Goal: Task Accomplishment & Management: Manage account settings

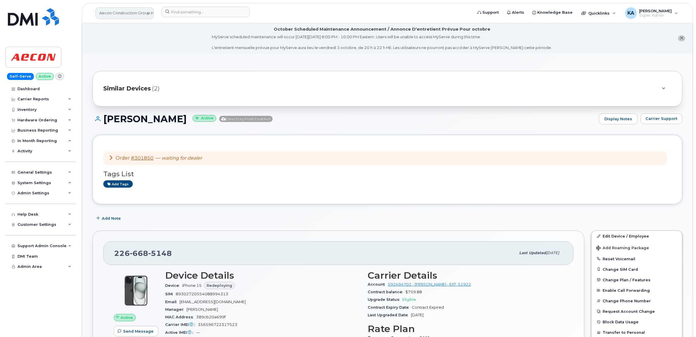
scroll to position [73, 0]
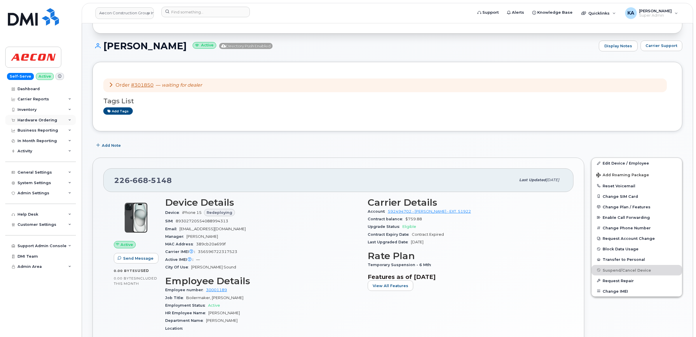
click at [39, 119] on div "Hardware Ordering" at bounding box center [38, 120] width 40 height 5
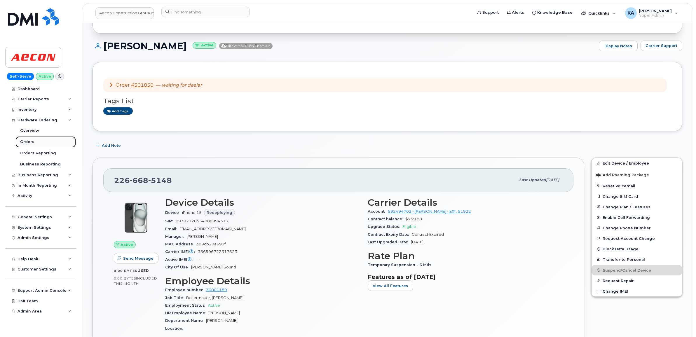
click at [27, 141] on div "Orders" at bounding box center [27, 141] width 14 height 5
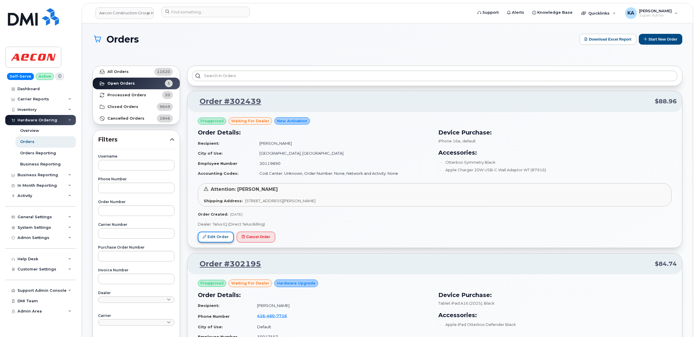
click at [210, 236] on link "Edit Order" at bounding box center [216, 237] width 36 height 11
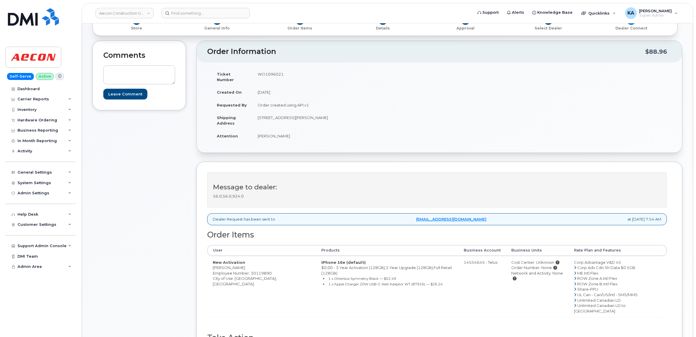
scroll to position [37, 0]
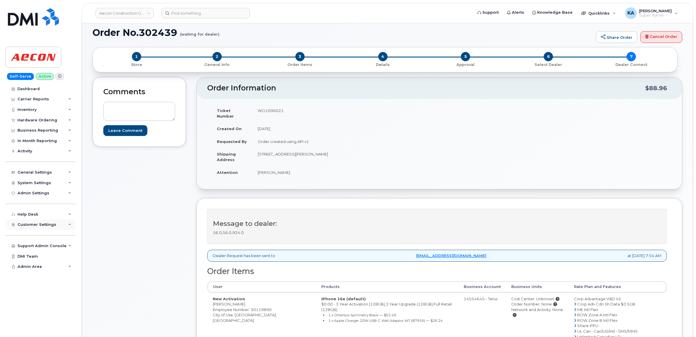
click at [25, 227] on span "Customer Settings" at bounding box center [37, 225] width 39 height 4
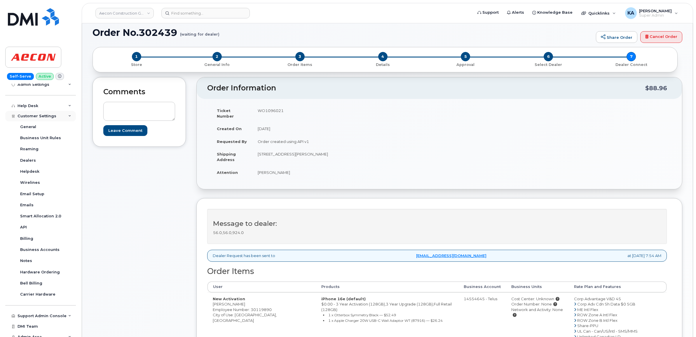
scroll to position [110, 0]
drag, startPoint x: 211, startPoint y: 299, endPoint x: 240, endPoint y: 299, distance: 29.2
click at [240, 299] on td "New Activation Julia Misztal Employee Number: 30119890 City of Use: Pembroke, O…" at bounding box center [262, 324] width 109 height 62
copy td "Julia Misztal"
click at [273, 110] on td "WO1096021" at bounding box center [344, 113] width 183 height 18
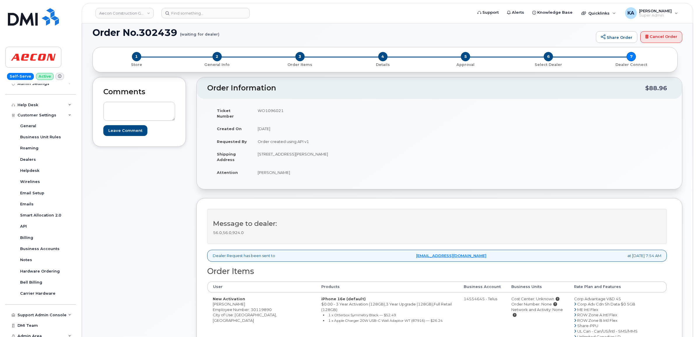
click at [273, 110] on td "WO1096021" at bounding box center [344, 113] width 183 height 18
copy td "WO1096021"
drag, startPoint x: 211, startPoint y: 299, endPoint x: 238, endPoint y: 302, distance: 27.1
click at [238, 302] on td "New Activation Julia Misztal Employee Number: 30119890 City of Use: Pembroke, O…" at bounding box center [262, 324] width 109 height 62
copy td "Julia Misztal"
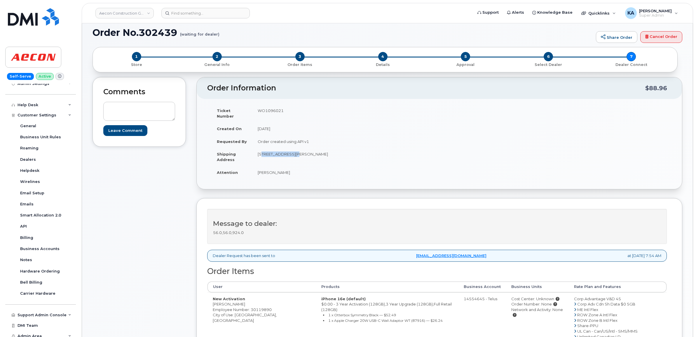
drag, startPoint x: 255, startPoint y: 150, endPoint x: 290, endPoint y: 153, distance: 35.2
click at [290, 153] on td "1059 Butler Blvd Petawawa ON K8H 0C2" at bounding box center [344, 157] width 183 height 18
copy td "1059 Butler Blvd"
click at [305, 149] on td "1059 Butler Blvd Petawawa ON K8H 0C2" at bounding box center [344, 157] width 183 height 18
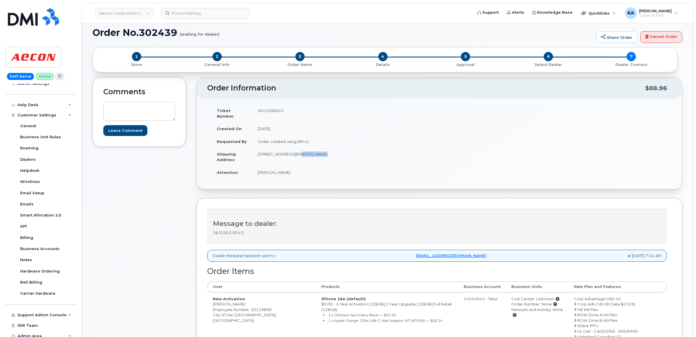
copy td "Petawawa"
drag, startPoint x: 320, startPoint y: 147, endPoint x: 340, endPoint y: 150, distance: 19.7
click at [340, 150] on td "1059 Butler Blvd Petawawa ON K8H 0C2" at bounding box center [344, 157] width 183 height 18
copy td "K8H 0C2"
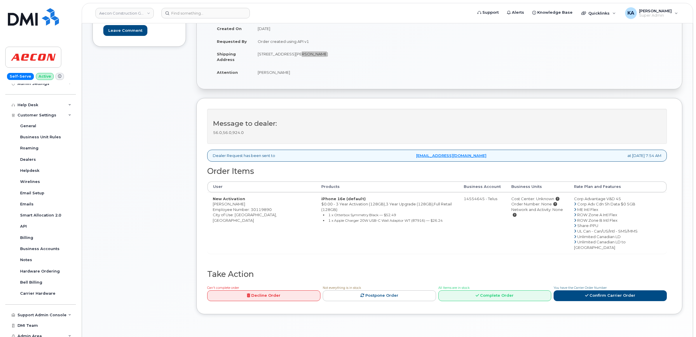
scroll to position [146, 0]
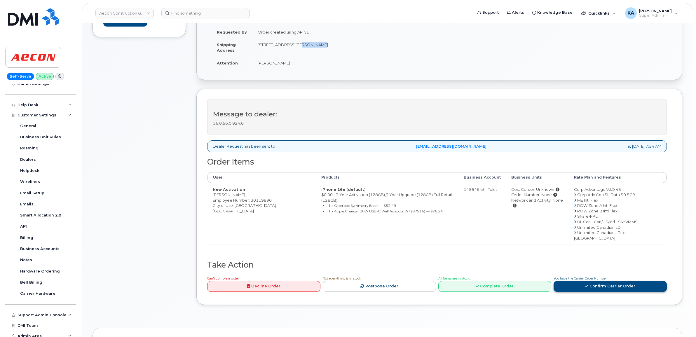
click at [593, 281] on link "Confirm Carrier Order" at bounding box center [610, 286] width 113 height 11
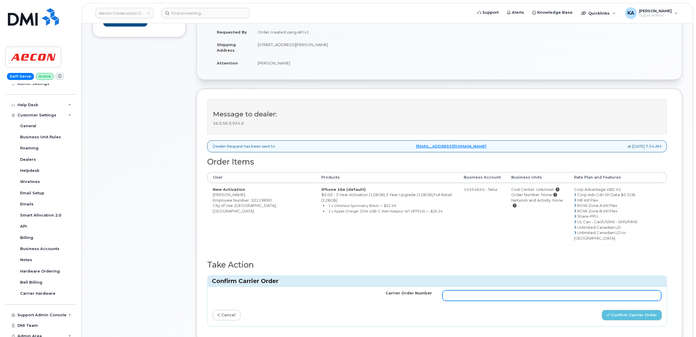
click at [491, 291] on input "Carrier Order Number" at bounding box center [552, 296] width 219 height 11
paste input "TL60035590"
type input "TL60035590"
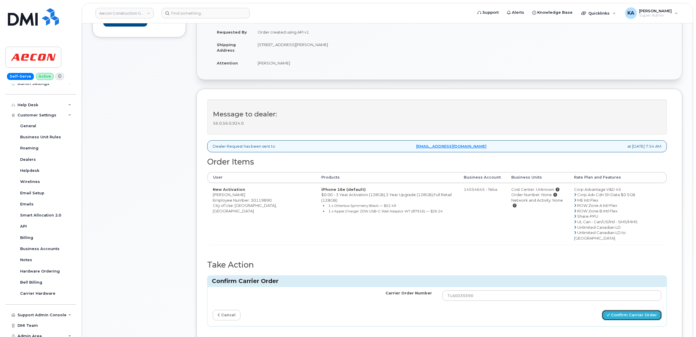
click at [628, 310] on button "Confirm Carrier Order" at bounding box center [632, 315] width 60 height 11
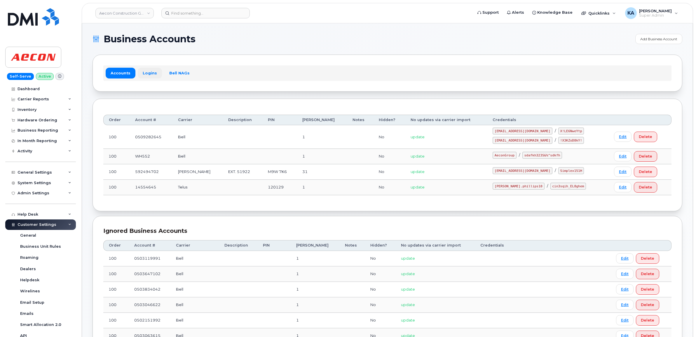
click at [148, 72] on link "Logins" at bounding box center [150, 73] width 24 height 11
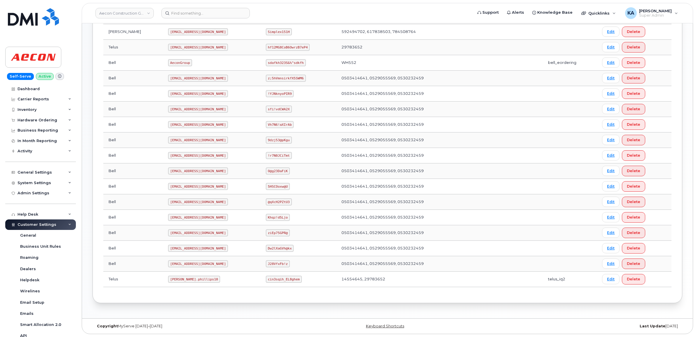
scroll to position [205, 0]
drag, startPoint x: 145, startPoint y: 278, endPoint x: 178, endPoint y: 281, distance: 33.2
click at [178, 281] on code "Taylor.phillips10" at bounding box center [194, 279] width 52 height 7
copy code "Taylor.phillips10"
drag, startPoint x: 258, startPoint y: 279, endPoint x: 285, endPoint y: 286, distance: 28.3
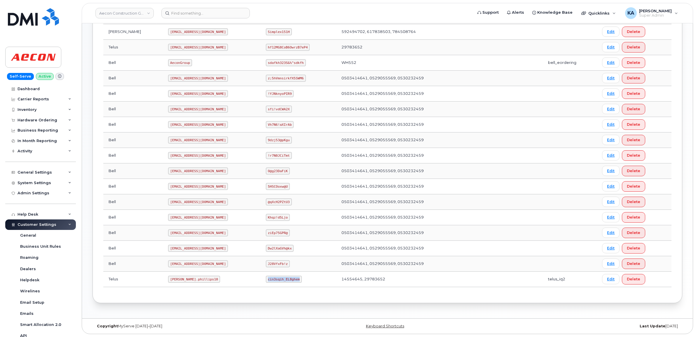
click at [285, 286] on td "cin3sqih_EL8ghem" at bounding box center [299, 279] width 76 height 15
copy code "cin3sqih_EL8ghem"
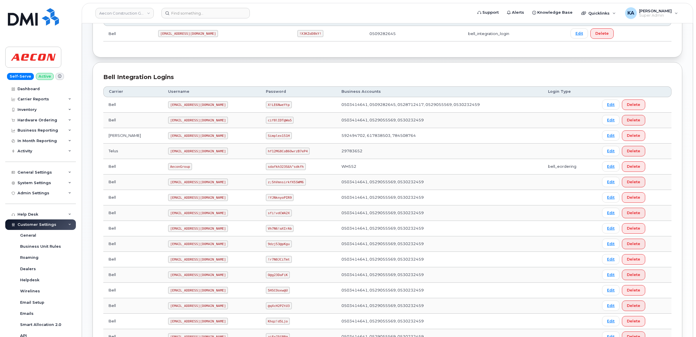
scroll to position [96, 0]
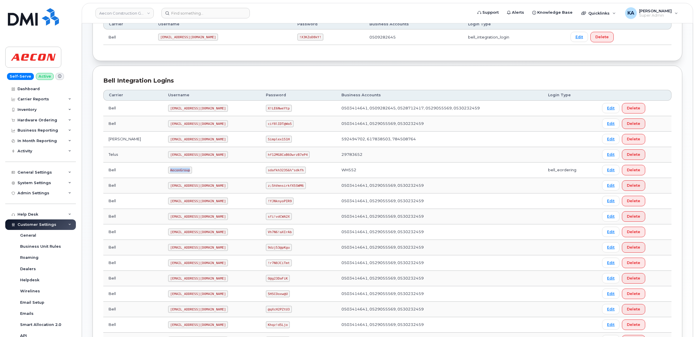
drag, startPoint x: 145, startPoint y: 170, endPoint x: 166, endPoint y: 171, distance: 20.5
click at [166, 171] on td "AeconGroup" at bounding box center [212, 170] width 98 height 15
copy code "AeconGroup"
drag, startPoint x: 256, startPoint y: 170, endPoint x: 297, endPoint y: 174, distance: 40.5
click at [297, 174] on td "sdafkh323S&%^sdkfh" at bounding box center [299, 170] width 76 height 15
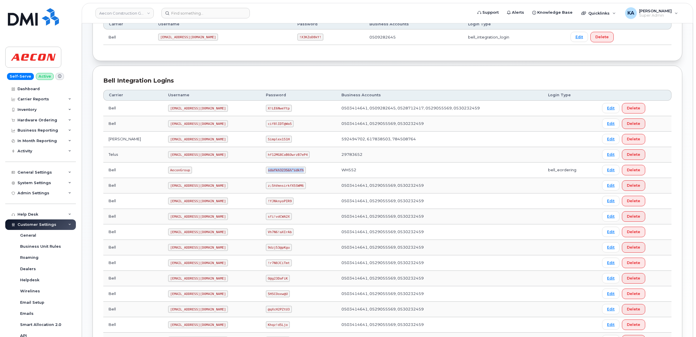
copy code "sdafkh323S&%^sdkfh"
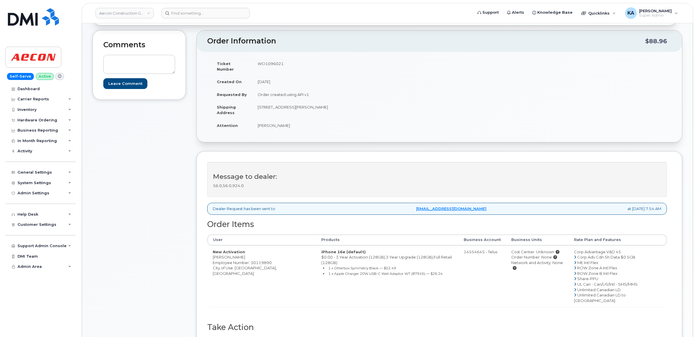
scroll to position [110, 0]
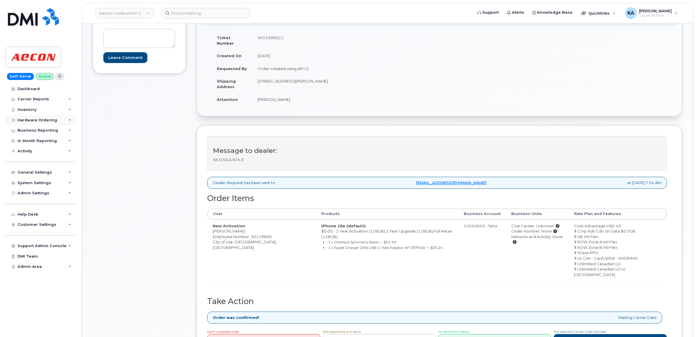
click at [39, 119] on div "Hardware Ordering" at bounding box center [38, 120] width 40 height 5
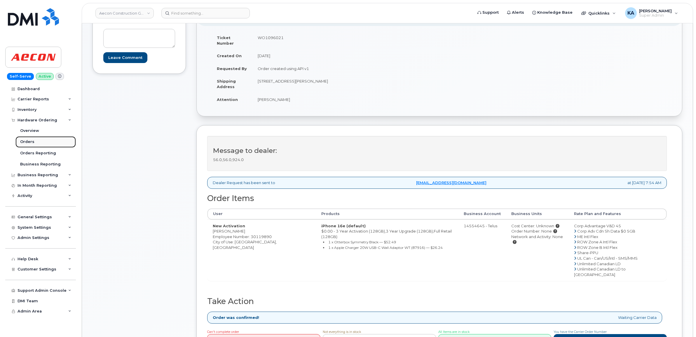
click at [25, 142] on div "Orders" at bounding box center [27, 141] width 14 height 5
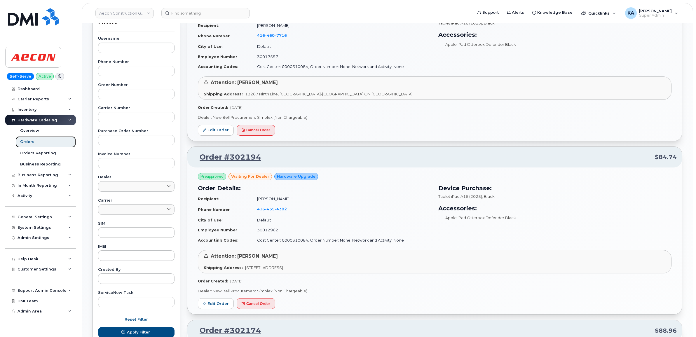
scroll to position [110, 0]
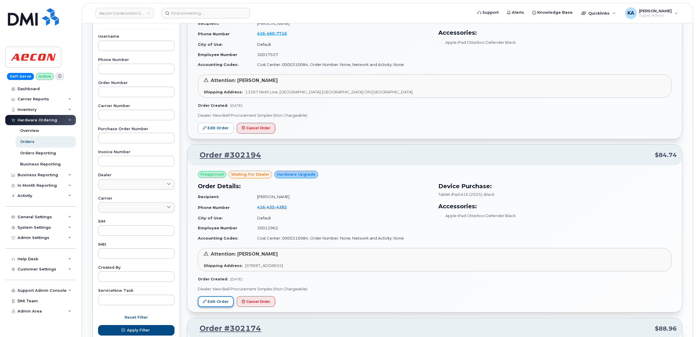
click at [211, 300] on link "Edit Order" at bounding box center [216, 301] width 36 height 11
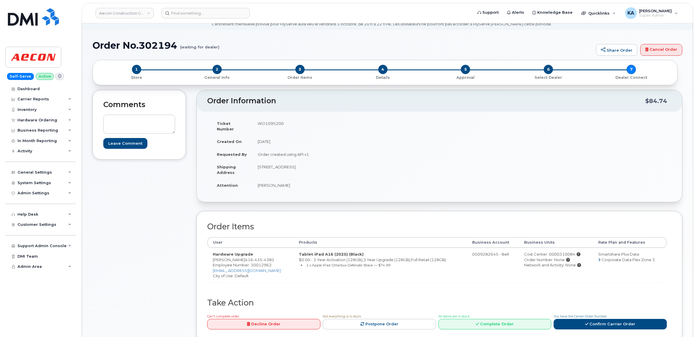
scroll to position [37, 0]
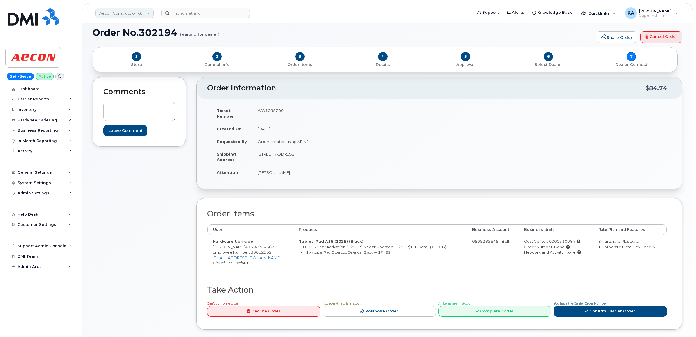
click at [129, 11] on link "Aecon Construction Group Inc" at bounding box center [124, 13] width 58 height 11
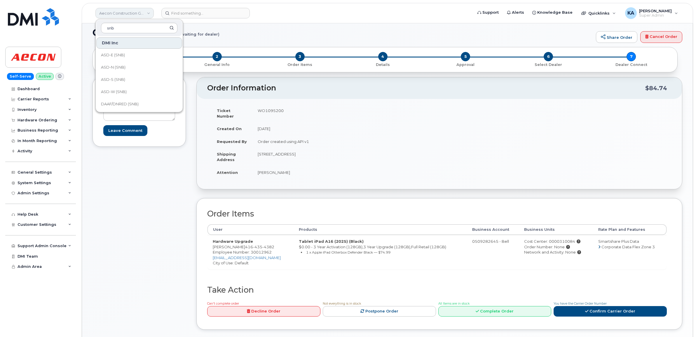
type input "snb"
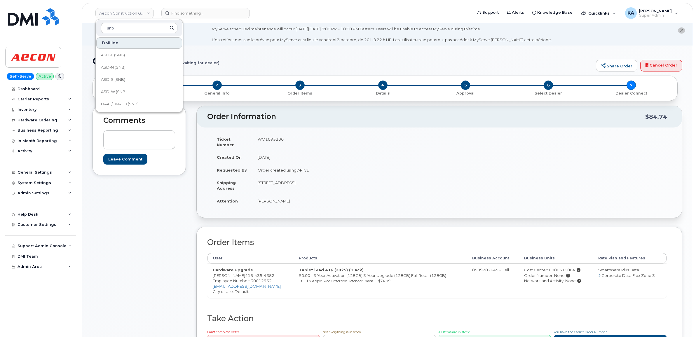
scroll to position [0, 0]
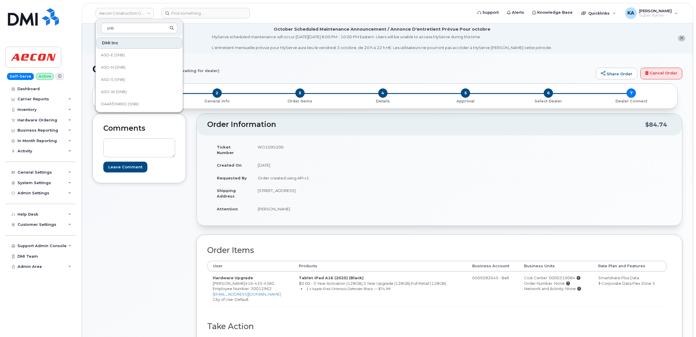
click at [116, 232] on div "Comments Leave Comment" at bounding box center [139, 245] width 93 height 262
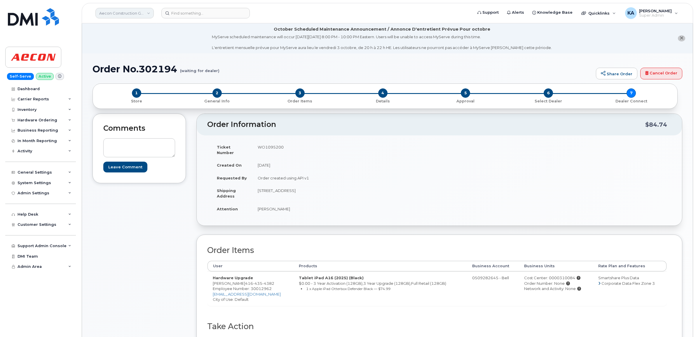
click at [118, 12] on link "Aecon Construction Group Inc" at bounding box center [124, 13] width 58 height 11
type input "kiew"
click at [114, 64] on link "Kiewit Canada Inc" at bounding box center [139, 68] width 86 height 12
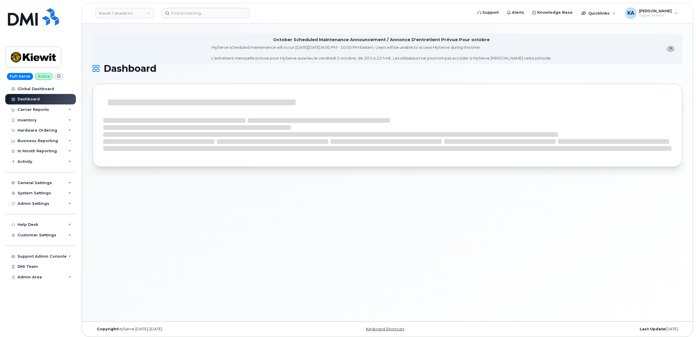
click at [34, 129] on div "Hardware Ordering" at bounding box center [38, 130] width 40 height 5
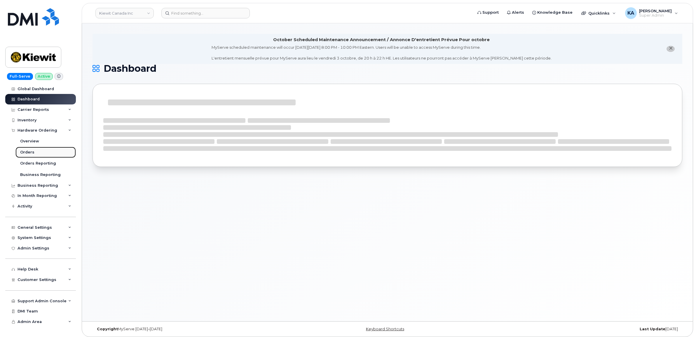
click at [24, 151] on div "Orders" at bounding box center [27, 152] width 14 height 5
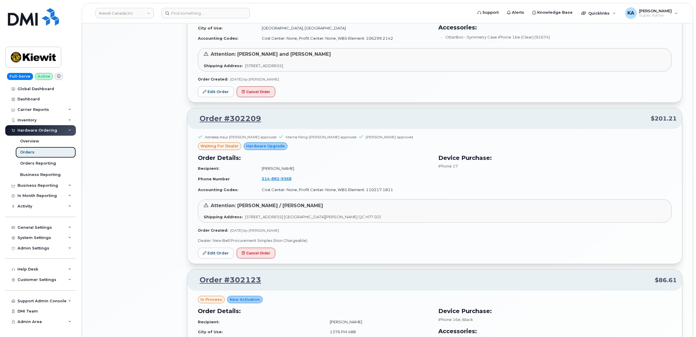
scroll to position [657, 0]
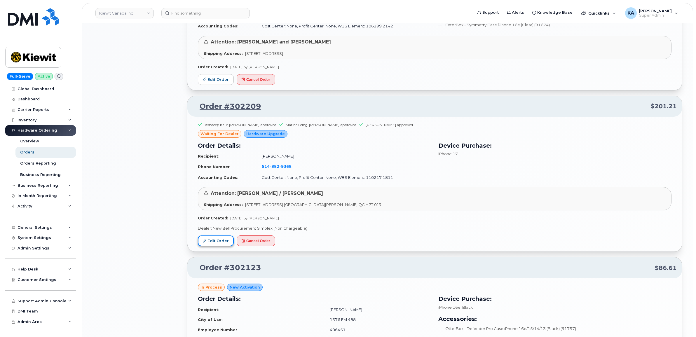
click at [214, 241] on link "Edit Order" at bounding box center [216, 241] width 36 height 11
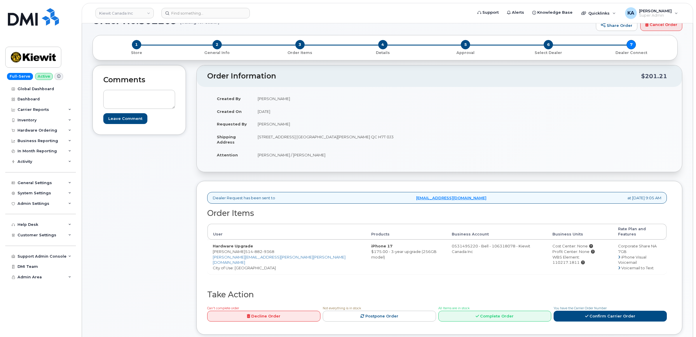
scroll to position [37, 0]
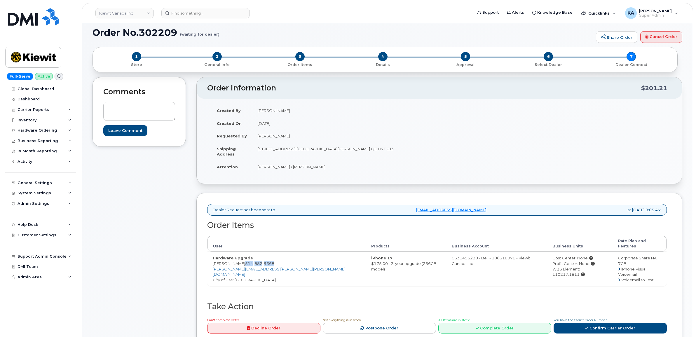
drag, startPoint x: 247, startPoint y: 259, endPoint x: 277, endPoint y: 260, distance: 29.5
click at [277, 260] on td "Hardware Upgrade Frederic Boucher 514 882 9368 FREDERIC.BOUCHER@KIEWIT.COM City…" at bounding box center [287, 269] width 159 height 34
copy span "514 882 9368"
drag, startPoint x: 258, startPoint y: 149, endPoint x: 307, endPoint y: 155, distance: 49.7
click at [307, 155] on td "3055 Blvd. Saint-Martin O Laval QC H7T 0J3" at bounding box center [344, 152] width 183 height 18
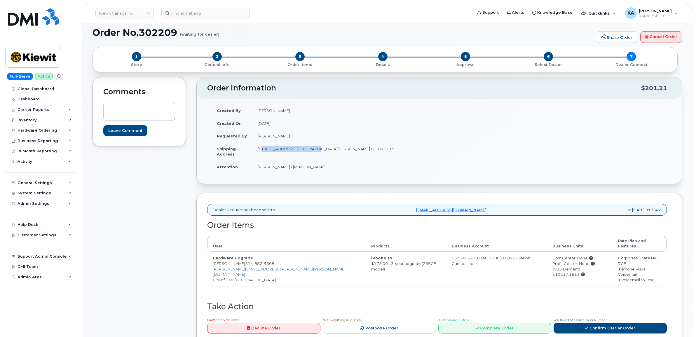
copy td "3055 Blvd. Saint-Martin O"
drag, startPoint x: 327, startPoint y: 148, endPoint x: 344, endPoint y: 152, distance: 17.3
click at [344, 152] on td "3055 Blvd. Saint-Martin O Laval QC H7T 0J3" at bounding box center [344, 152] width 183 height 18
copy td "H7T 0J3"
drag, startPoint x: 257, startPoint y: 167, endPoint x: 321, endPoint y: 171, distance: 64.1
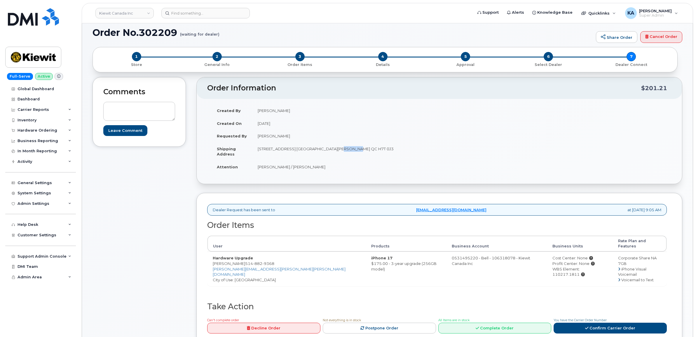
click at [321, 171] on td "Kevin Gregory / Frederic Boucher" at bounding box center [344, 167] width 183 height 13
copy td "Kevin Gregory / Frederic Boucher"
drag, startPoint x: 525, startPoint y: 265, endPoint x: 582, endPoint y: 267, distance: 57.0
click at [582, 267] on td "Cost Center: None Profit Center: None WBS Element: 110217.1811" at bounding box center [581, 269] width 66 height 34
copy div "WBS Element: 110217.1811"
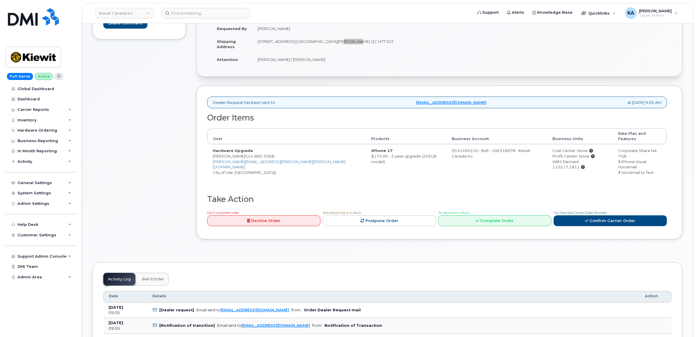
scroll to position [146, 0]
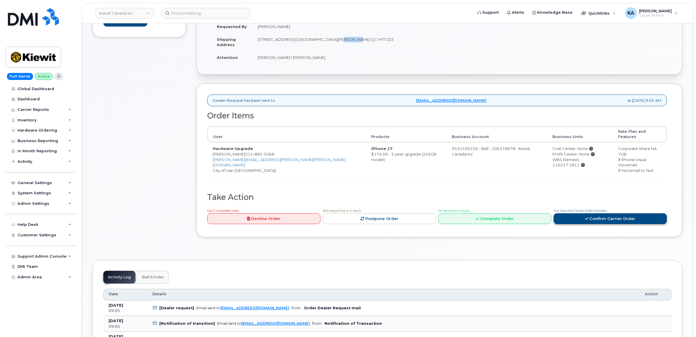
click at [582, 213] on link "Confirm Carrier Order" at bounding box center [610, 218] width 113 height 11
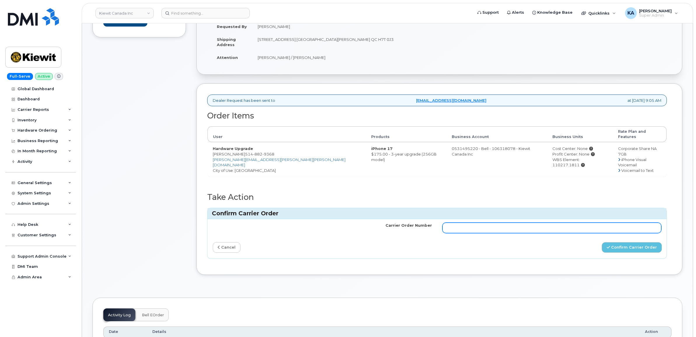
click at [490, 223] on input "Carrier Order Number" at bounding box center [552, 228] width 219 height 11
paste input "3025136"
type input "3025136"
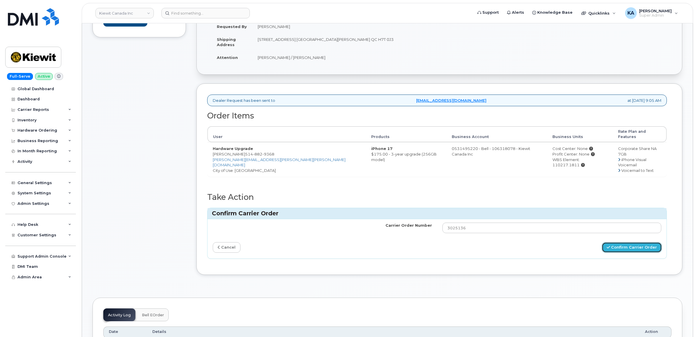
click at [623, 242] on button "Confirm Carrier Order" at bounding box center [632, 247] width 60 height 11
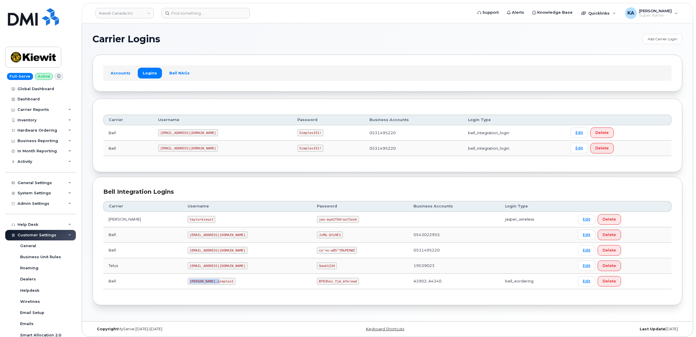
drag, startPoint x: 173, startPoint y: 284, endPoint x: 211, endPoint y: 287, distance: 37.5
click at [211, 287] on td "[PERSON_NAME].simplex2" at bounding box center [248, 281] width 130 height 15
copy code "[PERSON_NAME].simplex2"
drag, startPoint x: 290, startPoint y: 282, endPoint x: 331, endPoint y: 288, distance: 41.2
click at [331, 288] on td "BTD3hez_fjm_mfe!ewd" at bounding box center [360, 281] width 96 height 15
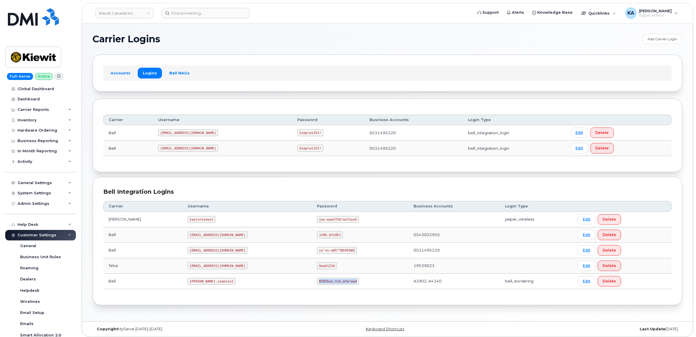
copy code "BTD3hez_fjm_mfe!ewd"
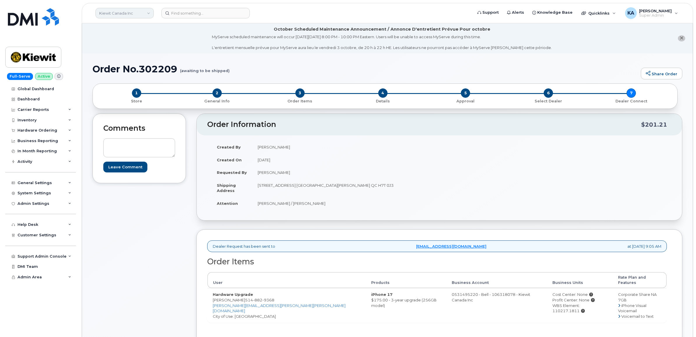
click at [102, 12] on link "Kiewit Canada Inc" at bounding box center [124, 13] width 58 height 11
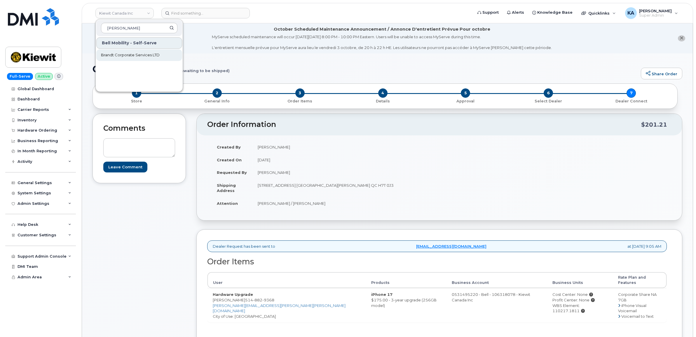
type input "[PERSON_NAME]"
click at [115, 54] on span "Brandt Corporate Services LTD" at bounding box center [130, 55] width 59 height 6
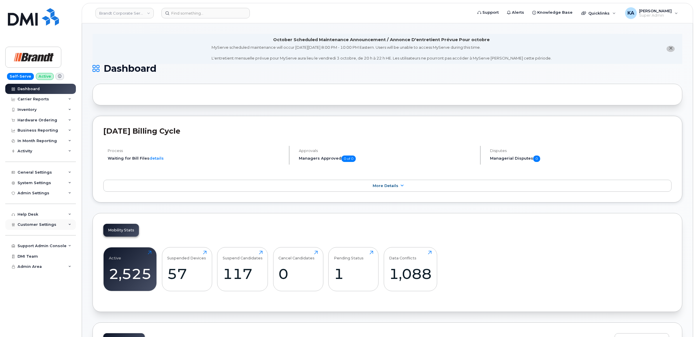
click at [22, 224] on div "Customer Settings" at bounding box center [40, 225] width 71 height 11
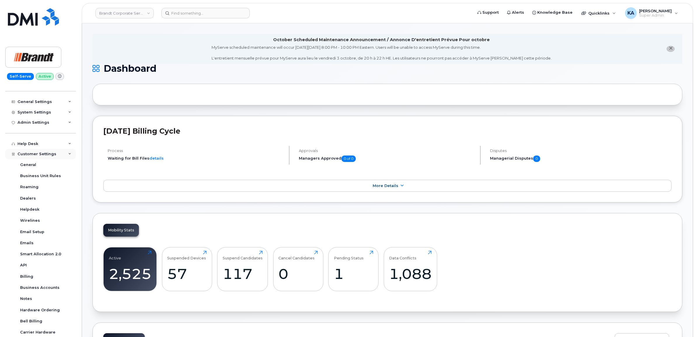
scroll to position [73, 0]
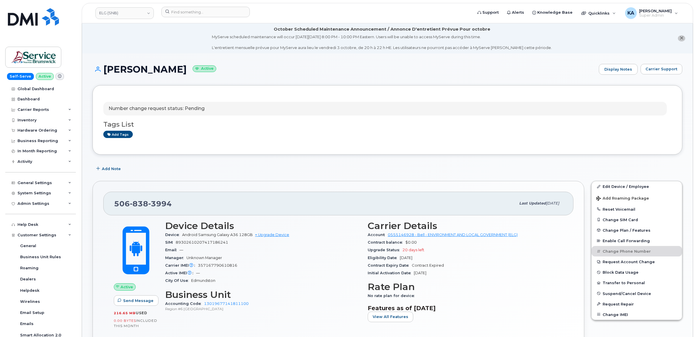
scroll to position [183, 0]
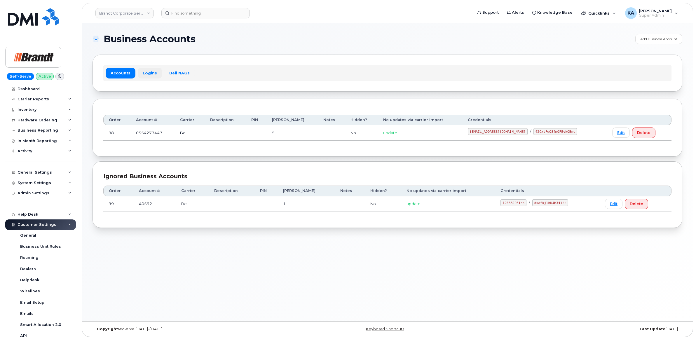
click at [150, 73] on link "Logins" at bounding box center [150, 73] width 24 height 11
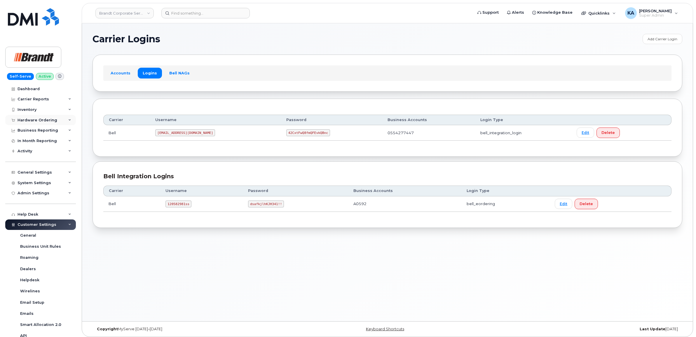
click at [27, 121] on div "Hardware Ordering" at bounding box center [38, 120] width 40 height 5
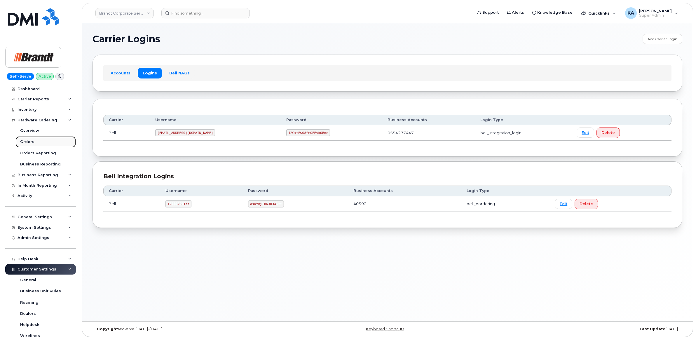
click at [26, 142] on div "Orders" at bounding box center [27, 141] width 14 height 5
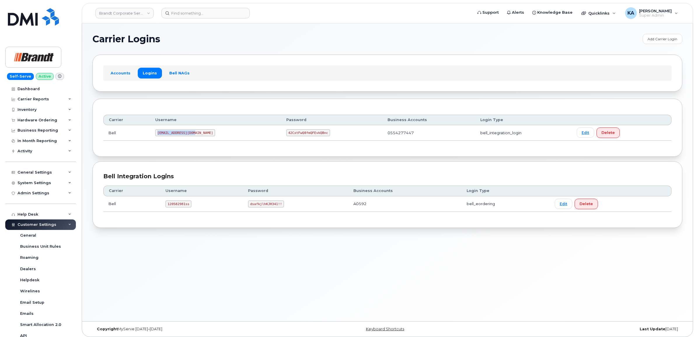
drag, startPoint x: 159, startPoint y: 133, endPoint x: 197, endPoint y: 136, distance: 38.1
click at [197, 136] on td "tphillips@dminc.com" at bounding box center [215, 132] width 131 height 15
copy code "tphillips@dminc.com"
drag, startPoint x: 261, startPoint y: 134, endPoint x: 299, endPoint y: 137, distance: 38.6
click at [299, 137] on td "42CxtFwQ8fmQFEvkQBnc" at bounding box center [331, 132] width 101 height 15
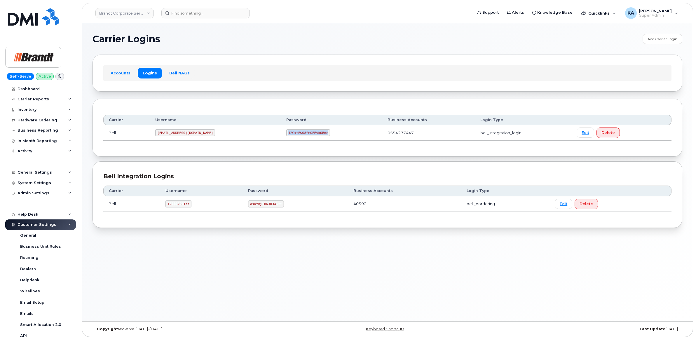
copy code "42CxtFwQ8fmQFEvkQBnc"
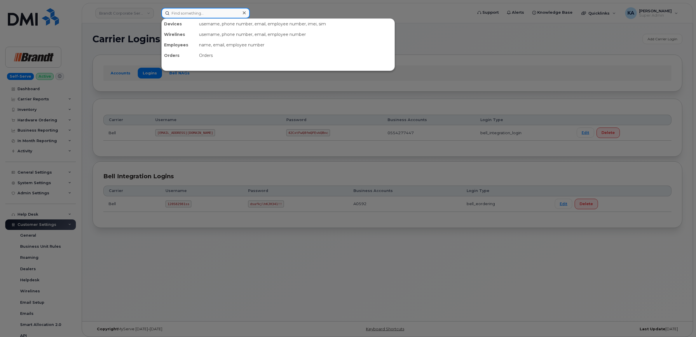
paste input "4169308145"
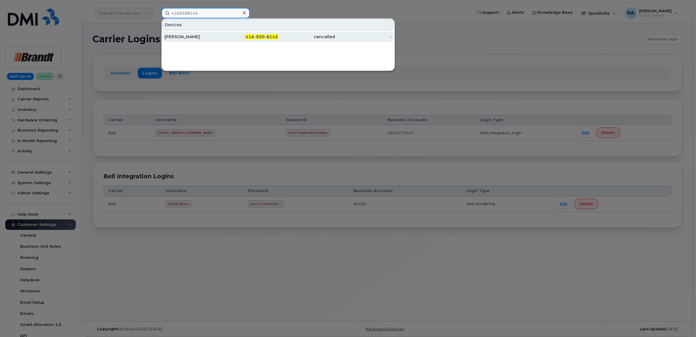
type input "4169308145"
click at [177, 39] on div "Scott Gibson" at bounding box center [193, 37] width 57 height 6
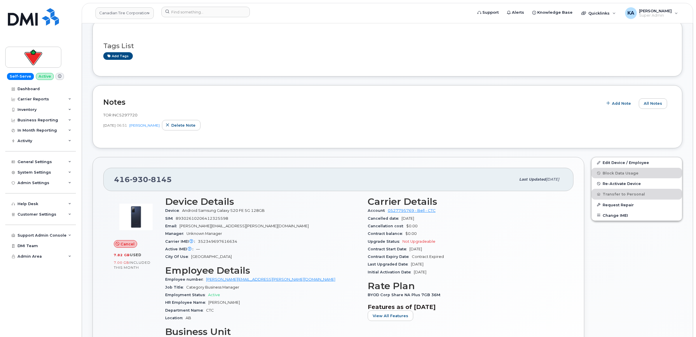
scroll to position [73, 0]
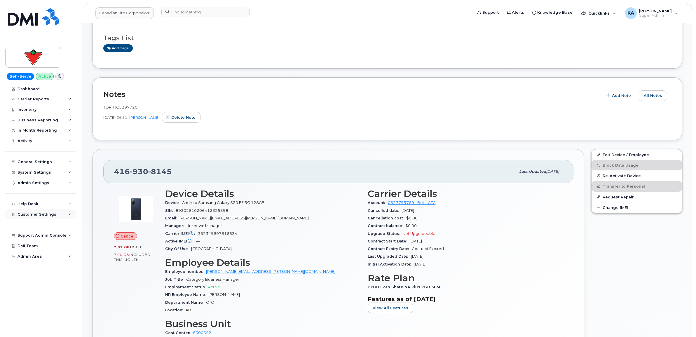
click at [31, 213] on div "Customer Settings" at bounding box center [40, 214] width 71 height 11
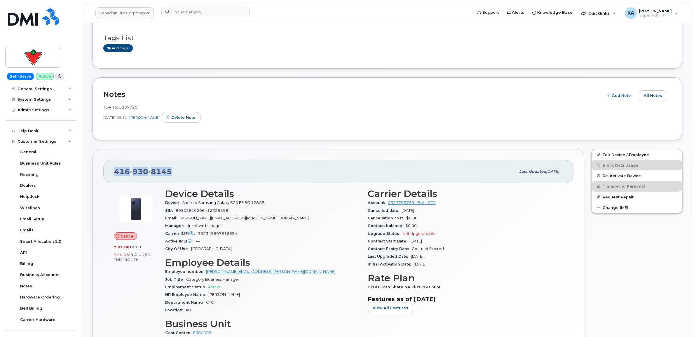
drag, startPoint x: 171, startPoint y: 173, endPoint x: 115, endPoint y: 176, distance: 56.2
click at [115, 176] on div "416 930 8145" at bounding box center [315, 172] width 402 height 12
copy span "416 930 8145"
click at [147, 266] on div "Cancel 7.82 GB  used 7.00 GB  included this month" at bounding box center [135, 270] width 51 height 170
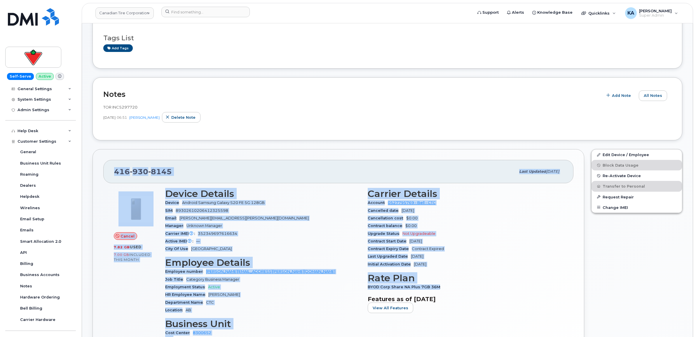
drag, startPoint x: 112, startPoint y: 173, endPoint x: 446, endPoint y: 288, distance: 352.3
click at [446, 288] on div "416 930 8145 Last updated Sep 29, 2025 Cancel 7.82 GB  used 7.00 GB  included t…" at bounding box center [339, 269] width 492 height 240
copy div "416 930 8145 Last updated Sep 29, 2025 Cancel 7.82 GB  used 7.00 GB  included t…"
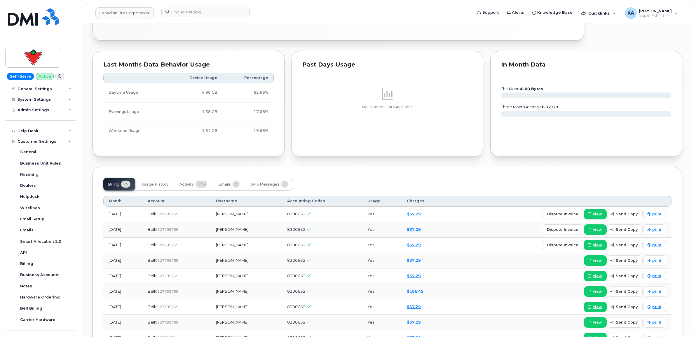
scroll to position [438, 0]
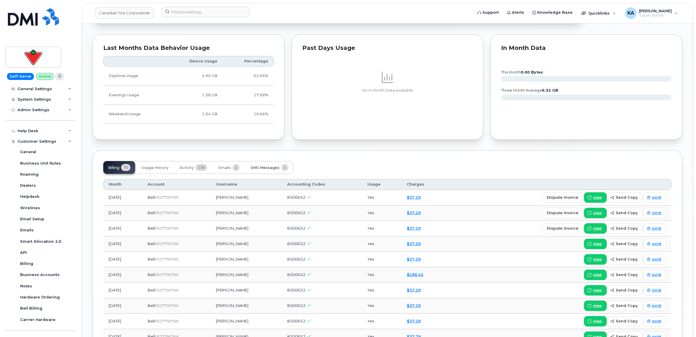
click at [260, 167] on span "SMS Messages" at bounding box center [265, 168] width 29 height 5
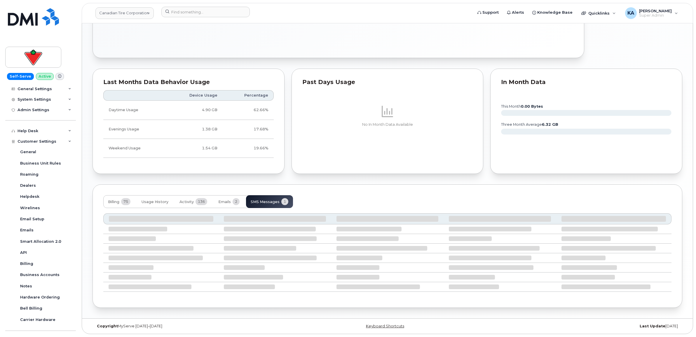
scroll to position [359, 0]
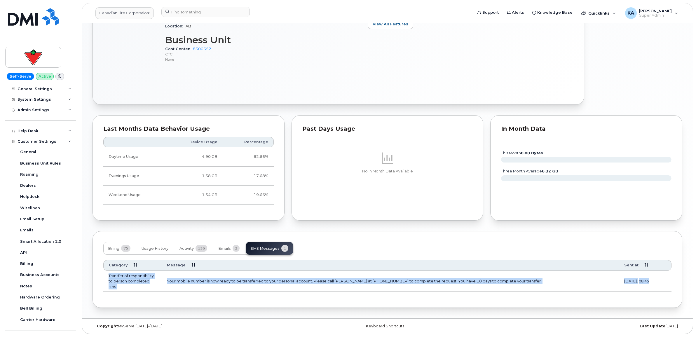
drag, startPoint x: 104, startPoint y: 273, endPoint x: 663, endPoint y: 283, distance: 559.0
click at [664, 283] on tr "Transfer of responsibility to person completed sms Your mobile number is now re…" at bounding box center [387, 281] width 569 height 21
copy tr "Transfer of responsibility to person completed sms Your mobile number is now re…"
click at [230, 248] on span "Emails" at bounding box center [224, 248] width 13 height 5
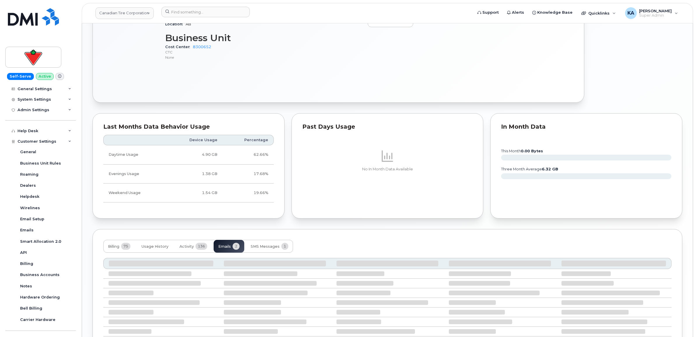
scroll to position [359, 0]
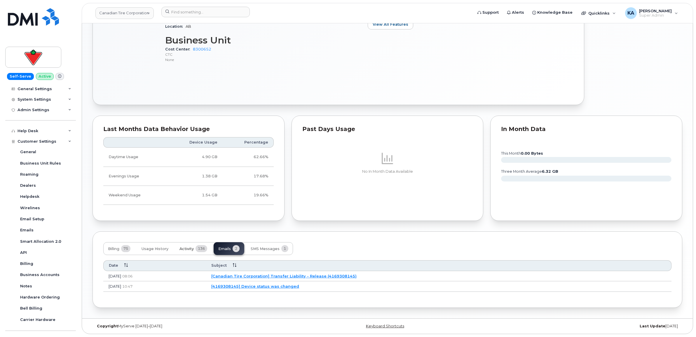
click at [191, 249] on span "Activity" at bounding box center [187, 249] width 14 height 5
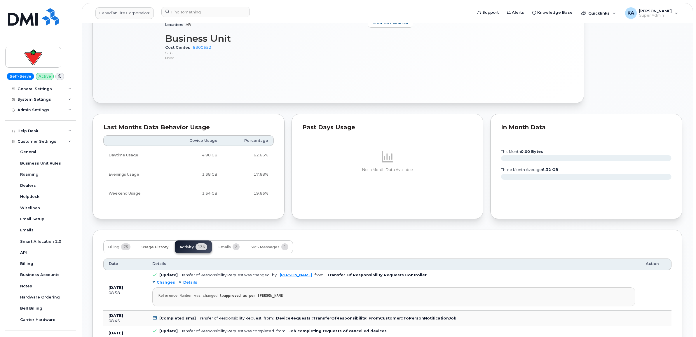
click at [159, 246] on span "Usage History" at bounding box center [155, 247] width 27 height 5
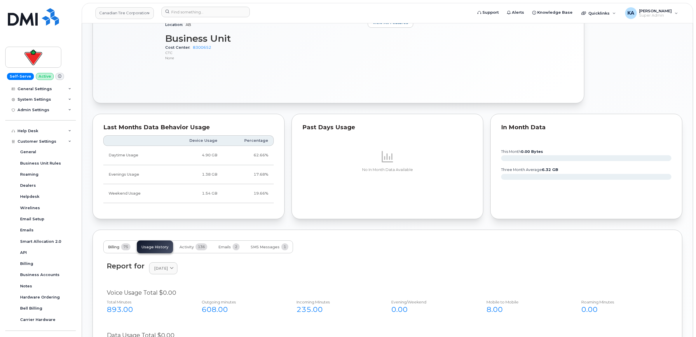
click at [117, 248] on span "Billing" at bounding box center [113, 247] width 11 height 5
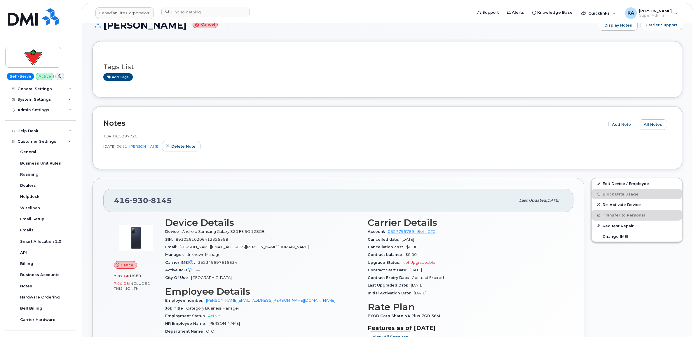
scroll to position [0, 0]
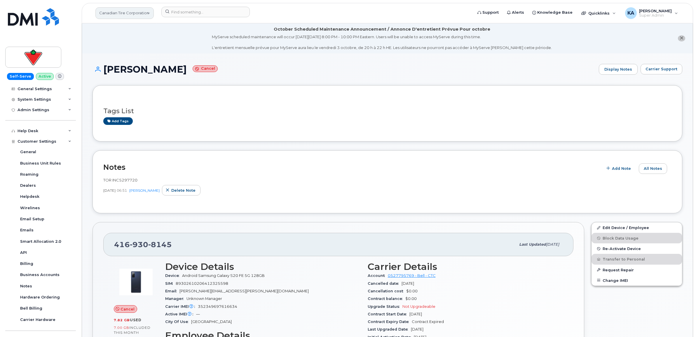
click at [106, 13] on link "Canadian Tire Corporation" at bounding box center [124, 13] width 58 height 12
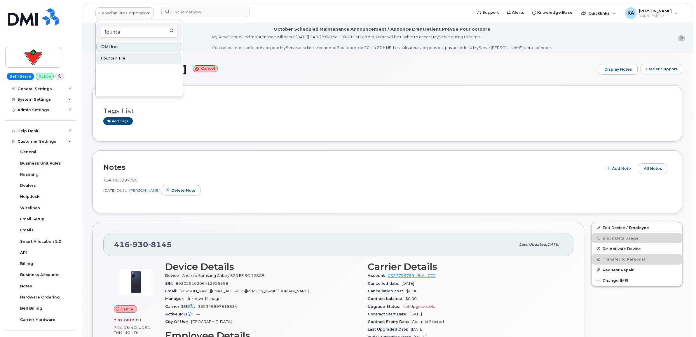
type input "founta"
click at [110, 58] on span "Fountain Tire" at bounding box center [113, 58] width 25 height 6
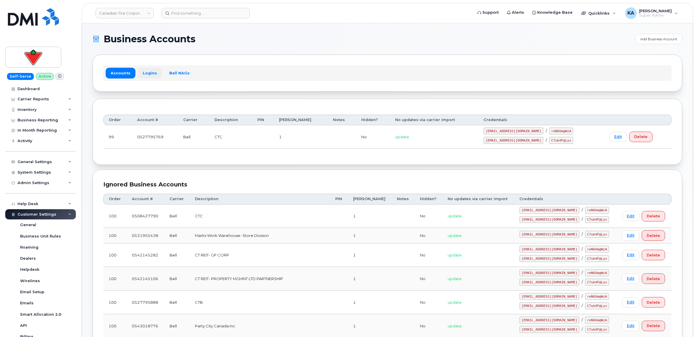
click at [152, 72] on link "Logins" at bounding box center [150, 73] width 24 height 11
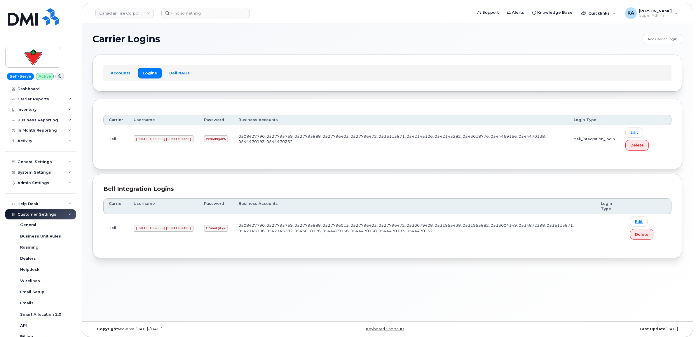
drag, startPoint x: 135, startPoint y: 142, endPoint x: 199, endPoint y: 142, distance: 64.2
click at [194, 142] on code "[EMAIL_ADDRESS][DOMAIN_NAME]" at bounding box center [164, 139] width 60 height 7
copy code "[EMAIL_ADDRESS][DOMAIN_NAME]"
drag, startPoint x: 214, startPoint y: 141, endPoint x: 235, endPoint y: 142, distance: 21.4
click at [233, 142] on td "reN6Um@WzA" at bounding box center [216, 139] width 34 height 28
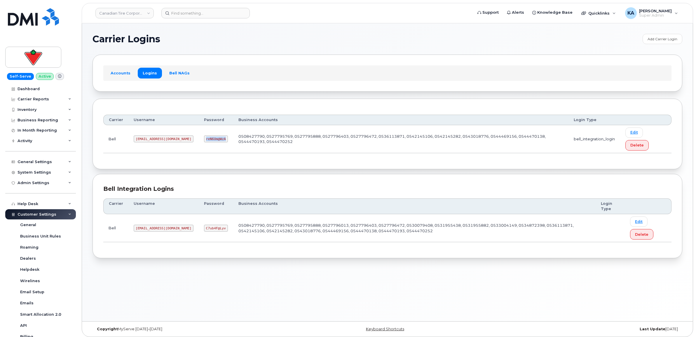
copy code "reN6Um@WzA"
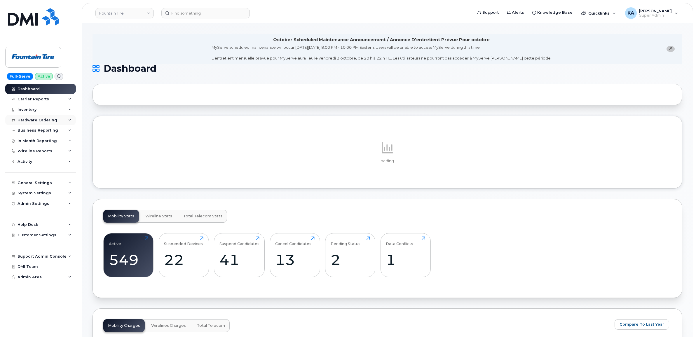
click at [43, 123] on div "Hardware Ordering" at bounding box center [38, 120] width 40 height 5
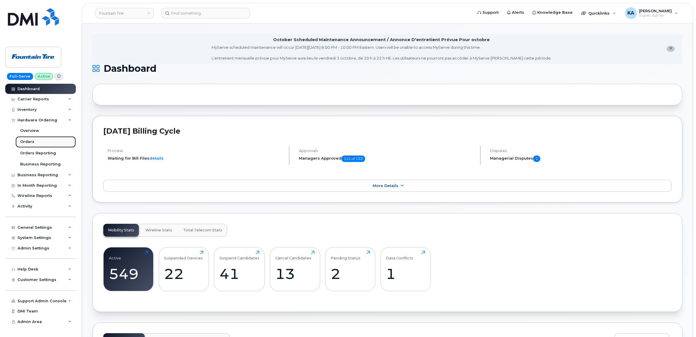
click at [27, 143] on div "Orders" at bounding box center [27, 141] width 14 height 5
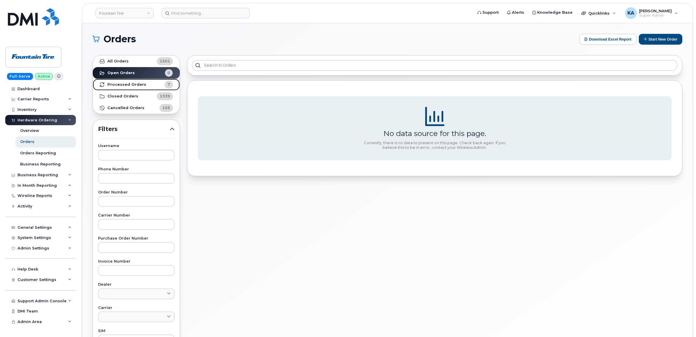
click at [133, 85] on strong "Processed Orders" at bounding box center [126, 84] width 39 height 5
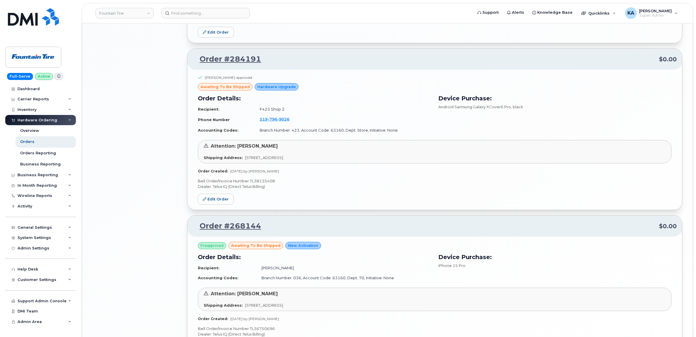
scroll to position [894, 0]
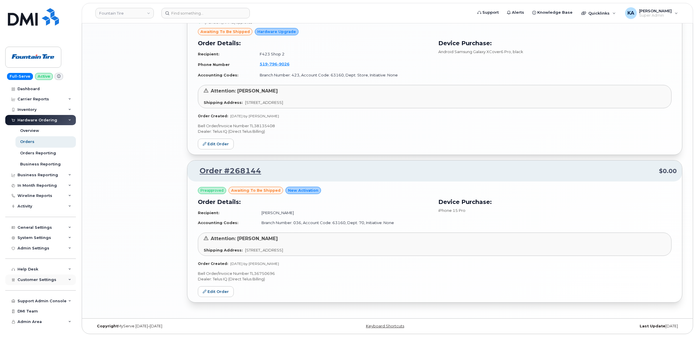
click at [25, 280] on span "Customer Settings" at bounding box center [37, 280] width 39 height 4
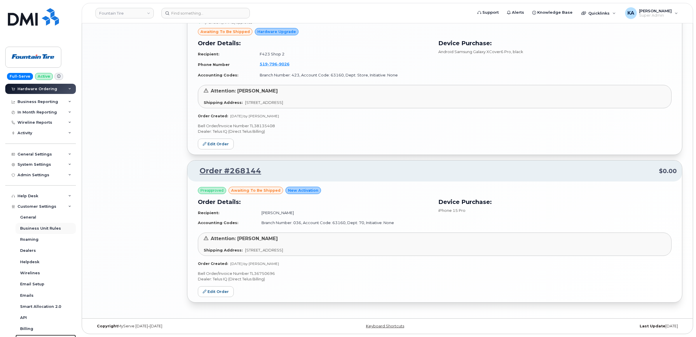
scroll to position [0, 0]
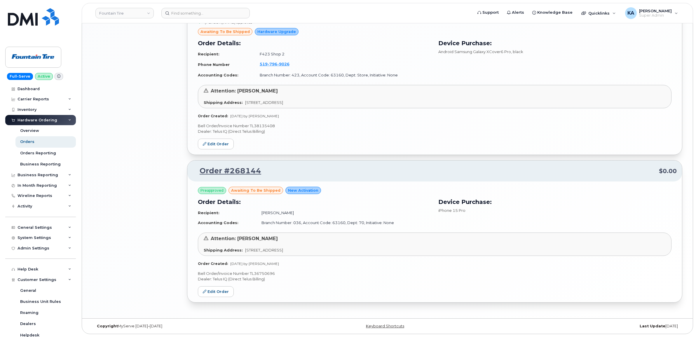
click at [260, 272] on p "Bell Order/Invoice Number TL36750696" at bounding box center [435, 274] width 474 height 6
copy p "TL36750696"
click at [258, 275] on div "Preapproved awaiting to be shipped New Activation Order Details: Recipient: Dou…" at bounding box center [434, 242] width 495 height 121
drag, startPoint x: 258, startPoint y: 275, endPoint x: 261, endPoint y: 273, distance: 4.2
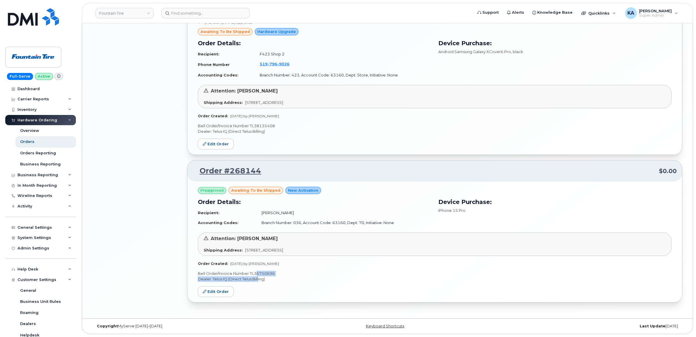
click at [261, 273] on p "Bell Order/Invoice Number TL36750696" at bounding box center [435, 274] width 474 height 6
click at [261, 272] on p "Bell Order/Invoice Number TL36750696" at bounding box center [435, 274] width 474 height 6
copy p "TL36750696"
click at [223, 293] on link "Edit Order" at bounding box center [216, 291] width 36 height 11
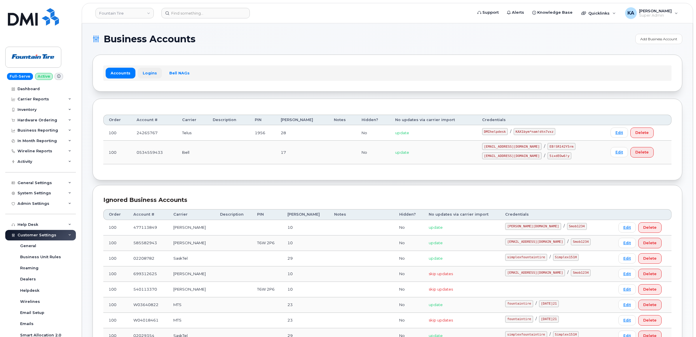
click at [150, 73] on link "Logins" at bounding box center [150, 73] width 24 height 11
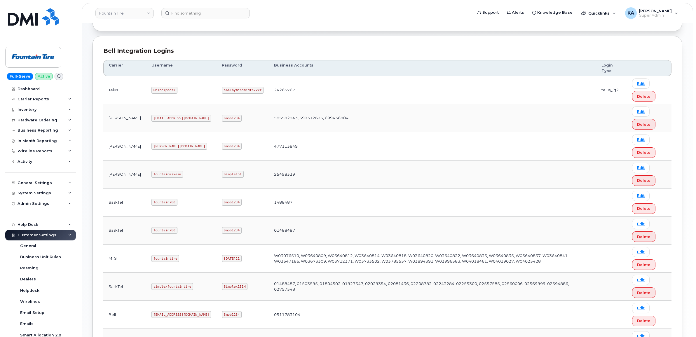
scroll to position [89, 0]
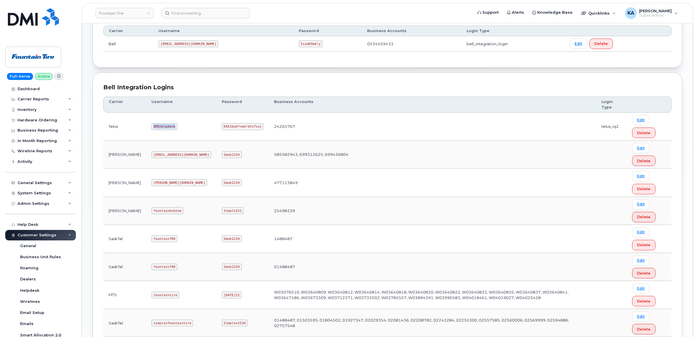
drag, startPoint x: 134, startPoint y: 127, endPoint x: 156, endPoint y: 131, distance: 22.1
click at [156, 130] on code "DMIhelpdesk" at bounding box center [165, 126] width 26 height 7
copy code "DMIhelpdesk"
drag, startPoint x: 183, startPoint y: 126, endPoint x: 226, endPoint y: 133, distance: 43.7
click at [226, 133] on tr "Telus DMIhelpdesk KAX1bym*nam!dtn7vxz 24265767 telus_iq2 Edit Delete" at bounding box center [387, 127] width 569 height 28
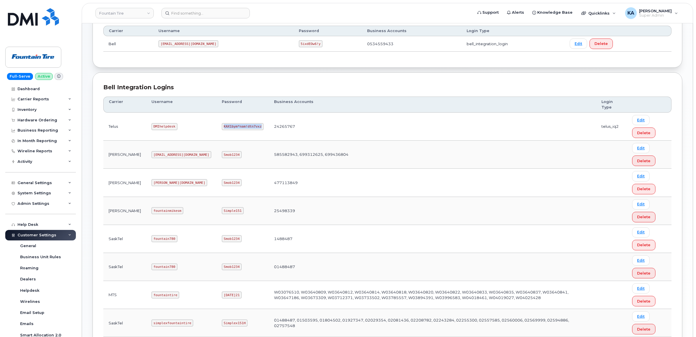
copy code "KAX1bym*nam!dtn7vxz"
drag, startPoint x: 134, startPoint y: 128, endPoint x: 166, endPoint y: 132, distance: 33.0
click at [166, 132] on td "DMIhelpdesk" at bounding box center [181, 127] width 70 height 28
copy code "DMIhelpdesk"
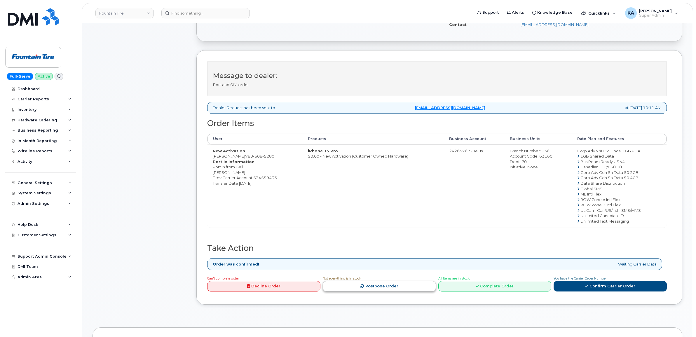
scroll to position [219, 0]
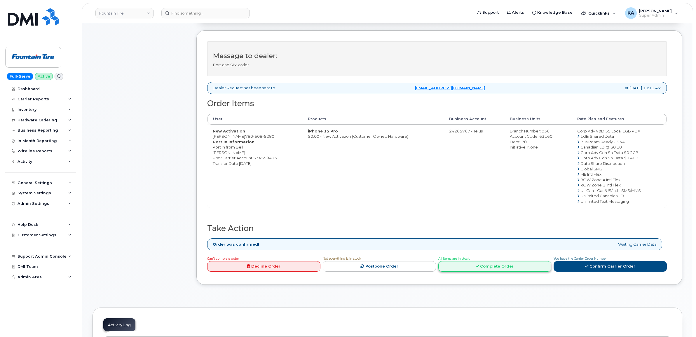
click at [473, 268] on link "Complete Order" at bounding box center [495, 266] width 113 height 11
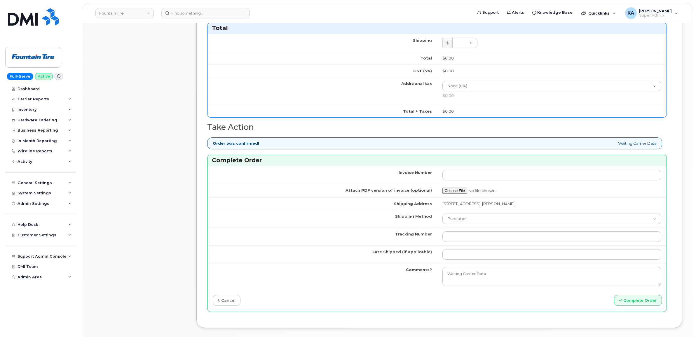
scroll to position [475, 0]
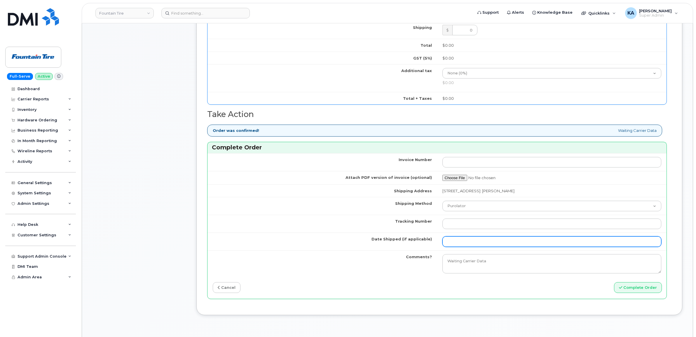
click at [452, 240] on input "Date Shipped (if applicable)" at bounding box center [552, 242] width 219 height 11
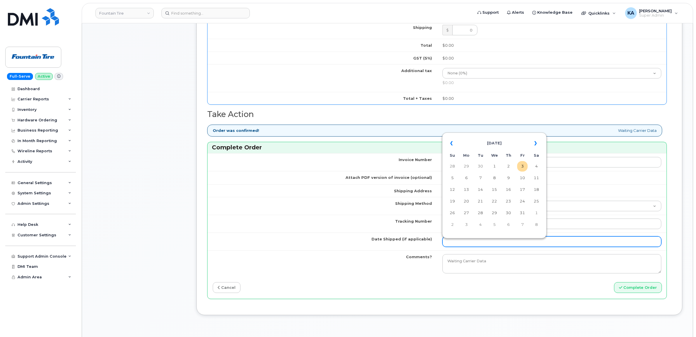
click at [449, 245] on input "Date Shipped (if applicable)" at bounding box center [552, 242] width 219 height 11
type input "2024-03-20"
click at [498, 199] on td "20" at bounding box center [494, 201] width 11 height 11
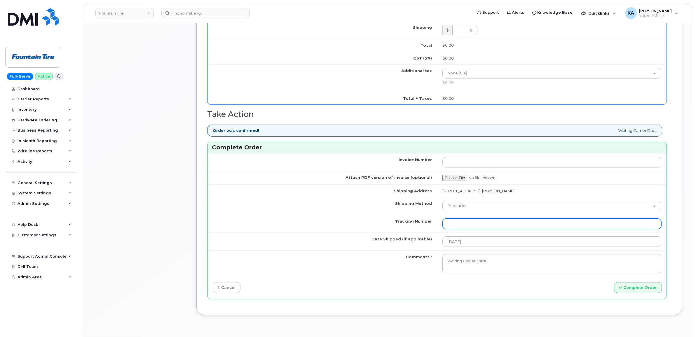
click at [471, 223] on input "Tracking Number" at bounding box center [552, 224] width 219 height 11
paste input "GMY000387029"
type input "GMY000387029"
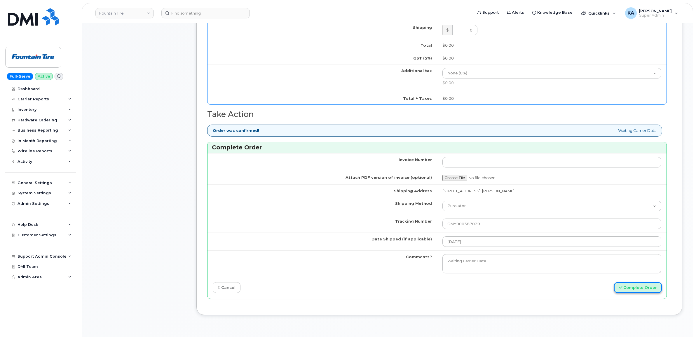
click at [626, 291] on button "Complete Order" at bounding box center [638, 287] width 48 height 11
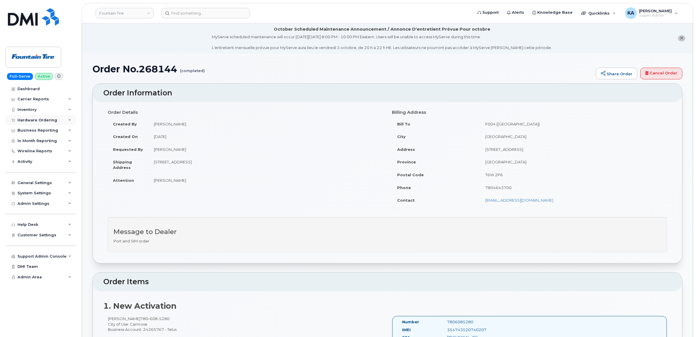
click at [34, 121] on div "Hardware Ordering" at bounding box center [38, 120] width 40 height 5
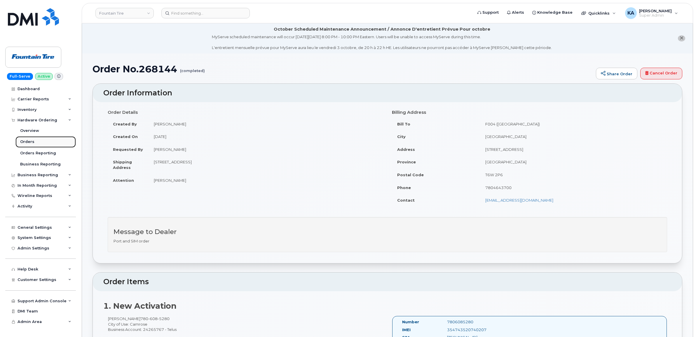
click at [23, 142] on div "Orders" at bounding box center [27, 141] width 14 height 5
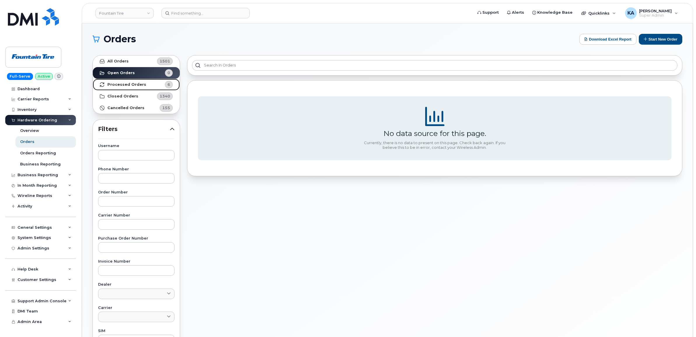
click at [140, 85] on strong "Processed Orders" at bounding box center [126, 84] width 39 height 5
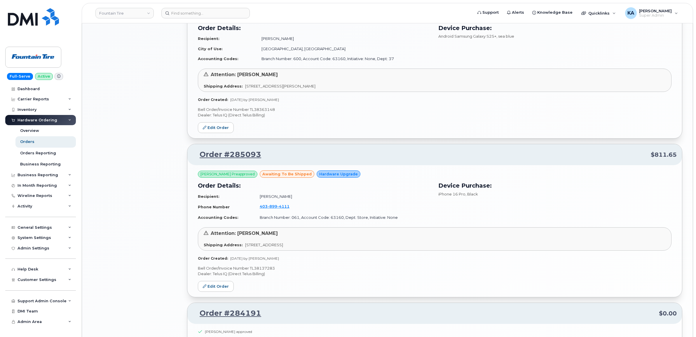
scroll to position [746, 0]
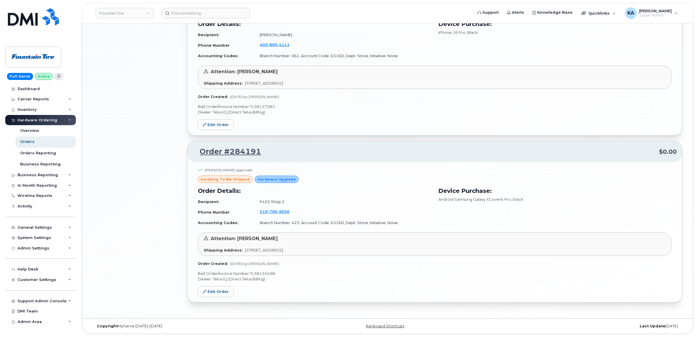
click at [267, 273] on p "Bell Order/Invoice Number TL38135408" at bounding box center [435, 274] width 474 height 6
copy p "TL38135408"
click at [215, 291] on link "Edit Order" at bounding box center [216, 291] width 36 height 11
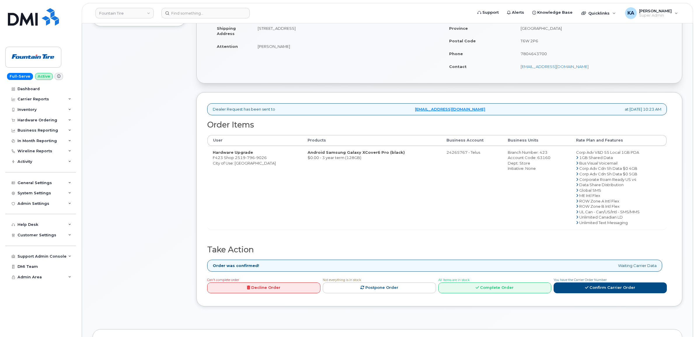
scroll to position [183, 0]
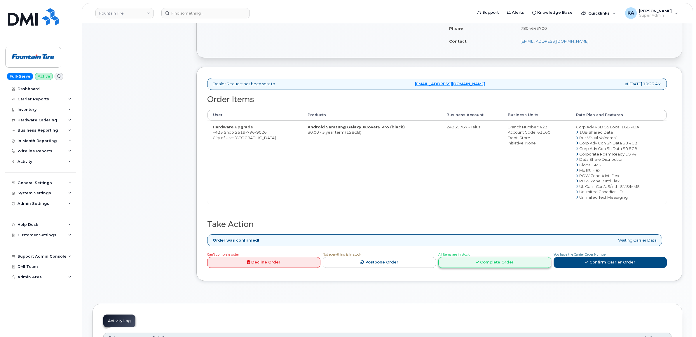
click at [481, 266] on link "Complete Order" at bounding box center [495, 262] width 113 height 11
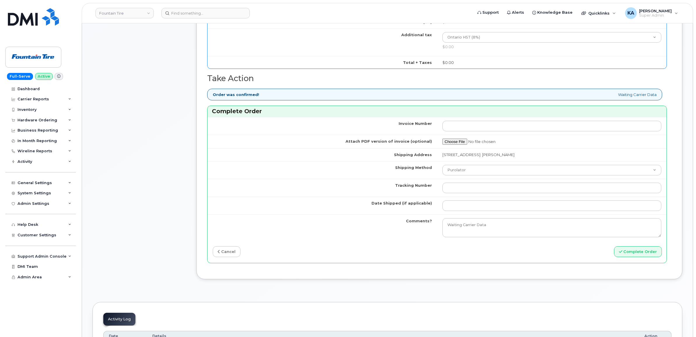
scroll to position [438, 0]
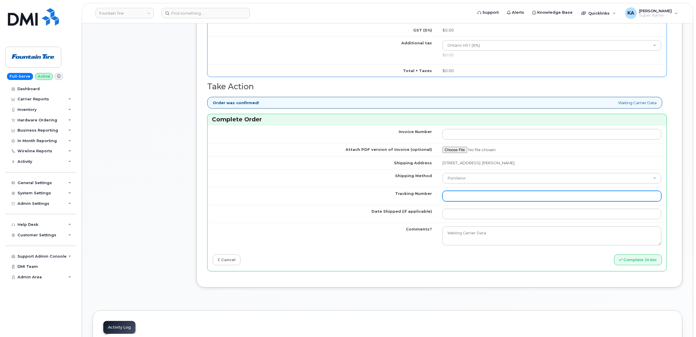
click at [473, 199] on input "Tracking Number" at bounding box center [552, 196] width 219 height 11
paste input "GMY000580331"
type input "GMY000580331"
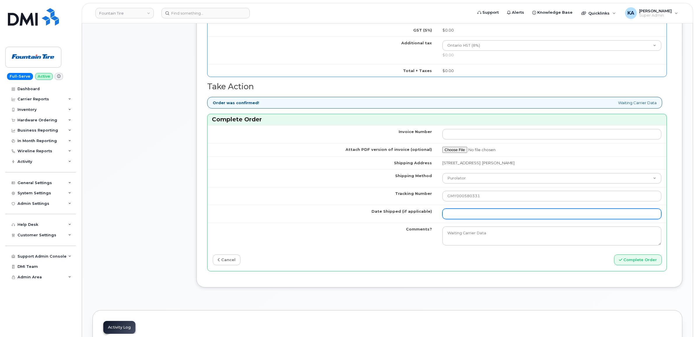
click at [457, 216] on input "Date Shipped (if applicable)" at bounding box center [552, 214] width 219 height 11
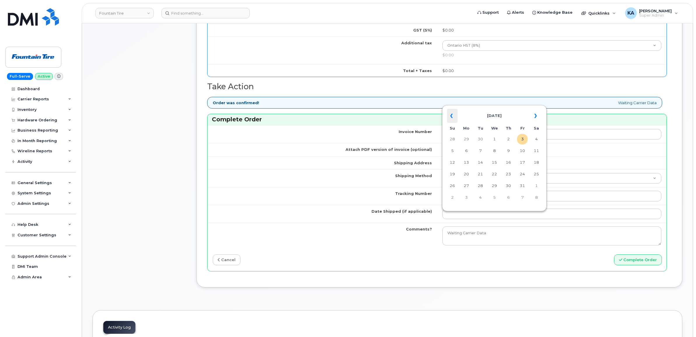
click at [453, 116] on th "«" at bounding box center [452, 116] width 11 height 14
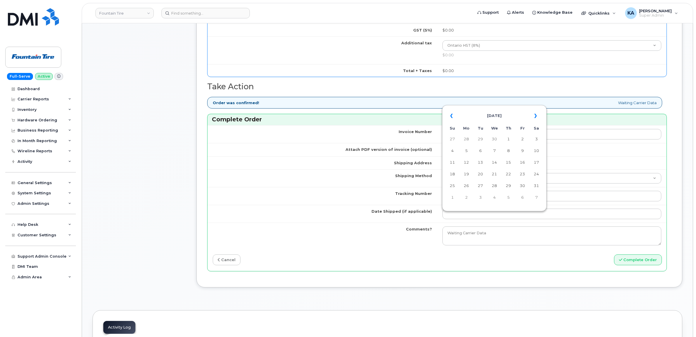
click at [453, 116] on th "«" at bounding box center [452, 116] width 11 height 14
click at [524, 162] on td "17" at bounding box center [522, 162] width 11 height 11
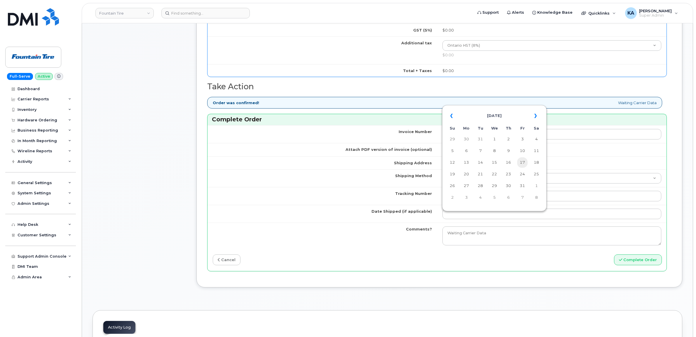
type input "2025-01-17"
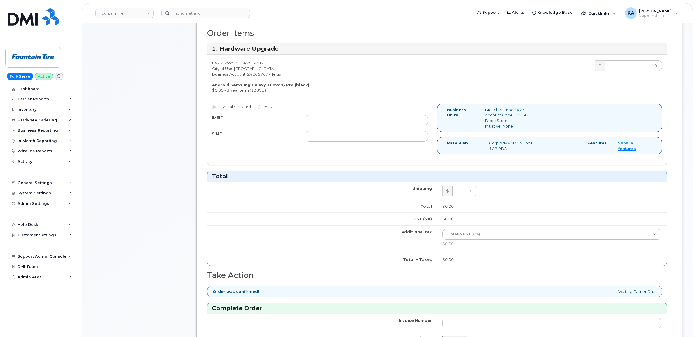
scroll to position [219, 0]
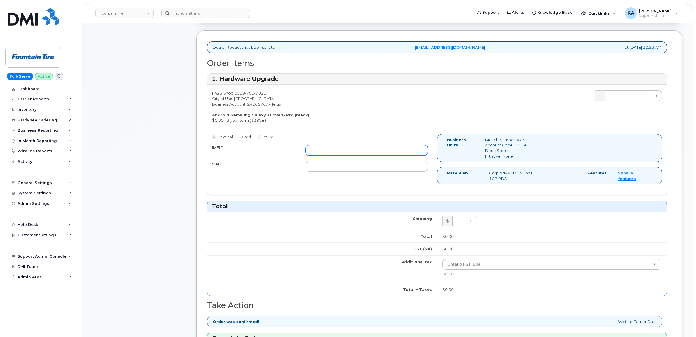
click at [334, 153] on input "IMEI *" at bounding box center [367, 150] width 122 height 11
paste input "350533491345217"
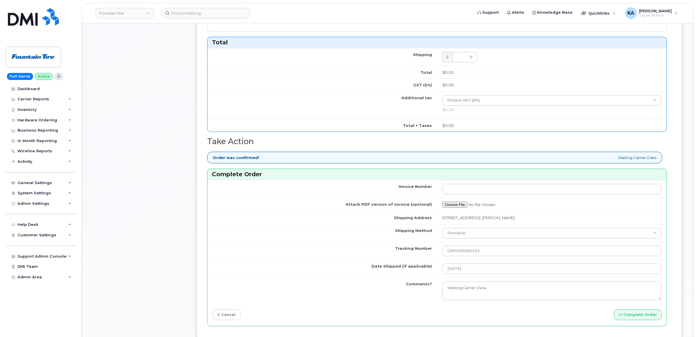
scroll to position [402, 0]
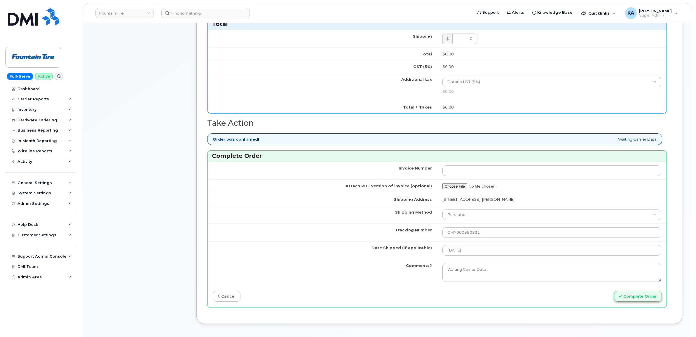
type input "350533491345217"
click at [638, 298] on button "Complete Order" at bounding box center [638, 296] width 48 height 11
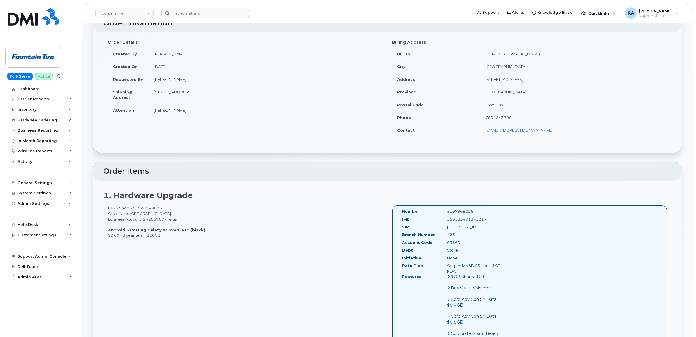
scroll to position [73, 0]
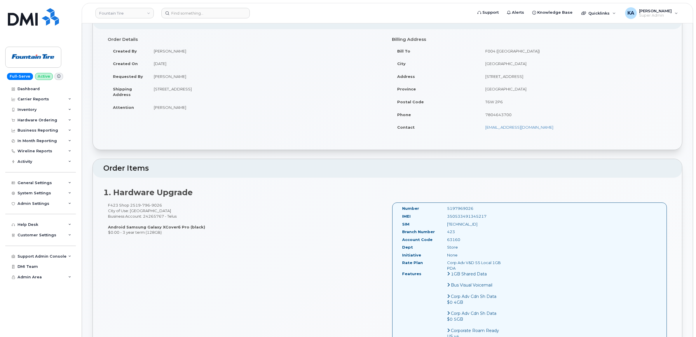
drag, startPoint x: 400, startPoint y: 208, endPoint x: 494, endPoint y: 269, distance: 111.6
click at [494, 269] on div "Number 5197969026 IMEI [TECHNICAL_ID] SIM [TECHNICAL_ID] Branch Number 423 Acco…" at bounding box center [452, 326] width 108 height 241
copy div "Number 5197969026 IMEI [TECHNICAL_ID] SIM [TECHNICAL_ID] Branch Number 423 Acco…"
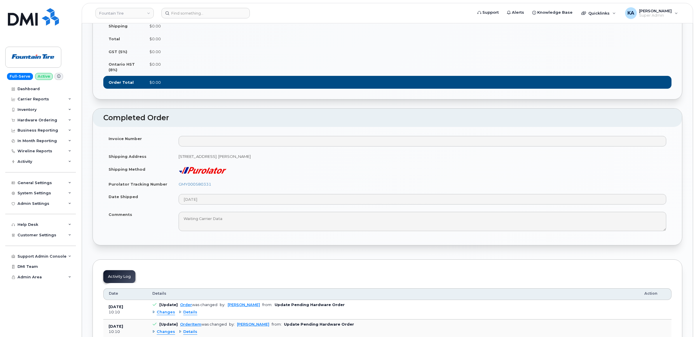
scroll to position [548, 0]
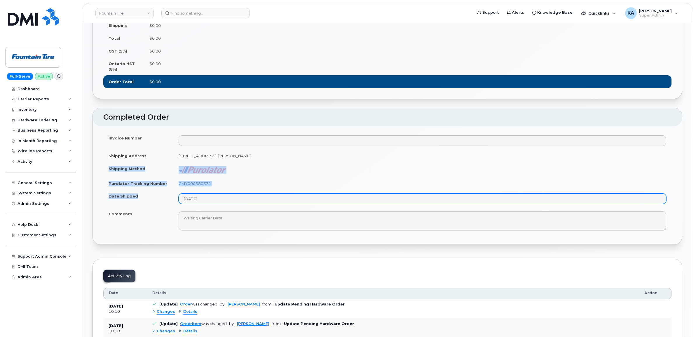
click at [224, 208] on tbody "Invoice Number Shipping Address [STREET_ADDRESS]: [PERSON_NAME] Shipping Method…" at bounding box center [387, 183] width 569 height 103
copy tbody "Shipping Method Purolator Tracking Number GMY000580331 Date Shipped"
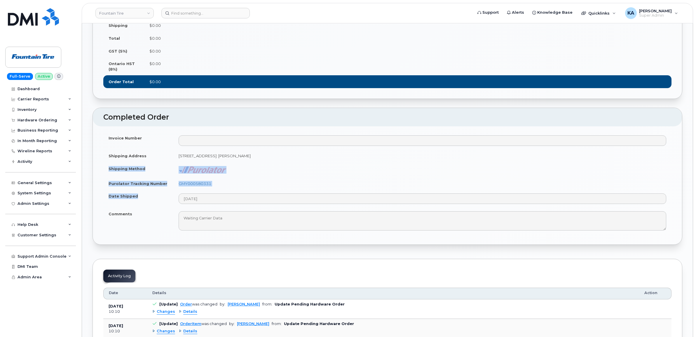
click at [237, 190] on td "GMY000580331" at bounding box center [422, 183] width 498 height 13
drag, startPoint x: 221, startPoint y: 190, endPoint x: 179, endPoint y: 192, distance: 42.1
click at [179, 190] on td "GMY000580331" at bounding box center [422, 183] width 498 height 13
copy link "GMY000580331"
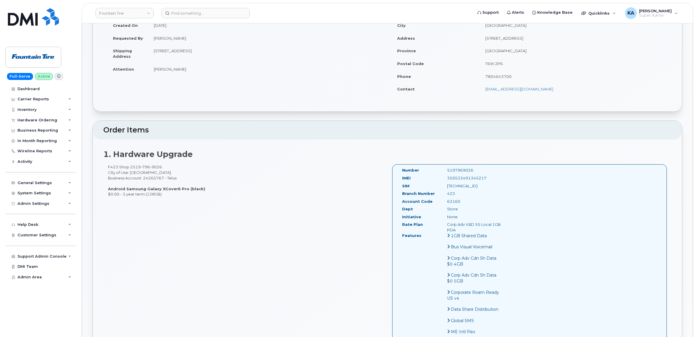
scroll to position [110, 0]
drag, startPoint x: 489, startPoint y: 180, endPoint x: 446, endPoint y: 181, distance: 43.0
click at [446, 181] on div "350533491345217" at bounding box center [474, 180] width 63 height 6
copy div "350533491345217"
drag, startPoint x: 474, startPoint y: 172, endPoint x: 446, endPoint y: 173, distance: 27.8
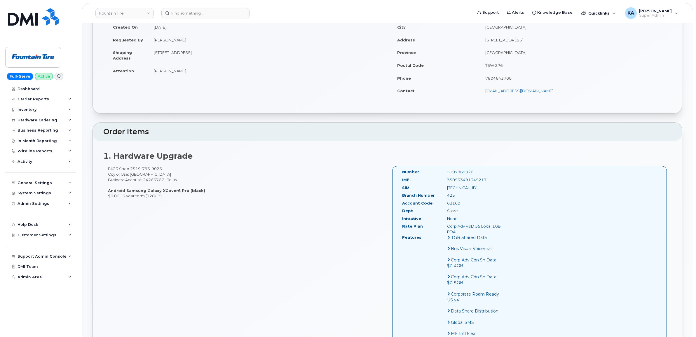
click at [446, 173] on div "5197969026" at bounding box center [474, 172] width 63 height 6
copy div "5197969026"
click at [38, 120] on div "Hardware Ordering" at bounding box center [38, 120] width 40 height 5
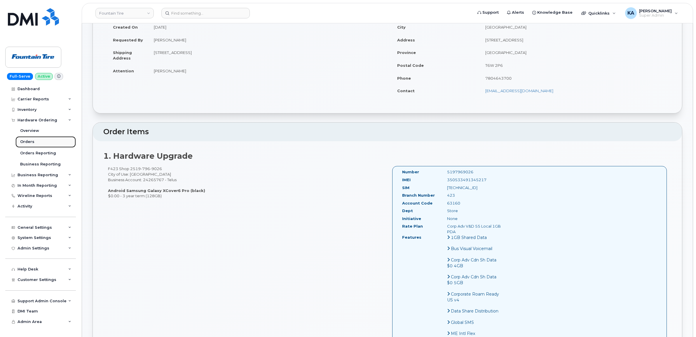
click at [27, 141] on div "Orders" at bounding box center [27, 141] width 14 height 5
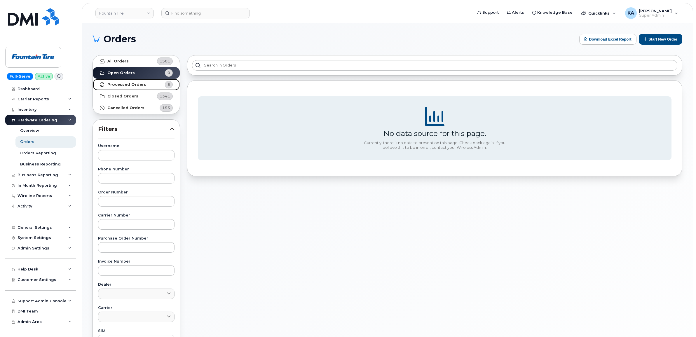
click at [116, 84] on strong "Processed Orders" at bounding box center [126, 84] width 39 height 5
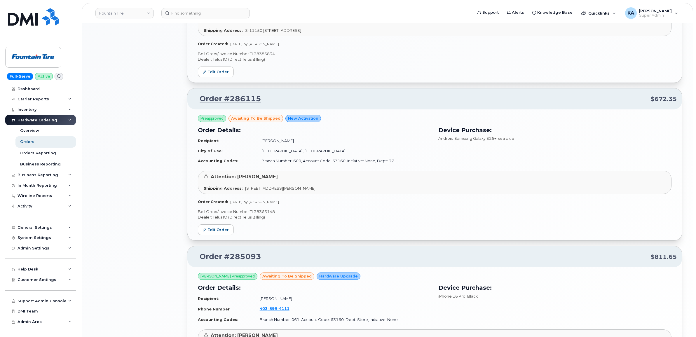
scroll to position [579, 0]
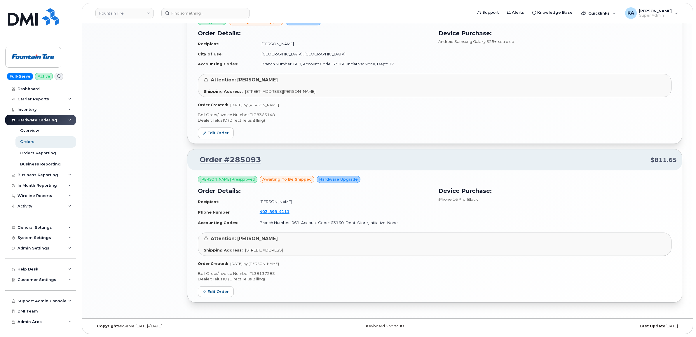
click at [265, 271] on p "Bell Order/Invoice Number TL38137283" at bounding box center [435, 274] width 474 height 6
copy p "TL38137283"
click at [219, 290] on link "Edit Order" at bounding box center [216, 291] width 36 height 11
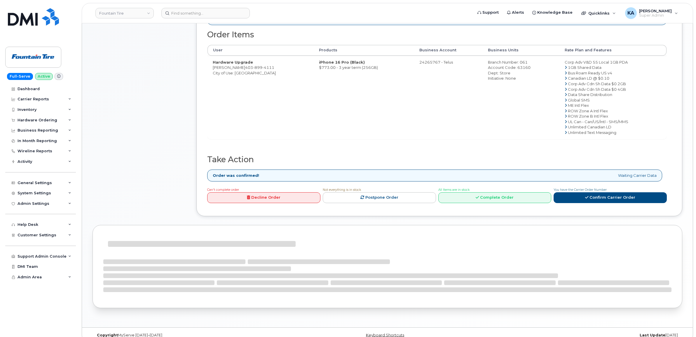
scroll to position [249, 0]
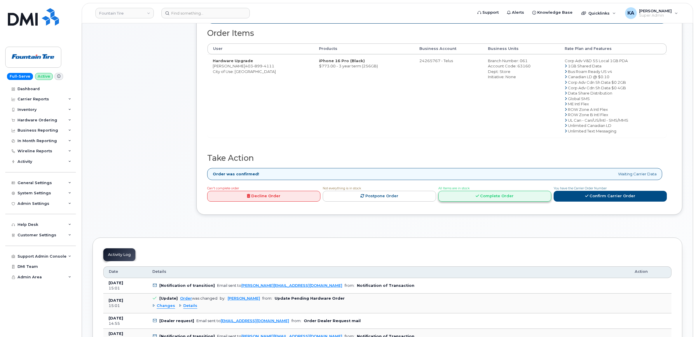
click at [481, 199] on link "Complete Order" at bounding box center [495, 196] width 113 height 11
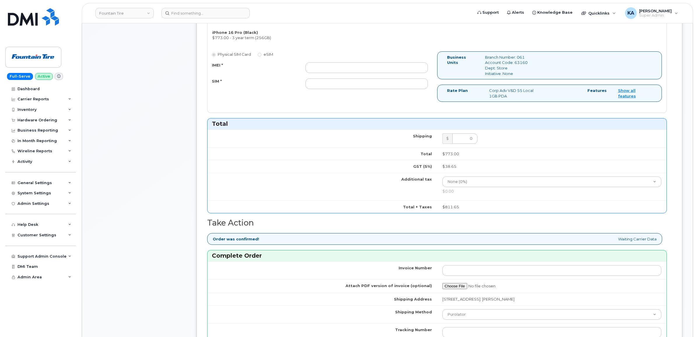
scroll to position [431, 0]
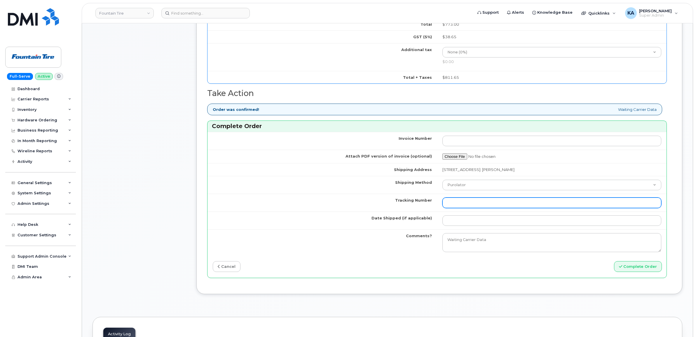
click at [465, 206] on input "Tracking Number" at bounding box center [552, 203] width 219 height 11
paste input "GMY000592154"
type input "GMY000592154"
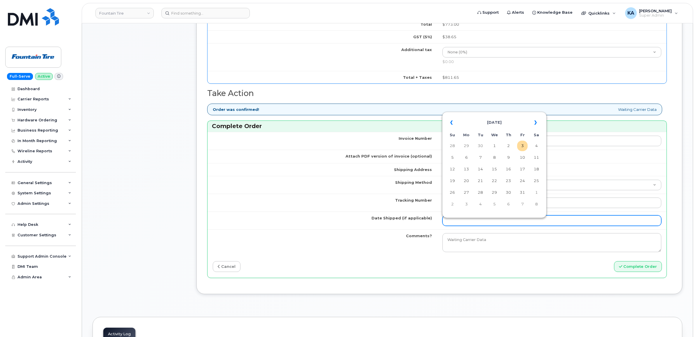
click at [463, 221] on input "Date Shipped (if applicable)" at bounding box center [552, 221] width 219 height 11
type input "[DATE]"
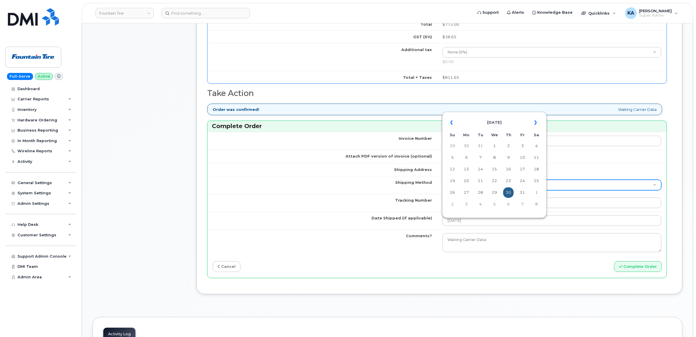
click at [509, 190] on td "30" at bounding box center [508, 192] width 11 height 11
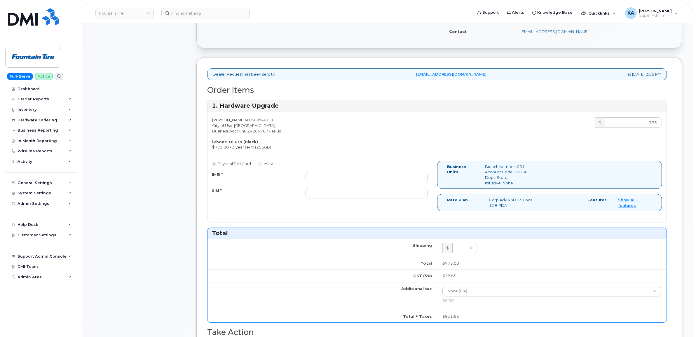
scroll to position [176, 0]
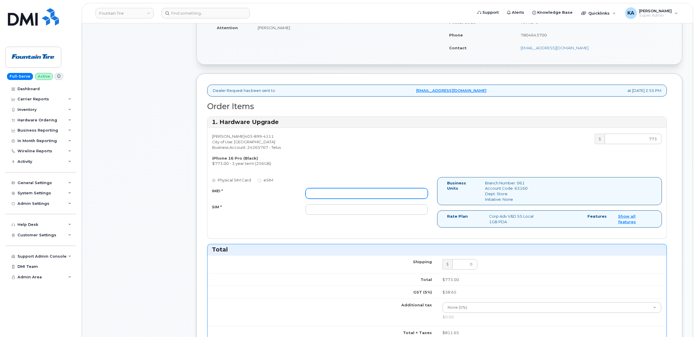
click at [325, 193] on input "IMEI *" at bounding box center [367, 193] width 122 height 11
paste input "355171955467980"
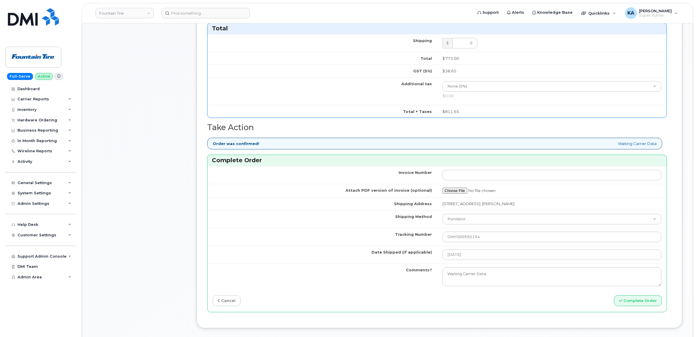
scroll to position [468, 0]
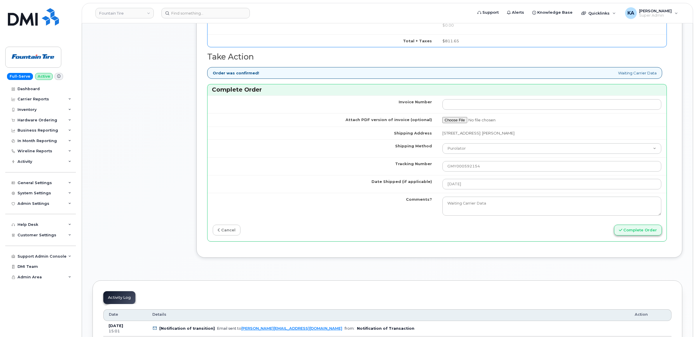
type input "355171955467980"
click at [634, 232] on button "Complete Order" at bounding box center [638, 230] width 48 height 11
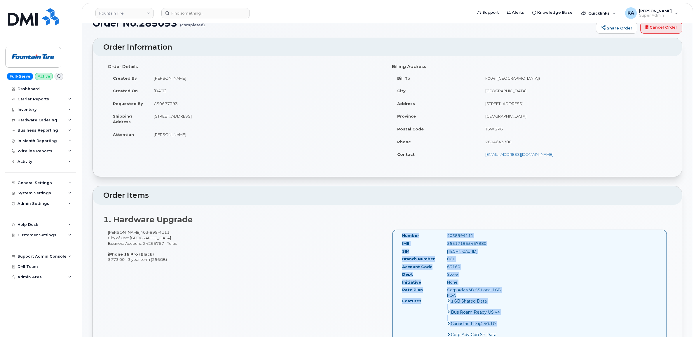
scroll to position [47, 0]
drag, startPoint x: 400, startPoint y: 281, endPoint x: 495, endPoint y: 295, distance: 96.3
copy div "Number 4038994111 IMEI [TECHNICAL_ID] SIM [TECHNICAL_ID] Branch Number 061 Acco…"
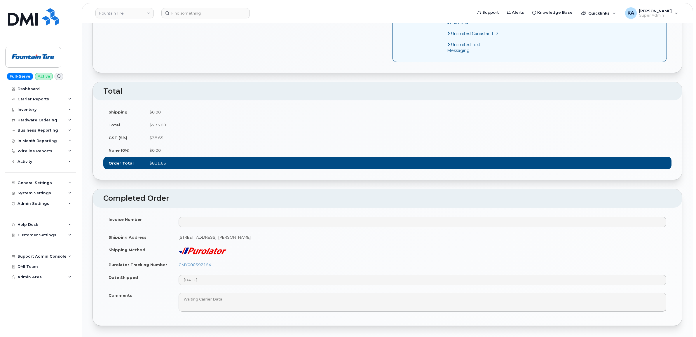
scroll to position [485, 0]
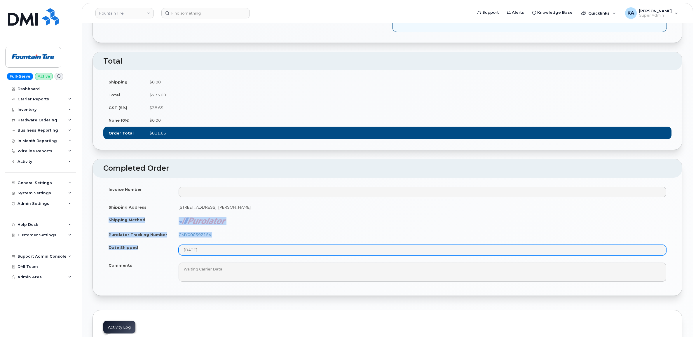
click at [210, 262] on tbody "Invoice Number Shipping Address [STREET_ADDRESS]: [PERSON_NAME] Shipping Method…" at bounding box center [387, 234] width 569 height 103
copy tbody "Shipping Method Purolator Tracking Number GMY000592154 Date Shipped"
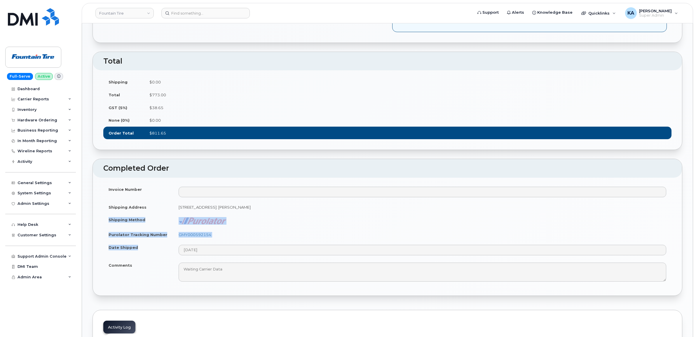
drag, startPoint x: 291, startPoint y: 239, endPoint x: 263, endPoint y: 239, distance: 28.0
click at [291, 239] on td "GMY000592154" at bounding box center [422, 234] width 498 height 13
click at [220, 241] on td "GMY000592154" at bounding box center [422, 234] width 498 height 13
drag, startPoint x: 213, startPoint y: 241, endPoint x: 176, endPoint y: 242, distance: 36.5
click at [176, 241] on td "GMY000592154" at bounding box center [422, 234] width 498 height 13
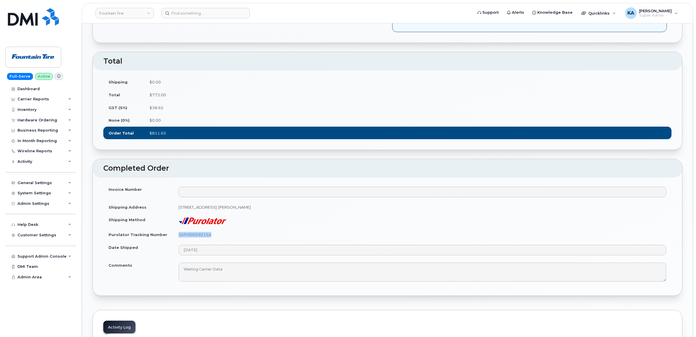
copy link "GMY000592154"
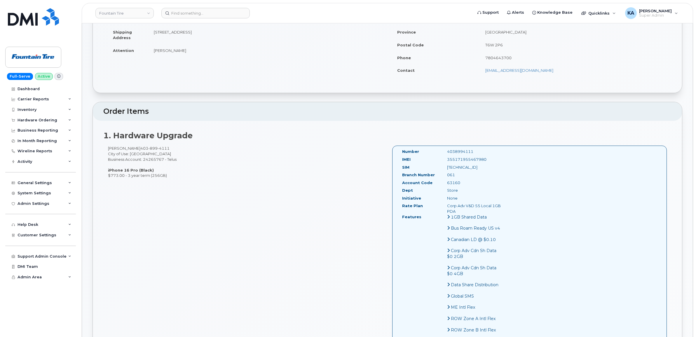
scroll to position [120, 0]
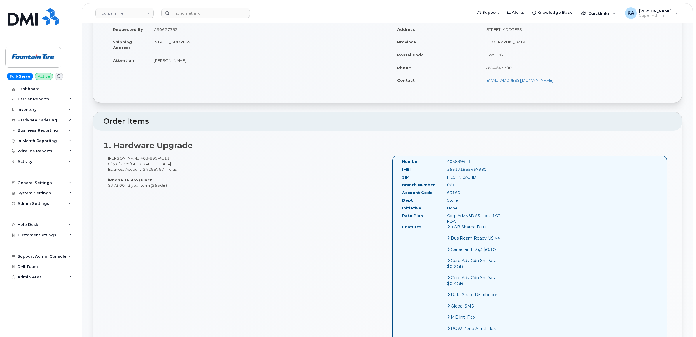
drag, startPoint x: 482, startPoint y: 185, endPoint x: 483, endPoint y: 178, distance: 7.4
click at [483, 178] on div "Number 4038994111 IMEI [TECHNICAL_ID] SIM [TECHNICAL_ID] Branch Number 061 Acco…" at bounding box center [452, 276] width 108 height 235
click at [495, 167] on div "355171955467980" at bounding box center [474, 170] width 63 height 6
drag, startPoint x: 489, startPoint y: 169, endPoint x: 444, endPoint y: 172, distance: 45.0
click at [444, 172] on div "355171955467980" at bounding box center [474, 170] width 63 height 6
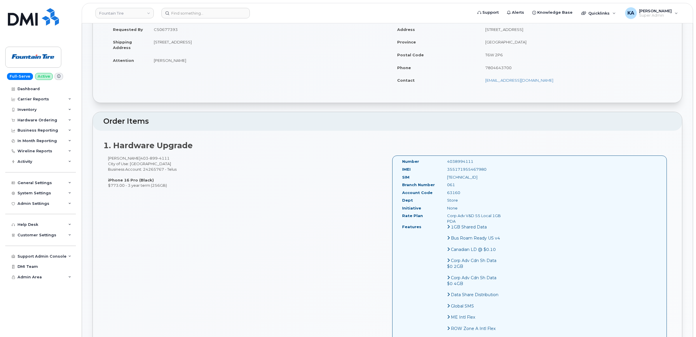
copy div "355171955467980"
drag, startPoint x: 473, startPoint y: 161, endPoint x: 437, endPoint y: 163, distance: 35.4
click at [437, 163] on div "Number 4038994111" at bounding box center [452, 163] width 108 height 8
copy div "4038994111"
click at [29, 119] on div "Hardware Ordering" at bounding box center [38, 120] width 40 height 5
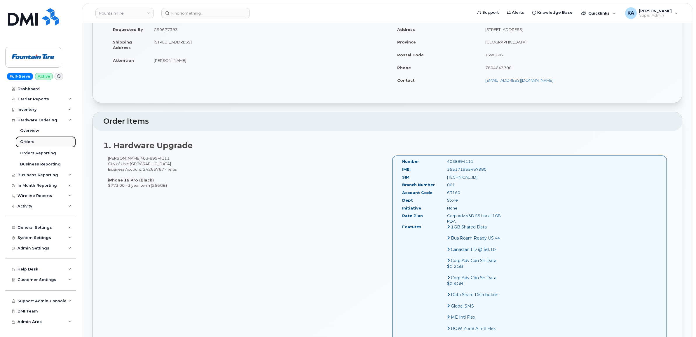
click at [25, 142] on div "Orders" at bounding box center [27, 141] width 14 height 5
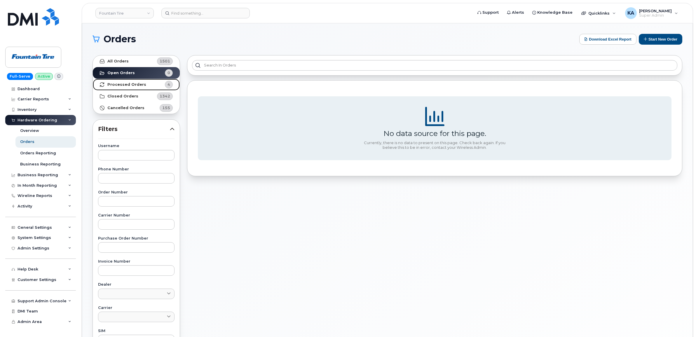
click at [134, 85] on strong "Processed Orders" at bounding box center [126, 84] width 39 height 5
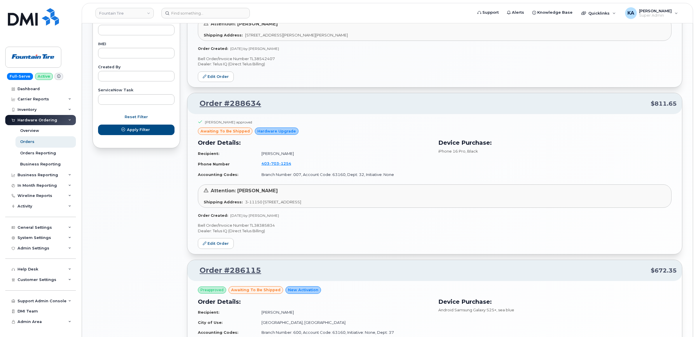
scroll to position [421, 0]
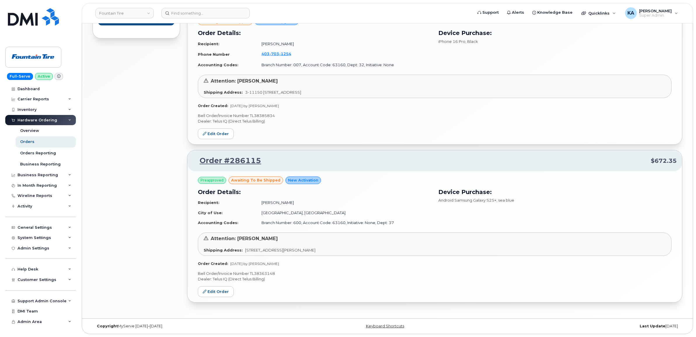
click at [265, 272] on p "Bell Order/Invoice Number TL38363148" at bounding box center [435, 274] width 474 height 6
copy p "TL38363148"
click at [214, 292] on link "Edit Order" at bounding box center [216, 291] width 36 height 11
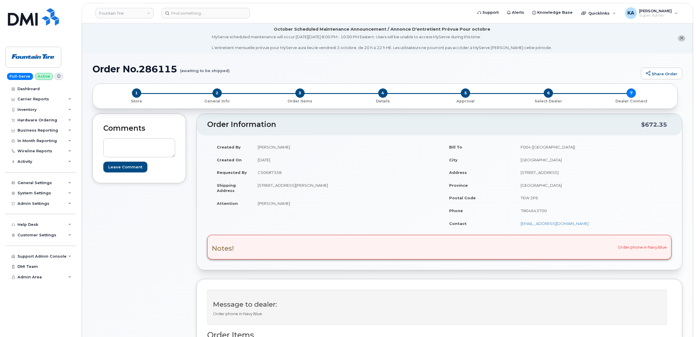
scroll to position [249, 0]
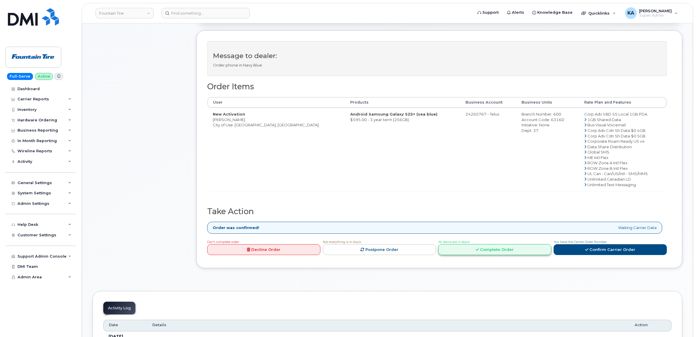
click at [508, 251] on link "Complete Order" at bounding box center [495, 249] width 113 height 11
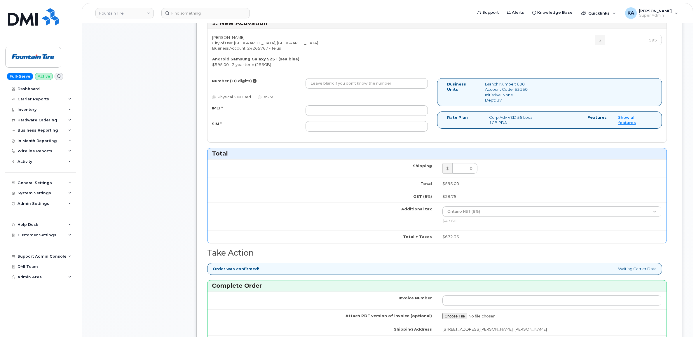
scroll to position [468, 0]
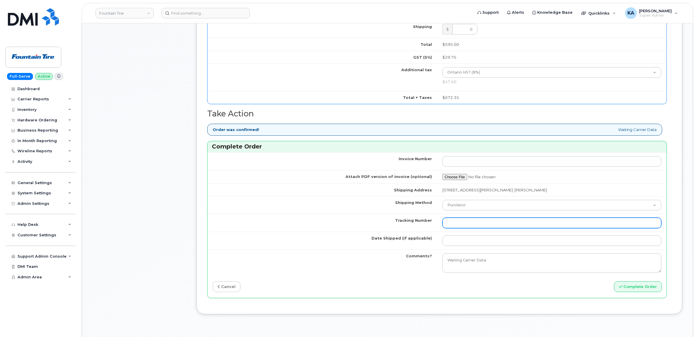
click at [463, 225] on input "Tracking Number" at bounding box center [552, 223] width 219 height 11
paste input "GLR001037328"
type input "GLR001037328"
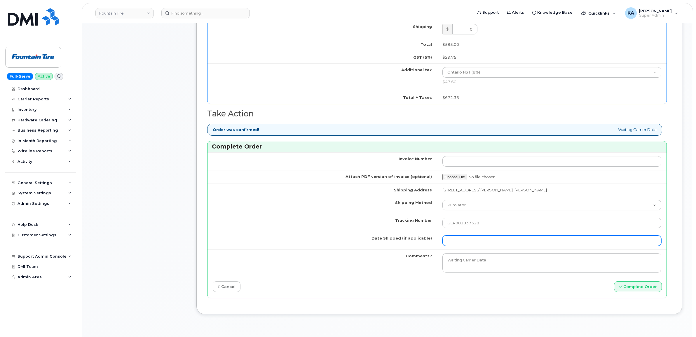
click at [463, 242] on input "Date Shipped (if applicable)" at bounding box center [552, 241] width 219 height 11
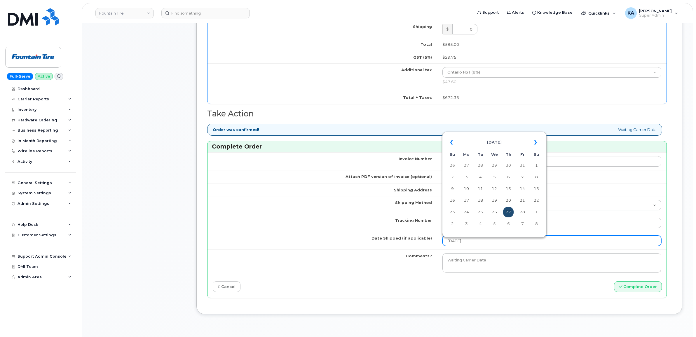
type input "2025-02-27"
click at [508, 211] on td "27" at bounding box center [508, 212] width 11 height 11
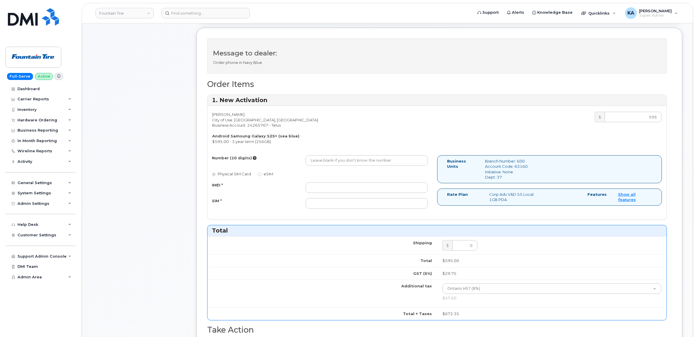
scroll to position [249, 0]
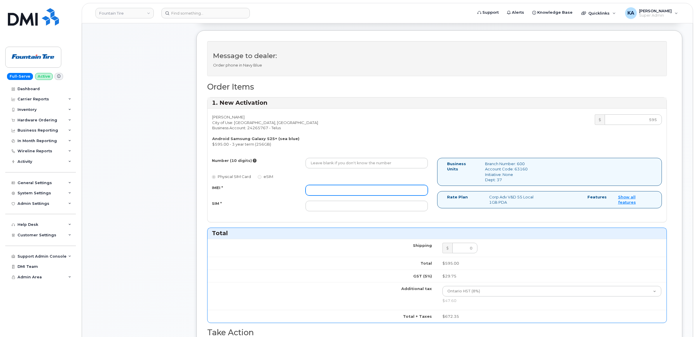
click at [359, 190] on input "IMEI *" at bounding box center [367, 190] width 122 height 11
paste input "354233430254416"
type input "354233430254416"
click at [342, 207] on input "SIM *" at bounding box center [367, 206] width 122 height 11
paste input "8912230102192032419"
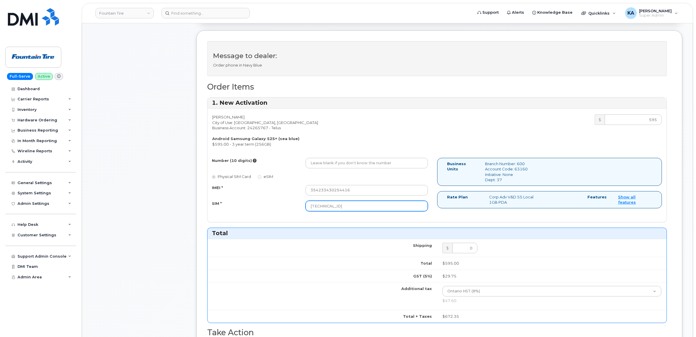
type input "8912230102192032419"
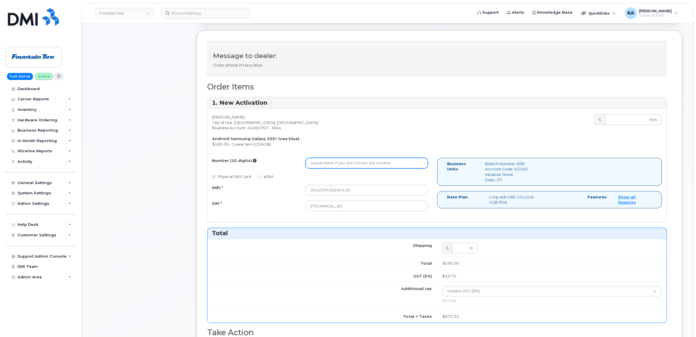
click at [364, 162] on input "Number (10 digits)" at bounding box center [367, 163] width 122 height 11
paste input "226) 234-3373"
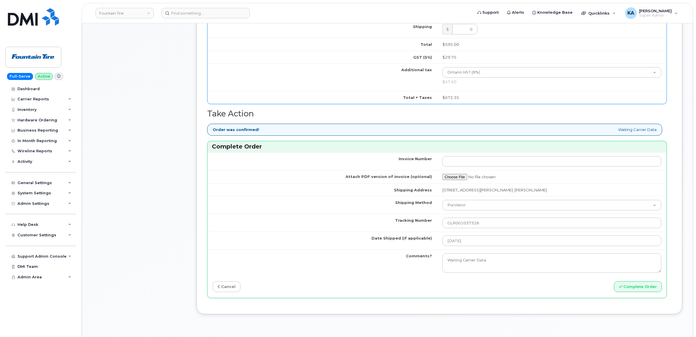
scroll to position [504, 0]
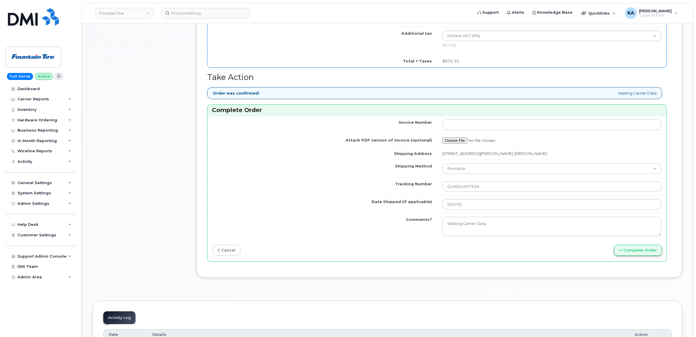
type input "2262343373"
click at [634, 250] on button "Complete Order" at bounding box center [638, 250] width 48 height 11
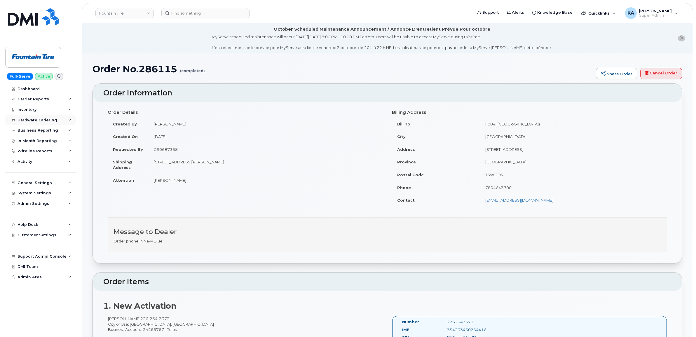
click at [20, 120] on div "Hardware Ordering" at bounding box center [38, 120] width 40 height 5
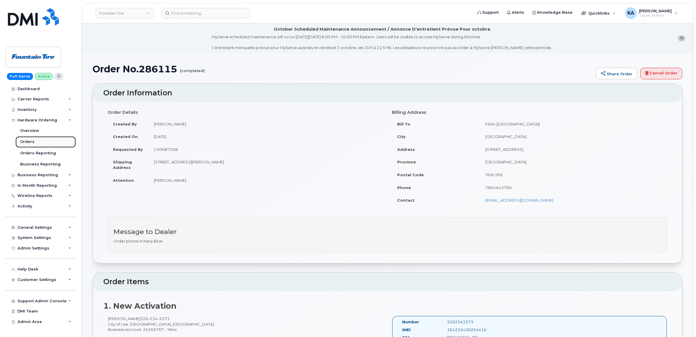
click at [24, 143] on div "Orders" at bounding box center [27, 141] width 14 height 5
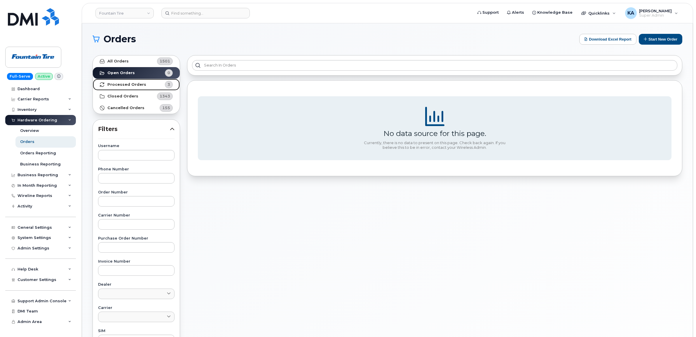
click at [139, 85] on strong "Processed Orders" at bounding box center [126, 84] width 39 height 5
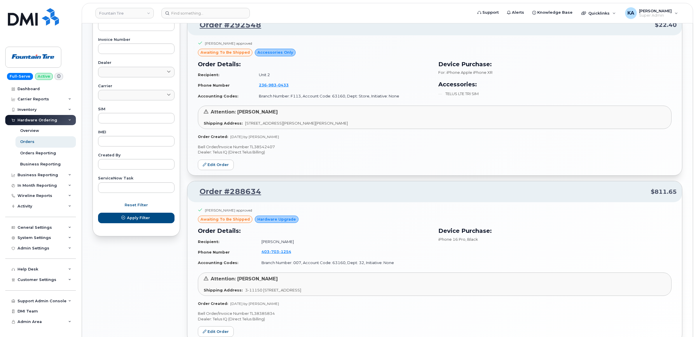
scroll to position [262, 0]
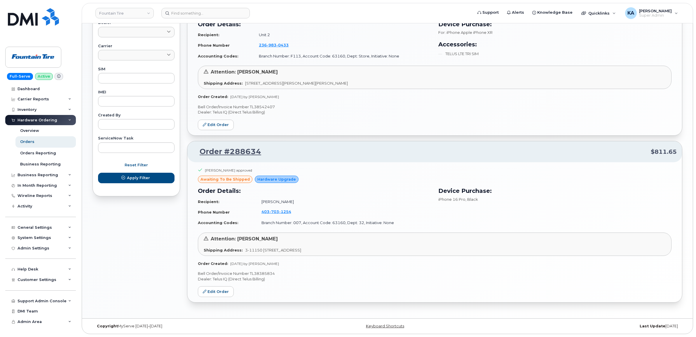
click at [260, 272] on p "Bell Order/Invoice Number TL38385834" at bounding box center [435, 274] width 474 height 6
copy p "TL38385834"
click at [212, 291] on link "Edit Order" at bounding box center [216, 291] width 36 height 11
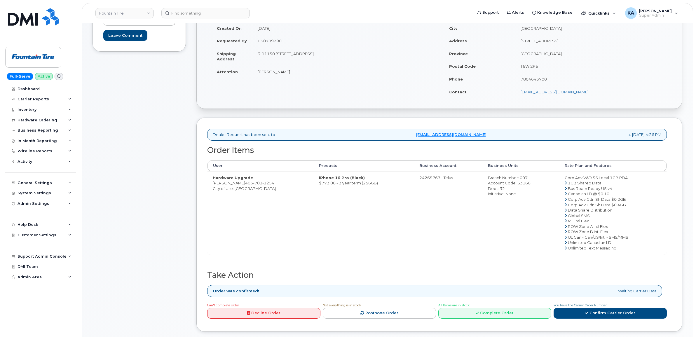
scroll to position [146, 0]
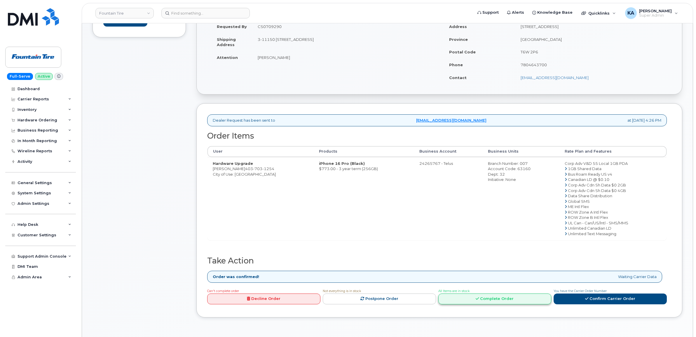
click at [501, 301] on link "Complete Order" at bounding box center [495, 299] width 113 height 11
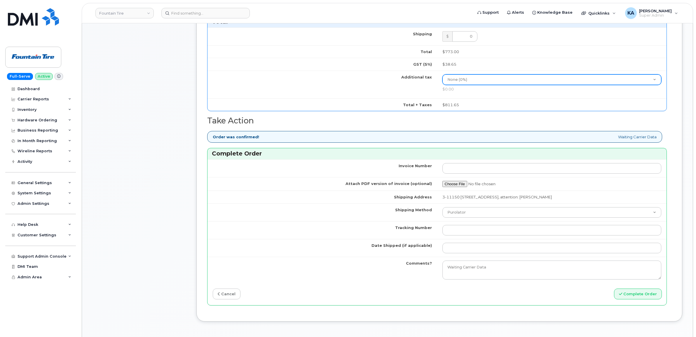
scroll to position [438, 0]
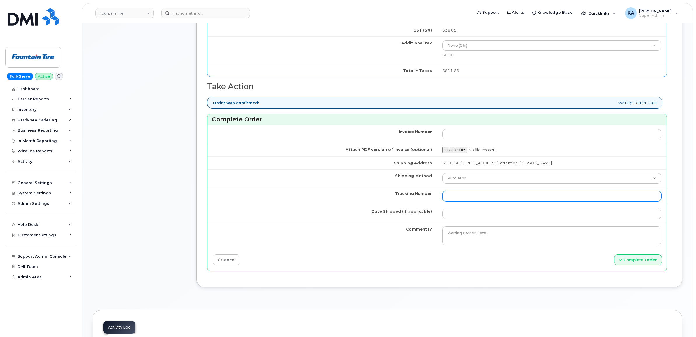
click at [462, 198] on input "Tracking Number" at bounding box center [552, 196] width 219 height 11
paste input "GMY000664608"
type input "GMY000664608"
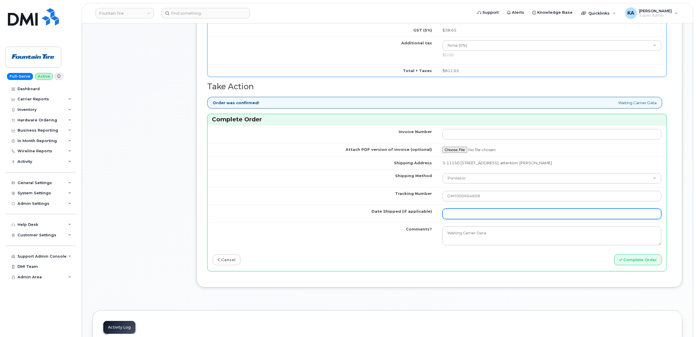
click at [458, 215] on input "Date Shipped (if applicable)" at bounding box center [552, 214] width 219 height 11
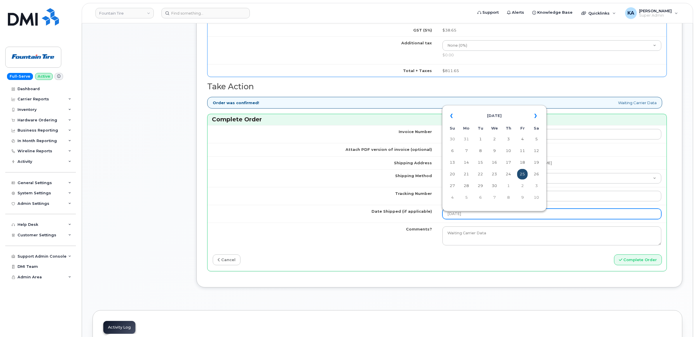
type input "2025-04-25"
click at [524, 174] on td "25" at bounding box center [522, 174] width 11 height 11
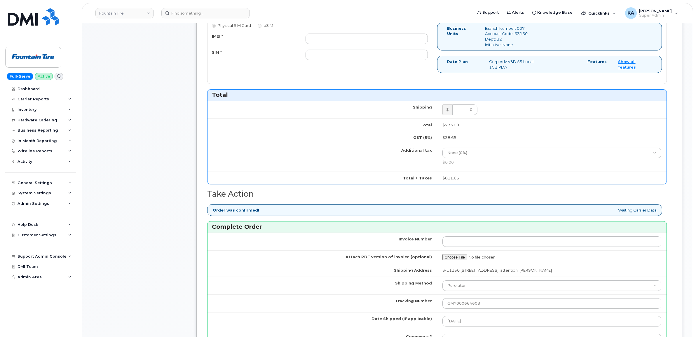
scroll to position [219, 0]
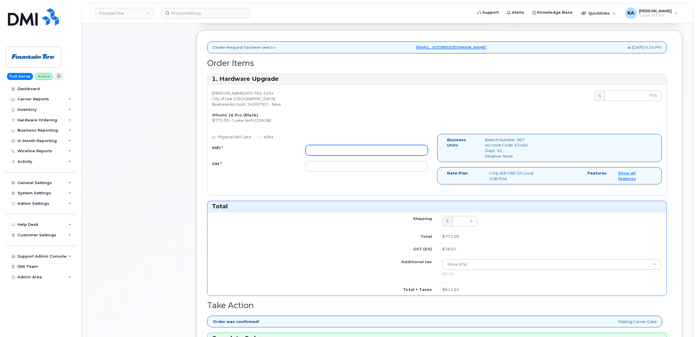
click at [324, 148] on input "IMEI *" at bounding box center [367, 150] width 122 height 11
paste input "351606581805750"
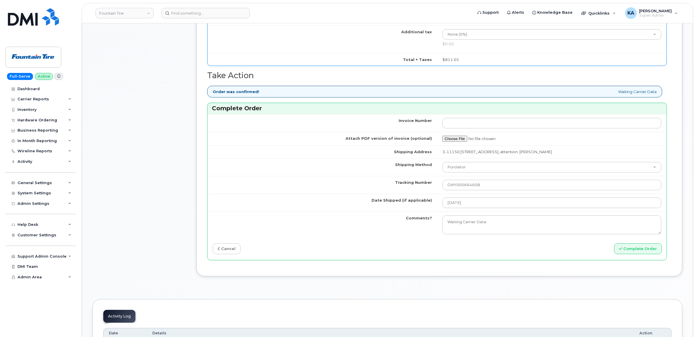
scroll to position [475, 0]
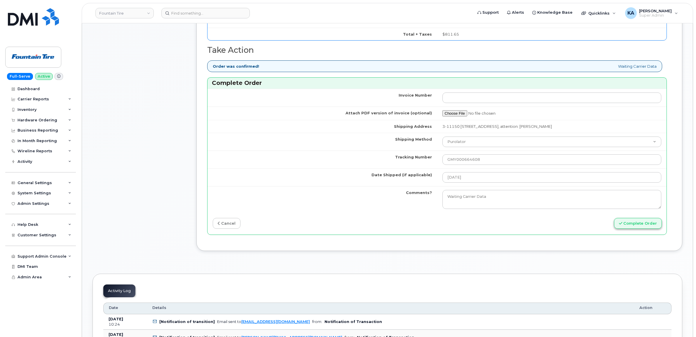
type input "351606581805750"
click at [633, 224] on button "Complete Order" at bounding box center [638, 223] width 48 height 11
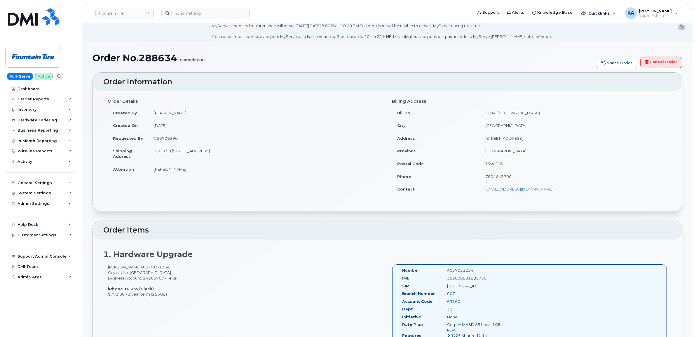
scroll to position [23, 0]
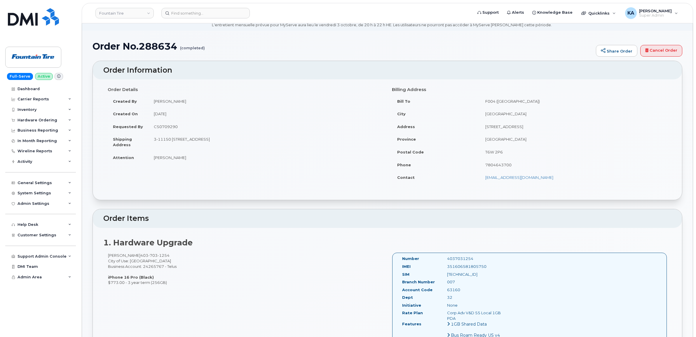
drag, startPoint x: 399, startPoint y: 281, endPoint x: 496, endPoint y: 320, distance: 104.6
copy div "Number 4037031254 IMEI 351606581805750 SIM 8912230102107108163 Branch Number 00…"
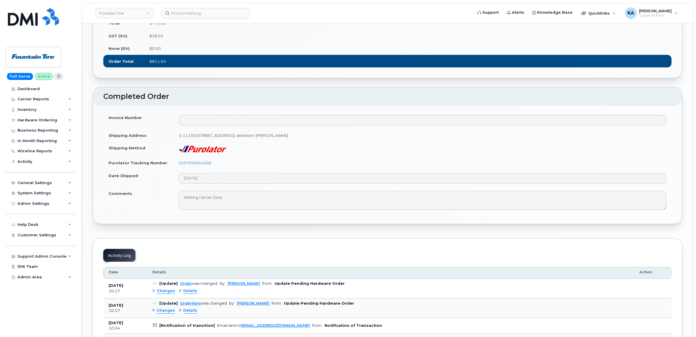
scroll to position [570, 0]
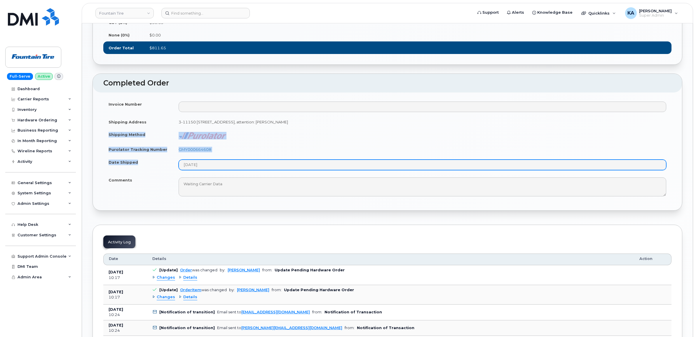
click at [240, 175] on tbody "Invoice Number Shipping Address 3-11150 38 St SE CALGARY AB T2C 2Z6 CANADA, att…" at bounding box center [387, 149] width 569 height 103
copy tbody "Shipping Method Purolator Tracking Number GMY000664608 Date Shipped"
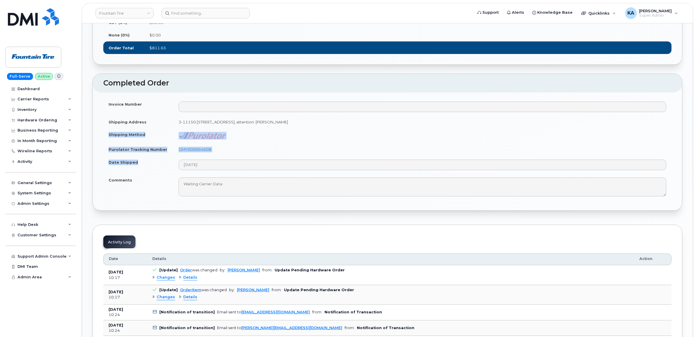
click at [366, 143] on td at bounding box center [422, 135] width 498 height 15
drag, startPoint x: 222, startPoint y: 157, endPoint x: 177, endPoint y: 157, distance: 45.0
click at [177, 156] on td "GMY000664608" at bounding box center [422, 149] width 498 height 13
copy link "GMY000664608"
click at [424, 154] on td "GMY000664608" at bounding box center [422, 149] width 498 height 13
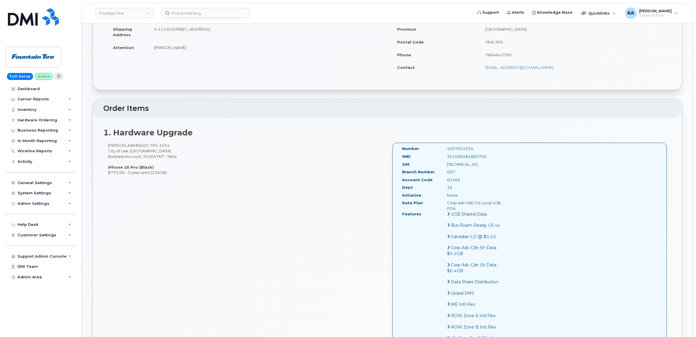
scroll to position [132, 0]
drag, startPoint x: 489, startPoint y: 157, endPoint x: 447, endPoint y: 159, distance: 41.8
click at [447, 159] on div "351606581805750" at bounding box center [474, 157] width 63 height 6
copy div "351606581805750"
drag, startPoint x: 478, startPoint y: 148, endPoint x: 443, endPoint y: 150, distance: 35.1
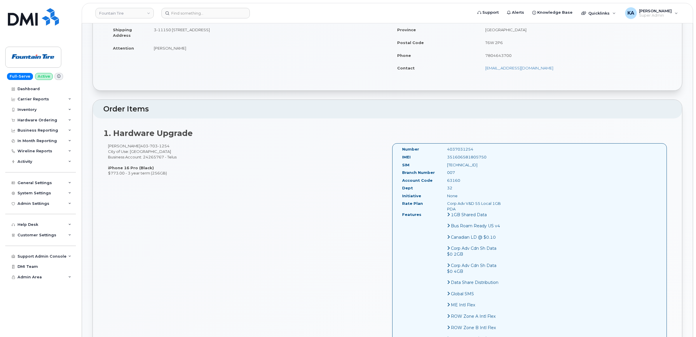
click at [443, 150] on div "4037031254" at bounding box center [474, 150] width 63 height 6
copy div "4037031254"
click at [29, 119] on div "Hardware Ordering" at bounding box center [38, 120] width 40 height 5
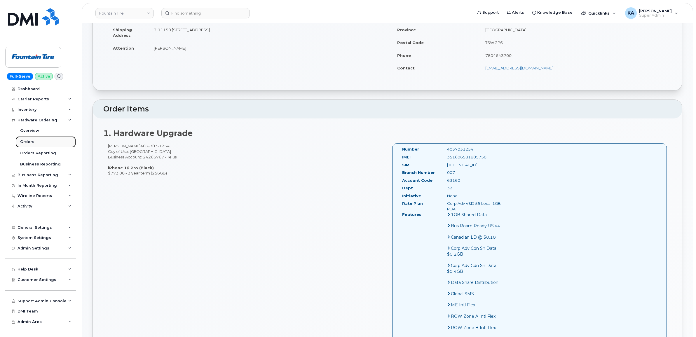
click at [25, 141] on div "Orders" at bounding box center [27, 141] width 14 height 5
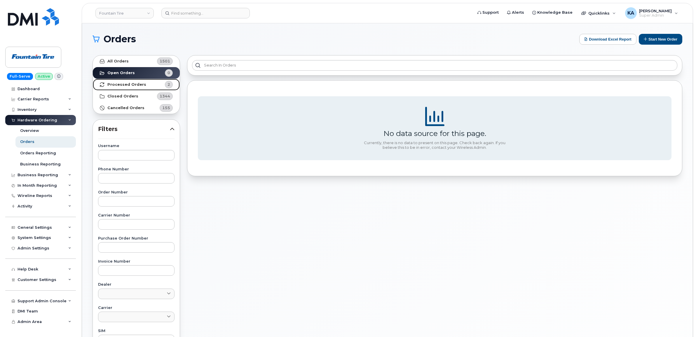
click at [126, 84] on strong "Processed Orders" at bounding box center [126, 84] width 39 height 5
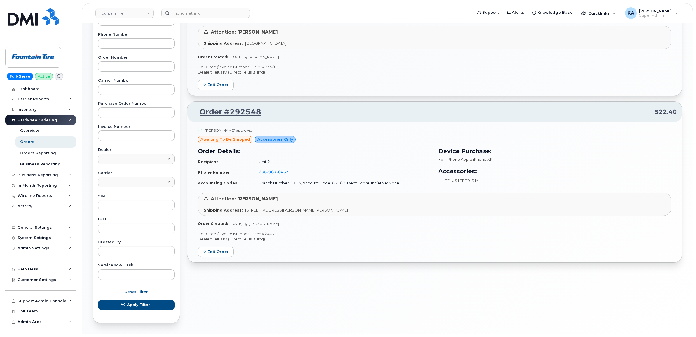
scroll to position [151, 0]
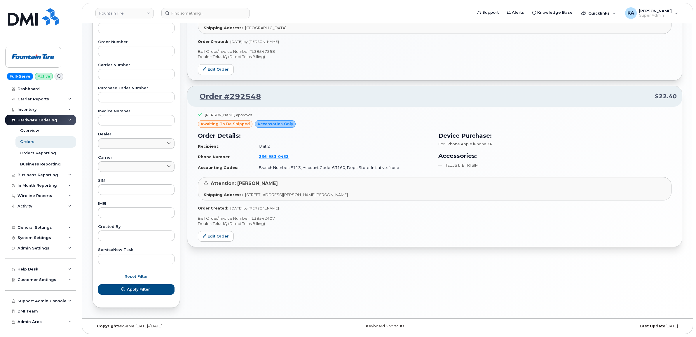
click at [263, 218] on p "Bell Order/Invoice Number TL38542407" at bounding box center [435, 219] width 474 height 6
copy p "TL38542407"
click at [217, 232] on link "Edit Order" at bounding box center [216, 236] width 36 height 11
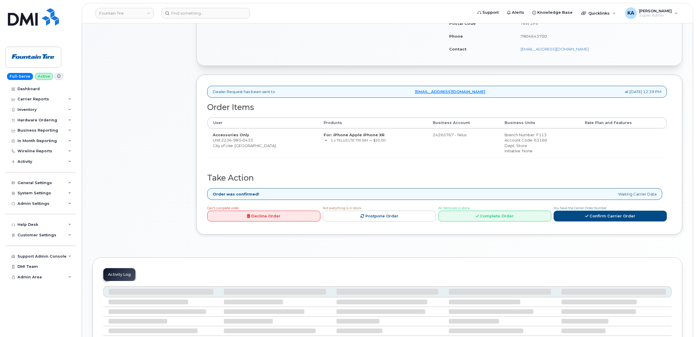
scroll to position [176, 0]
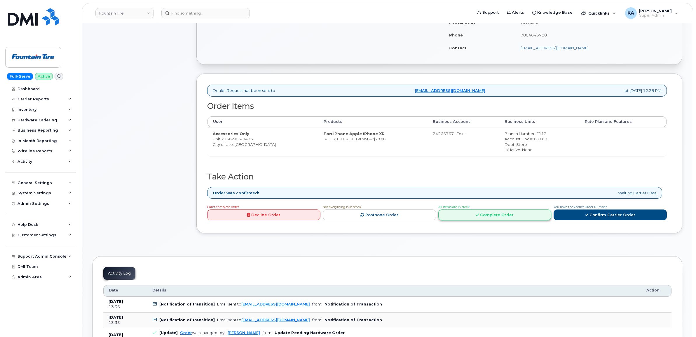
click at [509, 218] on link "Complete Order" at bounding box center [495, 215] width 113 height 11
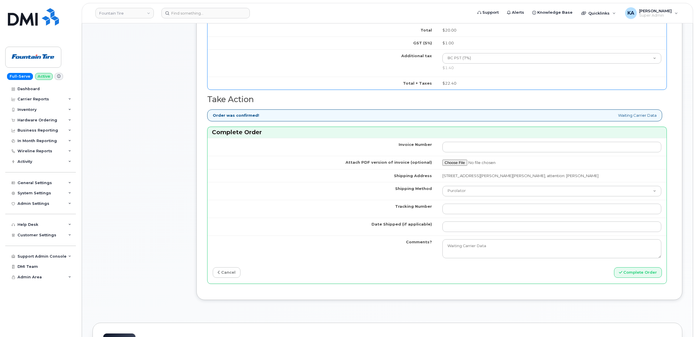
scroll to position [395, 0]
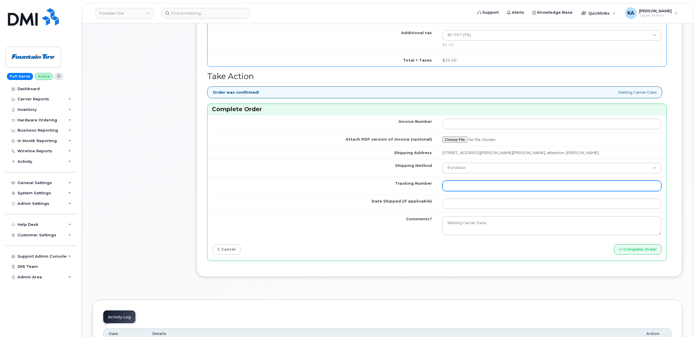
click at [475, 189] on input "Tracking Number" at bounding box center [552, 186] width 219 height 11
paste input "GMY000697236"
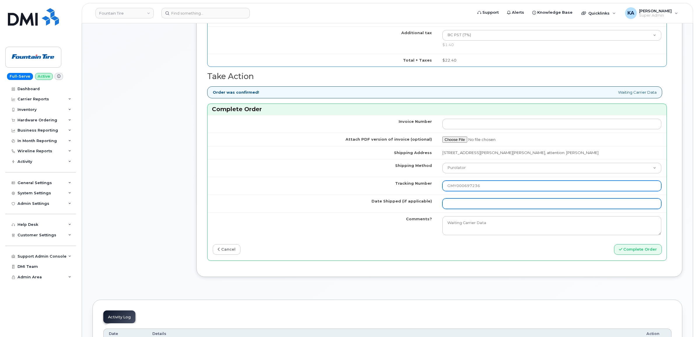
type input "GMY000697236"
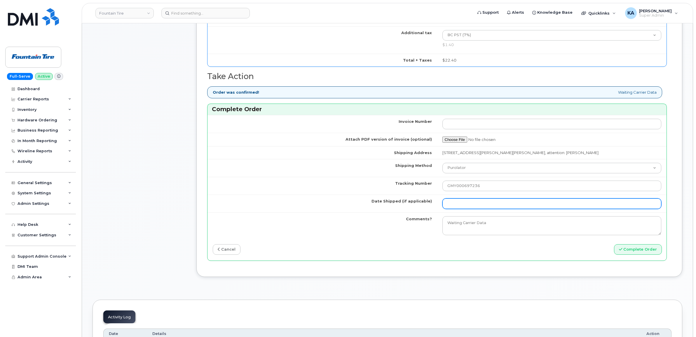
click at [470, 204] on input "Date Shipped (if applicable)" at bounding box center [552, 204] width 219 height 11
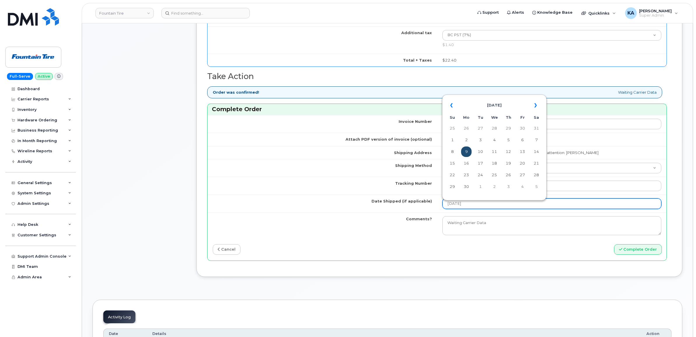
type input "[DATE]"
click at [466, 149] on td "9" at bounding box center [466, 152] width 11 height 11
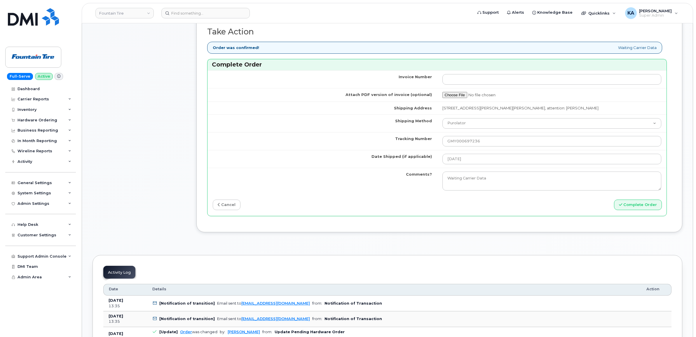
scroll to position [511, 0]
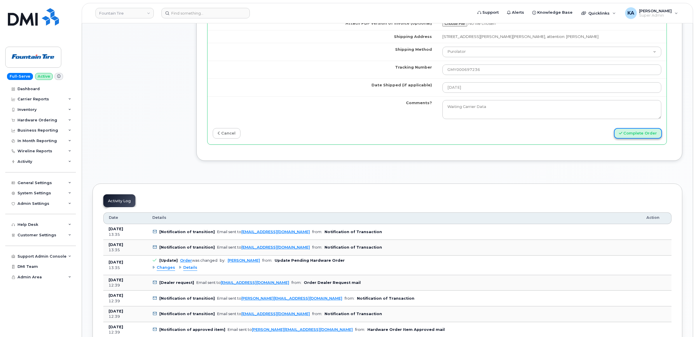
click at [625, 137] on button "Complete Order" at bounding box center [638, 133] width 48 height 11
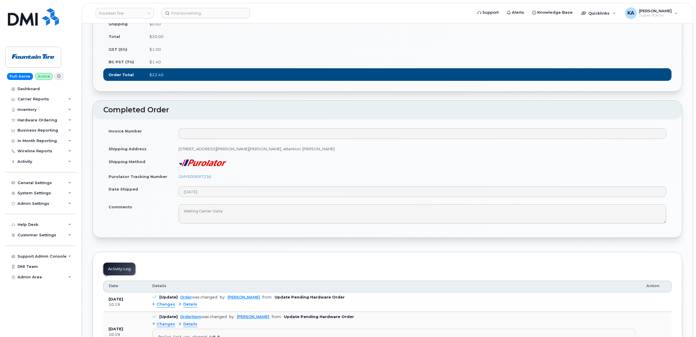
scroll to position [365, 0]
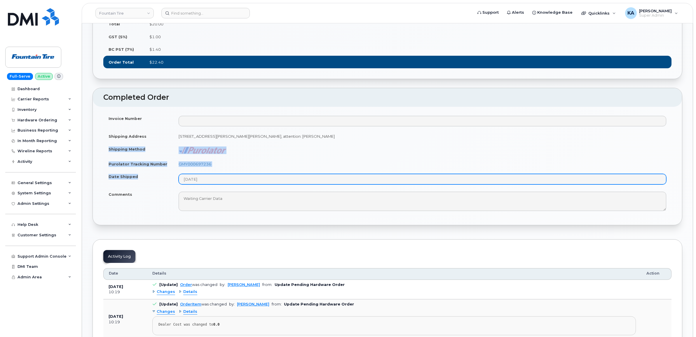
click at [224, 183] on tbody "Invoice Number Shipping Address [STREET_ADDRESS][PERSON_NAME][PERSON_NAME], att…" at bounding box center [387, 163] width 569 height 103
copy tbody "Shipping Method Purolator Tracking Number GMY000697236 Date Shipped"
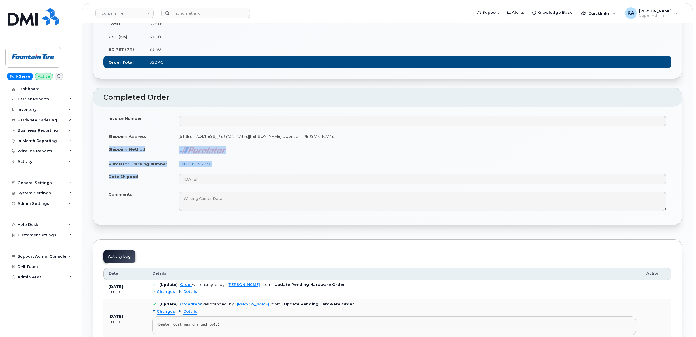
click at [269, 165] on td "GMY000697236" at bounding box center [422, 164] width 498 height 13
drag, startPoint x: 218, startPoint y: 165, endPoint x: 178, endPoint y: 166, distance: 39.7
click at [178, 166] on td "GMY000697236" at bounding box center [422, 164] width 498 height 13
copy link "GMY000697236"
click at [40, 120] on div "Hardware Ordering" at bounding box center [38, 120] width 40 height 5
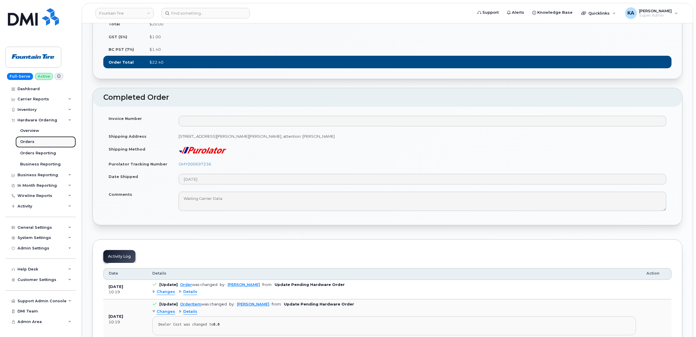
click at [26, 140] on link "Orders" at bounding box center [45, 141] width 60 height 11
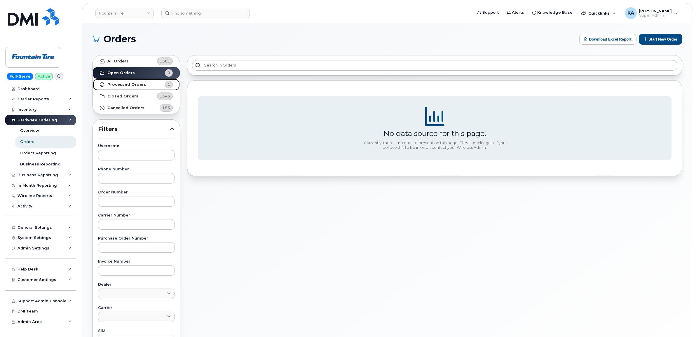
click at [112, 85] on strong "Processed Orders" at bounding box center [126, 84] width 39 height 5
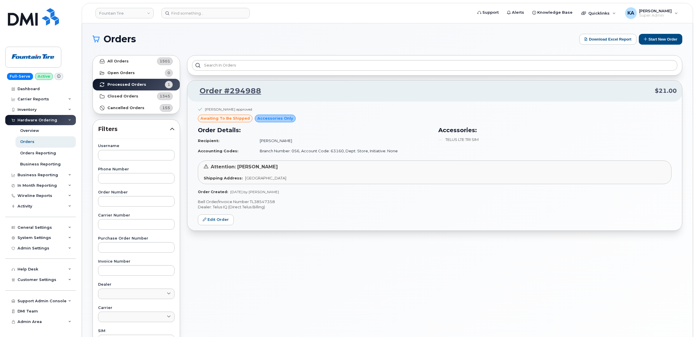
click at [257, 201] on p "Bell Order/Invoice Number TL38547358" at bounding box center [435, 202] width 474 height 6
copy p "TL38547358"
click at [218, 220] on link "Edit Order" at bounding box center [216, 220] width 36 height 11
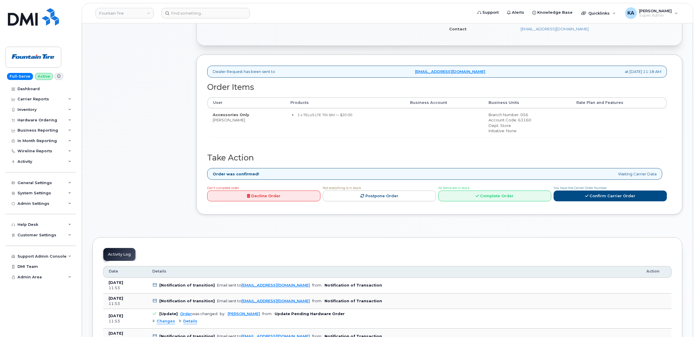
scroll to position [219, 0]
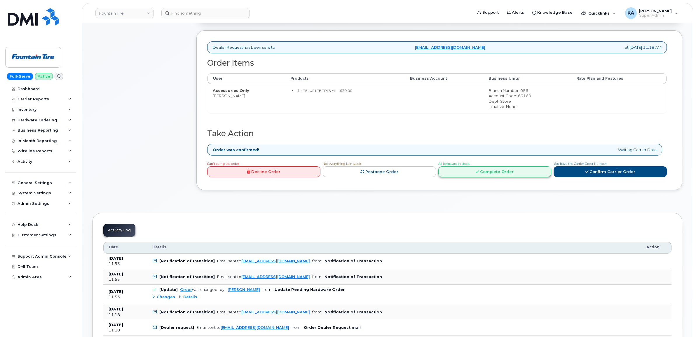
click at [473, 171] on link "Complete Order" at bounding box center [495, 171] width 113 height 11
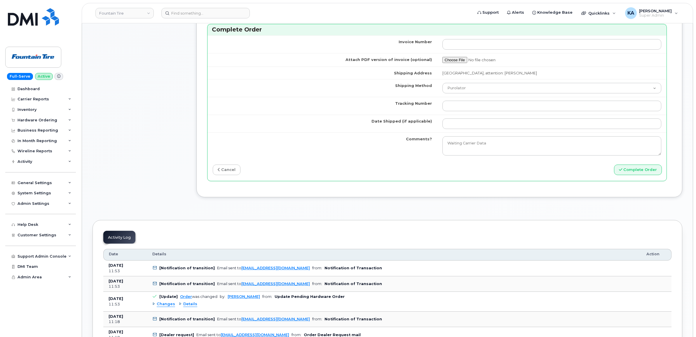
scroll to position [475, 0]
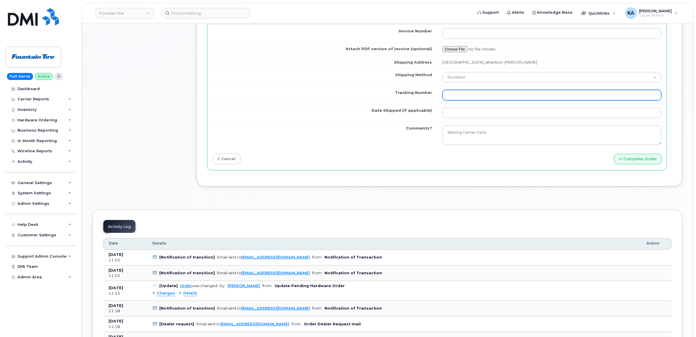
click at [467, 95] on input "Tracking Number" at bounding box center [552, 95] width 219 height 11
paste input "GMY000727812"
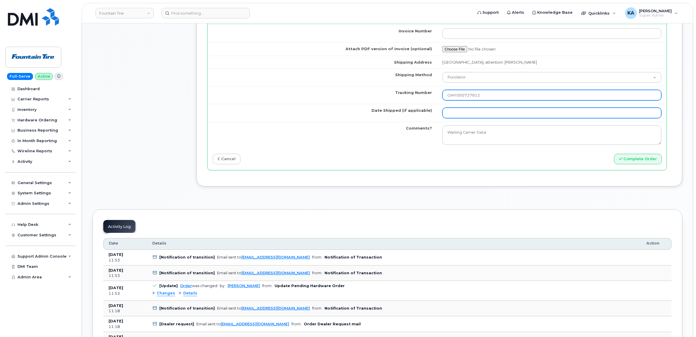
type input "GMY000727812"
click at [464, 114] on input "Date Shipped (if applicable)" at bounding box center [552, 113] width 219 height 11
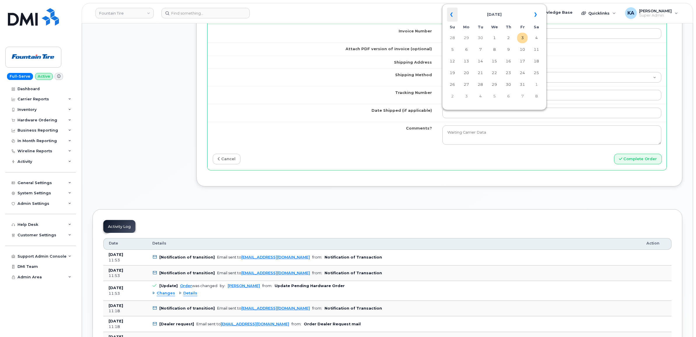
click at [453, 13] on th "«" at bounding box center [452, 15] width 11 height 14
click at [481, 49] on td "8" at bounding box center [480, 49] width 11 height 11
type input "2025-07-08"
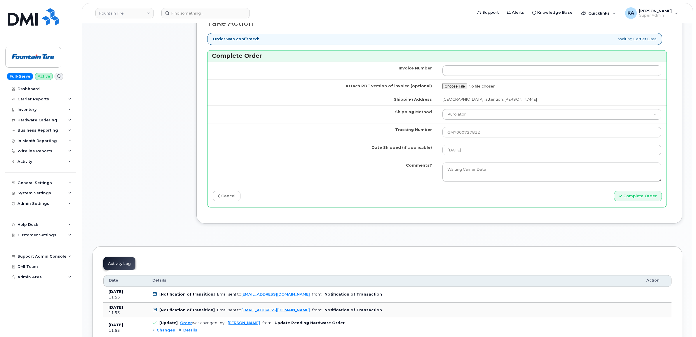
scroll to position [438, 0]
click at [639, 199] on button "Complete Order" at bounding box center [638, 195] width 48 height 11
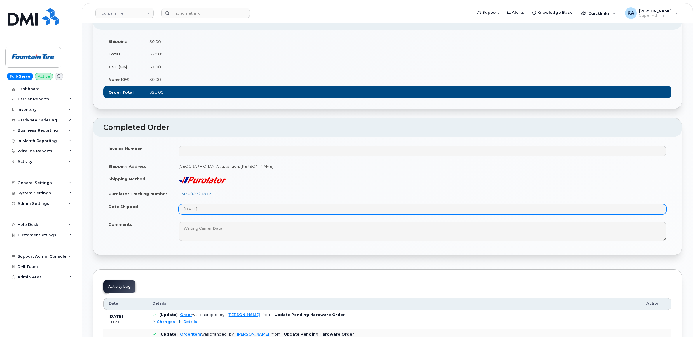
scroll to position [329, 0]
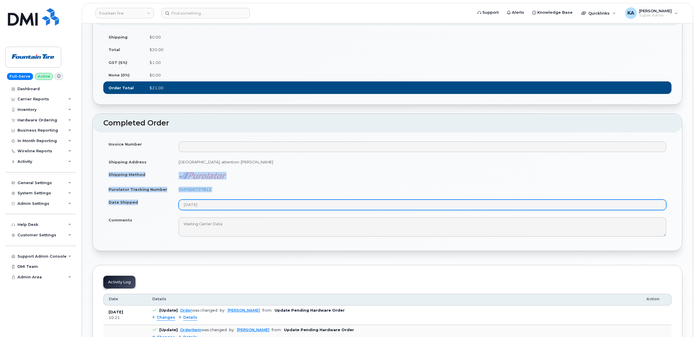
click at [210, 209] on tbody "Invoice Number Shipping Address [GEOGRAPHIC_DATA], attention: [PERSON_NAME] Shi…" at bounding box center [387, 189] width 569 height 103
copy tbody "Shipping Method Purolator Tracking Number GMY000727812 Date Shipped"
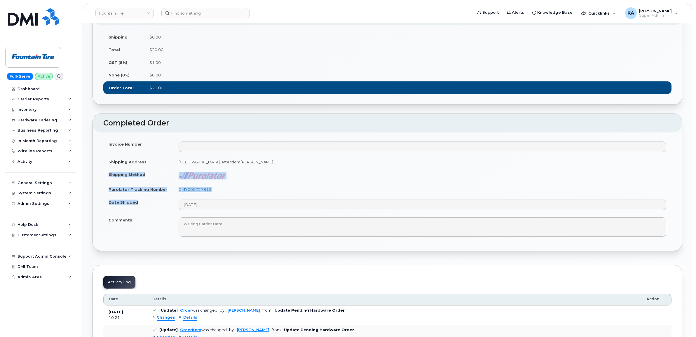
click at [288, 190] on td "GMY000727812" at bounding box center [422, 189] width 498 height 13
drag, startPoint x: 216, startPoint y: 191, endPoint x: 178, endPoint y: 194, distance: 37.8
click at [178, 194] on td "GMY000727812" at bounding box center [422, 189] width 498 height 13
copy link "GMY000727812"
click at [22, 121] on div "Hardware Ordering" at bounding box center [38, 120] width 40 height 5
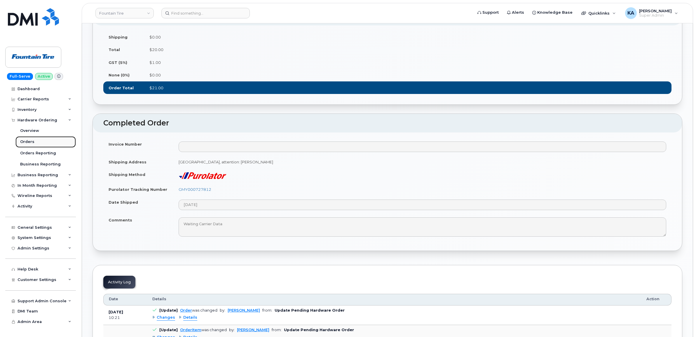
click at [25, 140] on div "Orders" at bounding box center [27, 141] width 14 height 5
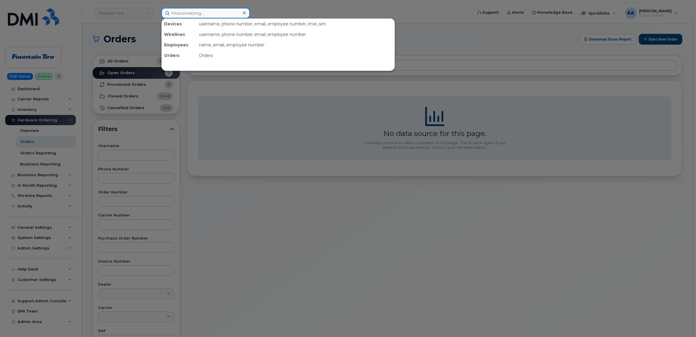
paste input "5064782456"
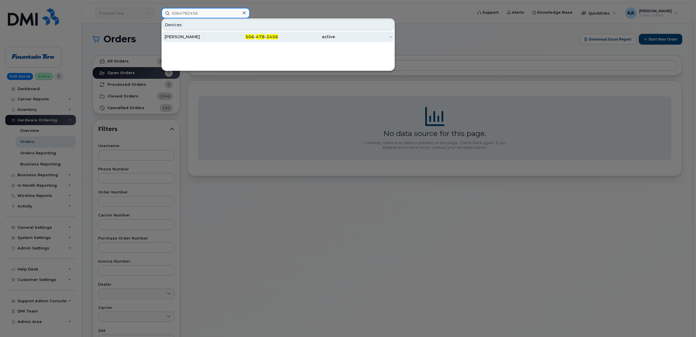
type input "5064782456"
click at [187, 36] on div "Derek Toole" at bounding box center [193, 37] width 57 height 6
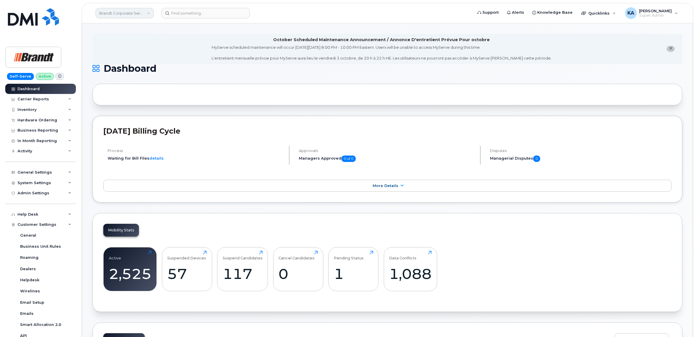
scroll to position [73, 0]
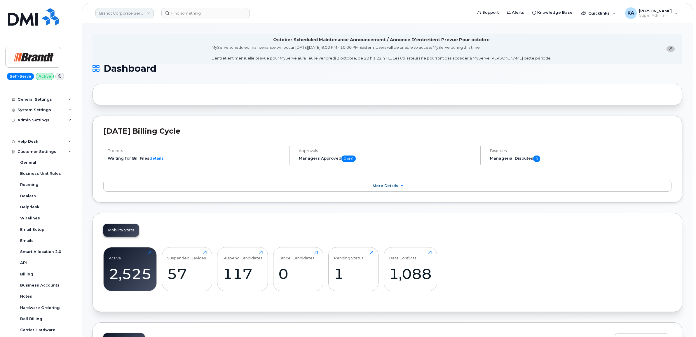
click at [120, 11] on link "Brandt Corporate Services LTD" at bounding box center [124, 13] width 58 height 11
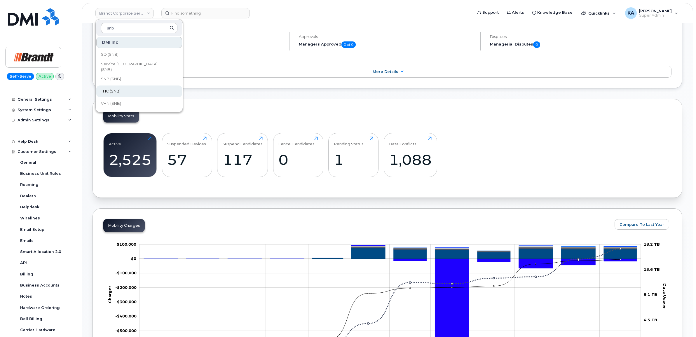
scroll to position [146, 0]
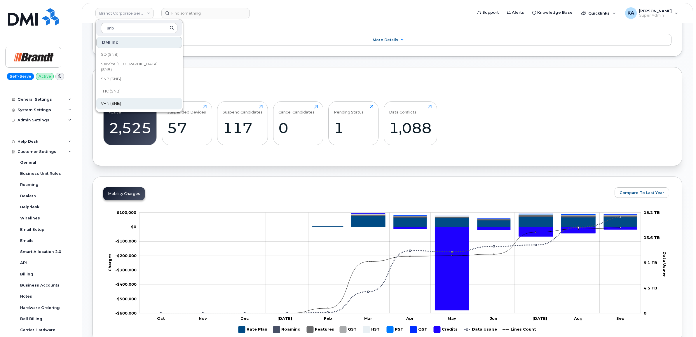
type input "snb"
click at [120, 101] on span "VHN (SNB)" at bounding box center [111, 104] width 20 height 6
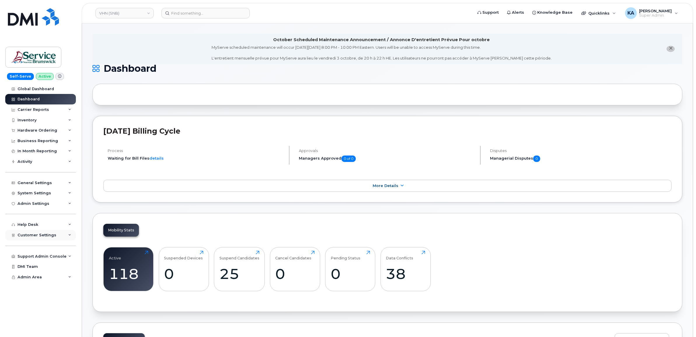
click at [21, 237] on span "Customer Settings" at bounding box center [37, 235] width 39 height 4
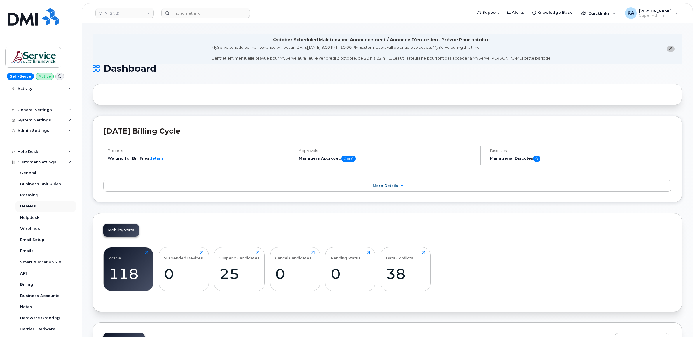
scroll to position [110, 0]
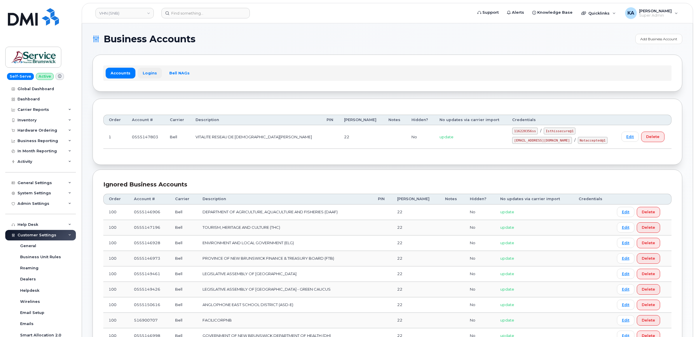
click at [147, 72] on link "Logins" at bounding box center [150, 73] width 24 height 11
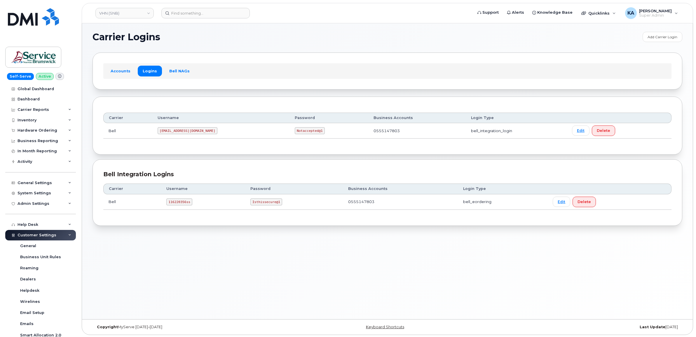
scroll to position [3, 0]
drag, startPoint x: 166, startPoint y: 203, endPoint x: 190, endPoint y: 205, distance: 24.6
click at [190, 205] on td "116220356ss" at bounding box center [203, 201] width 84 height 15
copy code "116220356ss"
drag, startPoint x: 249, startPoint y: 202, endPoint x: 283, endPoint y: 205, distance: 33.7
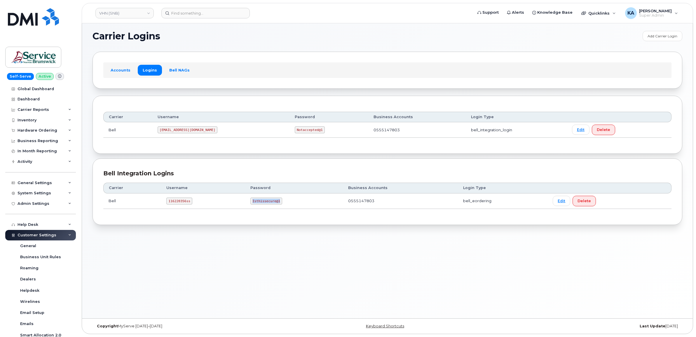
click at [283, 205] on td "Isthissecure@1" at bounding box center [294, 201] width 98 height 15
copy code "Isthissecure@1"
click at [44, 131] on div "Hardware Ordering" at bounding box center [38, 130] width 40 height 5
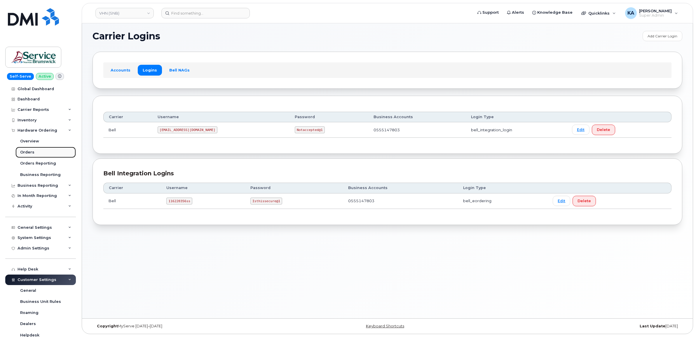
click at [25, 153] on div "Orders" at bounding box center [27, 152] width 14 height 5
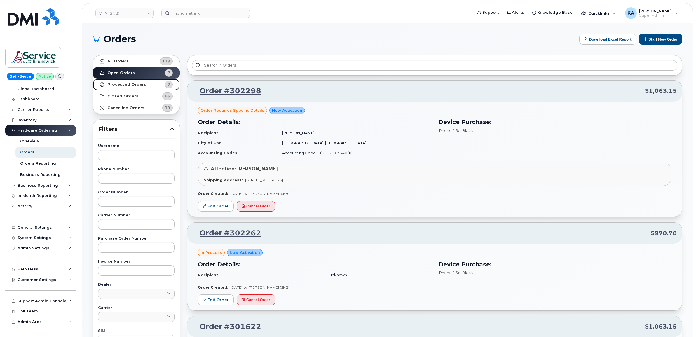
click at [129, 86] on strong "Processed Orders" at bounding box center [126, 84] width 39 height 5
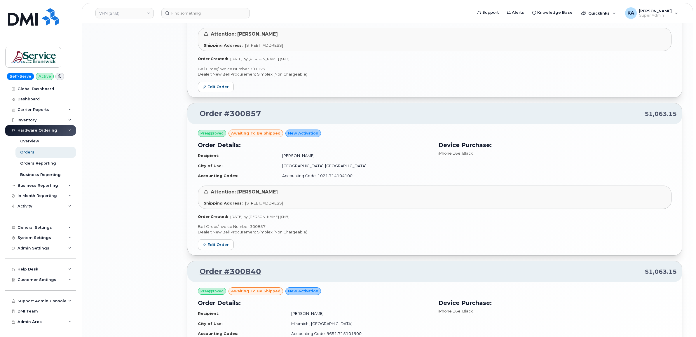
scroll to position [881, 0]
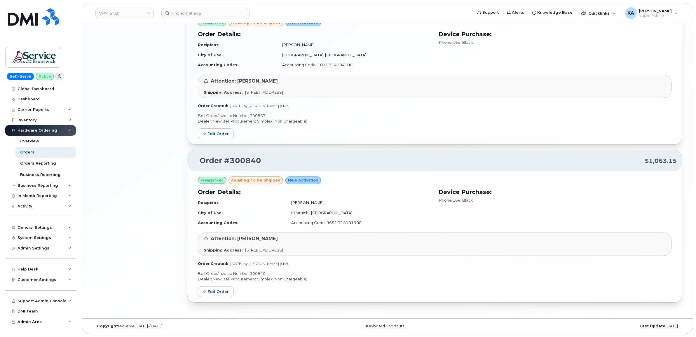
click at [257, 272] on p "Bell Order/Invoice Number 300840" at bounding box center [435, 274] width 474 height 6
copy p "300840"
click at [258, 116] on p "Bell Order/Invoice Number 300857" at bounding box center [435, 116] width 474 height 6
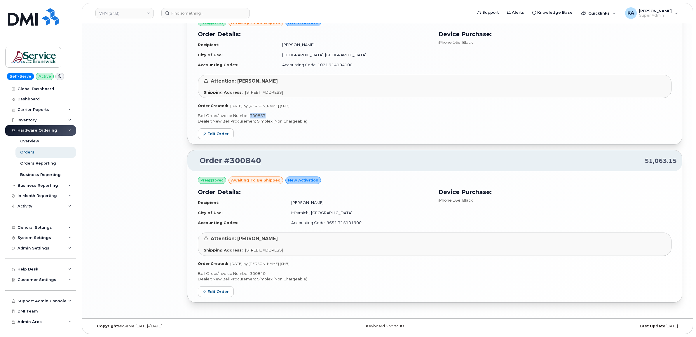
copy p "300857"
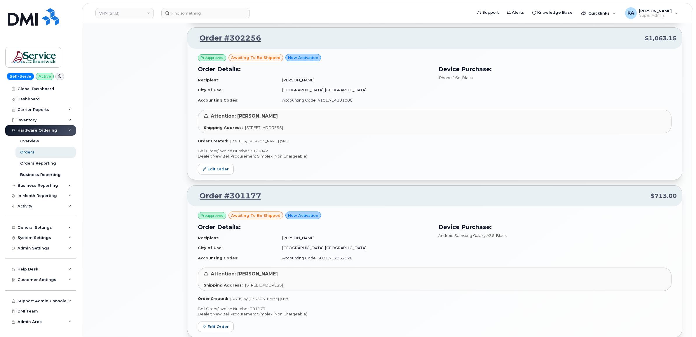
scroll to position [516, 0]
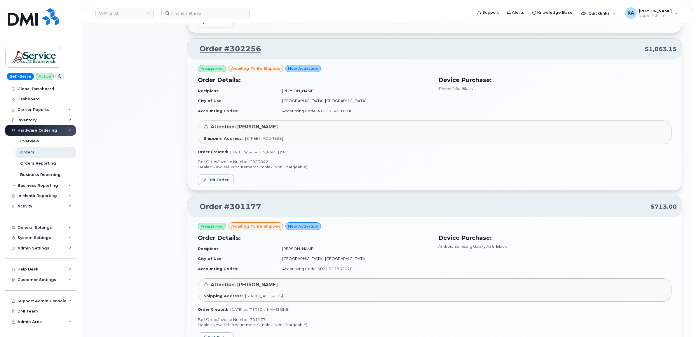
click at [256, 162] on p "Bell Order/Invoice Number 3023842" at bounding box center [435, 162] width 474 height 6
copy p "3023842"
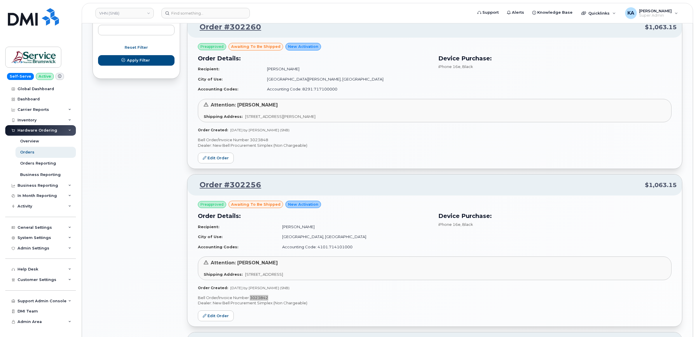
scroll to position [333, 0]
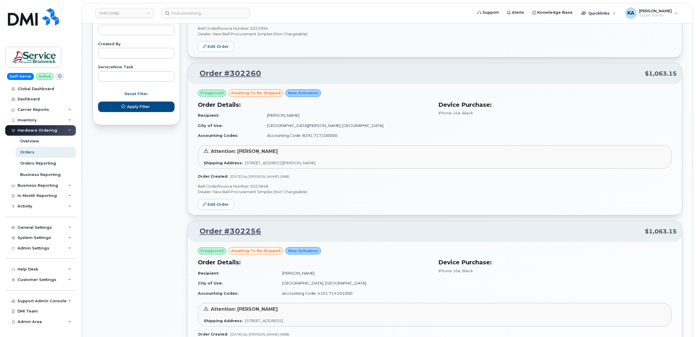
click at [262, 187] on p "Bell Order/Invoice Number 3023848" at bounding box center [435, 187] width 474 height 6
copy p "3023848"
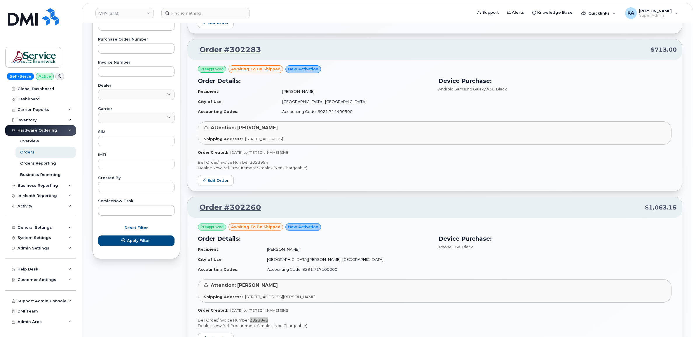
scroll to position [187, 0]
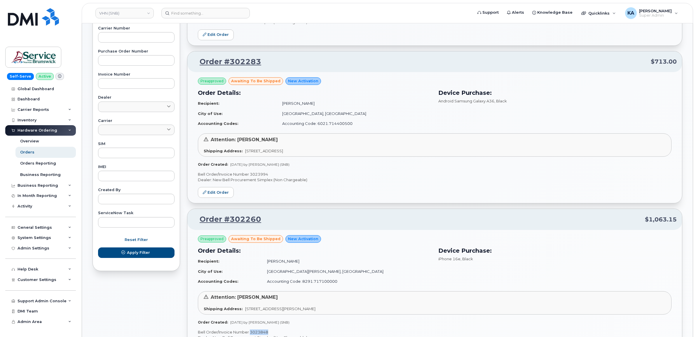
click at [262, 176] on p "Bell Order/Invoice Number 3023994" at bounding box center [435, 175] width 474 height 6
copy p "3023994"
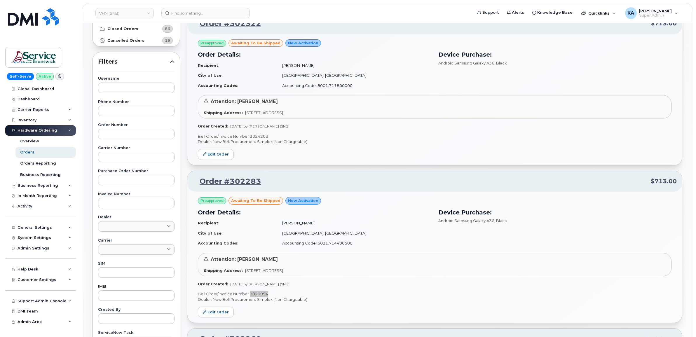
scroll to position [41, 0]
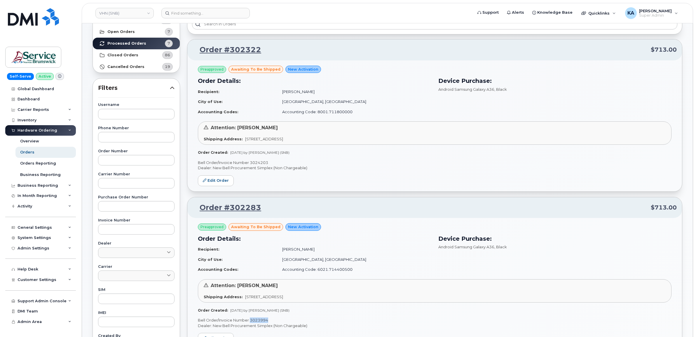
click at [262, 163] on p "Bell Order/Invoice Number 3024203" at bounding box center [435, 163] width 474 height 6
click at [256, 161] on p "Bell Order/Invoice Number 3024203" at bounding box center [435, 163] width 474 height 6
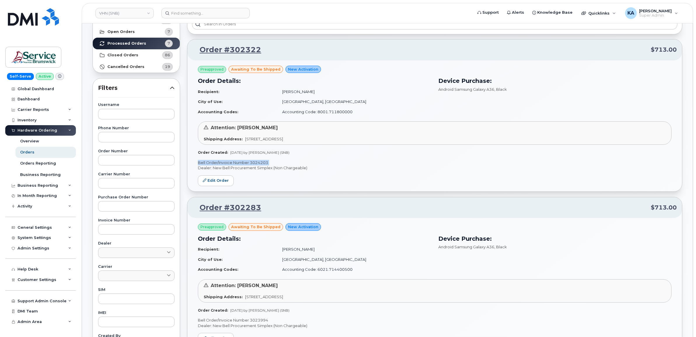
click at [256, 161] on p "Bell Order/Invoice Number 3024203" at bounding box center [435, 163] width 474 height 6
copy p "3024203"
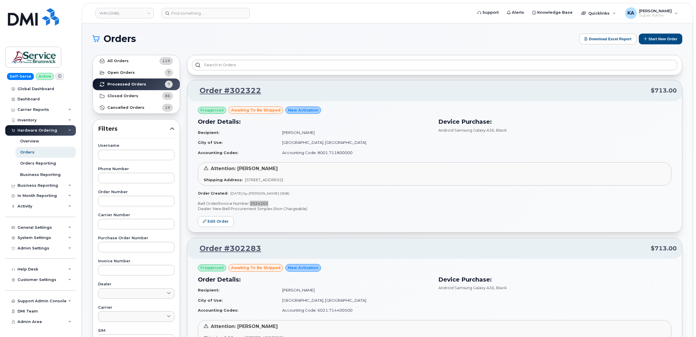
scroll to position [0, 0]
click at [125, 15] on link "VHN (SNB)" at bounding box center [124, 13] width 58 height 11
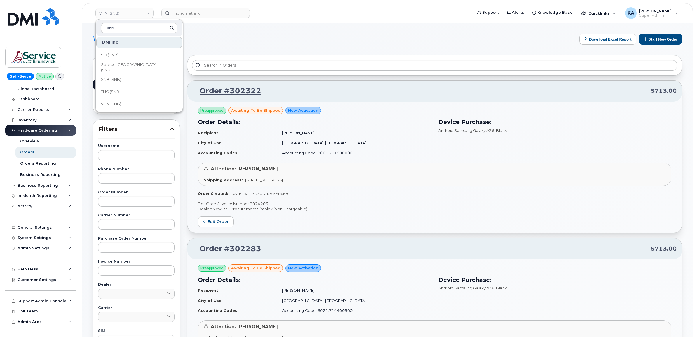
scroll to position [283, 0]
type input "snb"
click at [116, 88] on span "THC (SNB)" at bounding box center [111, 91] width 20 height 6
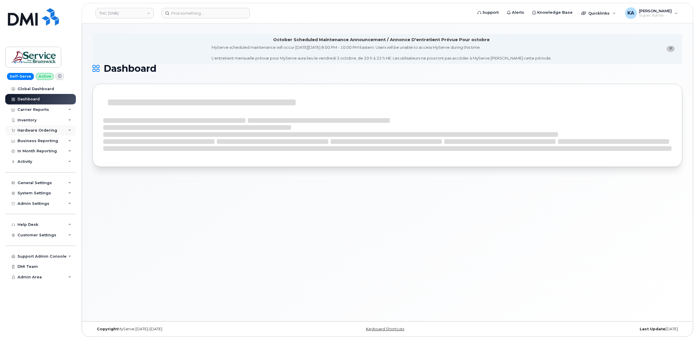
click at [42, 131] on div "Hardware Ordering" at bounding box center [38, 130] width 40 height 5
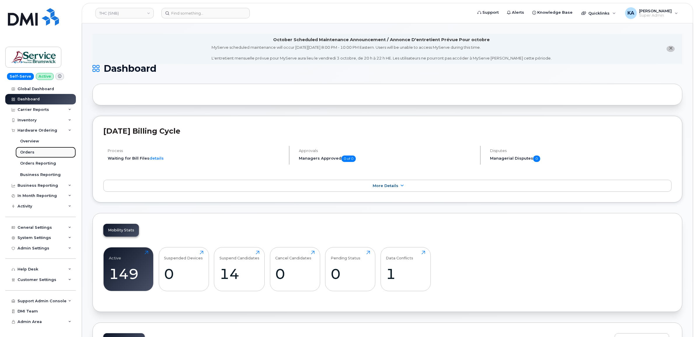
click at [21, 150] on link "Orders" at bounding box center [45, 152] width 60 height 11
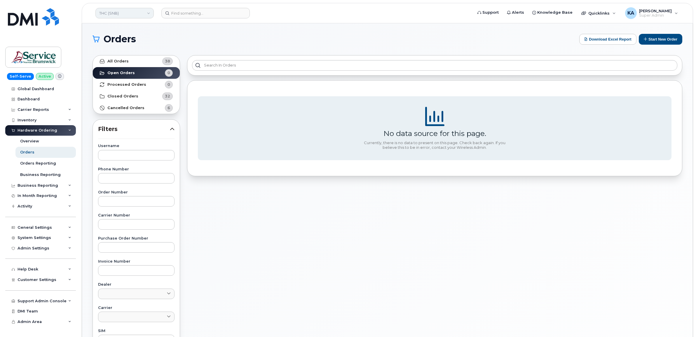
click at [132, 13] on link "THC (SNB)" at bounding box center [124, 13] width 58 height 11
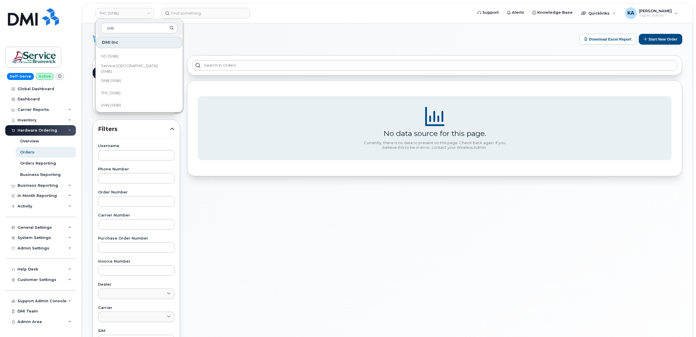
scroll to position [283, 0]
type input "snb"
click at [117, 76] on span "SNB (SNB)" at bounding box center [111, 79] width 20 height 6
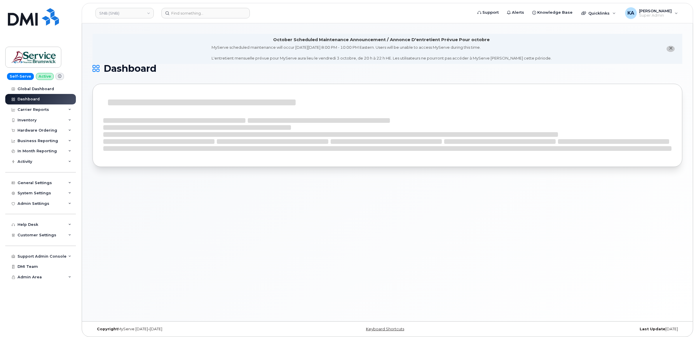
click at [42, 129] on div "Hardware Ordering" at bounding box center [38, 130] width 40 height 5
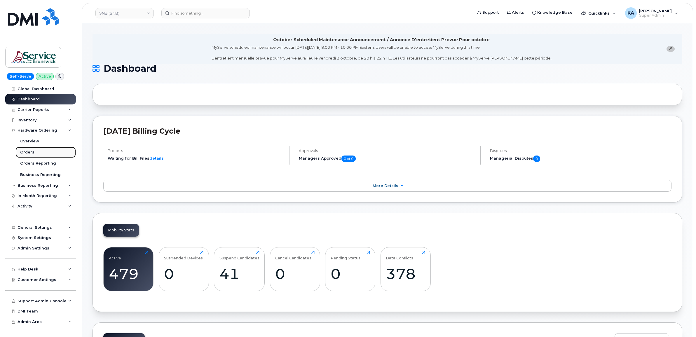
click at [29, 153] on div "Orders" at bounding box center [27, 152] width 14 height 5
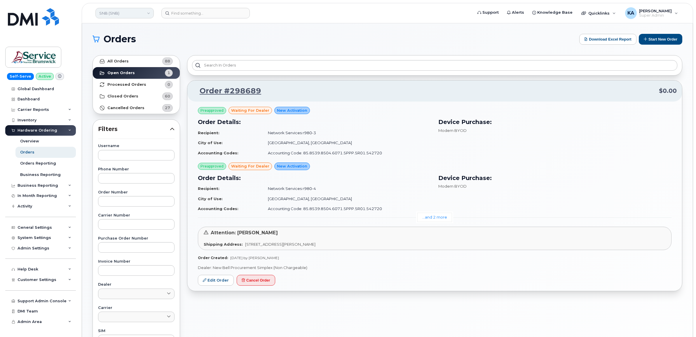
click at [128, 15] on link "SNB (SNB)" at bounding box center [124, 13] width 58 height 11
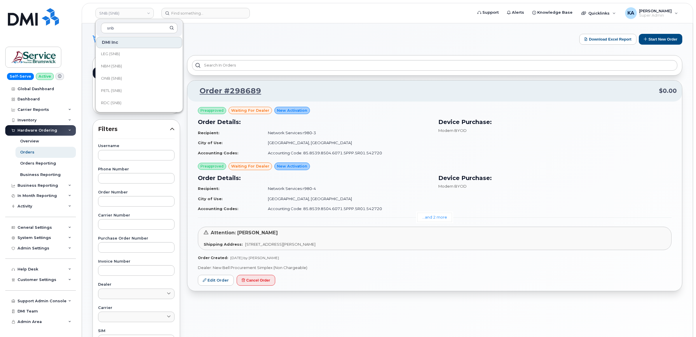
scroll to position [283, 0]
type input "snb"
click at [130, 63] on link "Service [GEOGRAPHIC_DATA] (SNB)" at bounding box center [139, 67] width 86 height 12
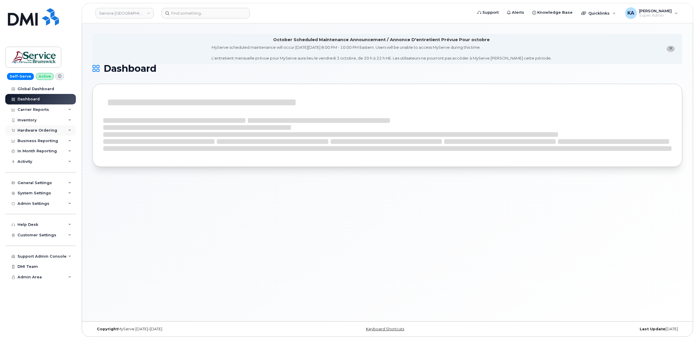
click at [36, 129] on div "Hardware Ordering" at bounding box center [38, 130] width 40 height 5
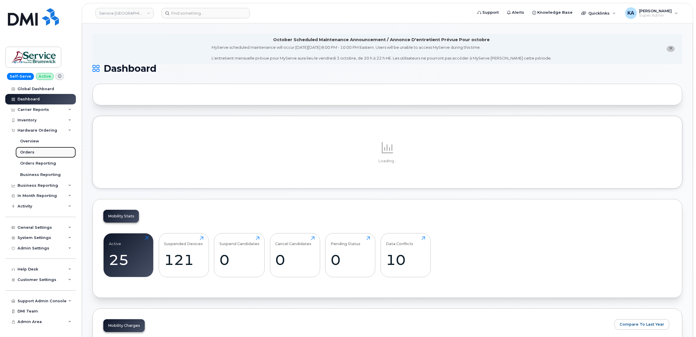
click at [27, 153] on div "Orders" at bounding box center [27, 152] width 14 height 5
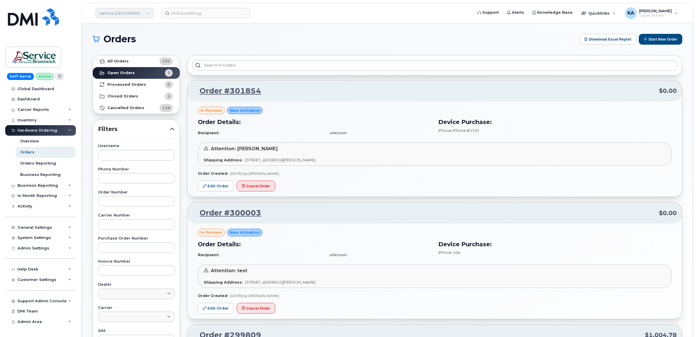
click at [137, 13] on link "Service [GEOGRAPHIC_DATA] (SNB)" at bounding box center [124, 13] width 58 height 11
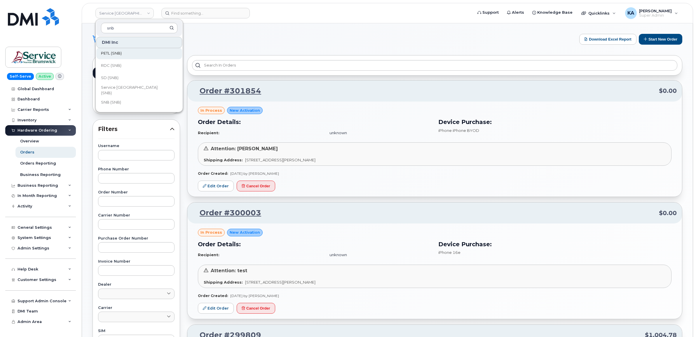
scroll to position [283, 0]
type input "snb"
click at [112, 55] on span "SD (SNB)" at bounding box center [110, 55] width 18 height 6
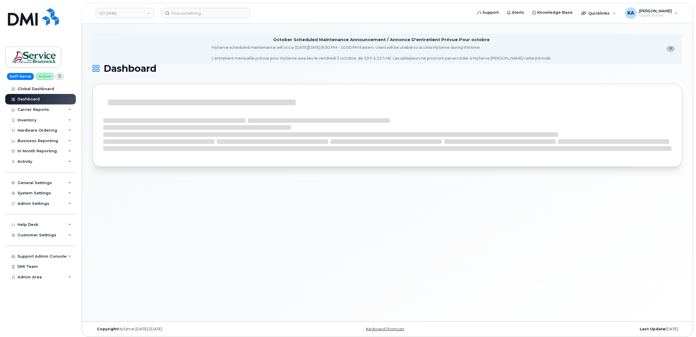
click at [47, 132] on div "Hardware Ordering" at bounding box center [38, 130] width 40 height 5
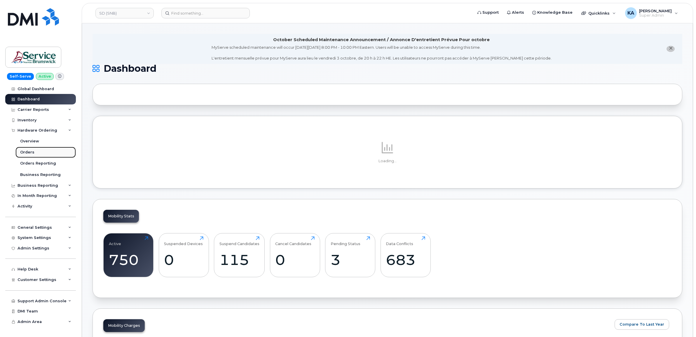
click at [28, 152] on div "Orders" at bounding box center [27, 152] width 14 height 5
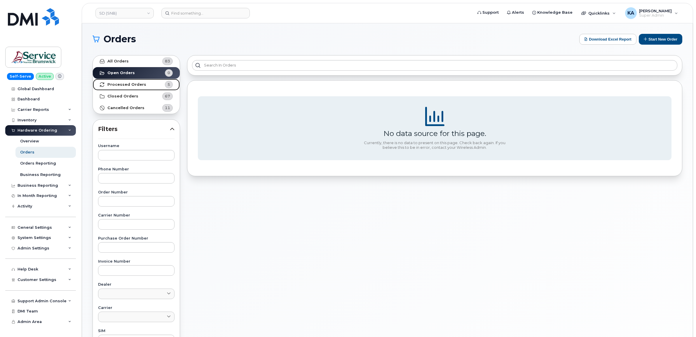
click at [124, 86] on strong "Processed Orders" at bounding box center [126, 84] width 39 height 5
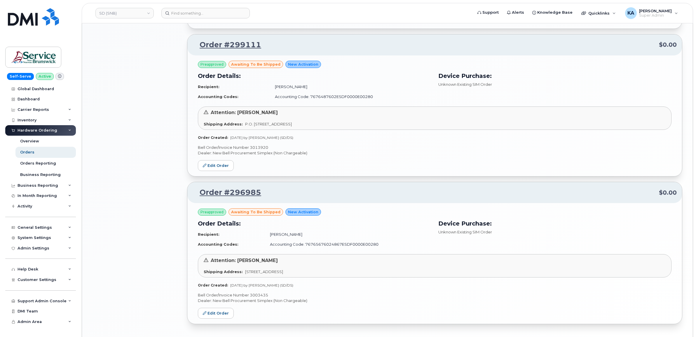
scroll to position [524, 0]
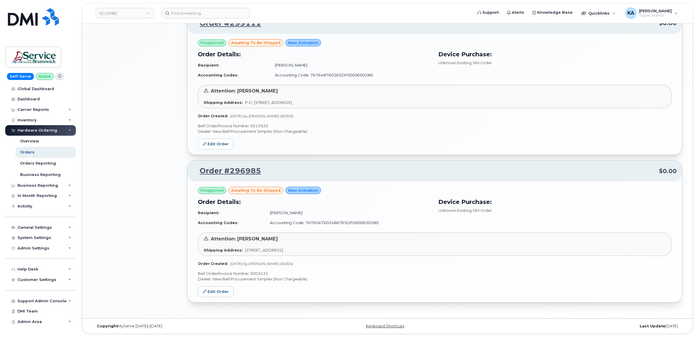
click at [258, 272] on p "Bell Order/Invoice Number 3003435" at bounding box center [435, 274] width 474 height 6
copy p "3003435"
click at [258, 124] on p "Bell Order/Invoice Number 3013920" at bounding box center [435, 126] width 474 height 6
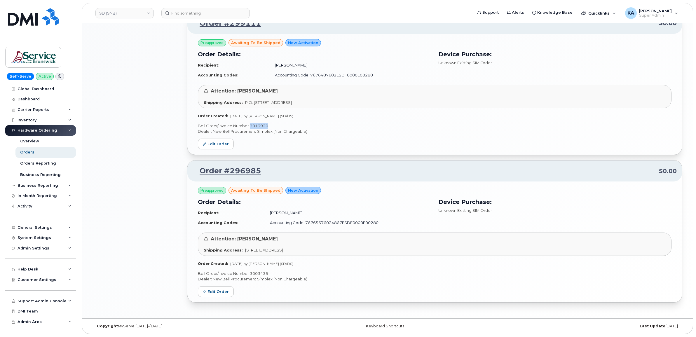
copy p "3013920"
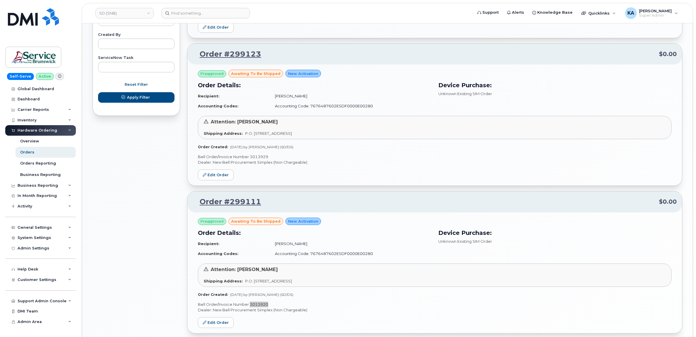
scroll to position [341, 0]
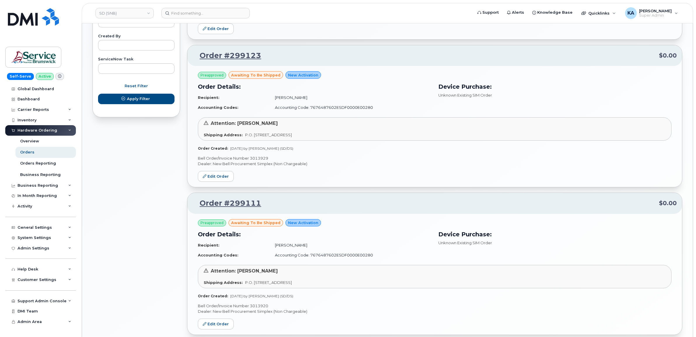
click at [259, 159] on p "Bell Order/Invoice Number 3013929" at bounding box center [435, 159] width 474 height 6
copy p "3013929"
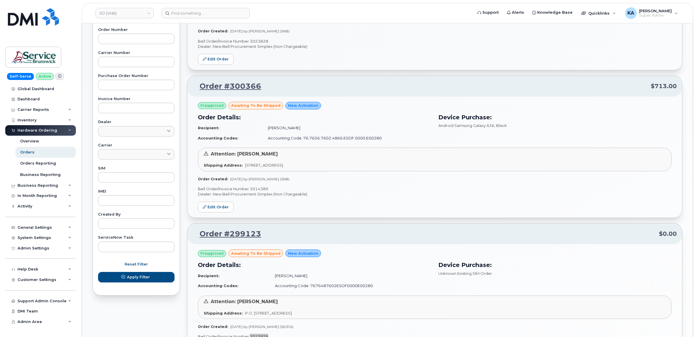
scroll to position [159, 0]
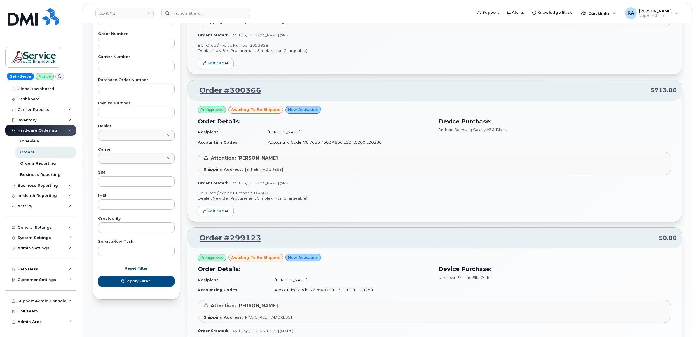
click at [258, 193] on p "Bell Order/Invoice Number 3014389" at bounding box center [435, 193] width 474 height 6
click at [256, 193] on p "Bell Order/Invoice Number 3014389" at bounding box center [435, 193] width 474 height 6
copy p "3014389"
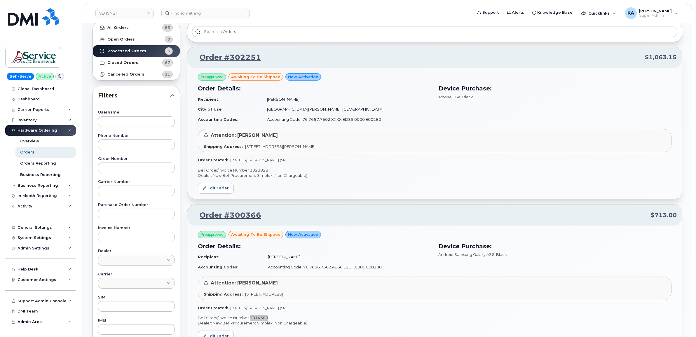
scroll to position [13, 0]
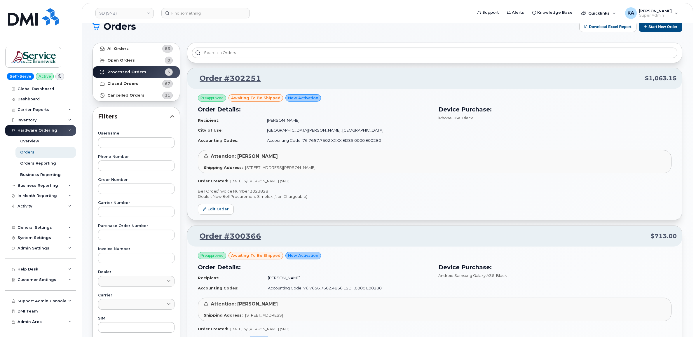
click at [257, 190] on p "Bell Order/Invoice Number 3023828" at bounding box center [435, 192] width 474 height 6
click at [256, 190] on p "Bell Order/Invoice Number 3023828" at bounding box center [435, 192] width 474 height 6
copy p "3023828"
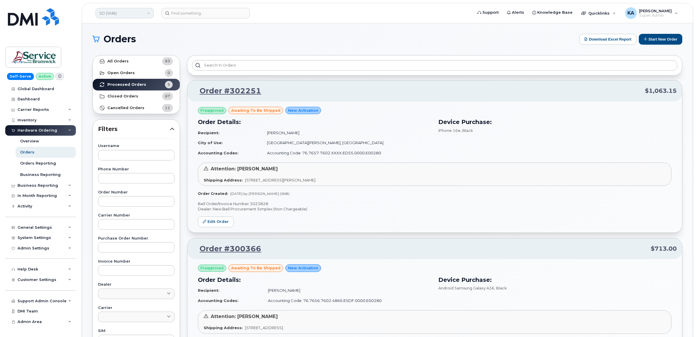
click at [119, 14] on link "SD (SNB)" at bounding box center [124, 13] width 58 height 11
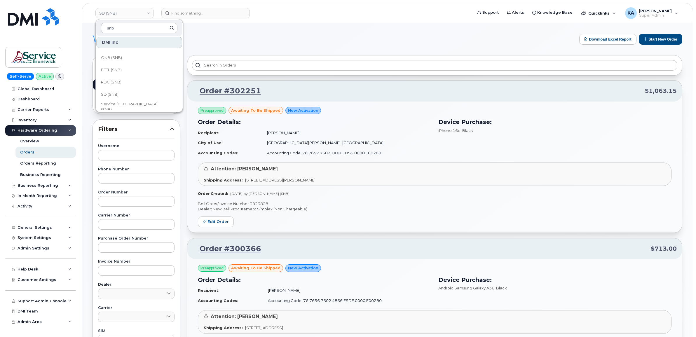
scroll to position [256, 0]
type input "snb"
click at [119, 69] on span "RDC (SNB)" at bounding box center [111, 70] width 20 height 6
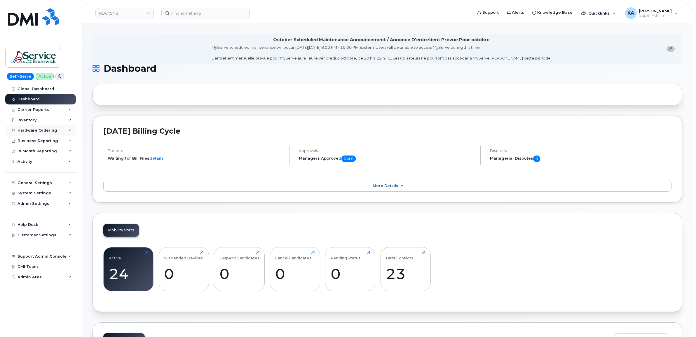
click at [46, 128] on div "Hardware Ordering" at bounding box center [40, 130] width 71 height 11
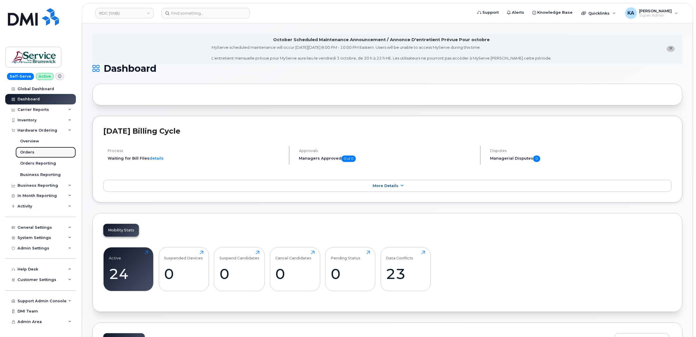
click at [28, 152] on div "Orders" at bounding box center [27, 152] width 14 height 5
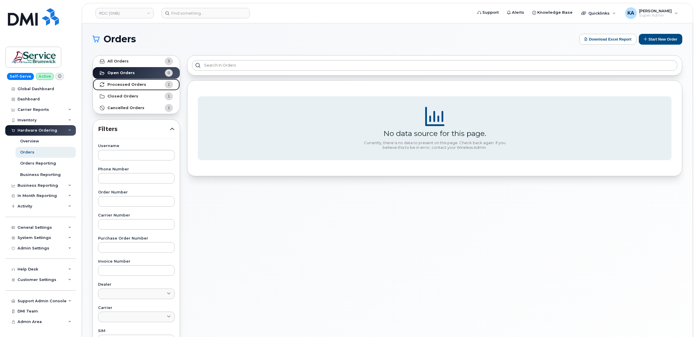
click at [124, 82] on link "Processed Orders 1" at bounding box center [136, 85] width 87 height 12
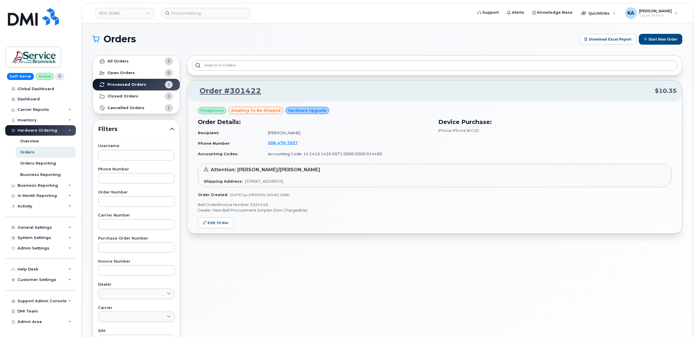
click at [256, 204] on p "Bell Order/Invoice Number 3024140" at bounding box center [435, 205] width 474 height 6
copy p "3024140"
click at [127, 17] on link "RDC (SNB)" at bounding box center [124, 13] width 58 height 11
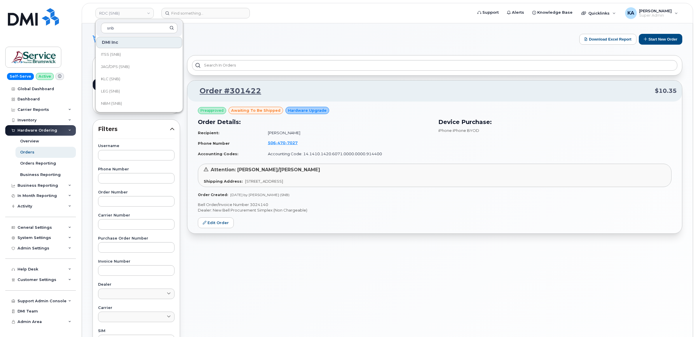
scroll to position [219, 0]
type input "snb"
click at [122, 93] on link "PETL (SNB)" at bounding box center [139, 94] width 86 height 12
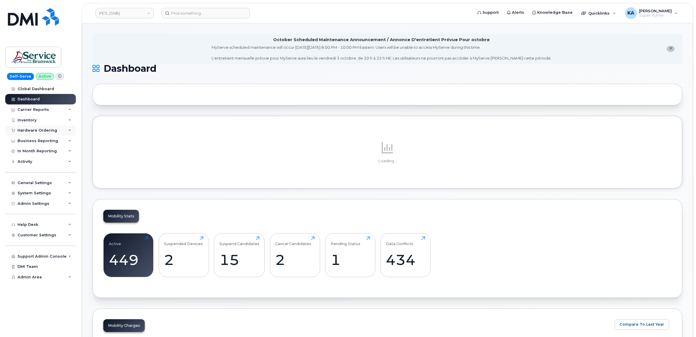
click at [39, 127] on div "Hardware Ordering" at bounding box center [40, 130] width 71 height 11
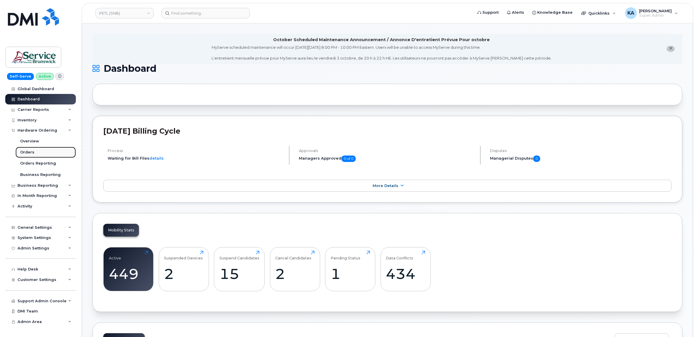
click at [35, 152] on link "Orders" at bounding box center [45, 152] width 60 height 11
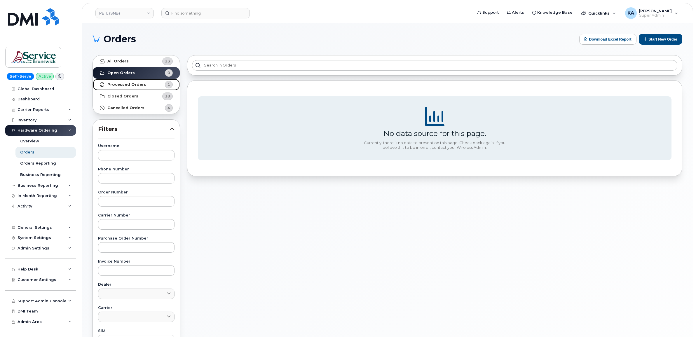
click at [123, 82] on strong "Processed Orders" at bounding box center [126, 84] width 39 height 5
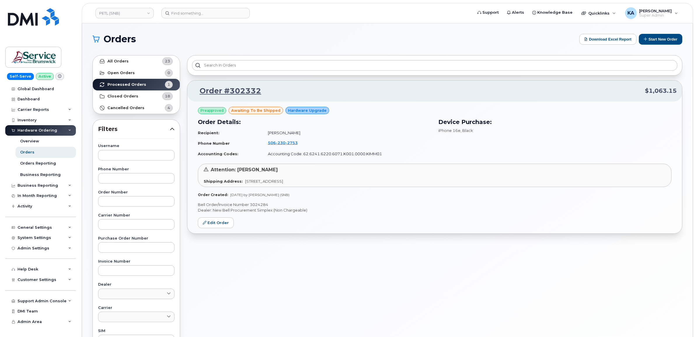
click at [263, 205] on p "Bell Order/Invoice Number 3024284" at bounding box center [435, 205] width 474 height 6
copy p "3024284"
click at [135, 14] on link "PETL (SNB)" at bounding box center [124, 13] width 58 height 11
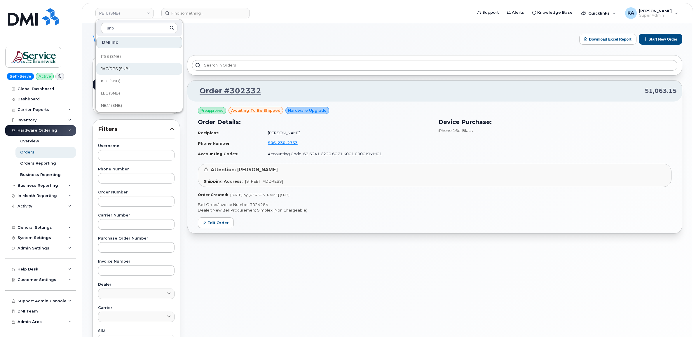
scroll to position [219, 0]
type input "snb"
click at [110, 79] on span "ONB (SNB)" at bounding box center [111, 82] width 21 height 6
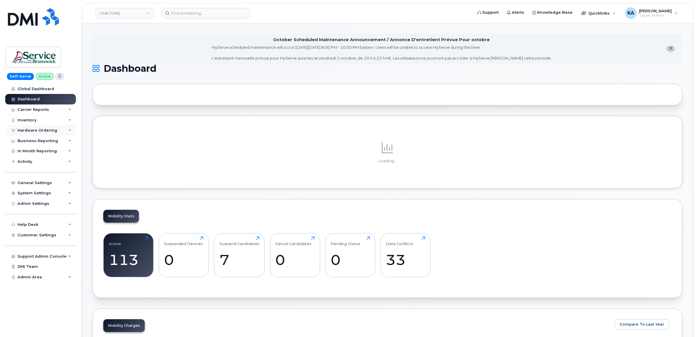
click at [43, 131] on div "Hardware Ordering" at bounding box center [38, 130] width 40 height 5
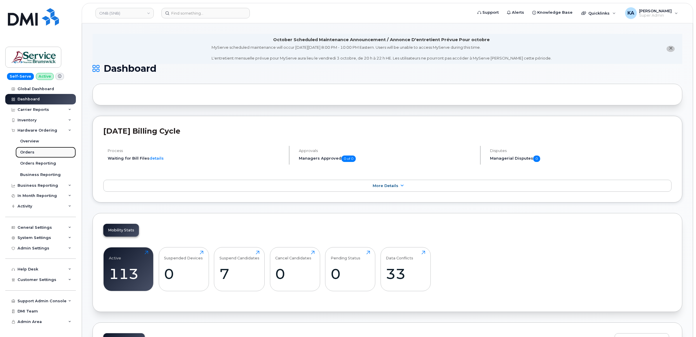
click at [26, 154] on div "Orders" at bounding box center [27, 152] width 14 height 5
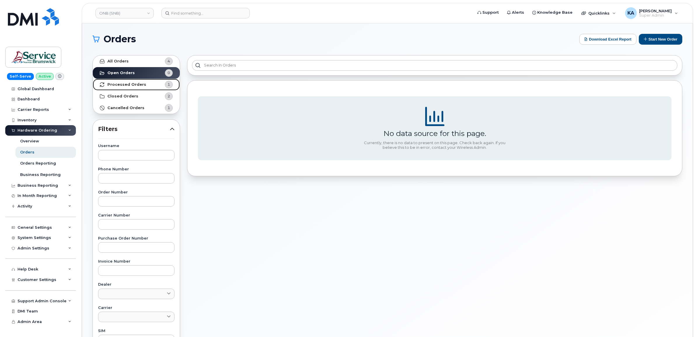
click at [143, 84] on link "Processed Orders 1" at bounding box center [136, 85] width 87 height 12
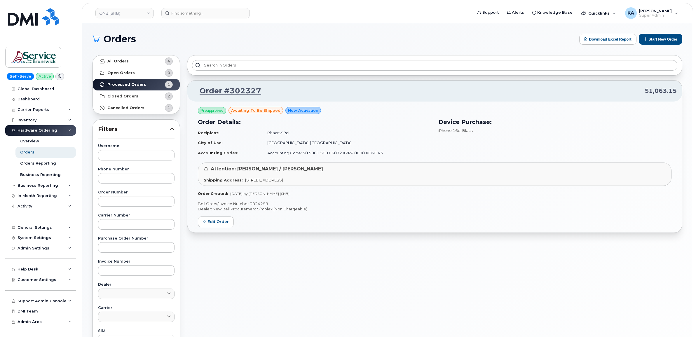
click at [261, 203] on p "Bell Order/Invoice Number 3024259" at bounding box center [435, 204] width 474 height 6
copy p "3024259"
click at [132, 14] on link "ONB (SNB)" at bounding box center [124, 13] width 58 height 11
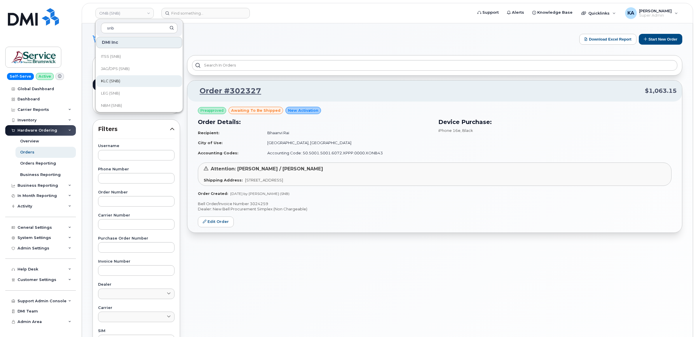
scroll to position [219, 0]
type input "snb"
click at [116, 66] on span "NBM (SNB)" at bounding box center [111, 69] width 21 height 6
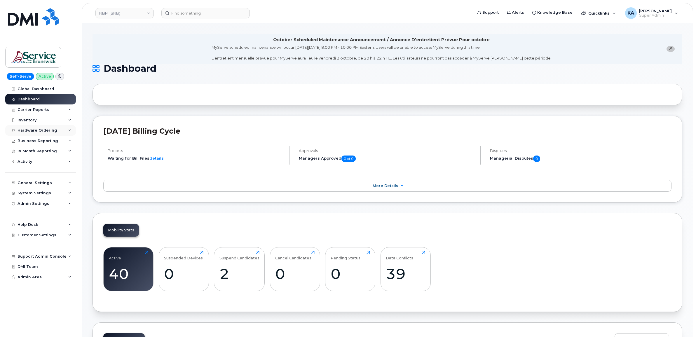
click at [39, 129] on div "Hardware Ordering" at bounding box center [38, 130] width 40 height 5
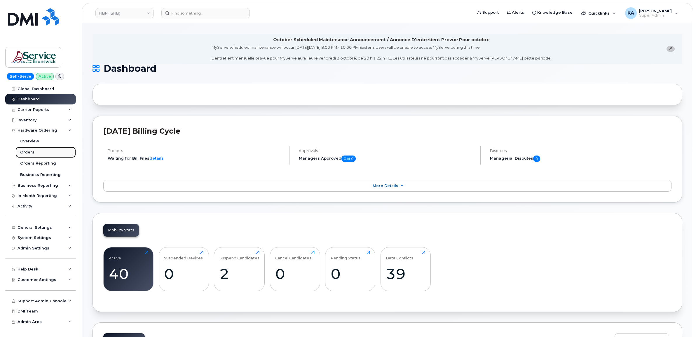
click at [30, 153] on div "Orders" at bounding box center [27, 152] width 14 height 5
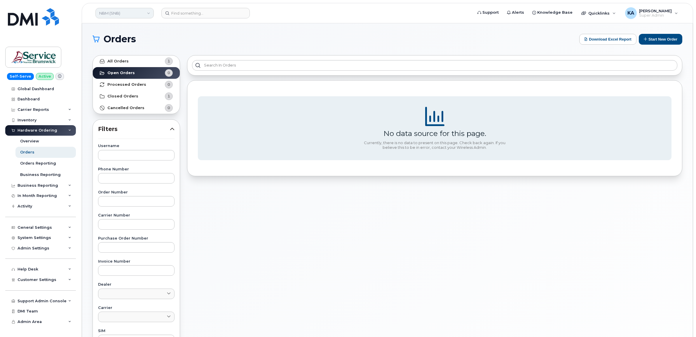
click at [139, 14] on link "NBM (SNB)" at bounding box center [124, 13] width 58 height 11
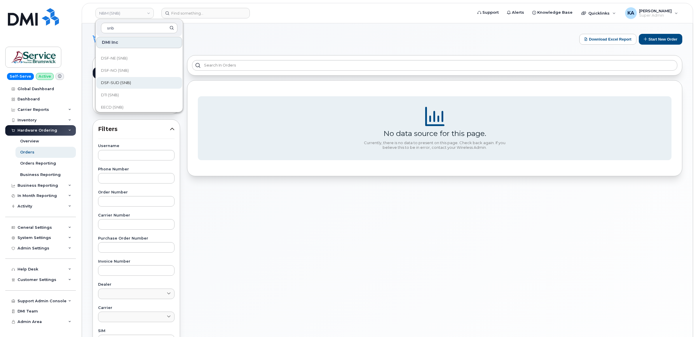
scroll to position [219, 0]
type input "snb"
click at [113, 55] on span "LEG (SNB)" at bounding box center [110, 57] width 19 height 6
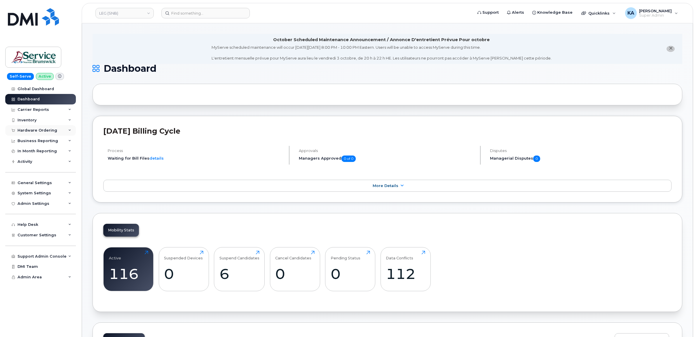
click at [43, 131] on div "Hardware Ordering" at bounding box center [38, 130] width 40 height 5
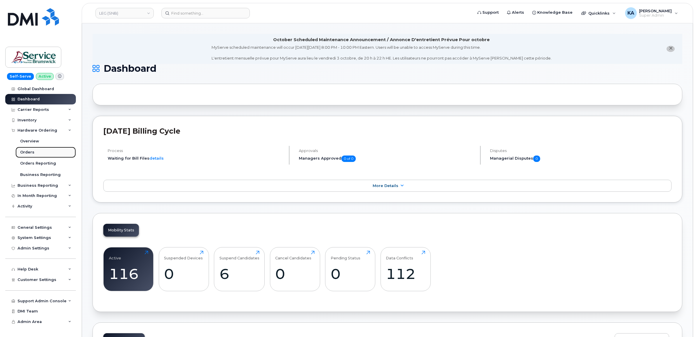
click at [30, 153] on div "Orders" at bounding box center [27, 152] width 14 height 5
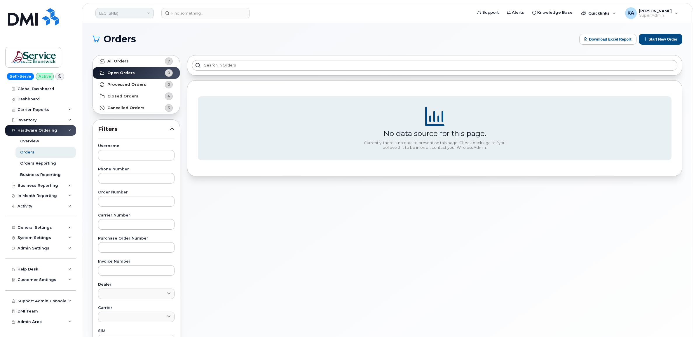
click at [129, 9] on link "LEG (SNB)" at bounding box center [124, 13] width 58 height 11
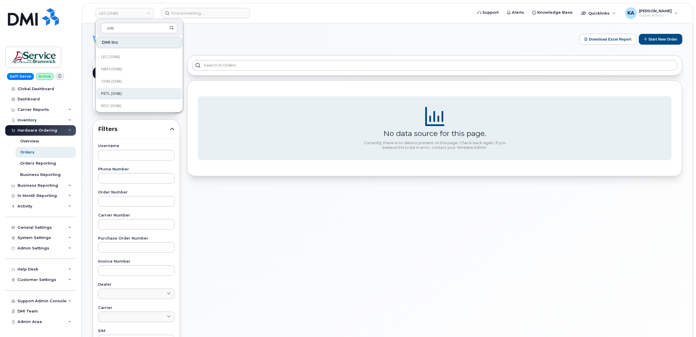
scroll to position [183, 0]
type input "snb"
click at [116, 81] on span "KLC (SNB)" at bounding box center [110, 81] width 19 height 6
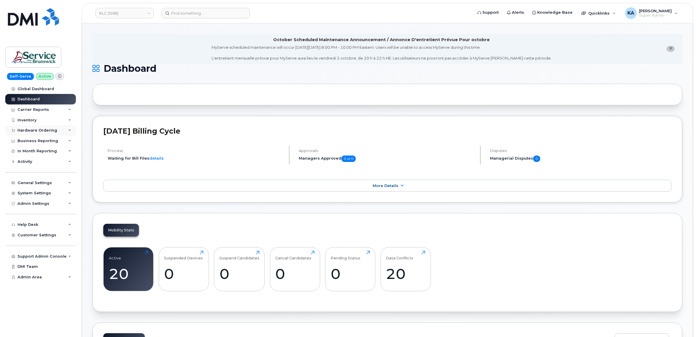
click at [44, 131] on div "Hardware Ordering" at bounding box center [38, 130] width 40 height 5
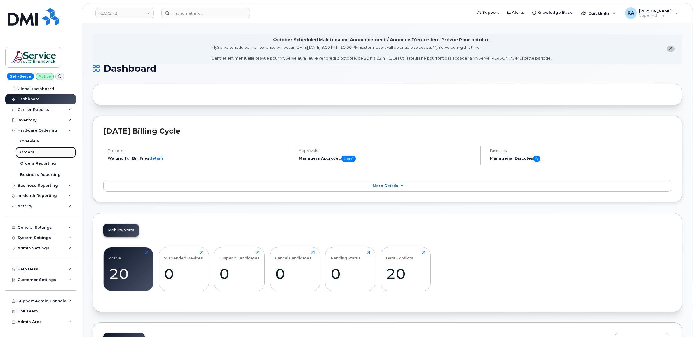
click at [28, 150] on link "Orders" at bounding box center [45, 152] width 60 height 11
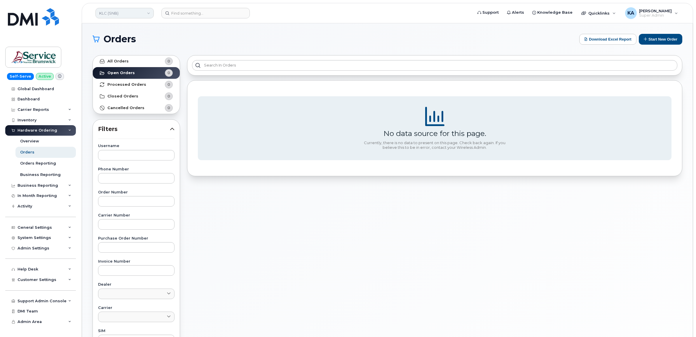
click at [123, 15] on link "KLC (SNB)" at bounding box center [124, 13] width 58 height 11
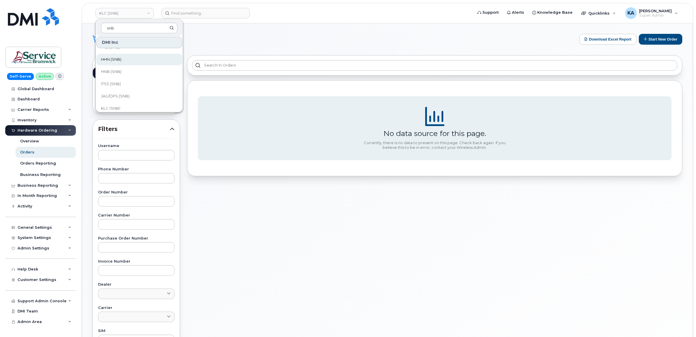
scroll to position [183, 0]
type input "snb"
click at [123, 69] on span "JAG/DPS (SNB)" at bounding box center [115, 69] width 29 height 6
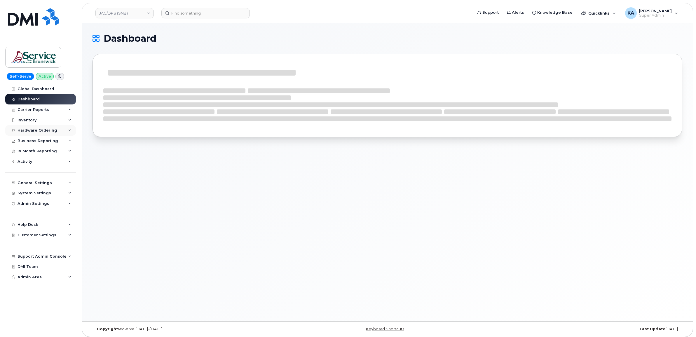
click at [45, 130] on div "Hardware Ordering" at bounding box center [38, 130] width 40 height 5
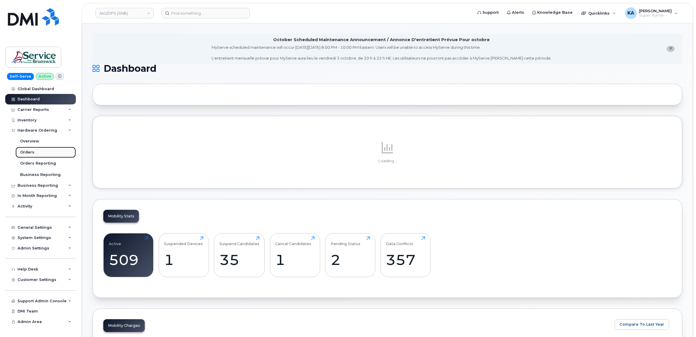
click at [29, 151] on div "Orders" at bounding box center [27, 152] width 14 height 5
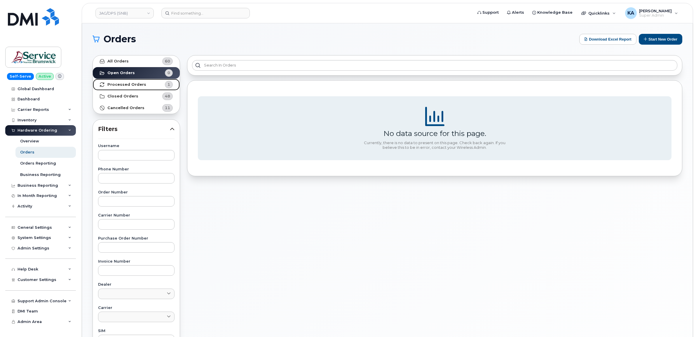
click at [133, 82] on strong "Processed Orders" at bounding box center [126, 84] width 39 height 5
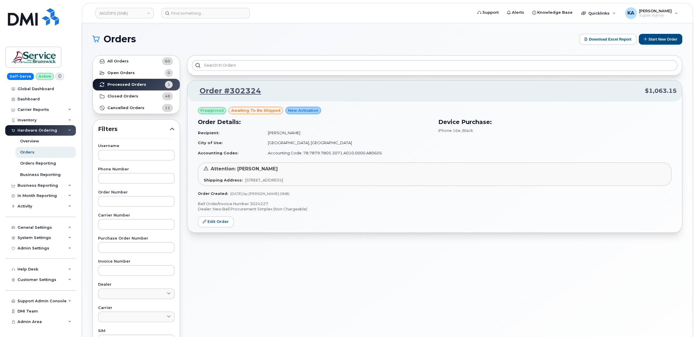
click at [258, 200] on div "Preapproved awaiting to be shipped New Activation Order Details: Recipient: Guy…" at bounding box center [434, 167] width 495 height 131
click at [258, 201] on div "Preapproved awaiting to be shipped New Activation Order Details: Recipient: Guy…" at bounding box center [434, 167] width 495 height 131
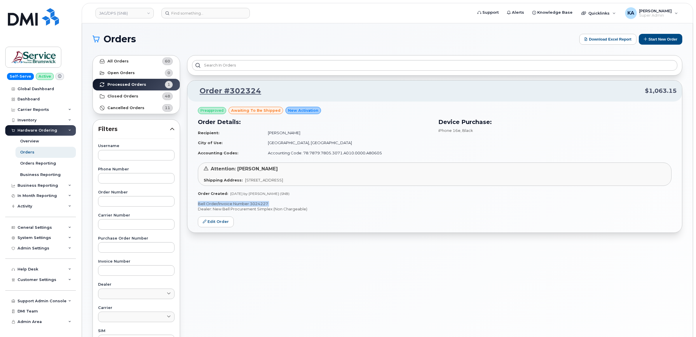
click at [258, 201] on div "Preapproved awaiting to be shipped New Activation Order Details: Recipient: Guy…" at bounding box center [434, 167] width 495 height 131
click at [125, 13] on link "JAG/DPS (SNB)" at bounding box center [124, 13] width 58 height 11
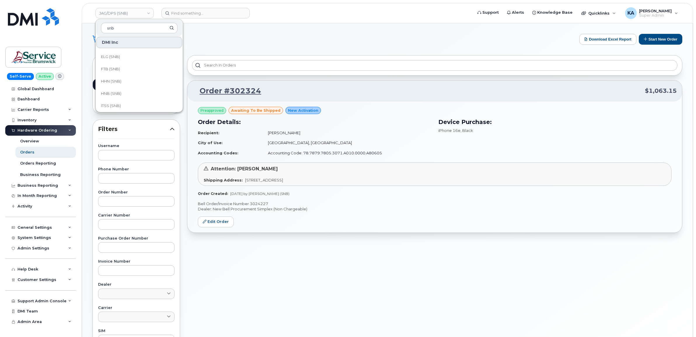
scroll to position [146, 0]
type input "snb"
click at [112, 92] on span "ITSS (SNB)" at bounding box center [111, 93] width 20 height 6
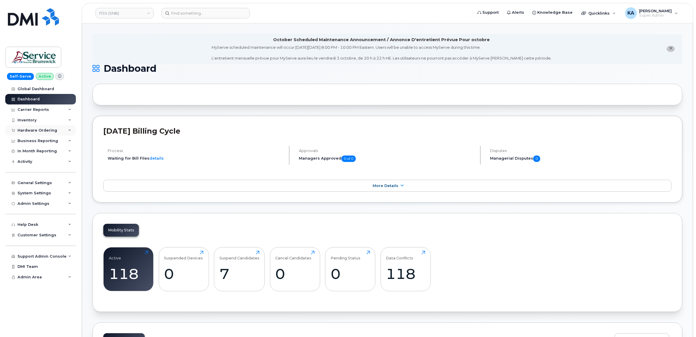
click at [48, 131] on div "Hardware Ordering" at bounding box center [38, 130] width 40 height 5
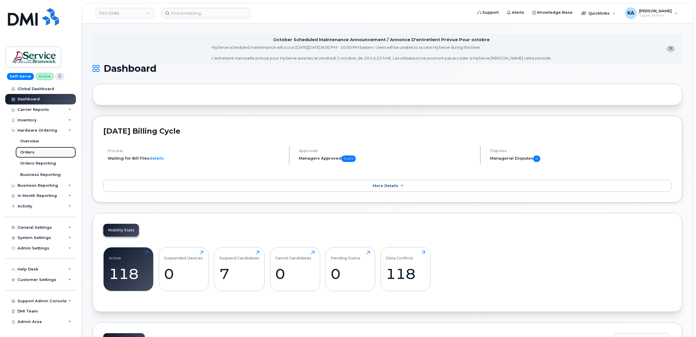
click at [29, 152] on div "Orders" at bounding box center [27, 152] width 14 height 5
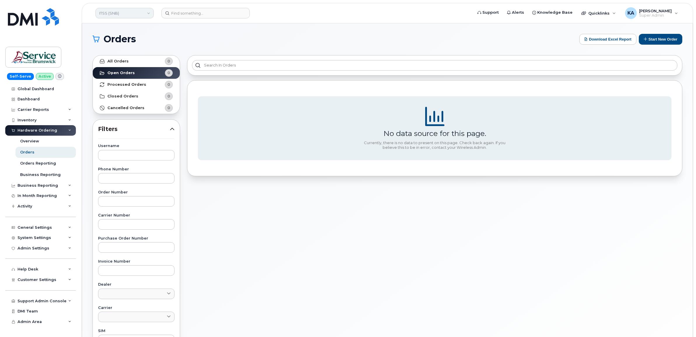
click at [112, 12] on link "ITSS (SNB)" at bounding box center [124, 13] width 58 height 11
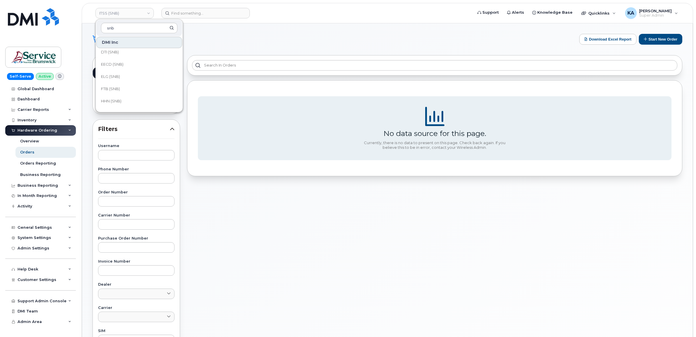
scroll to position [146, 0]
type input "snb"
click at [117, 81] on span "HNB (SNB)" at bounding box center [111, 81] width 20 height 6
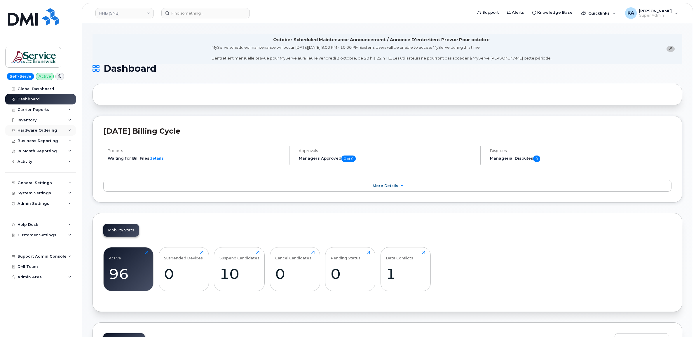
click at [45, 130] on div "Hardware Ordering" at bounding box center [38, 130] width 40 height 5
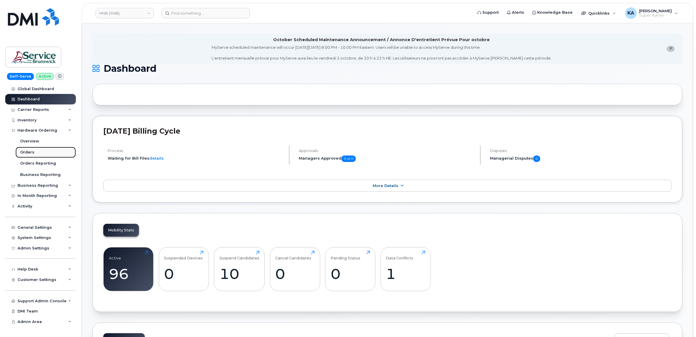
click at [27, 151] on div "Orders" at bounding box center [27, 152] width 14 height 5
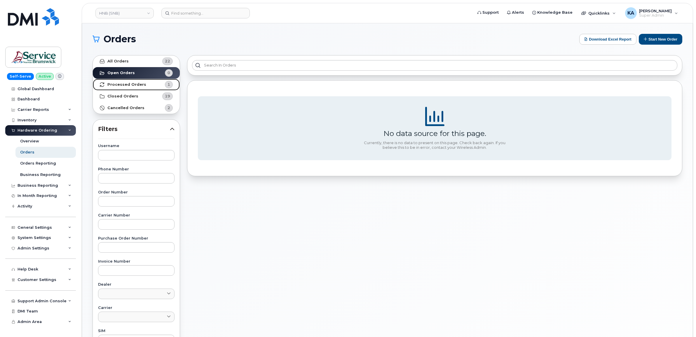
click at [128, 83] on strong "Processed Orders" at bounding box center [126, 84] width 39 height 5
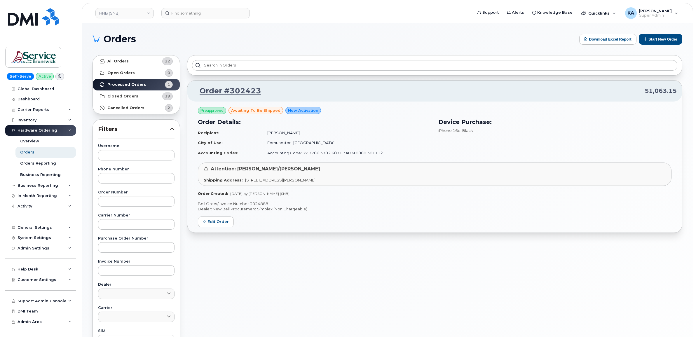
click at [259, 201] on div "Preapproved awaiting to be shipped New Activation Order Details: Recipient: Sté…" at bounding box center [434, 167] width 495 height 131
copy p "3024888"
click at [141, 14] on link "HNB (SNB)" at bounding box center [124, 13] width 58 height 11
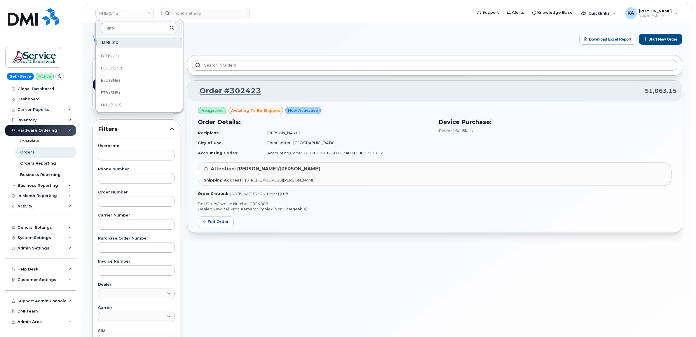
scroll to position [146, 0]
type input "snb"
click at [117, 65] on link "HHN (SNB)" at bounding box center [139, 69] width 86 height 12
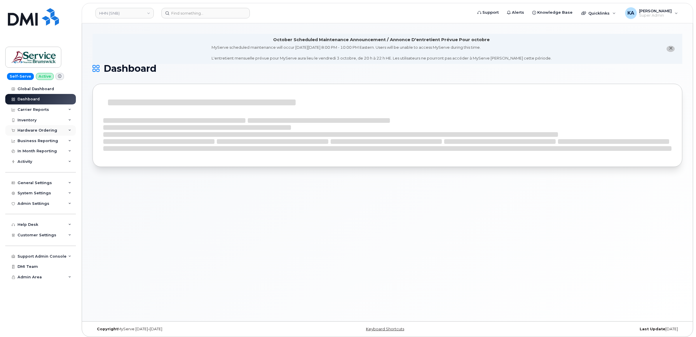
click at [36, 130] on div "Hardware Ordering" at bounding box center [38, 130] width 40 height 5
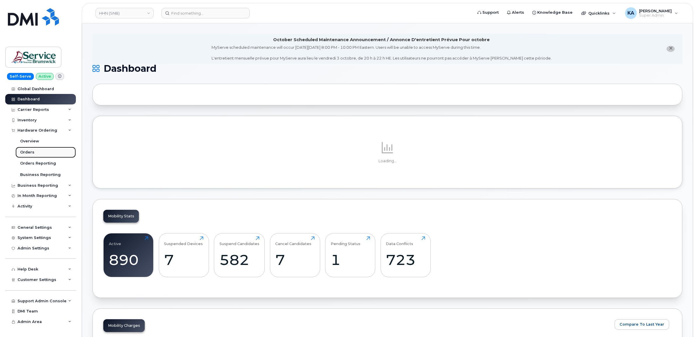
click at [32, 150] on link "Orders" at bounding box center [45, 152] width 60 height 11
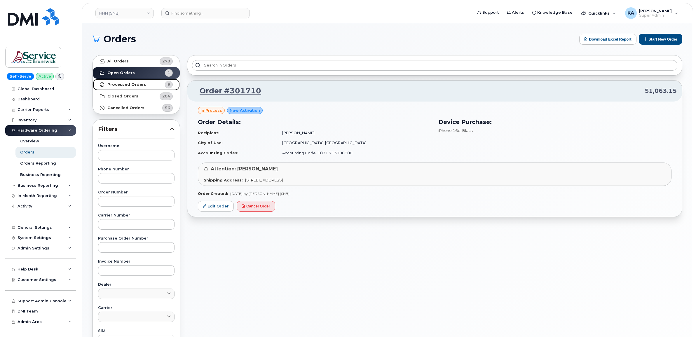
click at [136, 84] on strong "Processed Orders" at bounding box center [126, 84] width 39 height 5
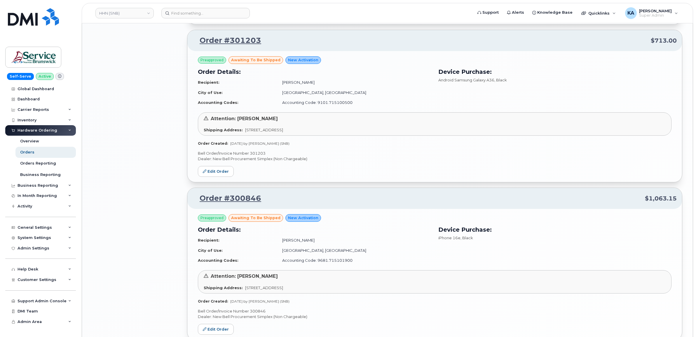
scroll to position [1042, 0]
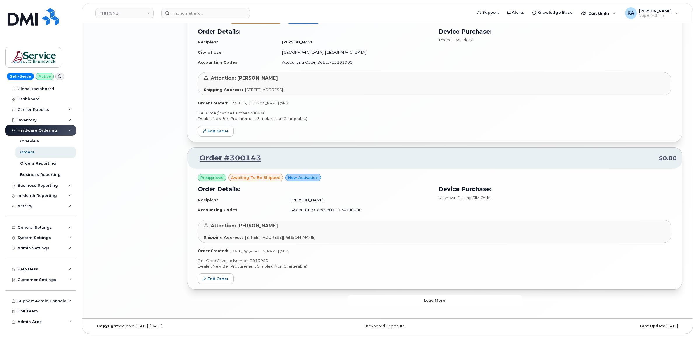
click at [370, 296] on button "Load more" at bounding box center [435, 300] width 175 height 11
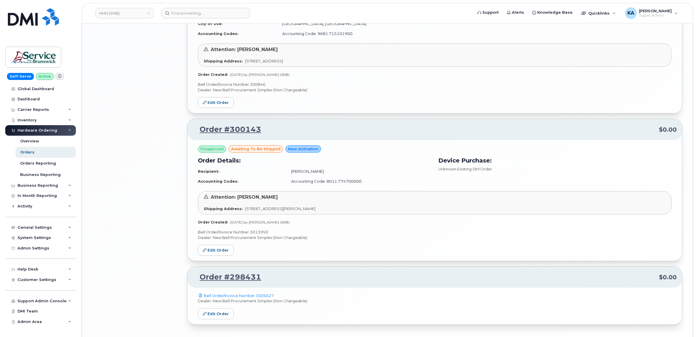
scroll to position [1093, 0]
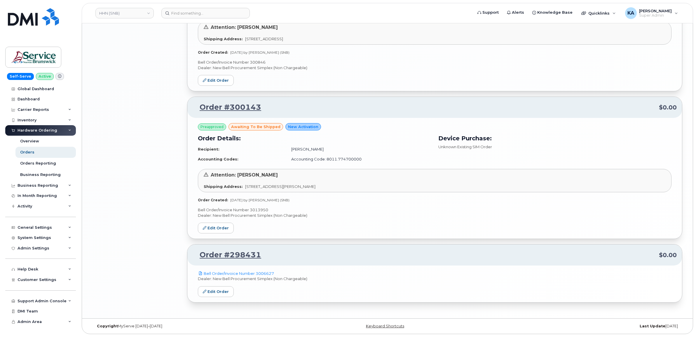
click at [260, 211] on p "Bell Order/Invoice Number 3013950" at bounding box center [435, 210] width 474 height 6
click at [260, 209] on p "Bell Order/Invoice Number 3013950" at bounding box center [435, 210] width 474 height 6
copy p "3013950"
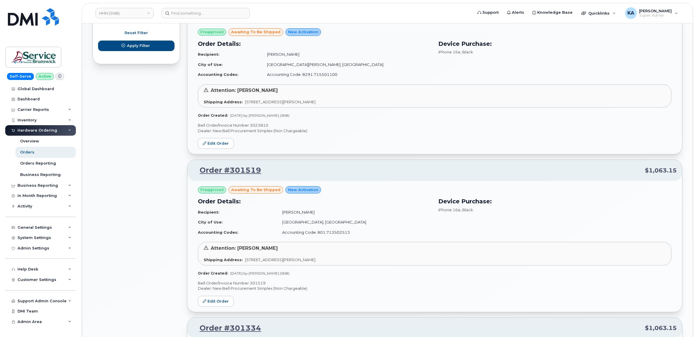
scroll to position [363, 0]
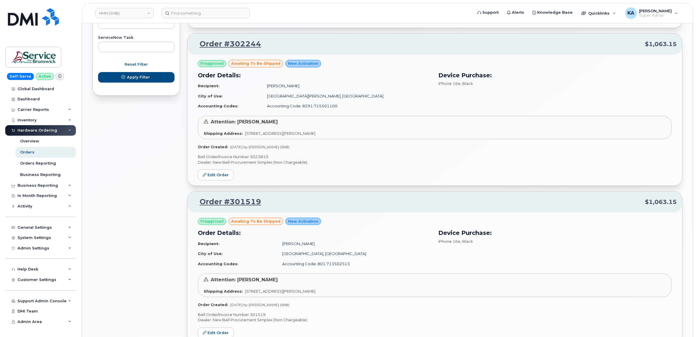
click at [259, 156] on p "Bell Order/Invoice Number 3023810" at bounding box center [435, 157] width 474 height 6
copy p "3023810"
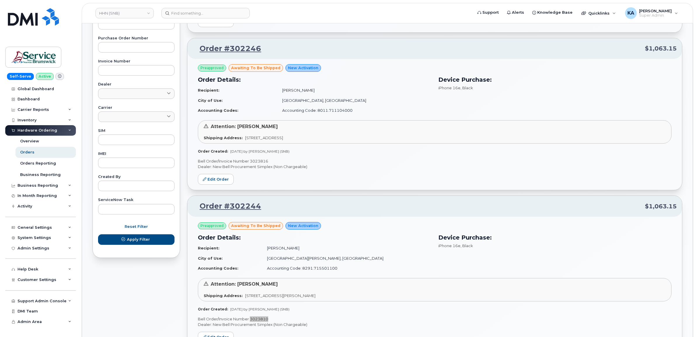
scroll to position [180, 0]
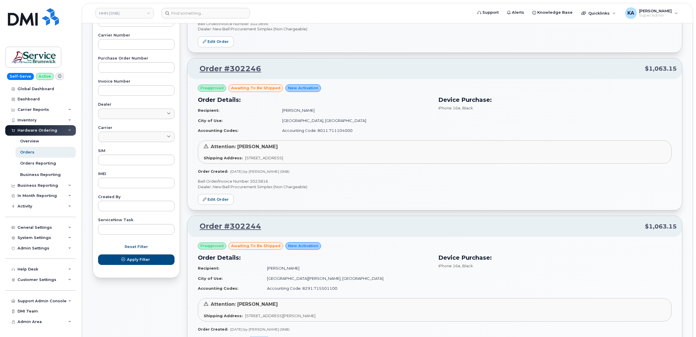
click at [258, 181] on p "Bell Order/Invoice Number 3023816" at bounding box center [435, 182] width 474 height 6
copy p "3023816"
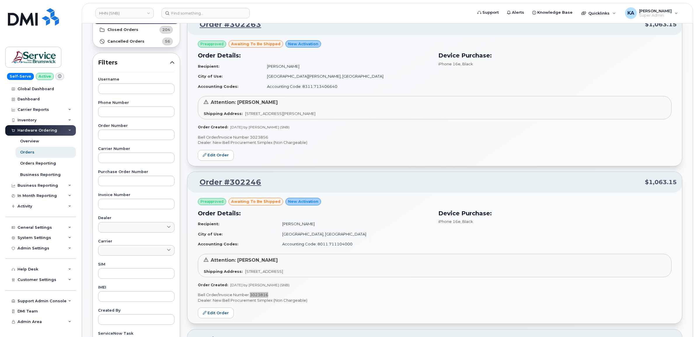
scroll to position [34, 0]
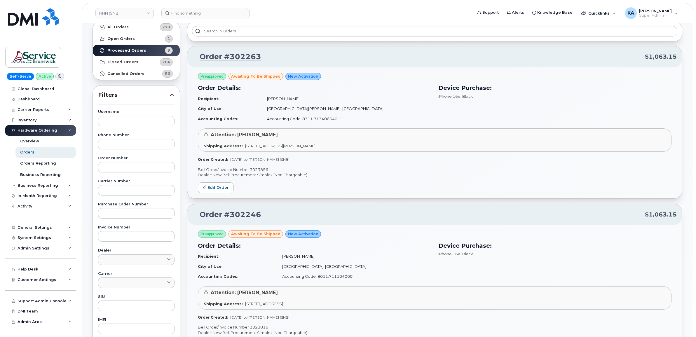
click at [262, 171] on p "Bell Order/Invoice Number 3023856" at bounding box center [435, 170] width 474 height 6
copy p "3023856"
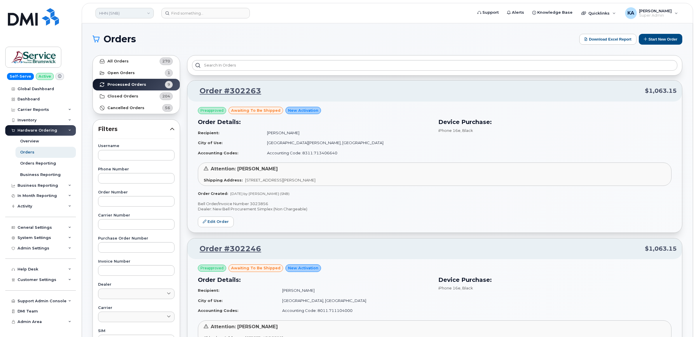
click at [126, 14] on link "HHN (SNB)" at bounding box center [124, 13] width 58 height 11
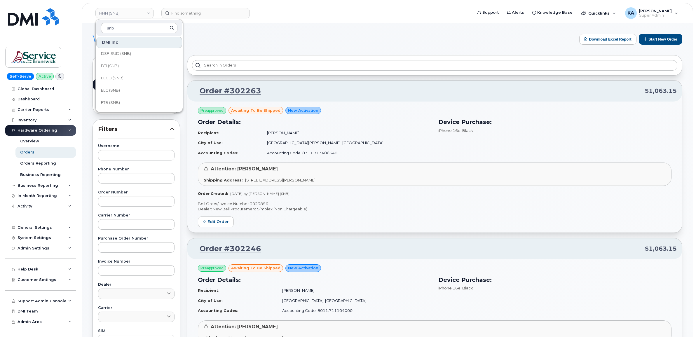
scroll to position [110, 0]
type input "snb"
click at [103, 92] on span "FTB (SNB)" at bounding box center [110, 93] width 19 height 6
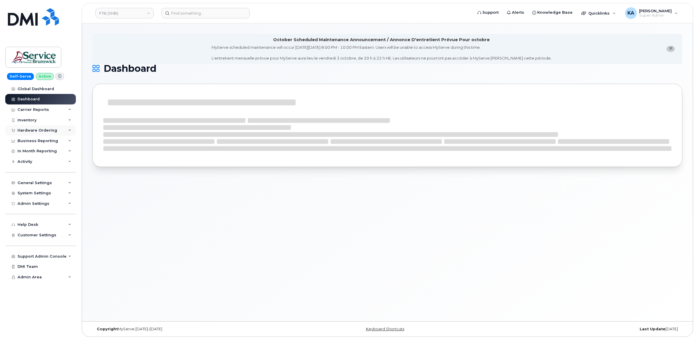
click at [35, 129] on div "Hardware Ordering" at bounding box center [38, 130] width 40 height 5
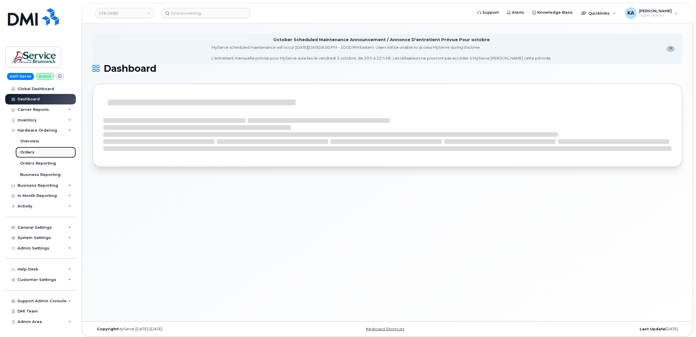
click at [23, 151] on div "Orders" at bounding box center [27, 152] width 14 height 5
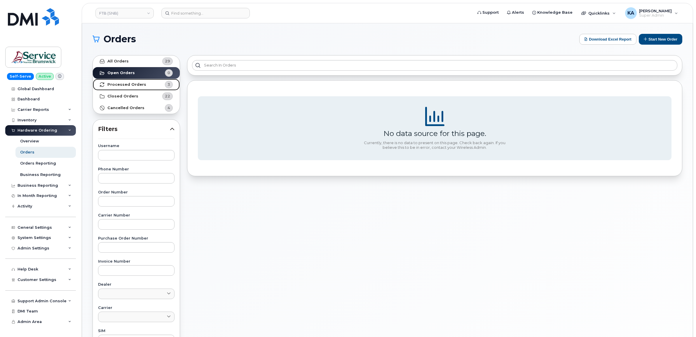
click at [120, 85] on strong "Processed Orders" at bounding box center [126, 84] width 39 height 5
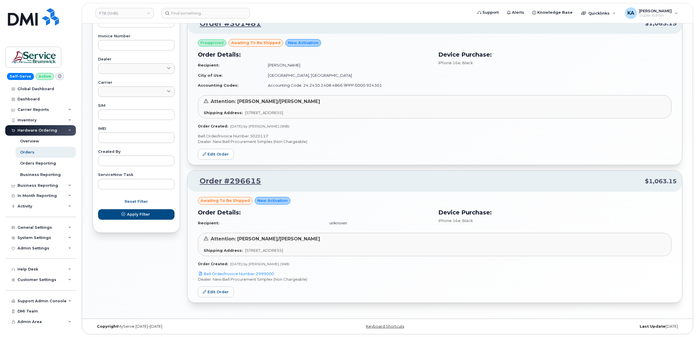
scroll to position [227, 0]
click at [259, 134] on p "Bell Order/Invoice Number 3020117" at bounding box center [435, 136] width 474 height 6
copy p "3020117"
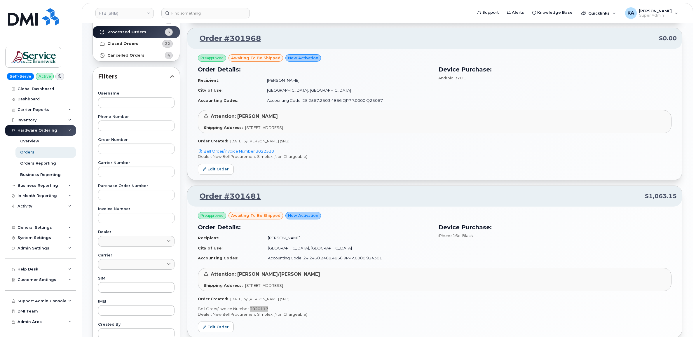
scroll to position [45, 0]
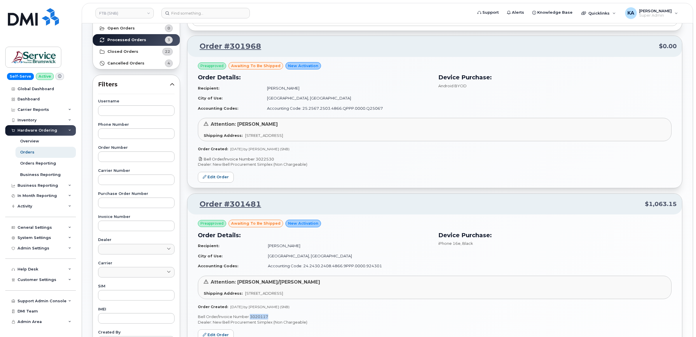
drag, startPoint x: 279, startPoint y: 158, endPoint x: 257, endPoint y: 159, distance: 21.9
click at [257, 159] on p "Bell Order/Invoice Number 3022530" at bounding box center [435, 160] width 474 height 6
copy link "3022530"
drag, startPoint x: 209, startPoint y: 177, endPoint x: 215, endPoint y: 177, distance: 5.5
click at [209, 177] on link "Edit Order" at bounding box center [216, 177] width 36 height 11
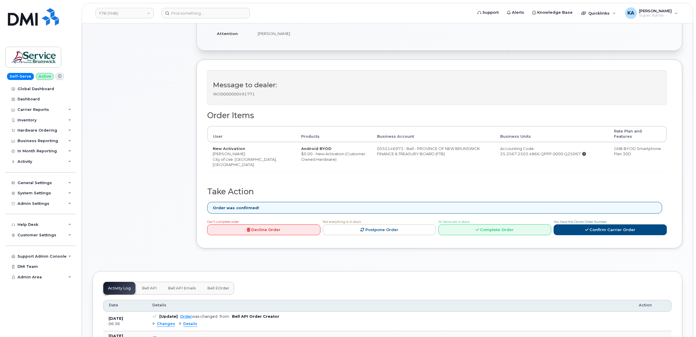
scroll to position [183, 0]
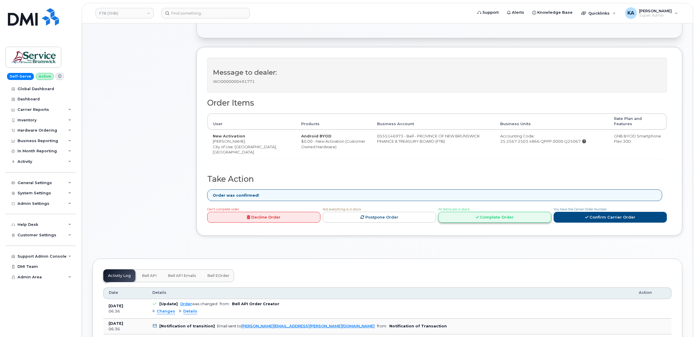
click at [496, 213] on link "Complete Order" at bounding box center [495, 217] width 113 height 11
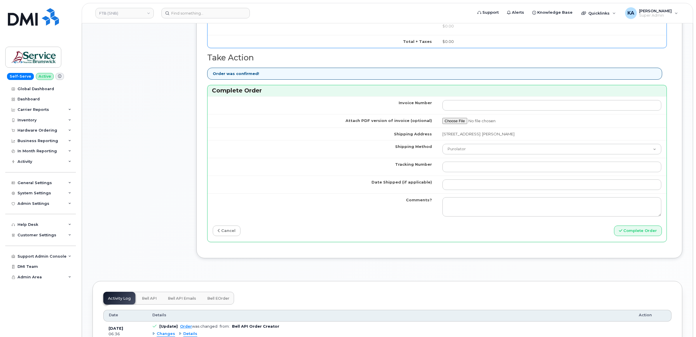
scroll to position [475, 0]
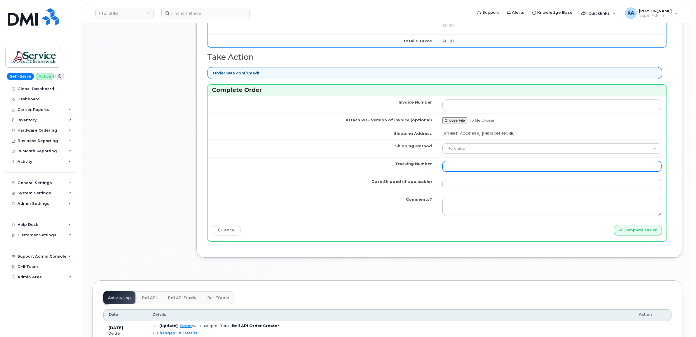
click at [477, 166] on input "Tracking Number" at bounding box center [552, 166] width 219 height 11
paste input "476303110246"
type input "476303110246"
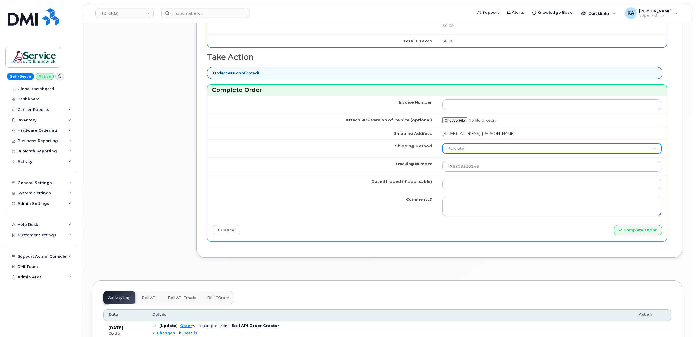
click at [482, 149] on select "Purolator UPS FedEx Canada Post Courier Other Drop Off Pick Up" at bounding box center [552, 148] width 219 height 11
select select "FedEx"
click at [443, 145] on select "Purolator UPS FedEx Canada Post Courier Other Drop Off Pick Up" at bounding box center [552, 148] width 219 height 11
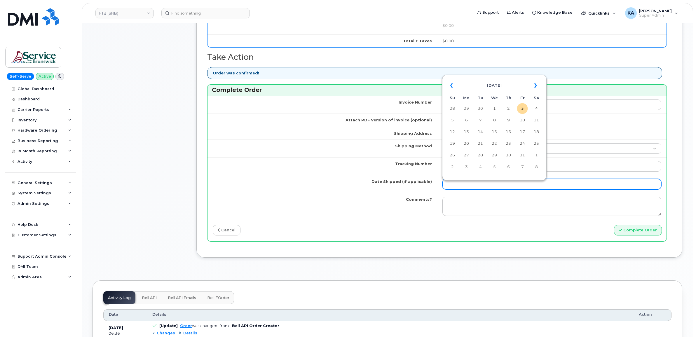
click at [465, 186] on input "Date Shipped (if applicable)" at bounding box center [552, 184] width 219 height 11
click at [453, 86] on th "«" at bounding box center [452, 86] width 11 height 14
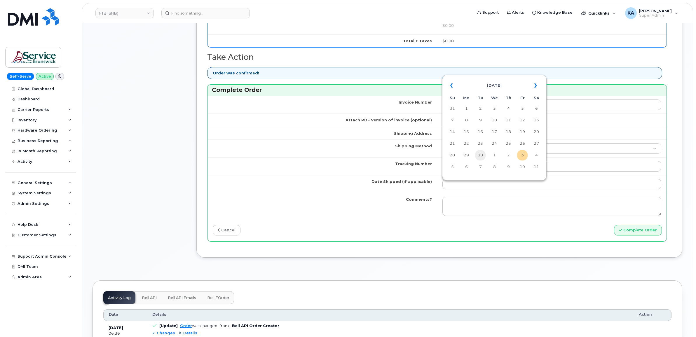
click at [480, 154] on td "30" at bounding box center [480, 155] width 11 height 11
type input "2025-09-30"
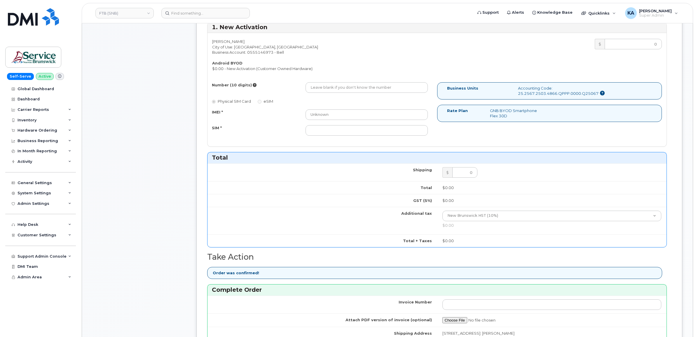
scroll to position [256, 0]
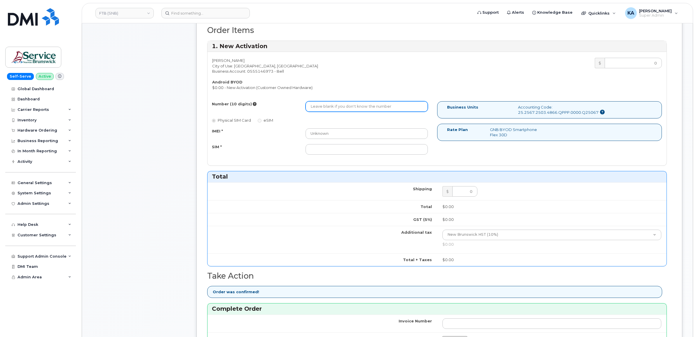
click at [398, 107] on input "Number (10 digits)" at bounding box center [367, 106] width 122 height 11
paste input "5064782456"
type input "5064782456"
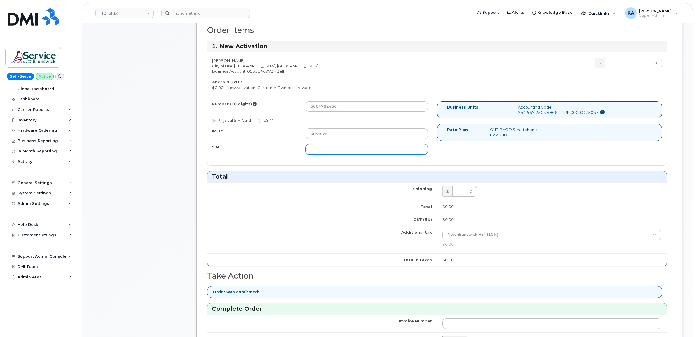
click at [313, 152] on input "SIM *" at bounding box center [367, 149] width 122 height 11
paste input "89302610207729094828"
type input "89302610207729094828"
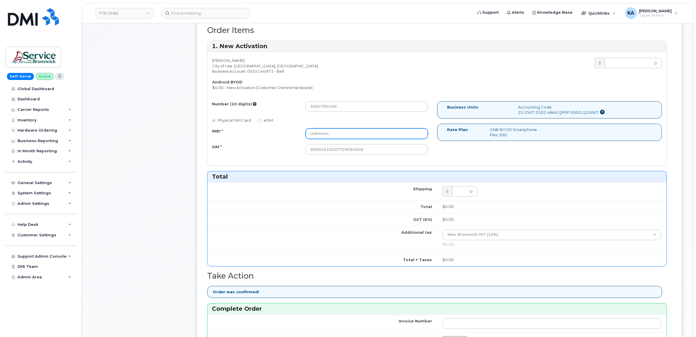
drag, startPoint x: 331, startPoint y: 131, endPoint x: 287, endPoint y: 131, distance: 43.8
click at [287, 131] on div "IMEI * Unknown" at bounding box center [320, 133] width 225 height 11
type input "_"
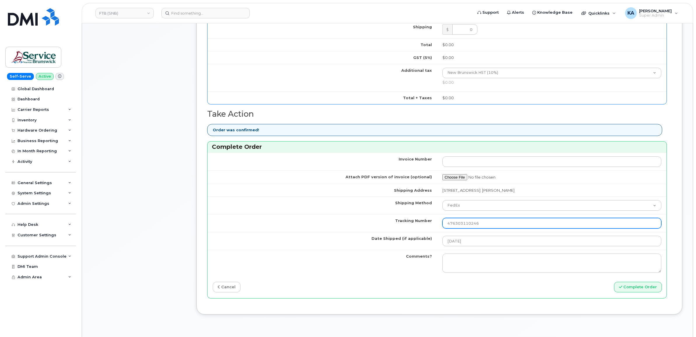
scroll to position [438, 0]
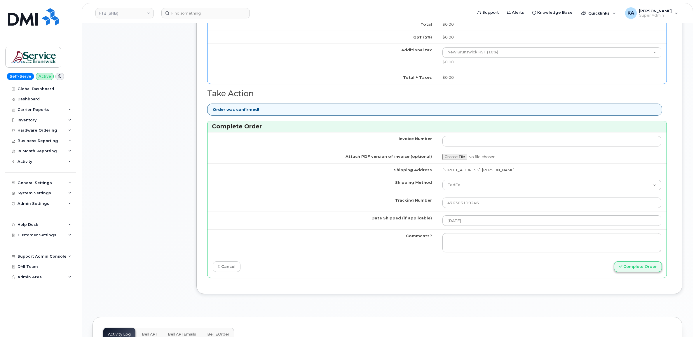
type input "--"
click at [629, 268] on button "Complete Order" at bounding box center [638, 267] width 48 height 11
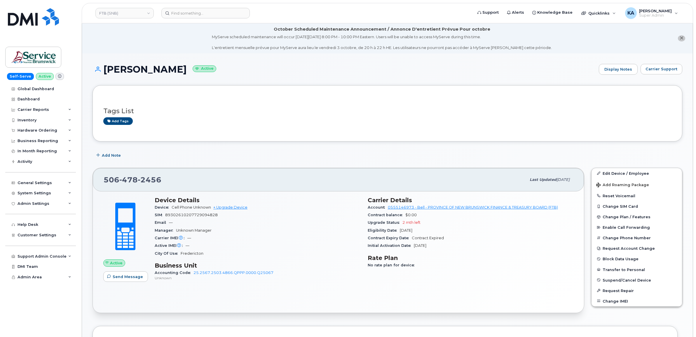
click at [196, 214] on span "89302610207729094828" at bounding box center [191, 215] width 53 height 4
copy span "89302610207729094828"
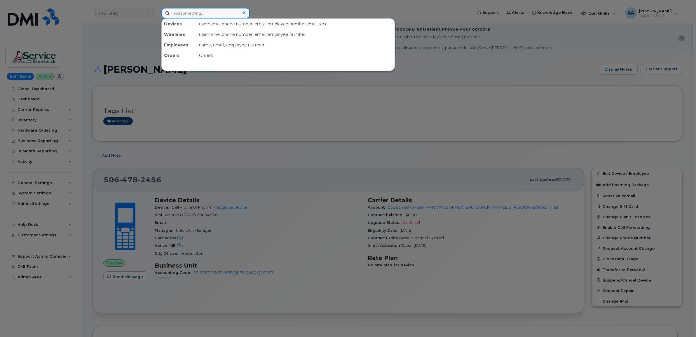
paste input "5063497237"
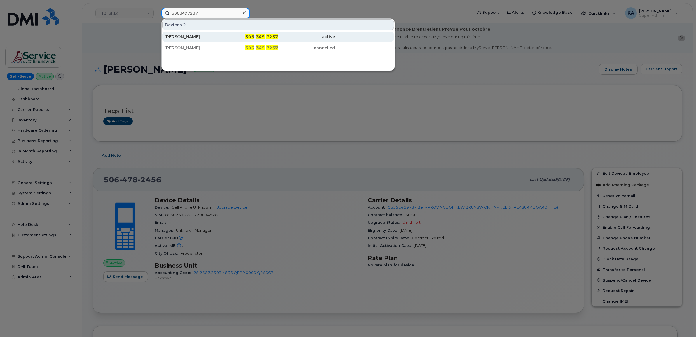
type input "5063497237"
click at [193, 38] on div "[PERSON_NAME]" at bounding box center [193, 37] width 57 height 6
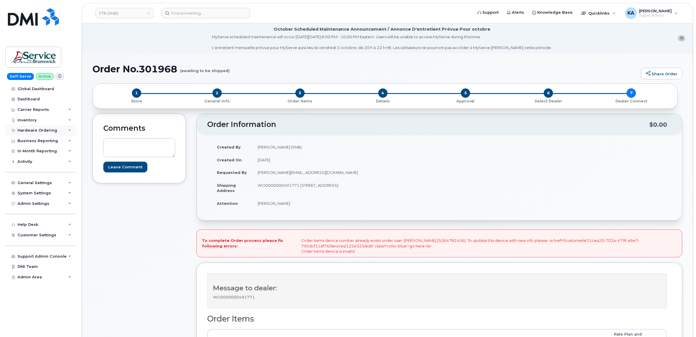
click at [43, 131] on div "Hardware Ordering" at bounding box center [38, 130] width 40 height 5
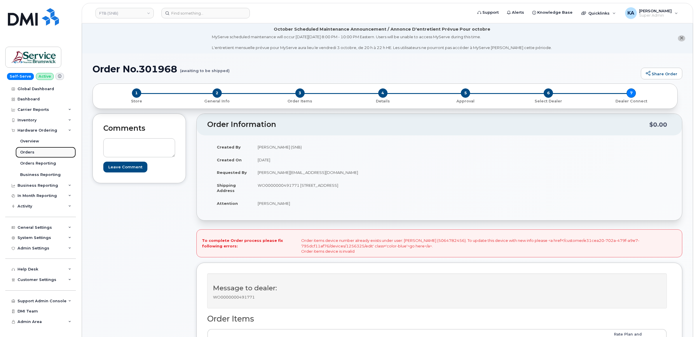
click at [23, 153] on div "Orders" at bounding box center [27, 152] width 14 height 5
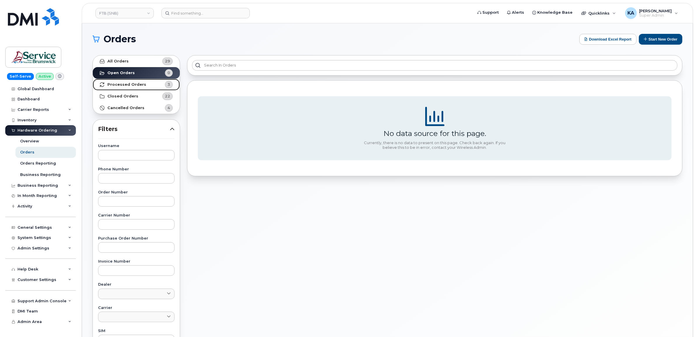
drag, startPoint x: 131, startPoint y: 85, endPoint x: 127, endPoint y: 84, distance: 4.4
click at [131, 85] on strong "Processed Orders" at bounding box center [126, 84] width 39 height 5
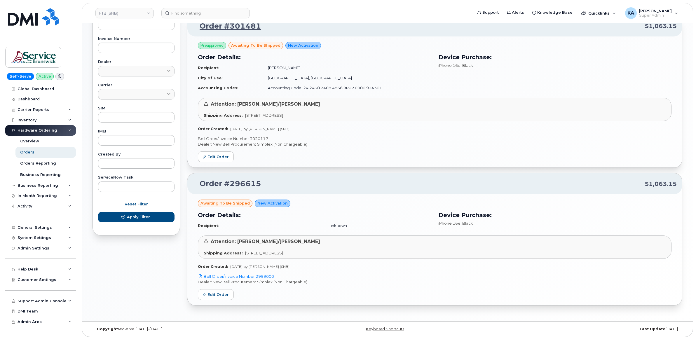
scroll to position [227, 0]
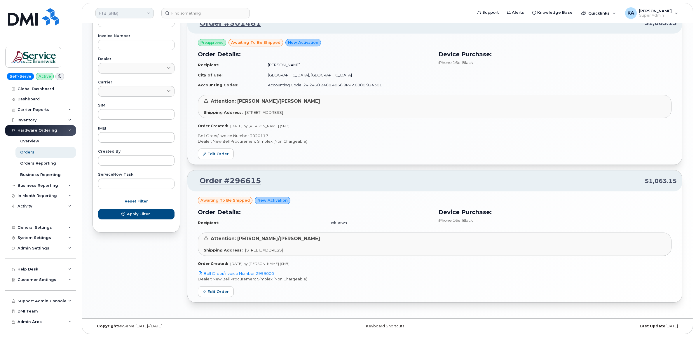
click at [125, 13] on link "FTB (SNB)" at bounding box center [124, 13] width 58 height 11
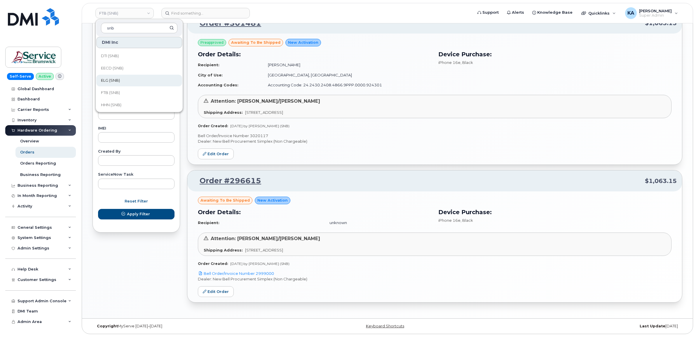
type input "snb"
click at [113, 80] on span "ELG (SNB)" at bounding box center [110, 81] width 19 height 6
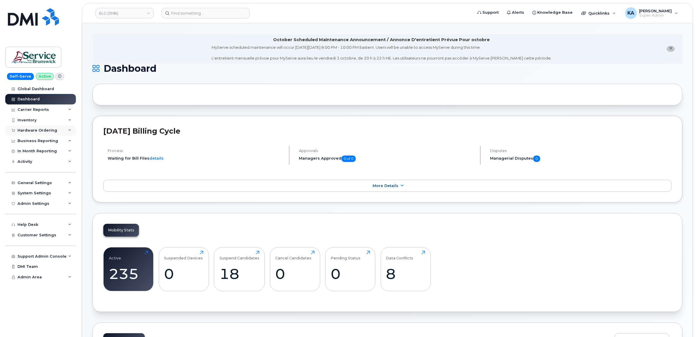
click at [44, 129] on div "Hardware Ordering" at bounding box center [38, 130] width 40 height 5
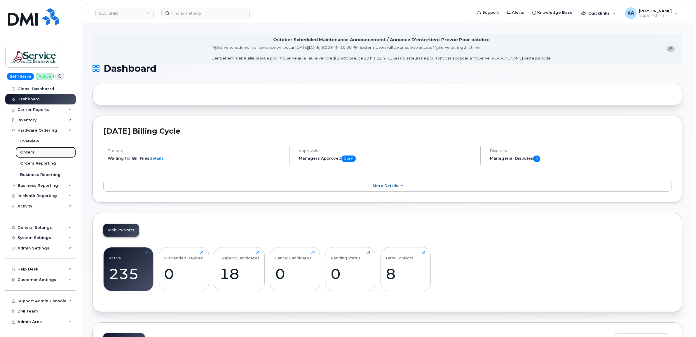
click at [27, 153] on div "Orders" at bounding box center [27, 152] width 14 height 5
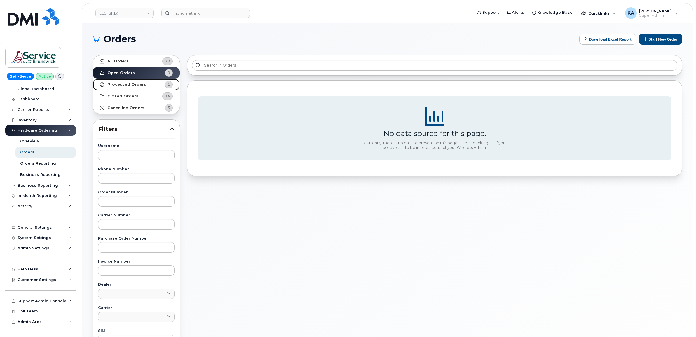
click at [121, 85] on strong "Processed Orders" at bounding box center [126, 84] width 39 height 5
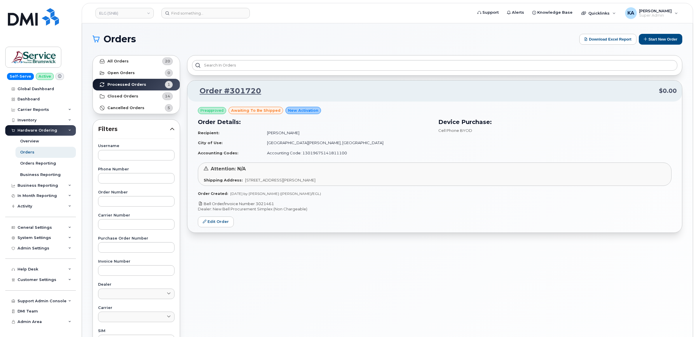
drag, startPoint x: 277, startPoint y: 204, endPoint x: 257, endPoint y: 204, distance: 19.6
click at [257, 204] on p "Bell Order/Invoice Number 3021461" at bounding box center [435, 204] width 474 height 6
copy link "3021461"
click at [219, 223] on link "Edit Order" at bounding box center [216, 222] width 36 height 11
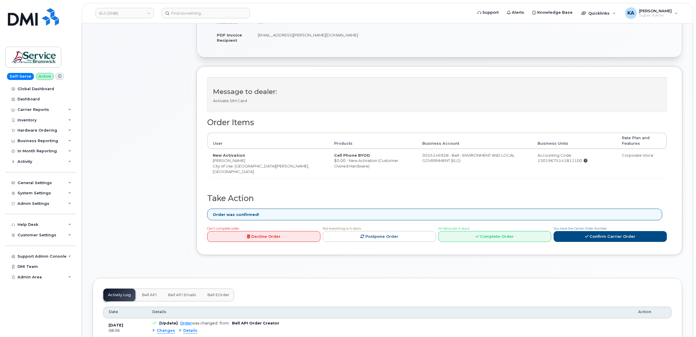
scroll to position [183, 0]
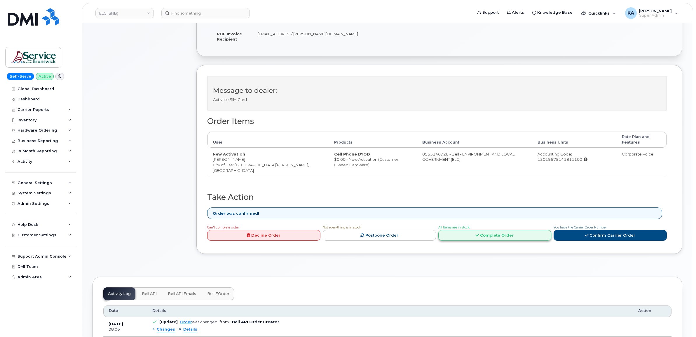
click at [485, 239] on link "Complete Order" at bounding box center [495, 235] width 113 height 11
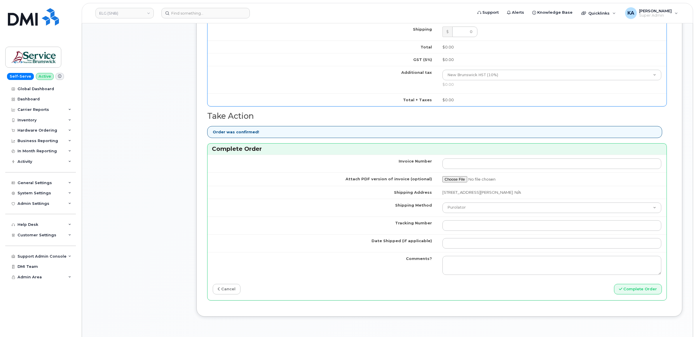
scroll to position [475, 0]
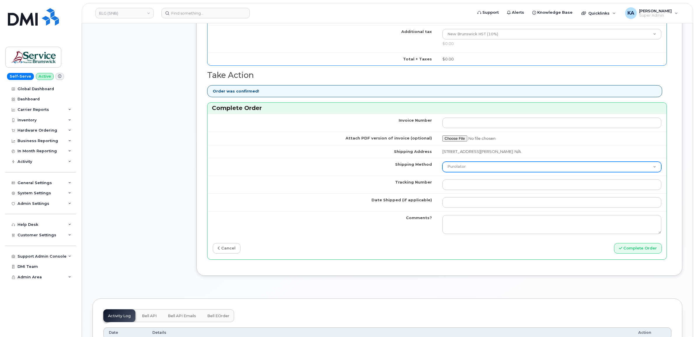
click at [467, 170] on select "Purolator UPS FedEx Canada Post Courier Other Drop Off Pick Up" at bounding box center [552, 167] width 219 height 11
select select "FedEx"
click at [443, 163] on select "Purolator UPS FedEx Canada Post Courier Other Drop Off Pick Up" at bounding box center [552, 167] width 219 height 11
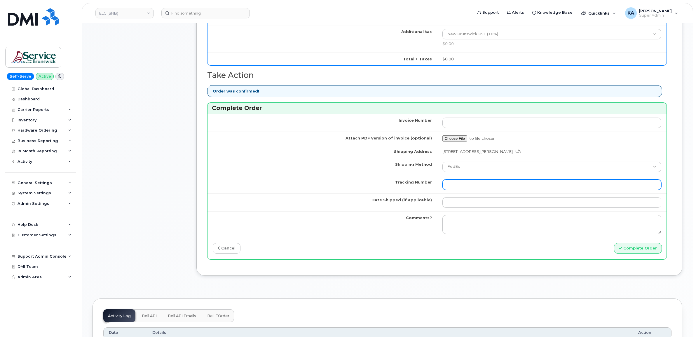
click at [488, 188] on input "Tracking Number" at bounding box center [552, 185] width 219 height 11
paste input "476303105902"
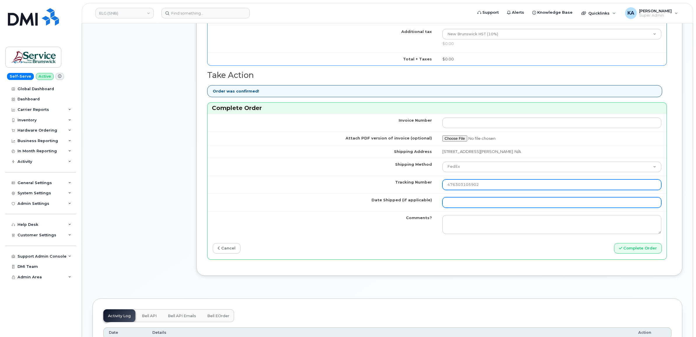
type input "476303105902"
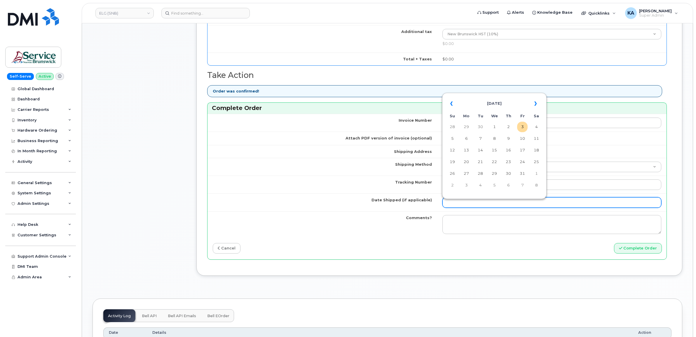
click at [467, 204] on input "Date Shipped (if applicable)" at bounding box center [552, 202] width 219 height 11
click at [452, 104] on th "«" at bounding box center [452, 104] width 11 height 14
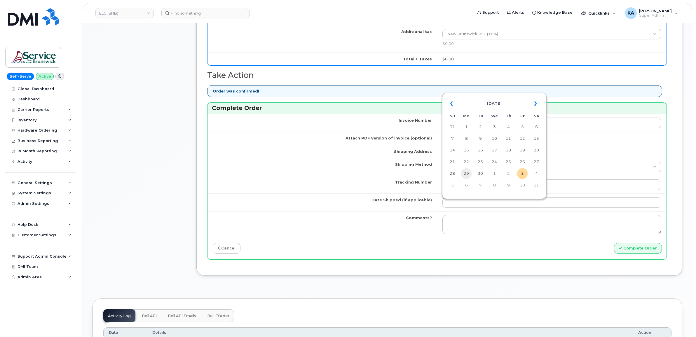
click at [466, 171] on td "29" at bounding box center [466, 174] width 11 height 11
type input "[DATE]"
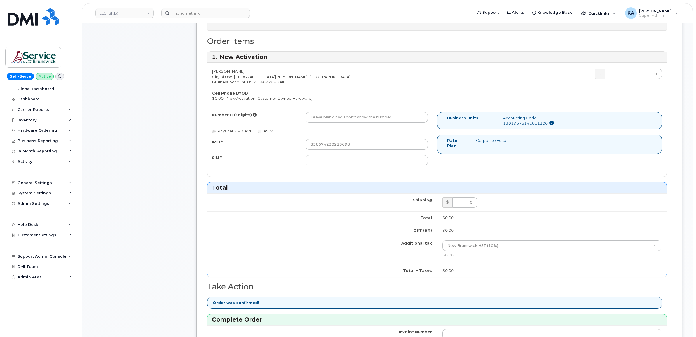
scroll to position [256, 0]
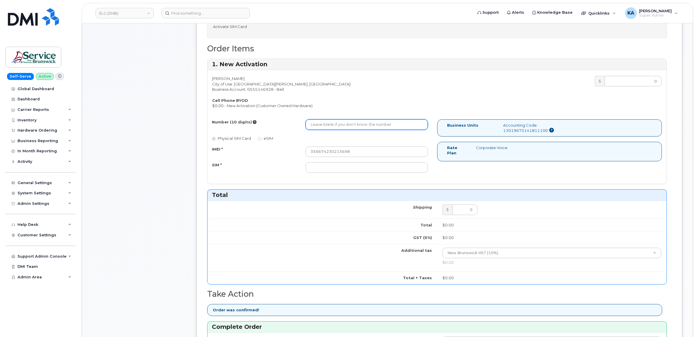
click at [367, 127] on input "Number (10 digits)" at bounding box center [367, 124] width 122 height 11
paste input "5063497237"
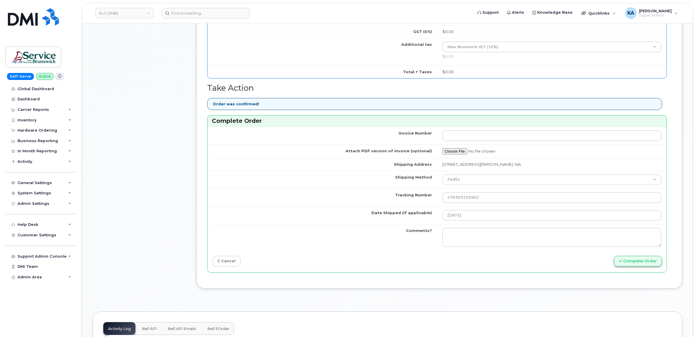
scroll to position [475, 0]
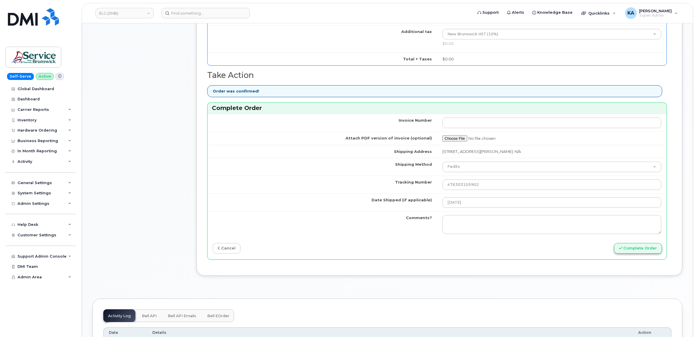
type input "5063497237"
click at [628, 252] on button "Complete Order" at bounding box center [638, 248] width 48 height 11
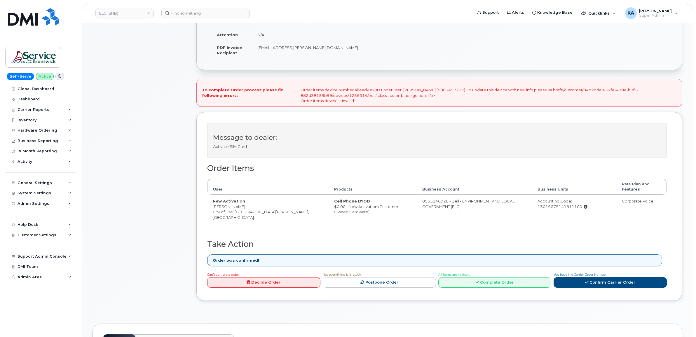
scroll to position [183, 0]
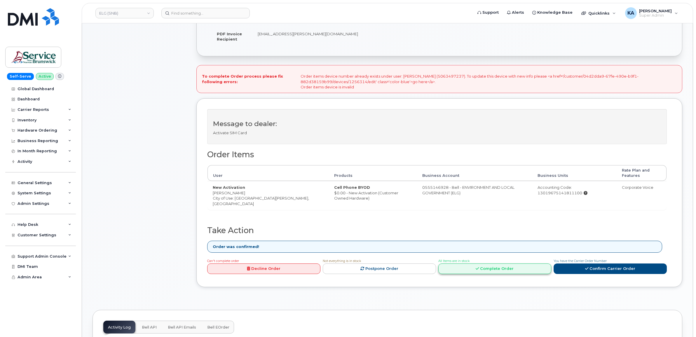
click at [478, 269] on icon at bounding box center [477, 269] width 3 height 4
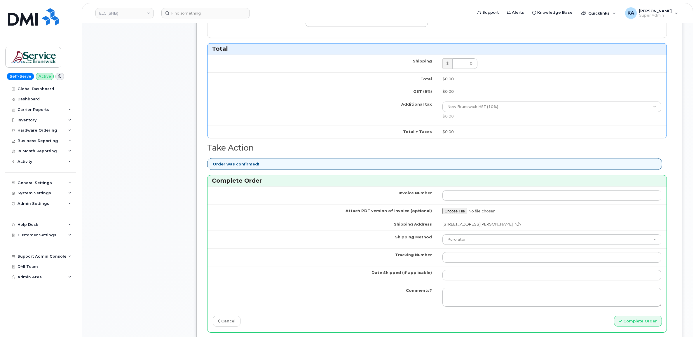
scroll to position [438, 0]
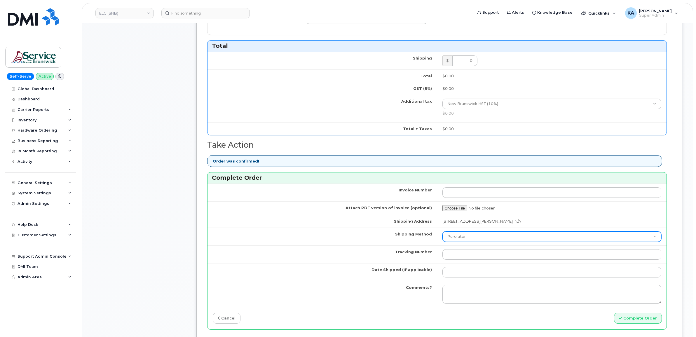
click at [474, 238] on select "Purolator UPS FedEx Canada Post Courier Other Drop Off Pick Up" at bounding box center [552, 237] width 219 height 11
select select "FedEx"
click at [443, 233] on select "Purolator UPS FedEx Canada Post Courier Other Drop Off Pick Up" at bounding box center [552, 237] width 219 height 11
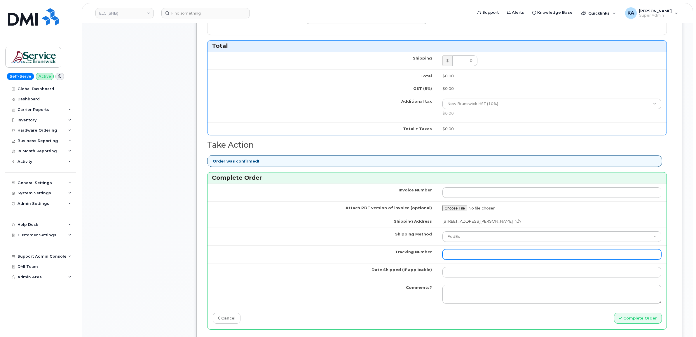
click at [482, 258] on input "Tracking Number" at bounding box center [552, 254] width 219 height 11
paste input "476303105902"
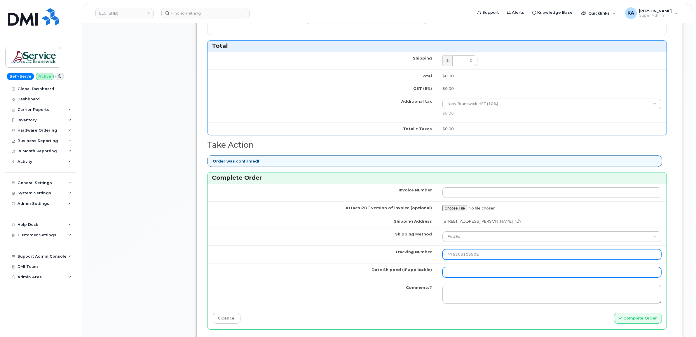
type input "476303105902"
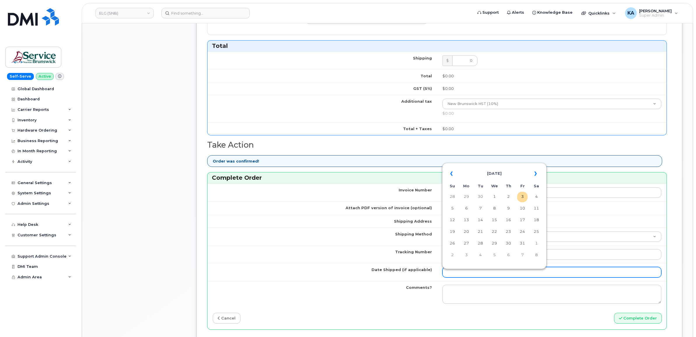
click at [484, 274] on input "Date Shipped (if applicable)" at bounding box center [552, 272] width 219 height 11
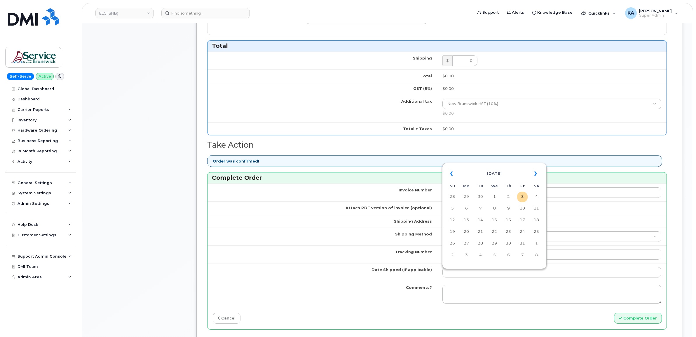
click at [466, 165] on table "« October 2025 » Su Mo Tu We Th Fr Sa 28 29 30 1 2 3 4 5 6 7 8 9 10 11 12 13 14…" at bounding box center [495, 214] width 102 height 100
click at [452, 174] on th "«" at bounding box center [452, 174] width 11 height 14
click at [466, 242] on td "29" at bounding box center [466, 244] width 11 height 11
type input "[DATE]"
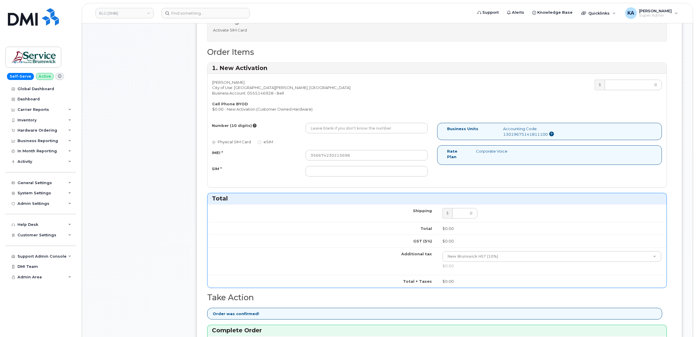
scroll to position [256, 0]
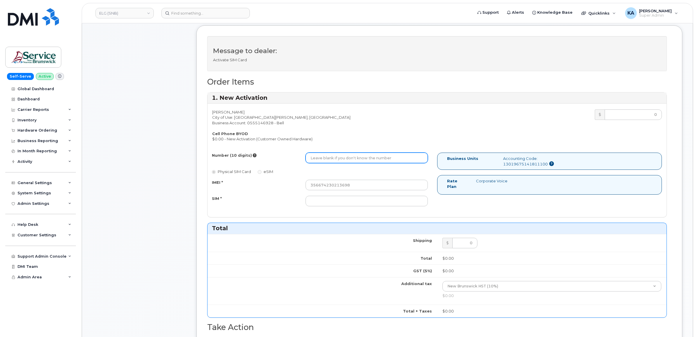
click at [361, 160] on input "Number (10 digits)" at bounding box center [367, 158] width 122 height 11
paste input "5063497237"
type input "5063497237"
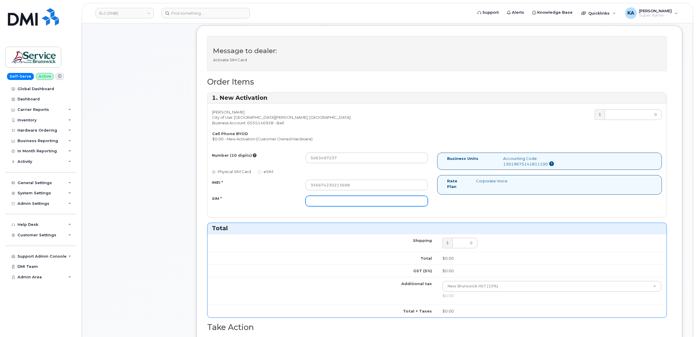
click at [347, 201] on input "SIM *" at bounding box center [367, 201] width 122 height 11
paste input "89302610207729045226"
type input "89302610207729045226"
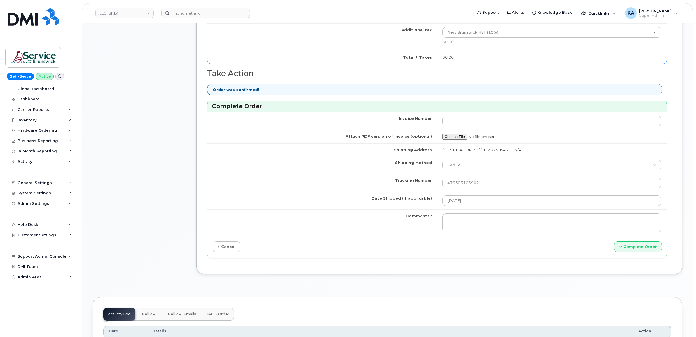
scroll to position [511, 0]
click at [628, 247] on button "Complete Order" at bounding box center [638, 245] width 48 height 11
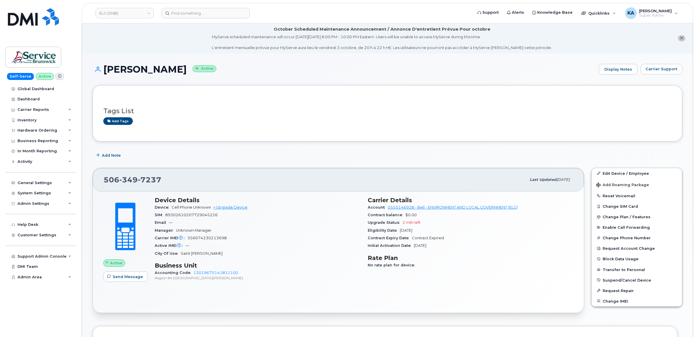
click at [178, 216] on span "89302610207729045226" at bounding box center [191, 215] width 53 height 4
copy span "89302610207729045226"
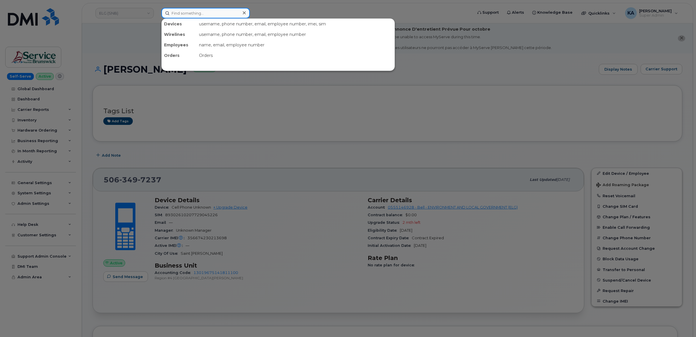
click at [208, 12] on input at bounding box center [205, 13] width 88 height 11
paste input "5062300165"
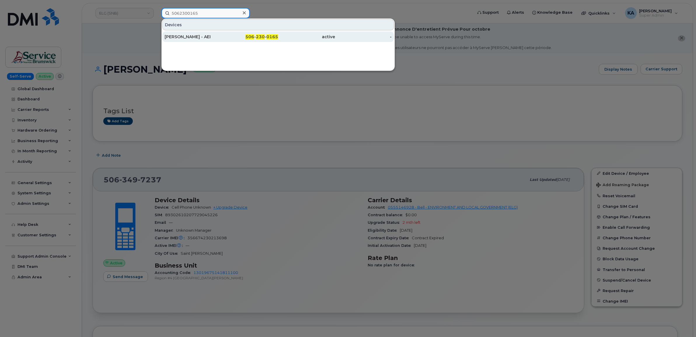
type input "5062300165"
click at [193, 35] on div "NANCY LEGER - AEI" at bounding box center [193, 37] width 57 height 6
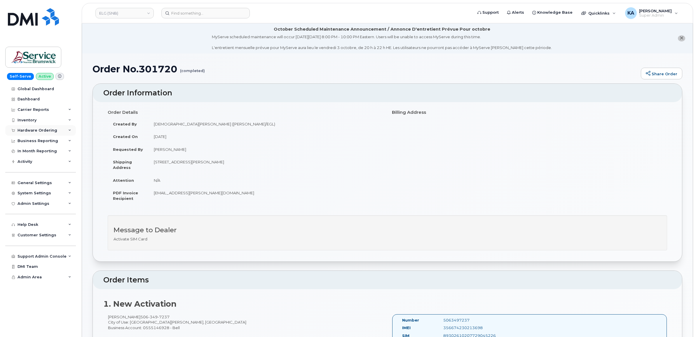
click at [37, 128] on div "Hardware Ordering" at bounding box center [40, 130] width 71 height 11
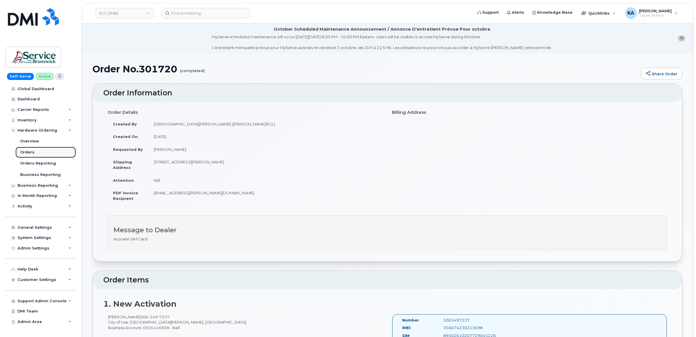
click at [25, 151] on div "Orders" at bounding box center [27, 152] width 14 height 5
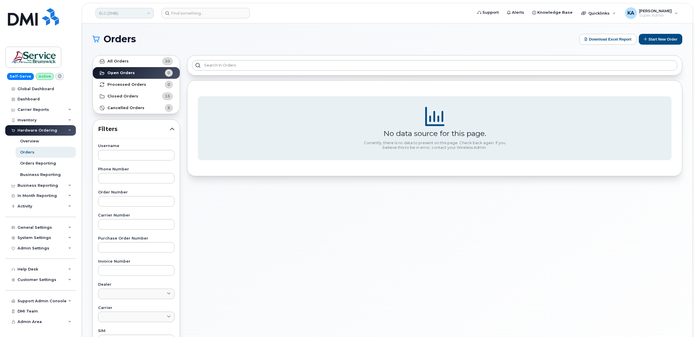
click at [132, 15] on link "ELG (SNB)" at bounding box center [124, 13] width 58 height 11
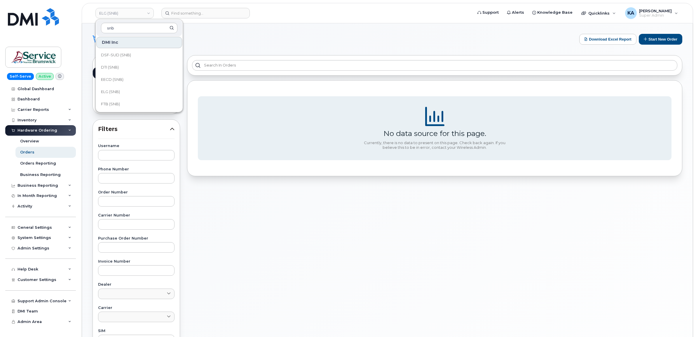
scroll to position [110, 0]
type input "snb"
click at [116, 66] on span "EECD (SNB)" at bounding box center [112, 68] width 22 height 6
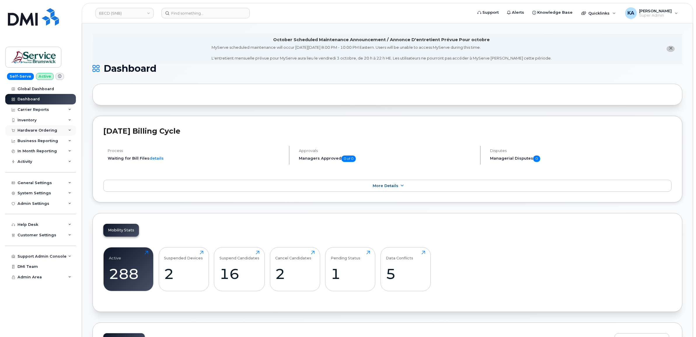
click at [46, 129] on div "Hardware Ordering" at bounding box center [38, 130] width 40 height 5
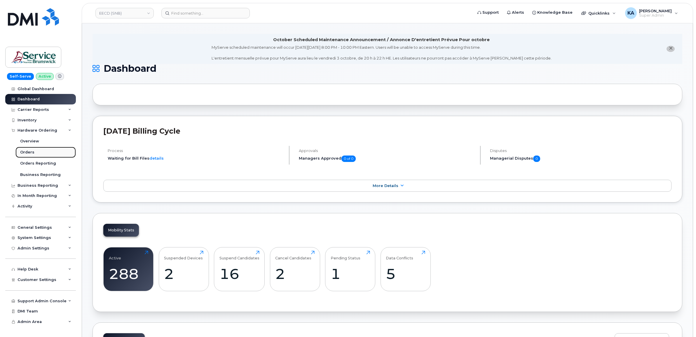
click at [25, 152] on div "Orders" at bounding box center [27, 152] width 14 height 5
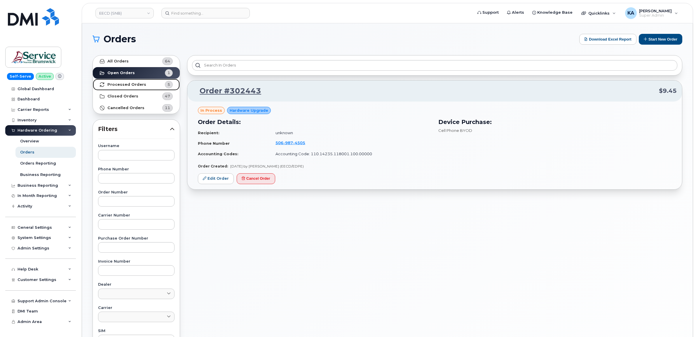
click at [117, 84] on strong "Processed Orders" at bounding box center [126, 84] width 39 height 5
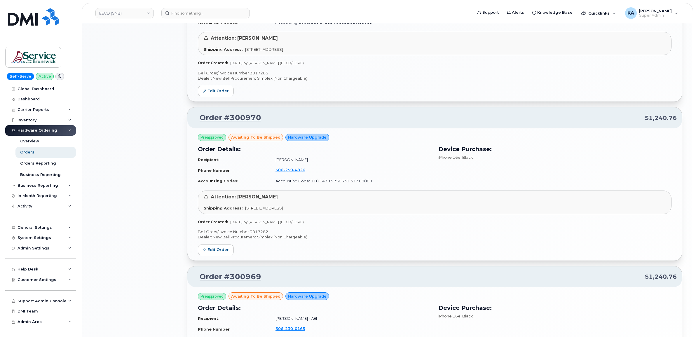
scroll to position [566, 0]
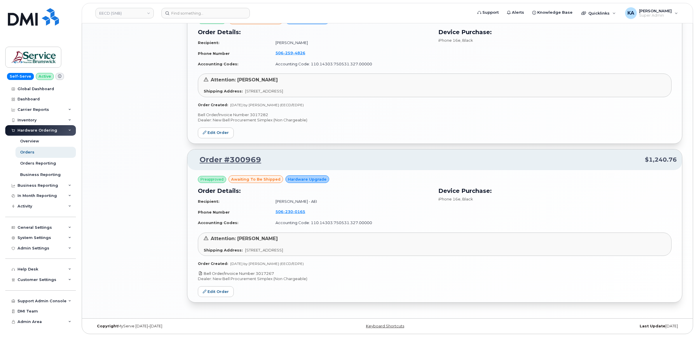
drag, startPoint x: 277, startPoint y: 273, endPoint x: 257, endPoint y: 274, distance: 19.3
click at [257, 274] on p "Bell Order/Invoice Number 3017267" at bounding box center [435, 274] width 474 height 6
copy link "3017267"
click at [220, 290] on link "Edit Order" at bounding box center [216, 291] width 36 height 11
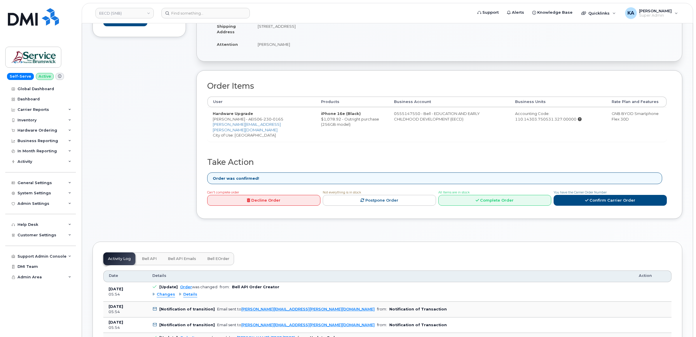
scroll to position [146, 0]
click at [473, 201] on link "Complete Order" at bounding box center [495, 200] width 113 height 11
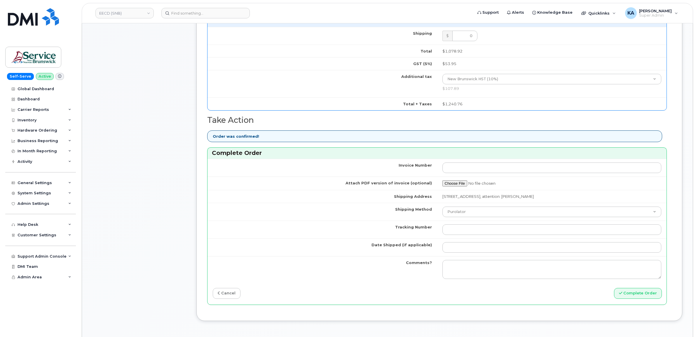
scroll to position [365, 0]
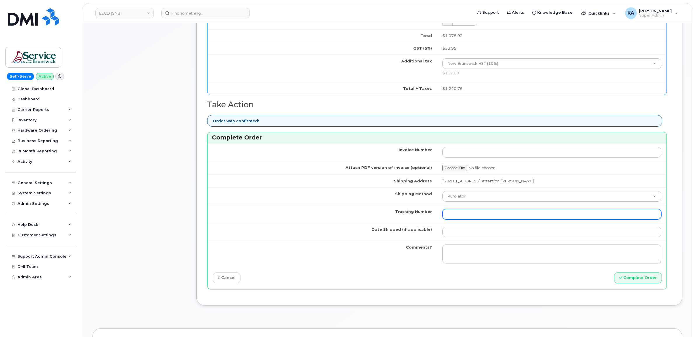
click at [491, 212] on input "Tracking Number" at bounding box center [552, 214] width 219 height 11
paste input "520078123814"
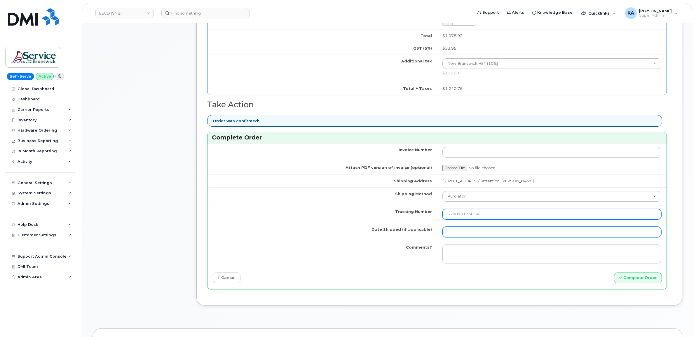
type input "520078123814"
click at [463, 234] on input "Date Shipped (if applicable)" at bounding box center [552, 232] width 219 height 11
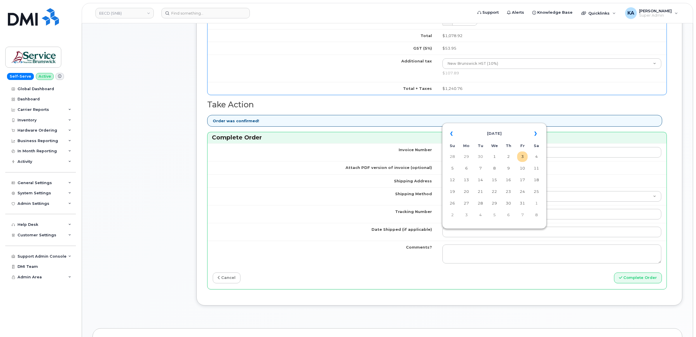
click at [482, 125] on table "« October 2025 » Su Mo Tu We Th Fr Sa 28 29 30 1 2 3 4 5 6 7 8 9 10 11 12 13 14…" at bounding box center [495, 174] width 102 height 100
click at [451, 134] on th "«" at bounding box center [452, 134] width 11 height 14
click at [467, 202] on td "29" at bounding box center [466, 203] width 11 height 11
type input "[DATE]"
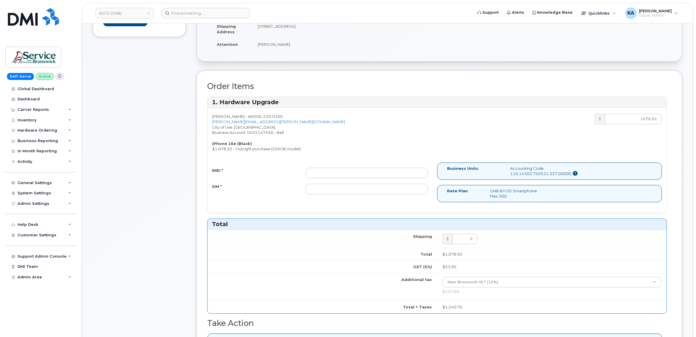
scroll to position [146, 0]
click at [388, 171] on input "IMEI *" at bounding box center [367, 173] width 122 height 11
paste input "353927600730581"
type input "353927600730581"
click at [380, 190] on input "SIM *" at bounding box center [367, 189] width 122 height 11
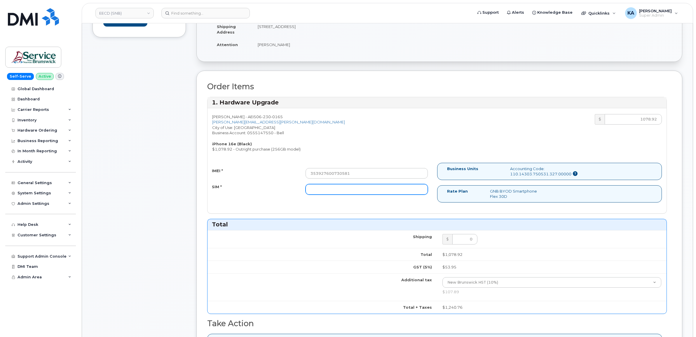
paste input "89302610207734136903"
type input "89302610207734136903"
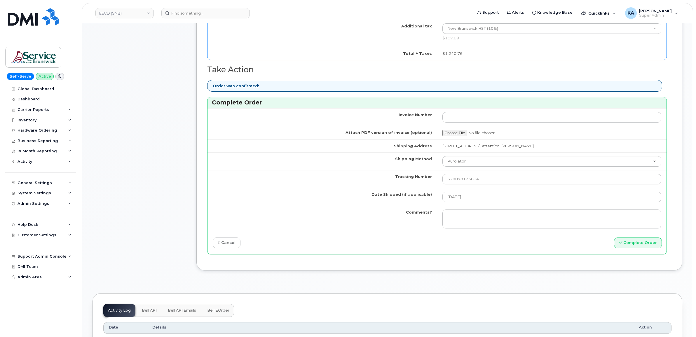
scroll to position [402, 0]
click at [631, 244] on button "Complete Order" at bounding box center [638, 241] width 48 height 11
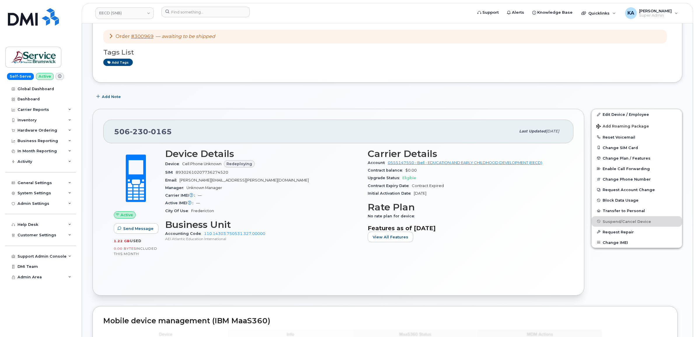
scroll to position [73, 0]
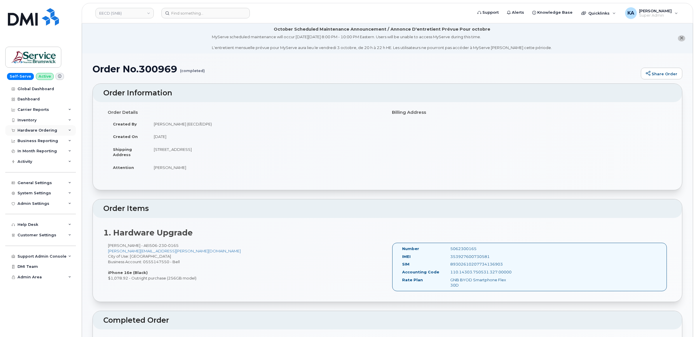
click at [44, 129] on div "Hardware Ordering" at bounding box center [38, 130] width 40 height 5
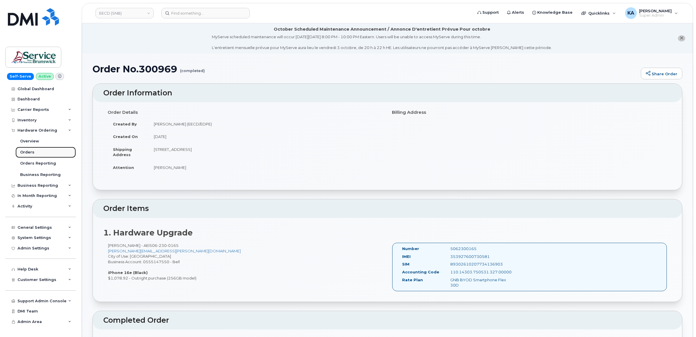
click at [28, 150] on link "Orders" at bounding box center [45, 152] width 60 height 11
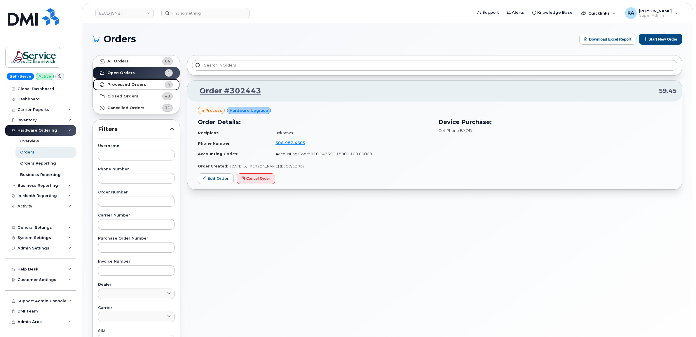
click at [126, 82] on link "Processed Orders 4" at bounding box center [136, 85] width 87 height 12
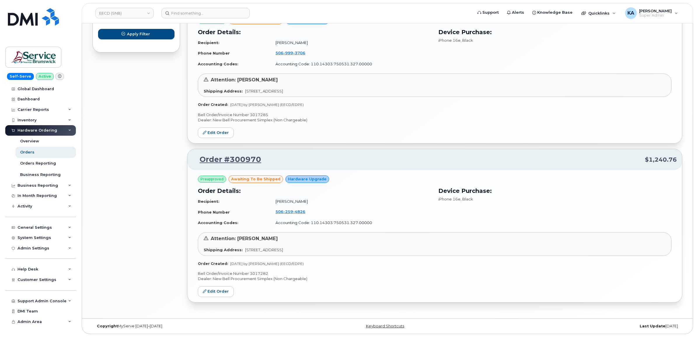
scroll to position [407, 0]
click at [260, 271] on p "Bell Order/Invoice Number 3017282" at bounding box center [435, 274] width 474 height 6
copy p "3017282"
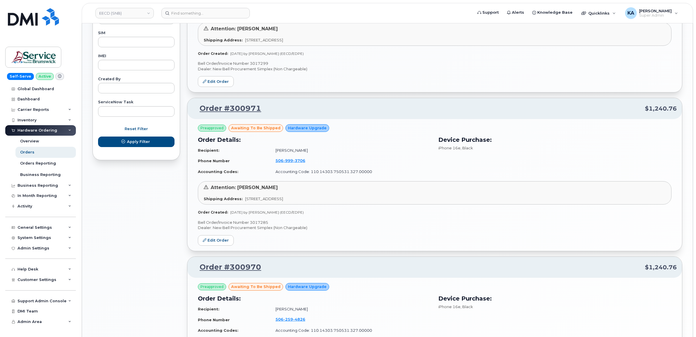
scroll to position [297, 0]
click at [261, 223] on p "Bell Order/Invoice Number 3017285" at bounding box center [435, 224] width 474 height 6
copy p "3017285"
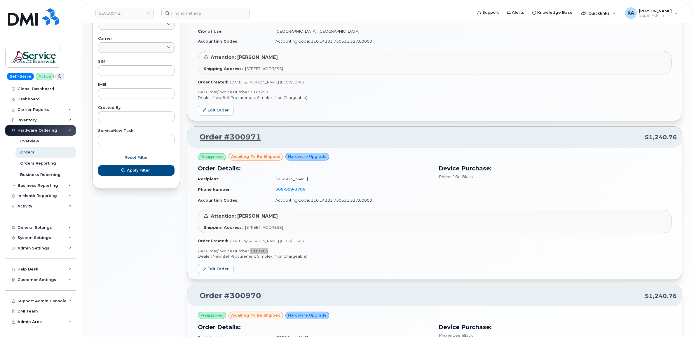
scroll to position [188, 0]
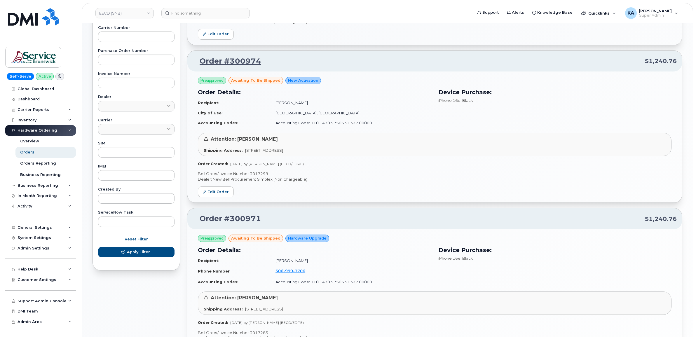
click at [257, 174] on p "Bell Order/Invoice Number 3017299" at bounding box center [435, 174] width 474 height 6
copy p "3017299"
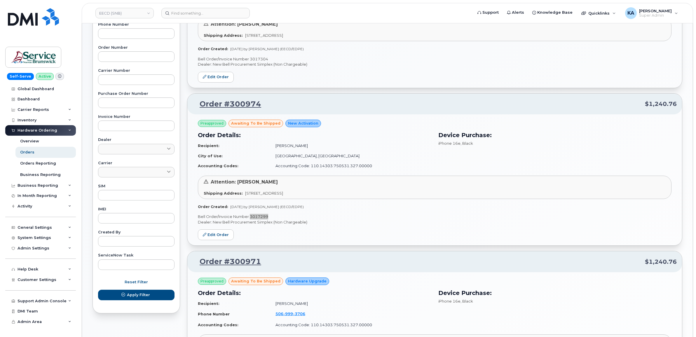
scroll to position [42, 0]
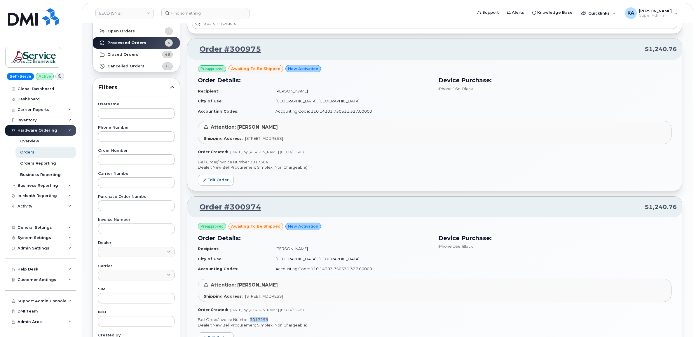
click at [260, 159] on p "Bell Order/Invoice Number 3017304" at bounding box center [435, 162] width 474 height 6
copy p "3017304"
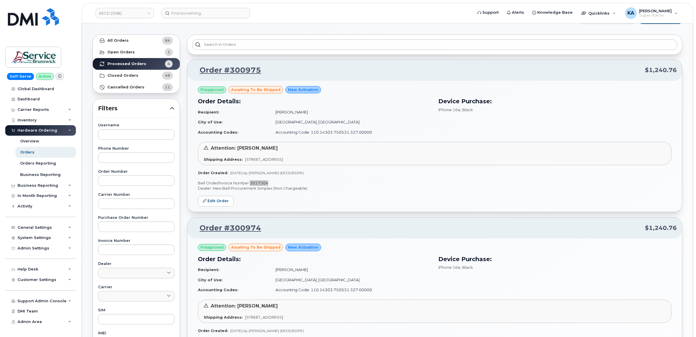
scroll to position [0, 0]
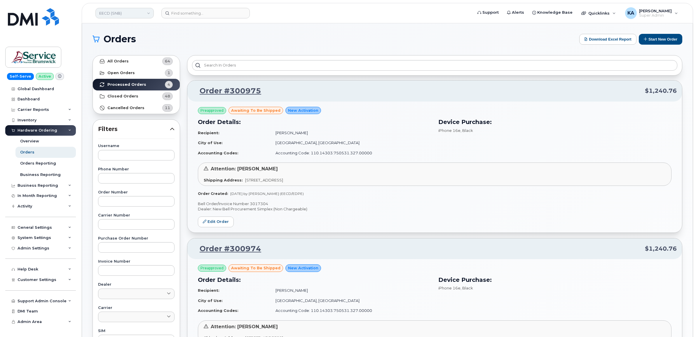
click at [126, 13] on link "EECD (SNB)" at bounding box center [124, 13] width 58 height 11
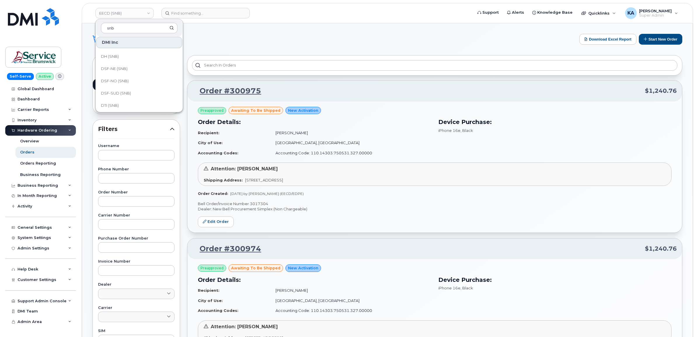
scroll to position [73, 0]
type input "snb"
click at [109, 91] on span "DTI (SNB)" at bounding box center [110, 93] width 18 height 6
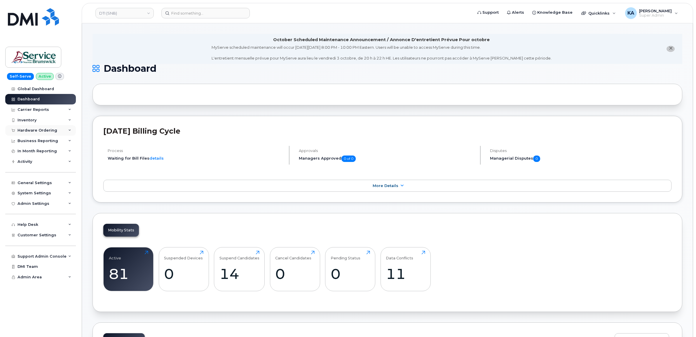
click at [34, 129] on div "Hardware Ordering" at bounding box center [38, 130] width 40 height 5
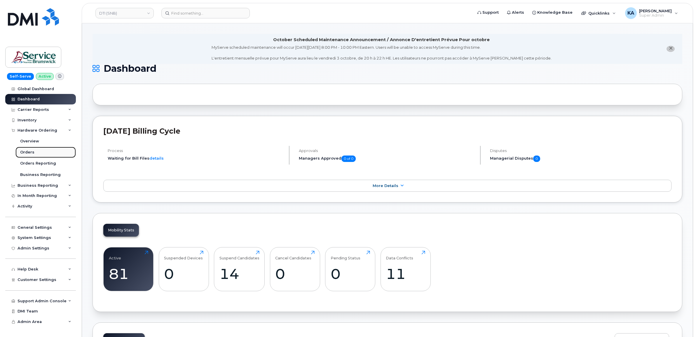
click at [23, 152] on div "Orders" at bounding box center [27, 152] width 14 height 5
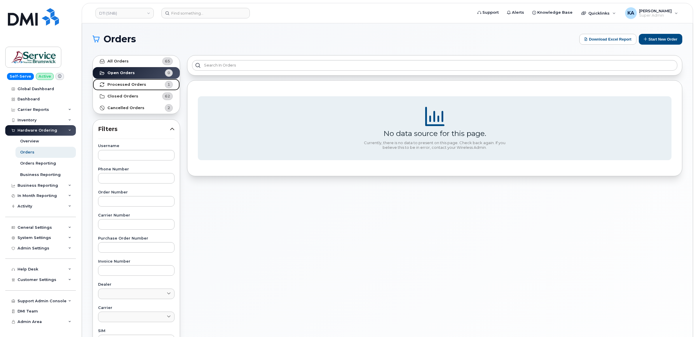
click at [117, 83] on strong "Processed Orders" at bounding box center [126, 84] width 39 height 5
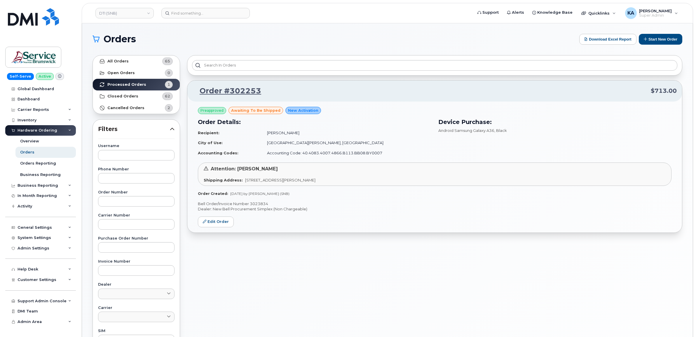
click at [259, 202] on p "Bell Order/Invoice Number 3023834" at bounding box center [435, 204] width 474 height 6
click at [124, 12] on link "DTI (SNB)" at bounding box center [124, 13] width 58 height 11
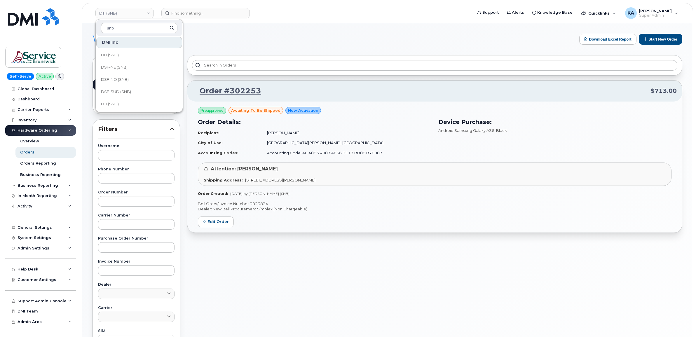
scroll to position [73, 0]
type input "snb"
click at [113, 79] on span "DSF-SUD (SNB)" at bounding box center [116, 80] width 30 height 6
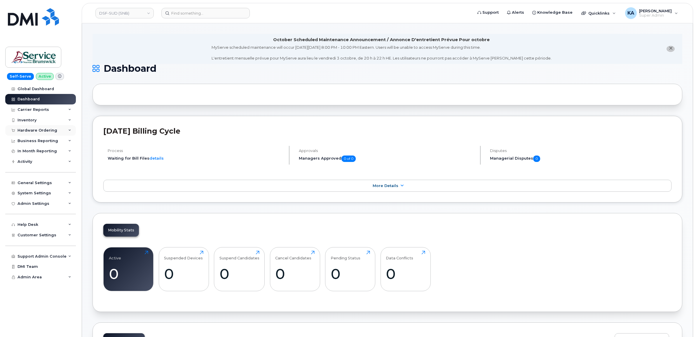
click at [41, 130] on div "Hardware Ordering" at bounding box center [38, 130] width 40 height 5
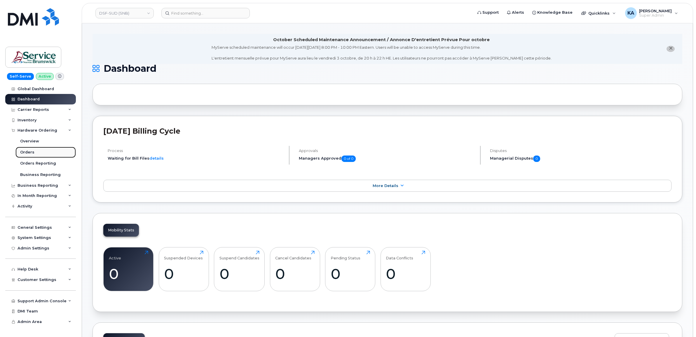
click at [27, 152] on div "Orders" at bounding box center [27, 152] width 14 height 5
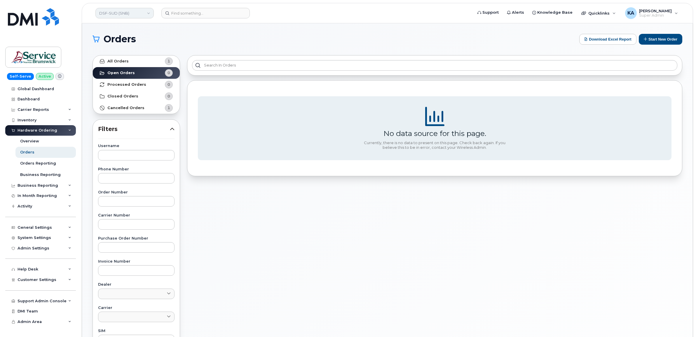
click at [126, 13] on link "DSF-SUD (SNB)" at bounding box center [124, 13] width 58 height 11
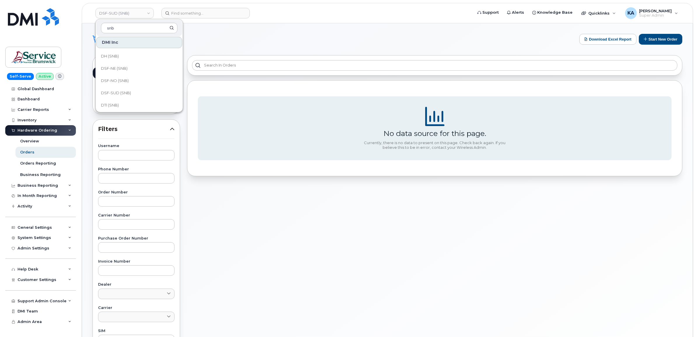
scroll to position [73, 0]
type input "snb"
click at [124, 65] on span "DSF-NO (SNB)" at bounding box center [115, 68] width 28 height 6
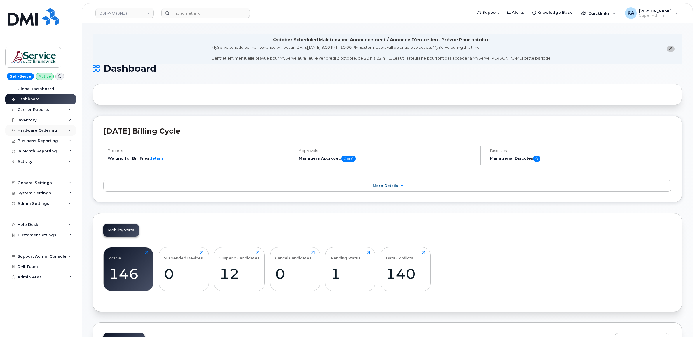
click at [47, 129] on div "Hardware Ordering" at bounding box center [38, 130] width 40 height 5
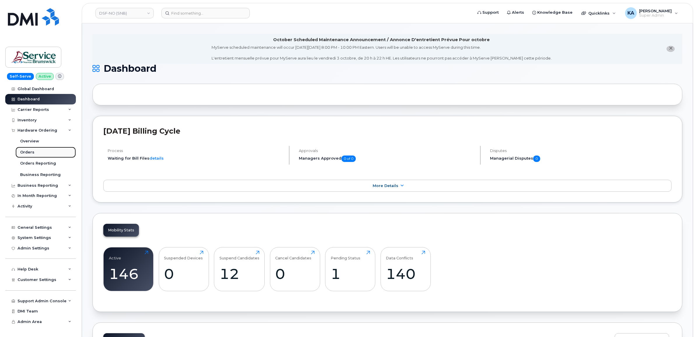
click at [25, 152] on div "Orders" at bounding box center [27, 152] width 14 height 5
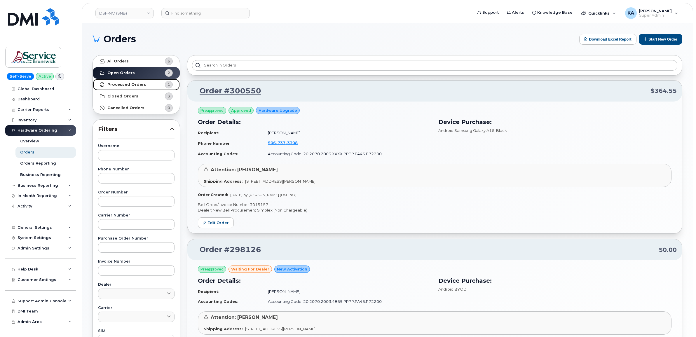
click at [126, 81] on link "Processed Orders 1" at bounding box center [136, 85] width 87 height 12
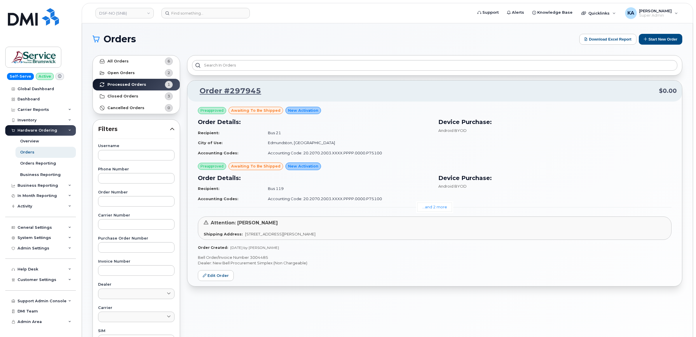
click at [258, 256] on p "Bell Order/Invoice Number 3004485" at bounding box center [435, 258] width 474 height 6
copy p "3004485"
drag, startPoint x: 142, startPoint y: 15, endPoint x: 151, endPoint y: 11, distance: 9.9
click at [142, 15] on link "DSF-NO (SNB)" at bounding box center [124, 13] width 58 height 11
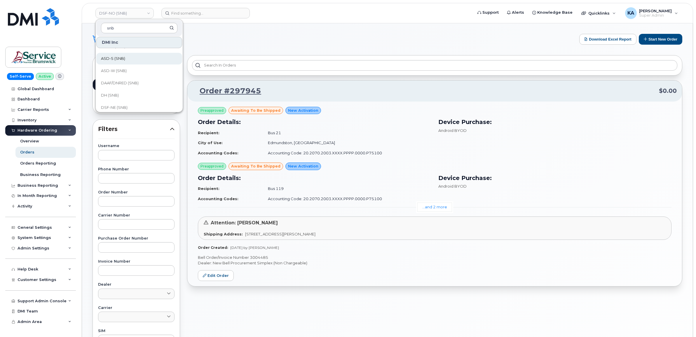
scroll to position [37, 0]
type input "snb"
click at [113, 89] on span "DSF-NE (SNB)" at bounding box center [114, 92] width 27 height 6
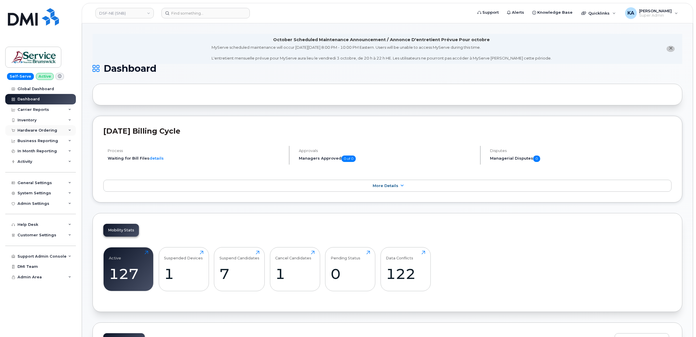
click at [41, 128] on div "Hardware Ordering" at bounding box center [40, 130] width 71 height 11
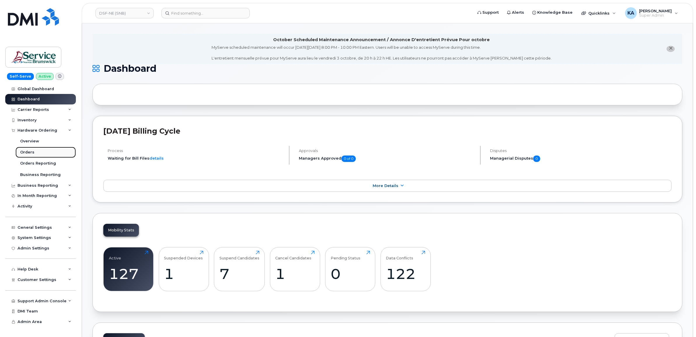
click at [26, 152] on div "Orders" at bounding box center [27, 152] width 14 height 5
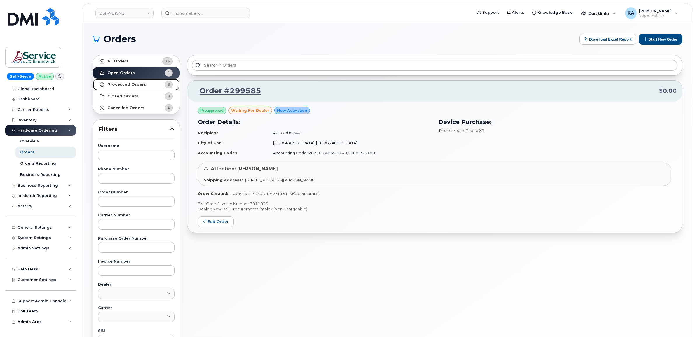
click at [132, 82] on strong "Processed Orders" at bounding box center [126, 84] width 39 height 5
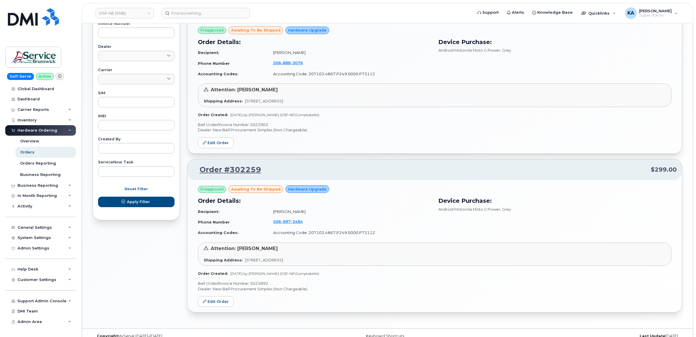
scroll to position [249, 0]
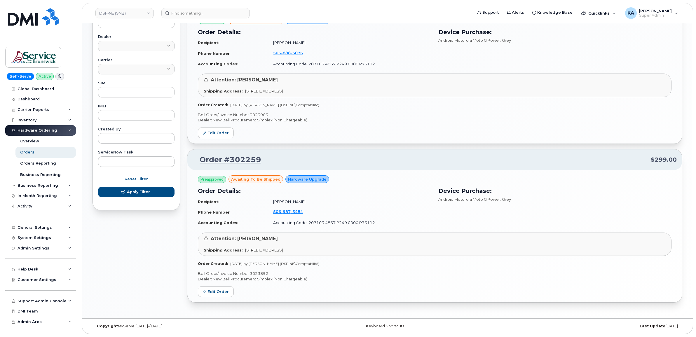
click at [259, 271] on p "Bell Order/Invoice Number 3023892" at bounding box center [435, 274] width 474 height 6
copy p "3023892"
click at [262, 113] on p "Bell Order/Invoice Number 3023903" at bounding box center [435, 115] width 474 height 6
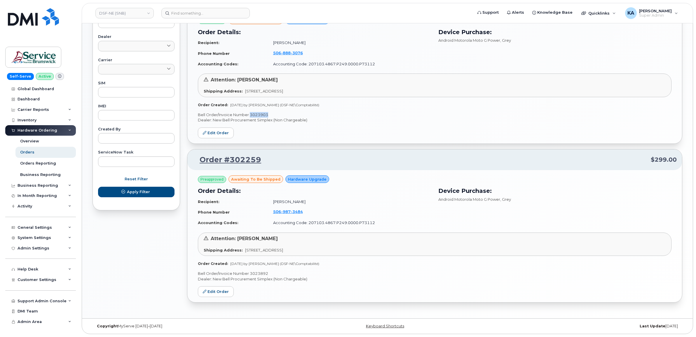
copy p "3023903"
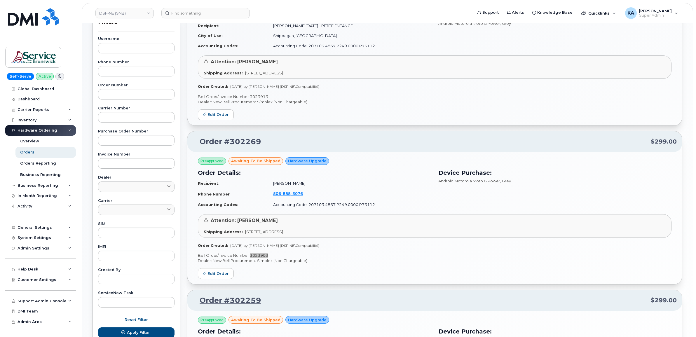
scroll to position [103, 0]
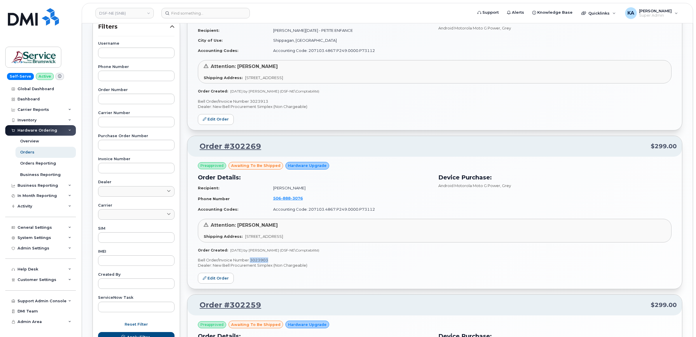
click at [262, 101] on p "Bell Order/Invoice Number 3023913" at bounding box center [435, 102] width 474 height 6
copy p "3023913"
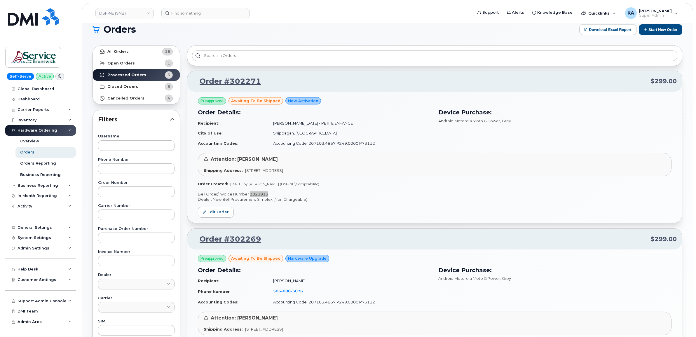
scroll to position [0, 0]
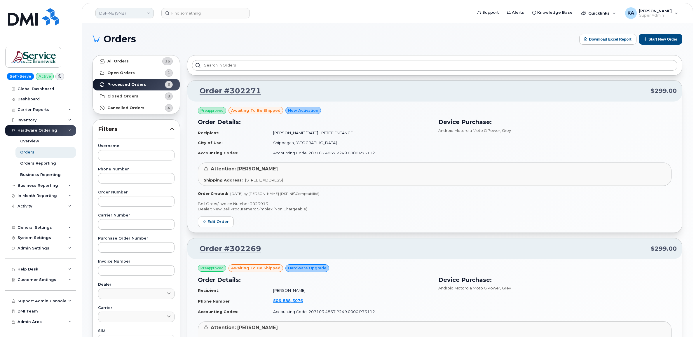
drag, startPoint x: 126, startPoint y: 13, endPoint x: 132, endPoint y: 13, distance: 5.3
click at [126, 13] on link "DSF-NE (SNB)" at bounding box center [124, 13] width 58 height 11
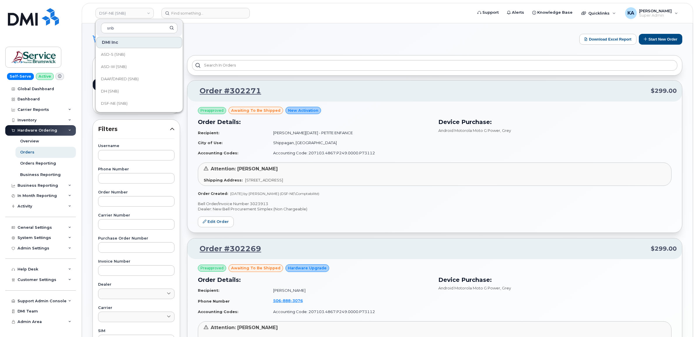
scroll to position [37, 0]
type input "snb"
click at [117, 78] on span "DH (SNB)" at bounding box center [110, 80] width 18 height 6
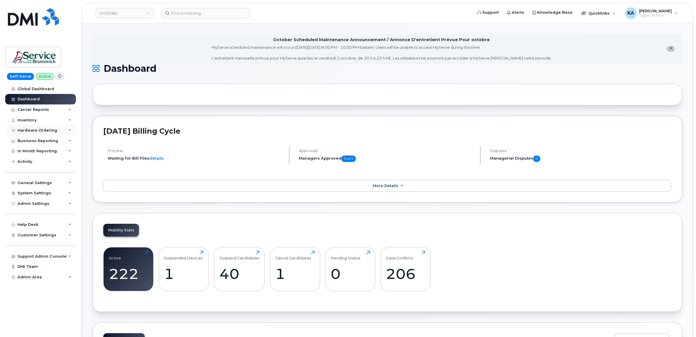
click at [44, 131] on div "Hardware Ordering" at bounding box center [38, 130] width 40 height 5
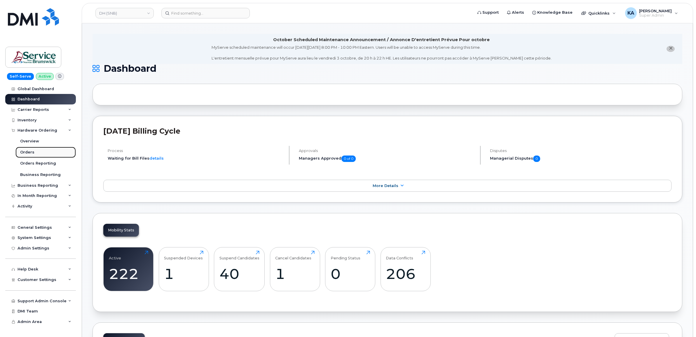
click at [29, 152] on div "Orders" at bounding box center [27, 152] width 14 height 5
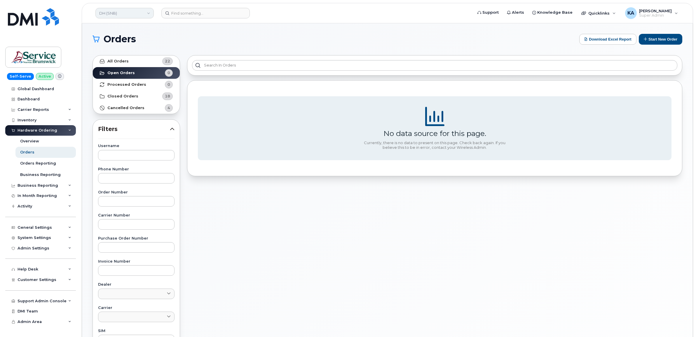
click at [120, 13] on link "DH (SNB)" at bounding box center [124, 13] width 58 height 11
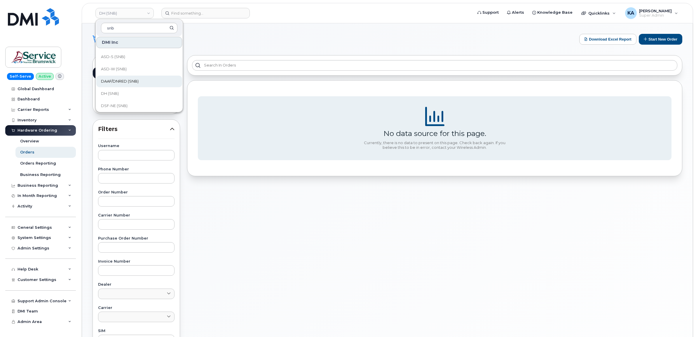
scroll to position [37, 0]
type input "snb"
click at [122, 67] on span "DAAF/DNRED (SNB)" at bounding box center [120, 68] width 38 height 6
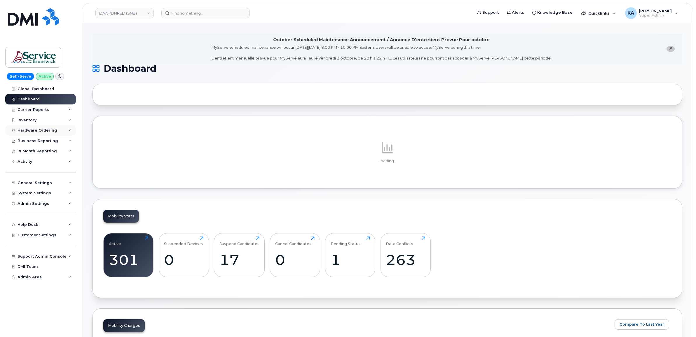
click at [40, 130] on div "Hardware Ordering" at bounding box center [38, 130] width 40 height 5
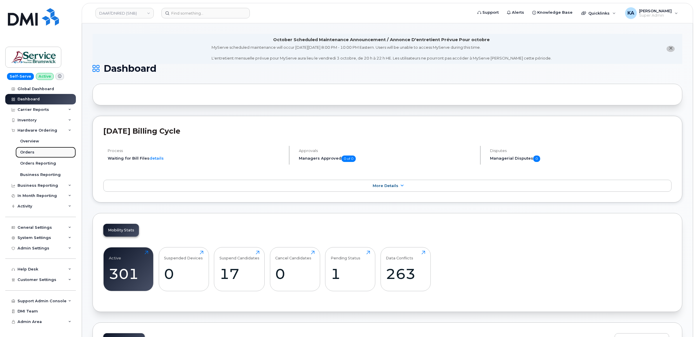
click at [29, 152] on div "Orders" at bounding box center [27, 152] width 14 height 5
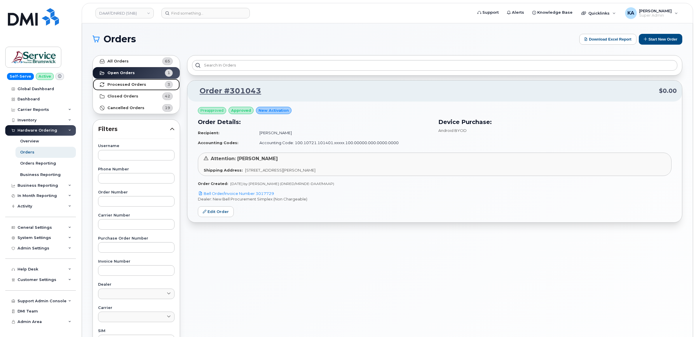
click at [142, 81] on link "Processed Orders 3" at bounding box center [136, 85] width 87 height 12
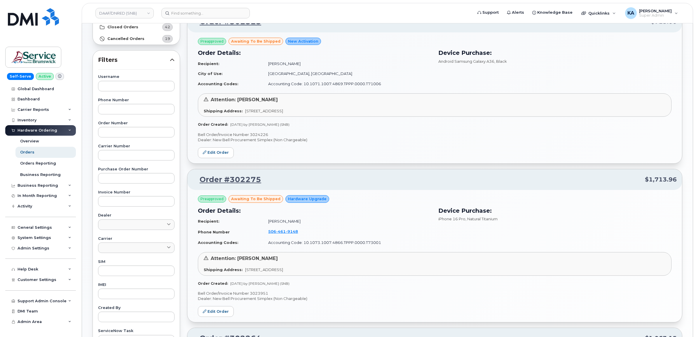
scroll to position [219, 0]
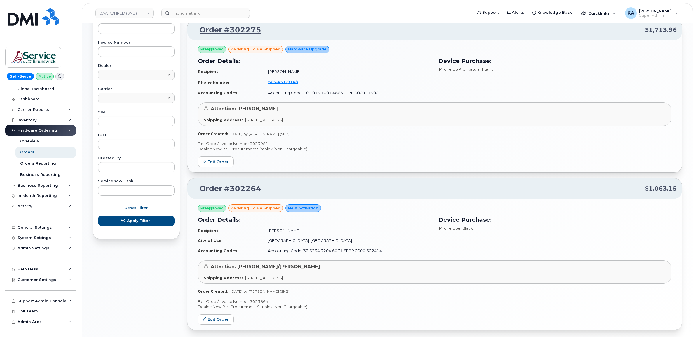
click at [265, 301] on p "Bell Order/Invoice Number 3023864" at bounding box center [435, 302] width 474 height 6
copy p "3023864"
click at [263, 144] on p "Bell Order/Invoice Number 3023951" at bounding box center [435, 144] width 474 height 6
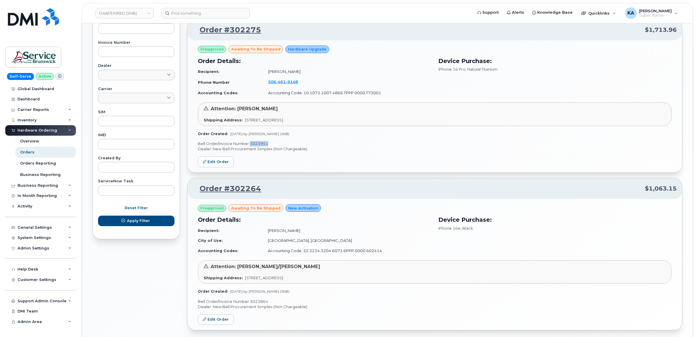
copy p "3023951"
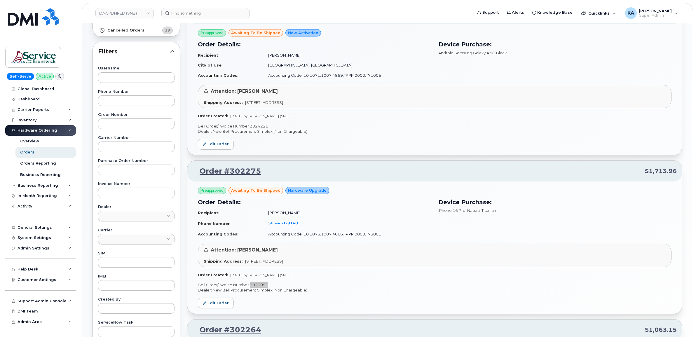
scroll to position [73, 0]
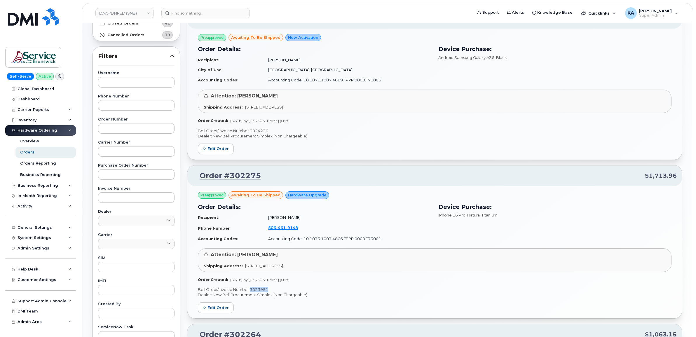
click at [258, 130] on p "Bell Order/Invoice Number 3024226" at bounding box center [435, 131] width 474 height 6
copy p "3024226"
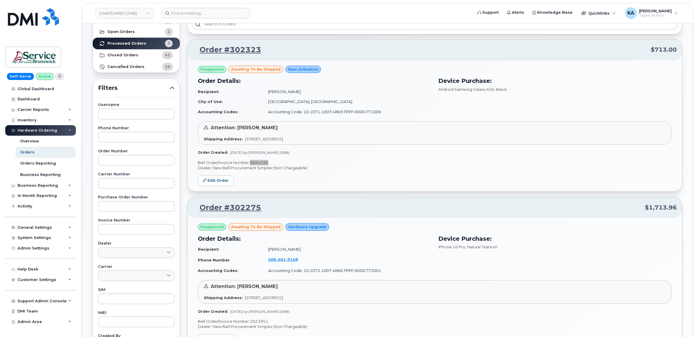
scroll to position [0, 0]
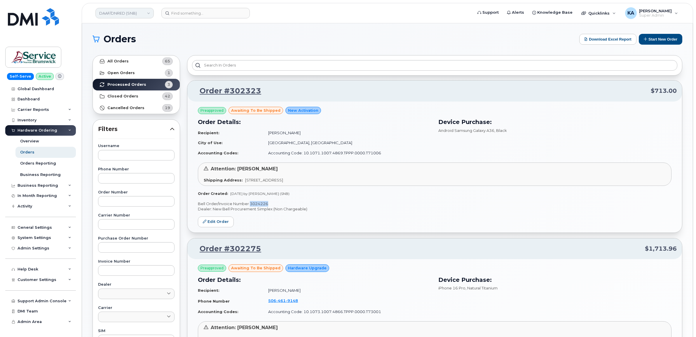
click at [126, 13] on link "DAAF/DNRED (SNB)" at bounding box center [124, 13] width 58 height 11
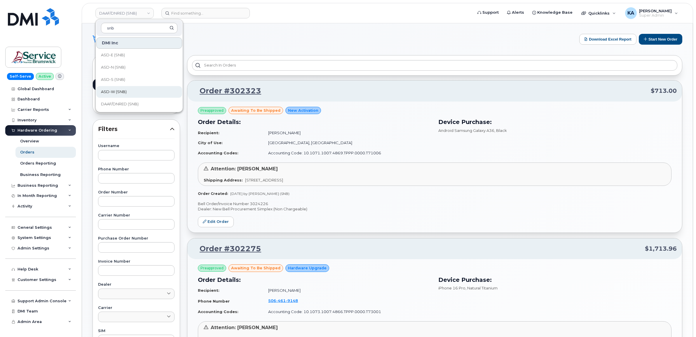
type input "snb"
click at [118, 90] on span "ASD-W (SNB)" at bounding box center [114, 92] width 26 height 6
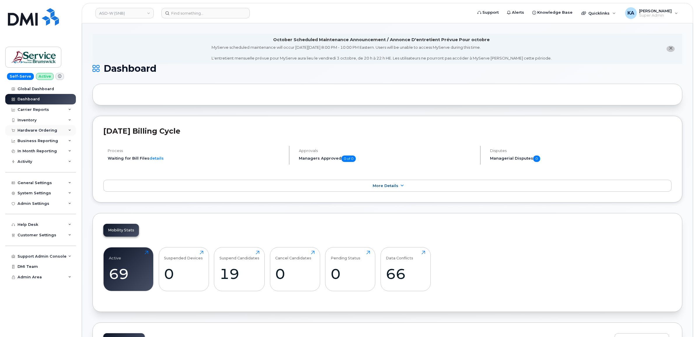
click at [53, 131] on div "Hardware Ordering" at bounding box center [38, 130] width 40 height 5
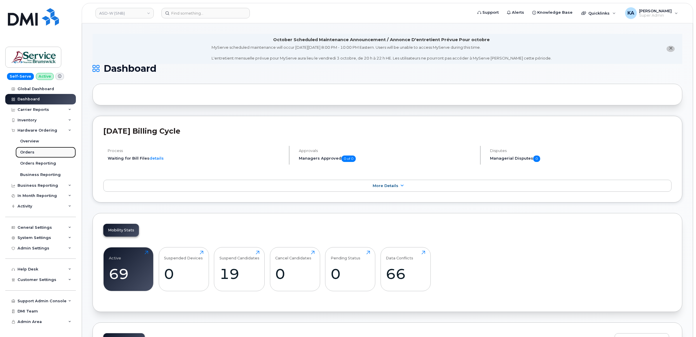
click at [29, 152] on div "Orders" at bounding box center [27, 152] width 14 height 5
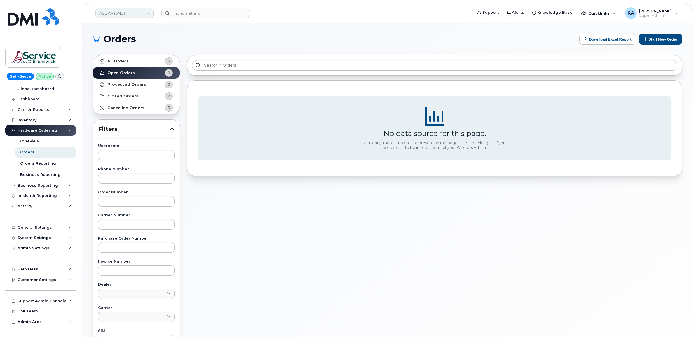
click at [136, 12] on link "ASD-W (SNB)" at bounding box center [124, 13] width 58 height 11
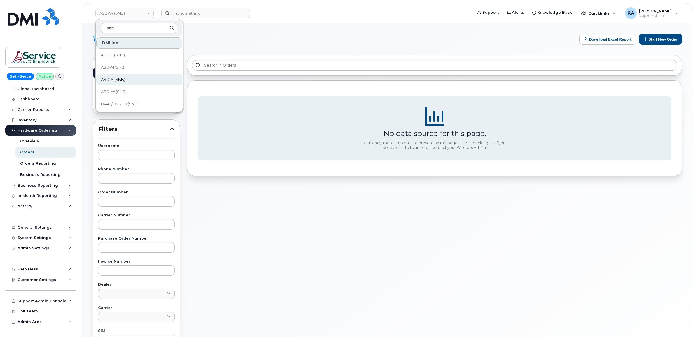
type input "snb"
click at [119, 80] on span "ASD-S (SNB)" at bounding box center [113, 80] width 24 height 6
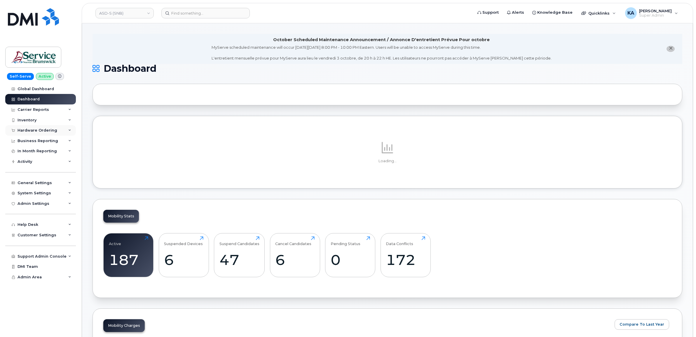
click at [47, 129] on div "Hardware Ordering" at bounding box center [38, 130] width 40 height 5
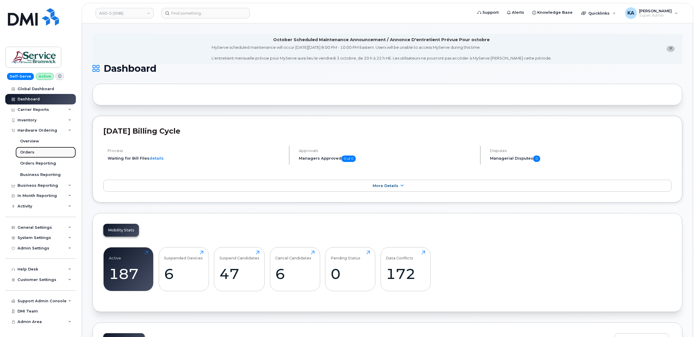
click at [28, 152] on div "Orders" at bounding box center [27, 152] width 14 height 5
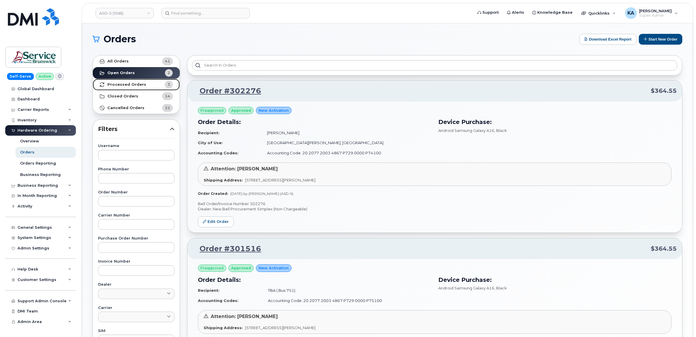
click at [120, 83] on strong "Processed Orders" at bounding box center [126, 84] width 39 height 5
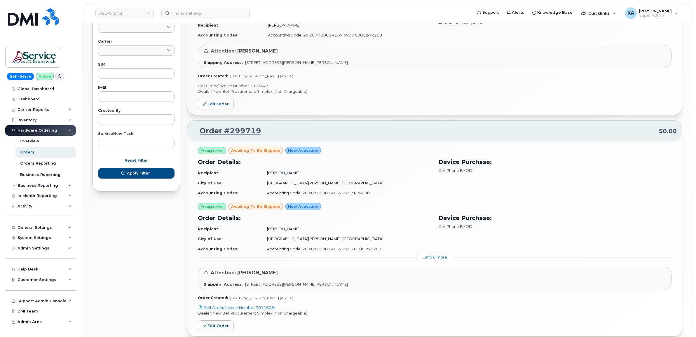
scroll to position [292, 0]
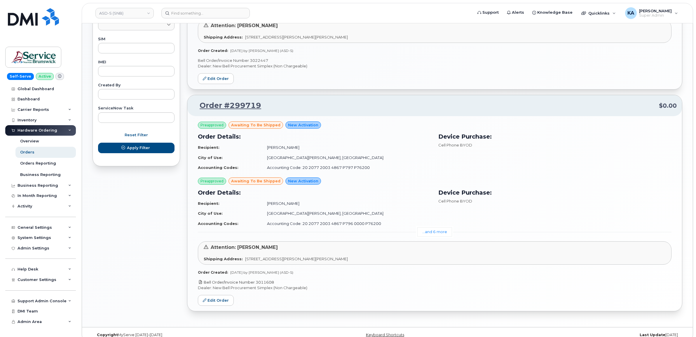
drag, startPoint x: 279, startPoint y: 283, endPoint x: 257, endPoint y: 283, distance: 21.6
click at [257, 283] on p "Bell Order/Invoice Number 3011608" at bounding box center [435, 283] width 474 height 6
copy link "3011608"
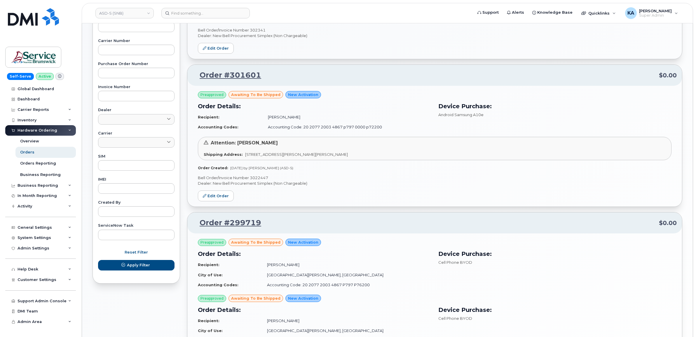
scroll to position [146, 0]
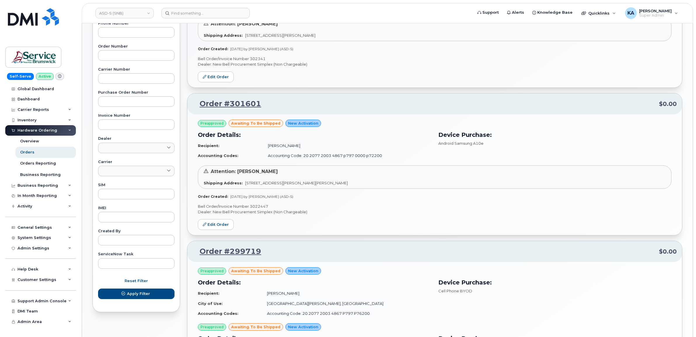
click at [259, 208] on p "Bell Order/Invoice Number 3022447" at bounding box center [435, 207] width 474 height 6
copy p "3022447"
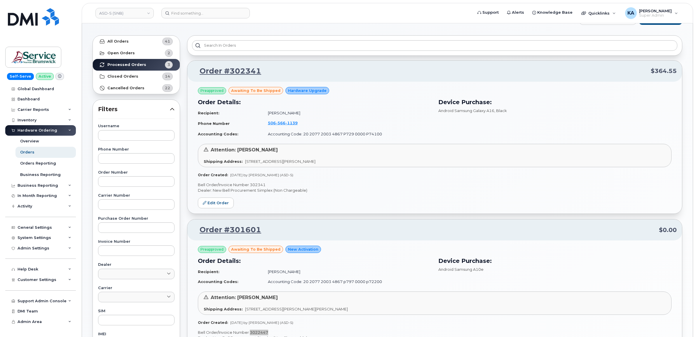
scroll to position [0, 0]
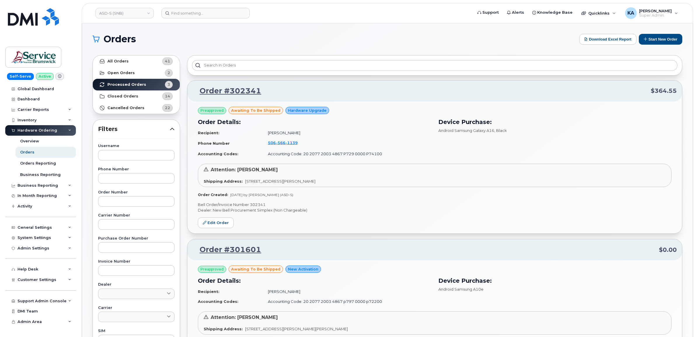
click at [256, 203] on p "Bell Order/Invoice Number 302341" at bounding box center [435, 205] width 474 height 6
copy p "302341"
click at [121, 12] on link "ASD-S (SNB)" at bounding box center [124, 13] width 58 height 11
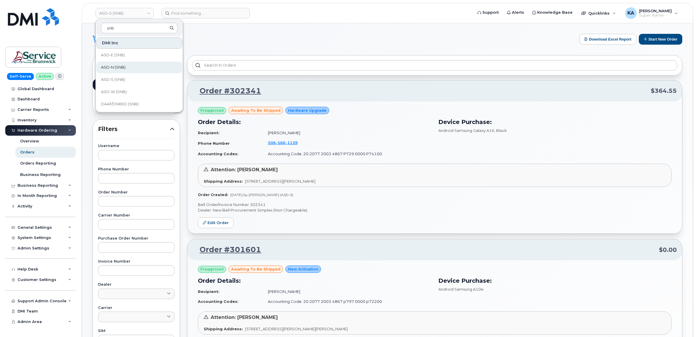
type input "snb"
click at [123, 66] on span "ASD-N (SNB)" at bounding box center [113, 68] width 25 height 6
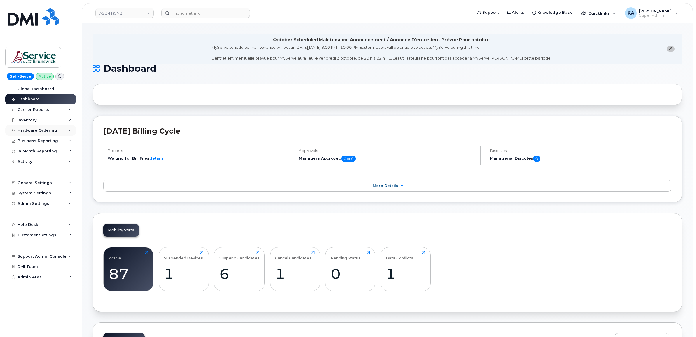
drag, startPoint x: 44, startPoint y: 130, endPoint x: 40, endPoint y: 133, distance: 5.5
click at [44, 130] on div "Hardware Ordering" at bounding box center [38, 130] width 40 height 5
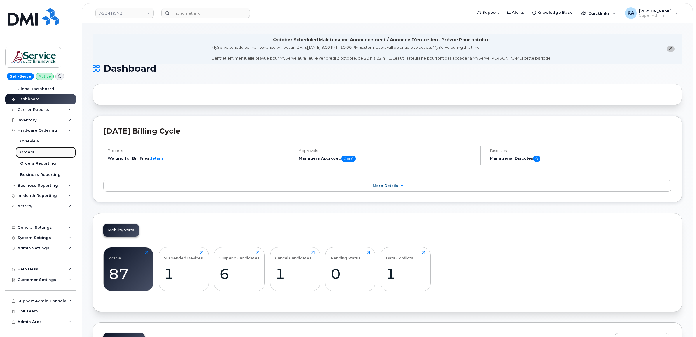
click at [29, 152] on div "Orders" at bounding box center [27, 152] width 14 height 5
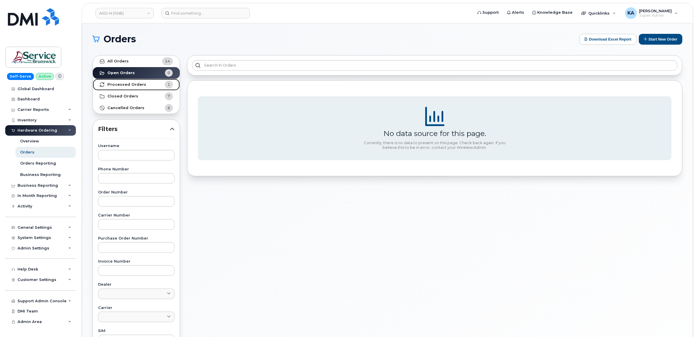
click at [120, 85] on strong "Processed Orders" at bounding box center [126, 84] width 39 height 5
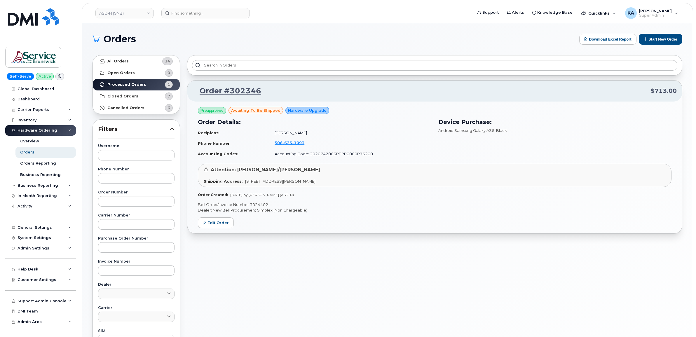
click at [262, 202] on p "Bell Order/Invoice Number 3024402" at bounding box center [435, 205] width 474 height 6
copy p "3024402"
click at [130, 16] on link "ASD-N (SNB)" at bounding box center [124, 13] width 58 height 11
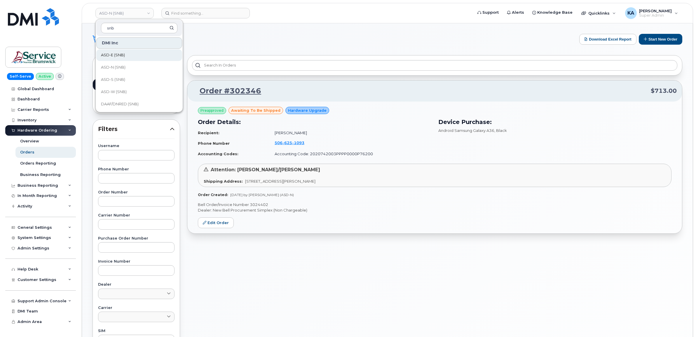
type input "snb"
click at [119, 55] on span "ASD-E (SNB)" at bounding box center [113, 55] width 24 height 6
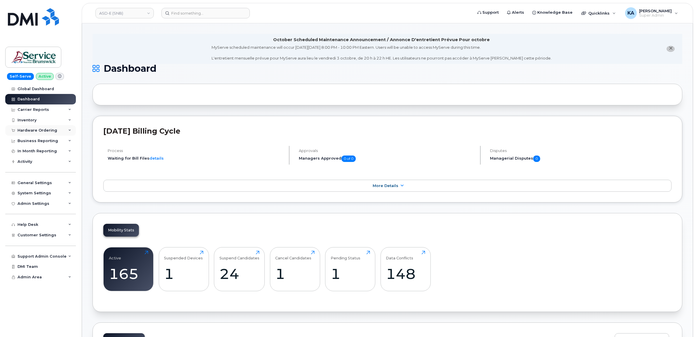
click at [45, 131] on div "Hardware Ordering" at bounding box center [38, 130] width 40 height 5
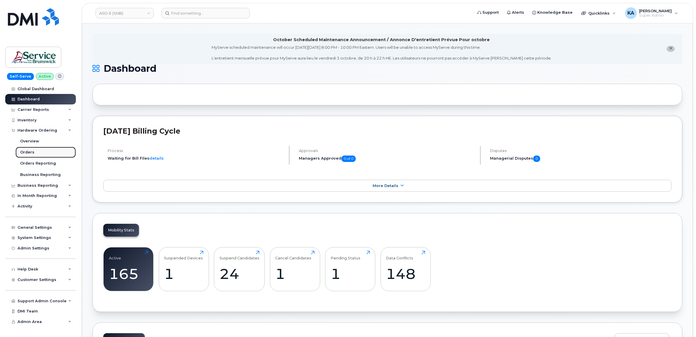
click at [22, 153] on div "Orders" at bounding box center [27, 152] width 14 height 5
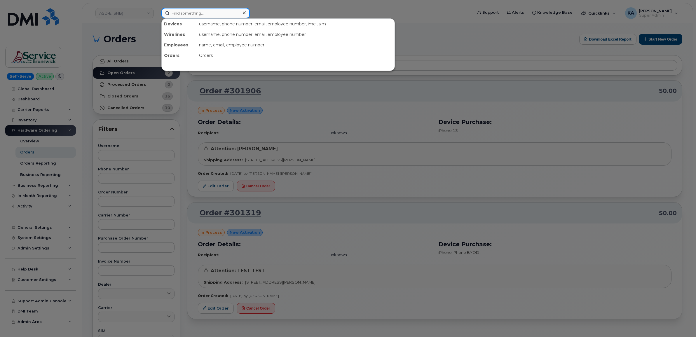
paste input "2507515813"
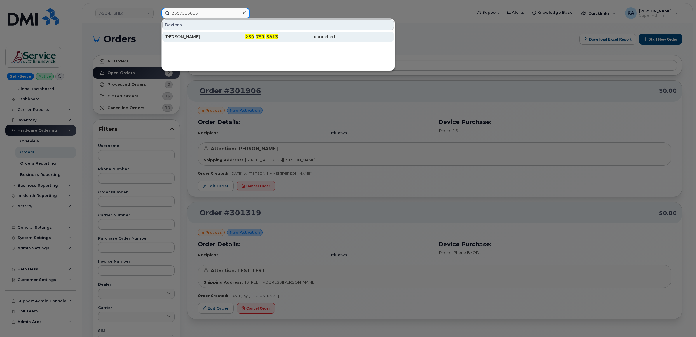
type input "2507515813"
click at [183, 34] on div "[PERSON_NAME]" at bounding box center [193, 37] width 57 height 6
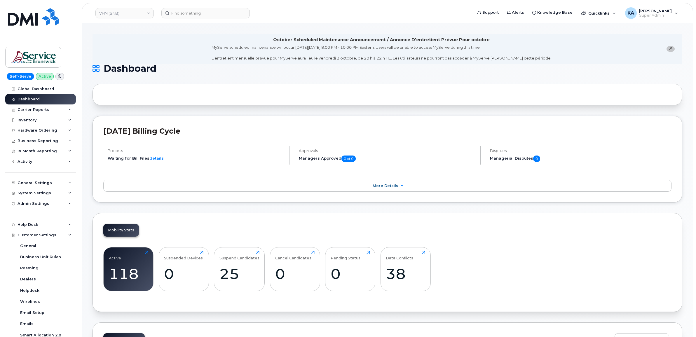
scroll to position [110, 0]
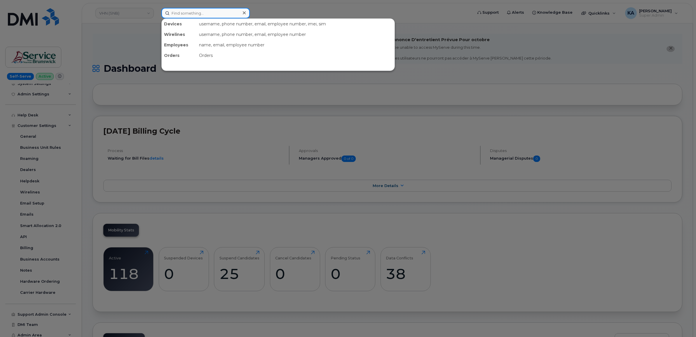
click at [178, 9] on input at bounding box center [205, 13] width 88 height 11
paste input "4033123037"
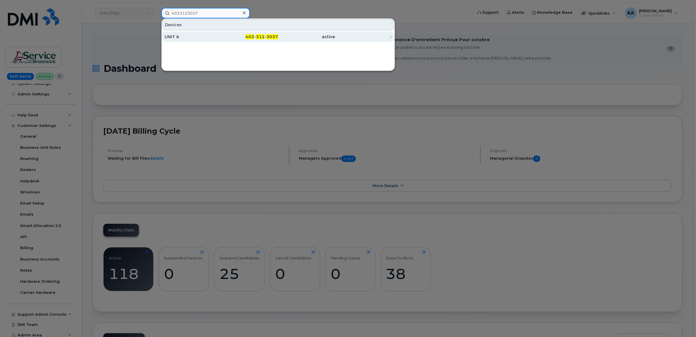
type input "4033123037"
click at [187, 34] on div "UNIT 6" at bounding box center [193, 37] width 57 height 6
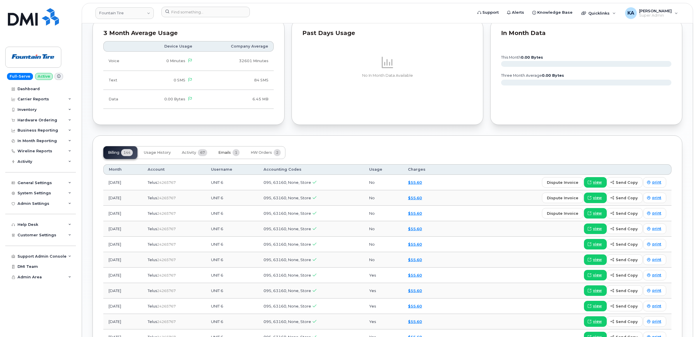
click at [223, 154] on span "Emails" at bounding box center [224, 152] width 13 height 5
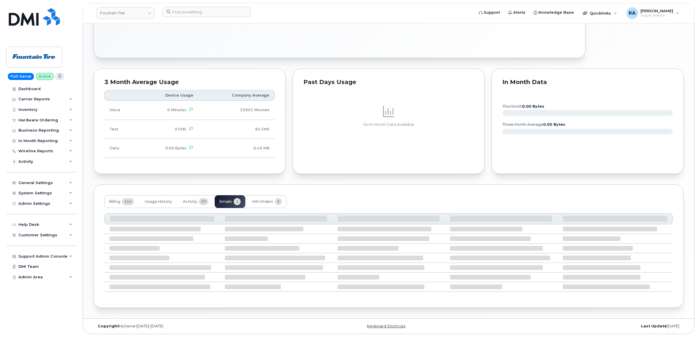
scroll to position [297, 0]
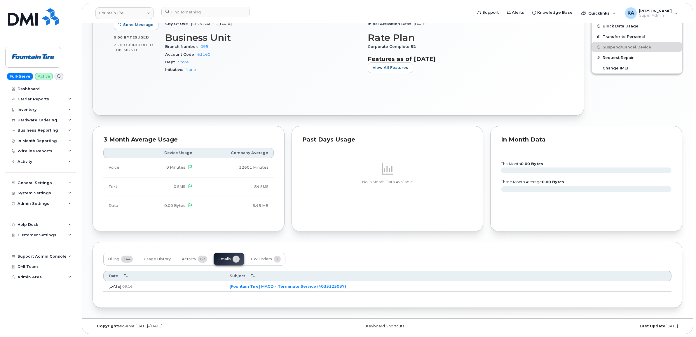
click at [281, 286] on link "[Fountain Tire] MACD - Terminate Service (4033123037)" at bounding box center [288, 286] width 117 height 5
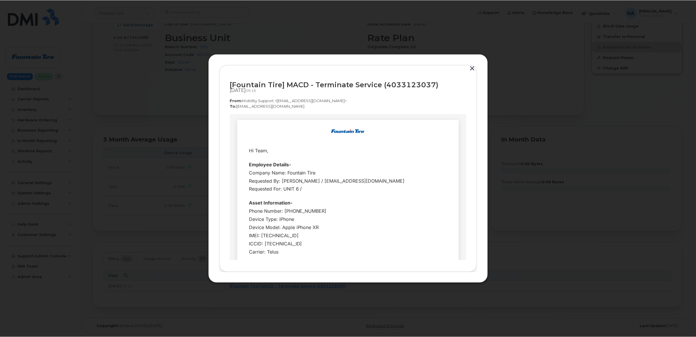
scroll to position [0, 0]
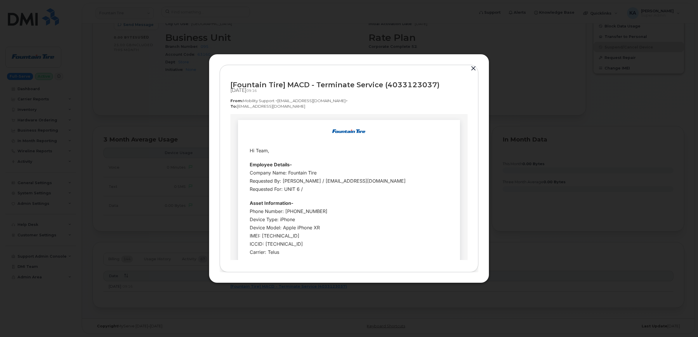
click at [474, 69] on button "button" at bounding box center [473, 69] width 9 height 8
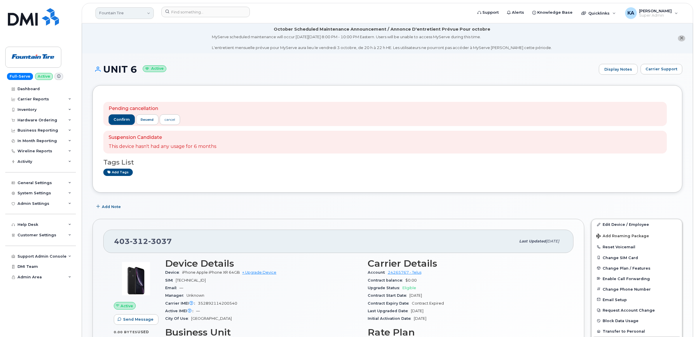
click at [122, 12] on link "Fountain Tire" at bounding box center [124, 13] width 58 height 12
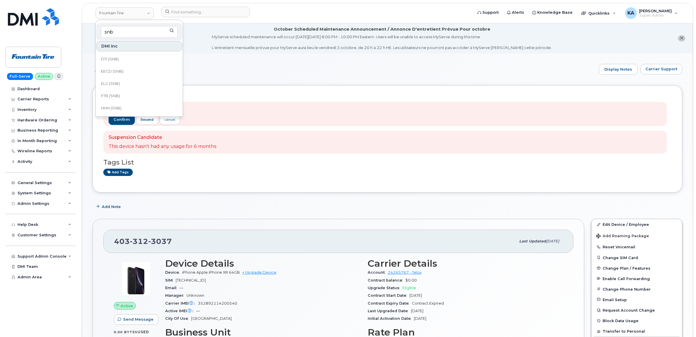
scroll to position [146, 0]
type input "snb"
click at [121, 73] on span "HHN (SNB)" at bounding box center [111, 72] width 20 height 6
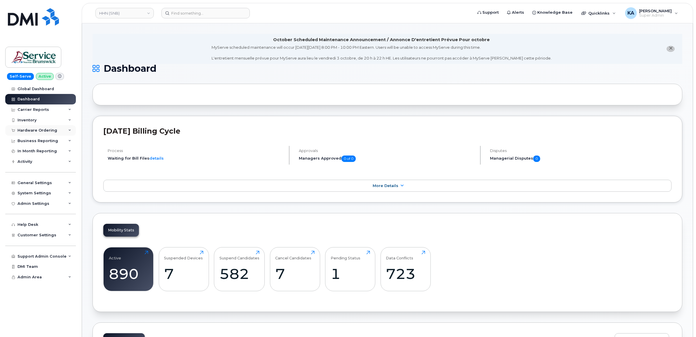
click at [46, 128] on div "Hardware Ordering" at bounding box center [40, 130] width 71 height 11
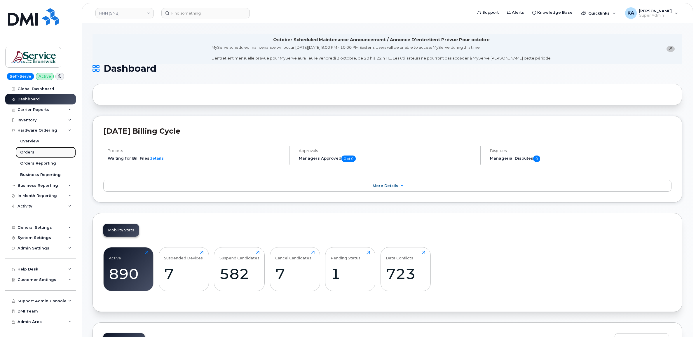
click at [24, 152] on div "Orders" at bounding box center [27, 152] width 14 height 5
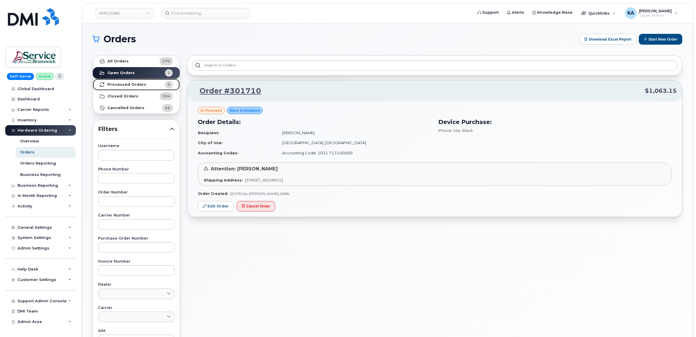
click at [140, 88] on link "Processed Orders 9" at bounding box center [136, 85] width 87 height 12
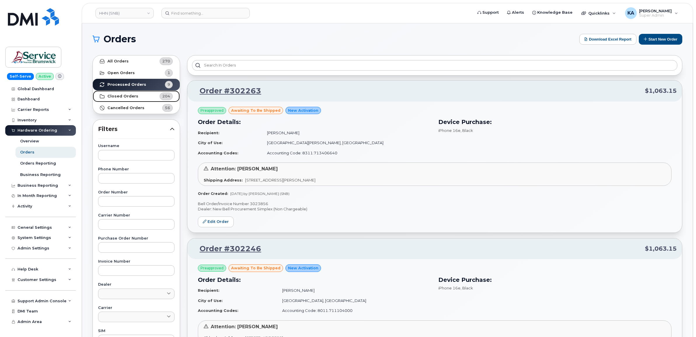
click at [138, 96] on link "Closed Orders 204" at bounding box center [136, 97] width 87 height 12
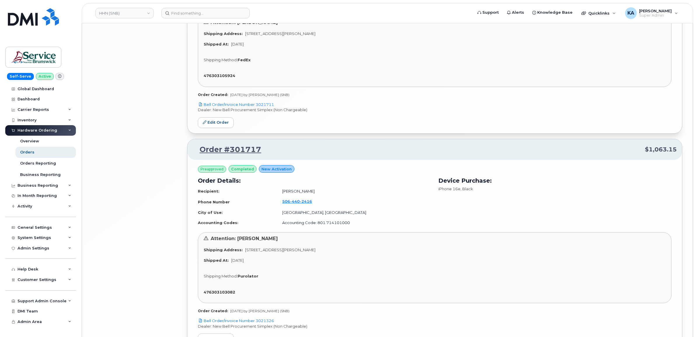
scroll to position [1497, 0]
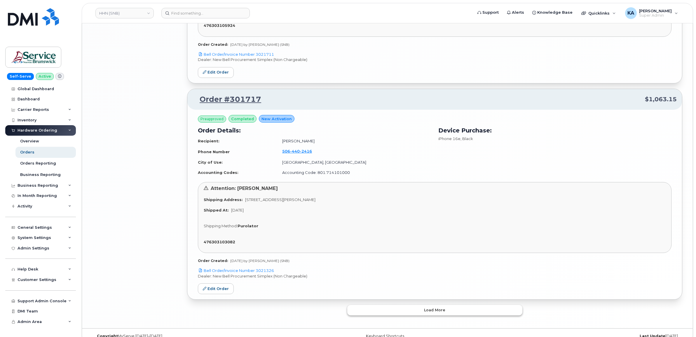
click at [351, 312] on button "Load more" at bounding box center [435, 310] width 175 height 11
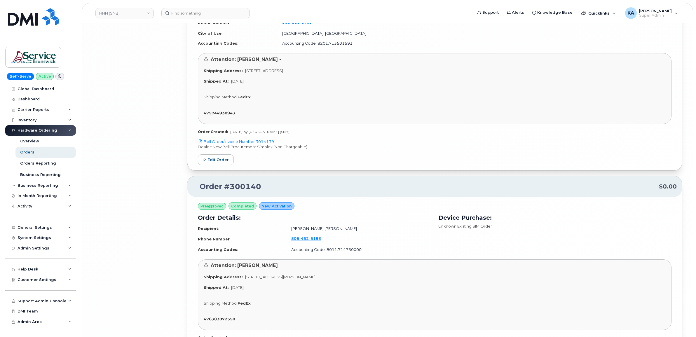
scroll to position [3219, 0]
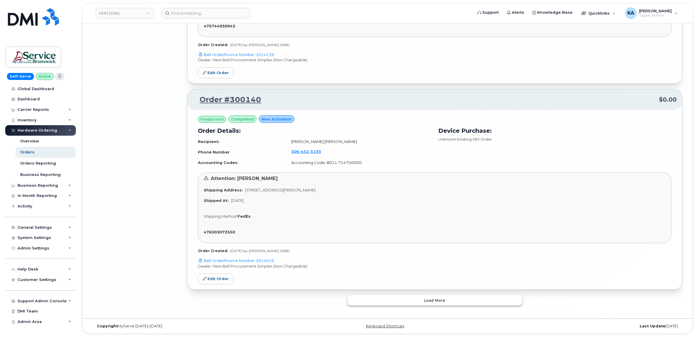
click at [355, 301] on button "Load more" at bounding box center [435, 300] width 175 height 11
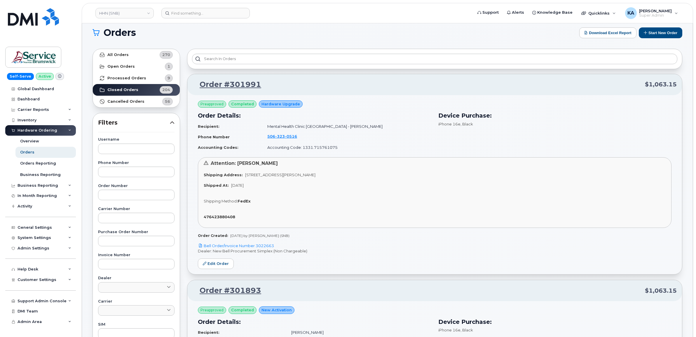
scroll to position [0, 0]
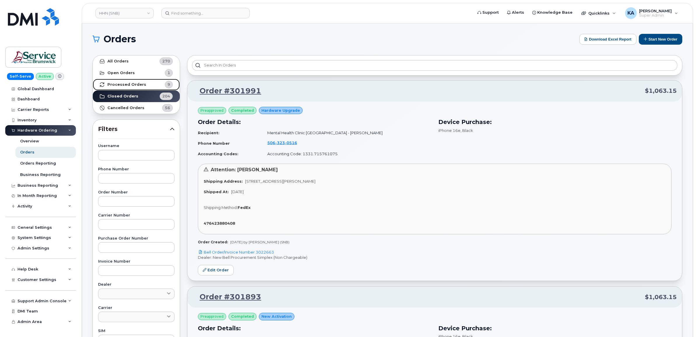
click at [129, 84] on strong "Processed Orders" at bounding box center [126, 84] width 39 height 5
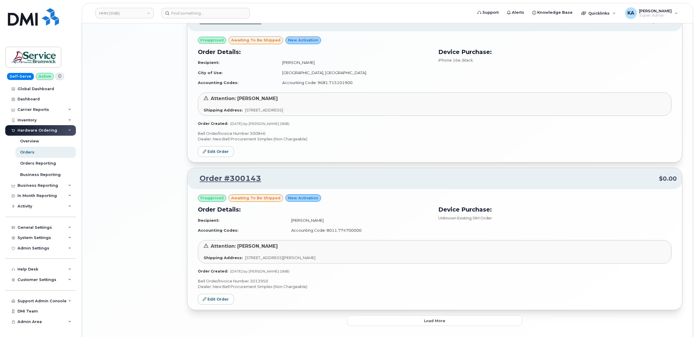
scroll to position [1042, 0]
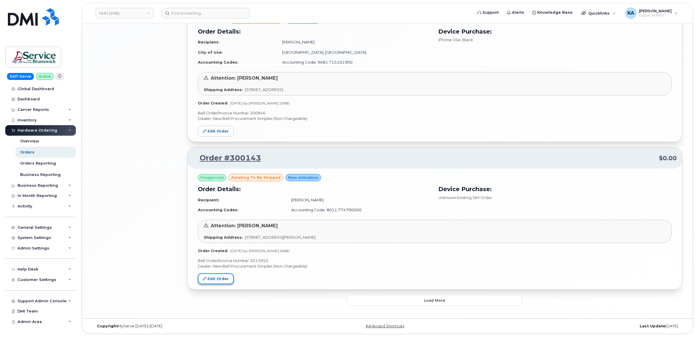
click at [217, 278] on link "Edit Order" at bounding box center [216, 279] width 36 height 11
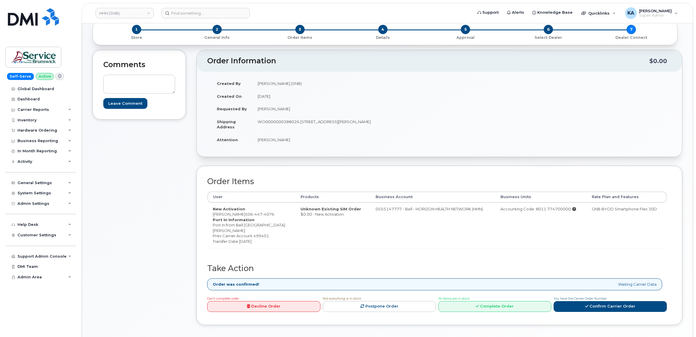
scroll to position [73, 0]
